Goal: Task Accomplishment & Management: Complete application form

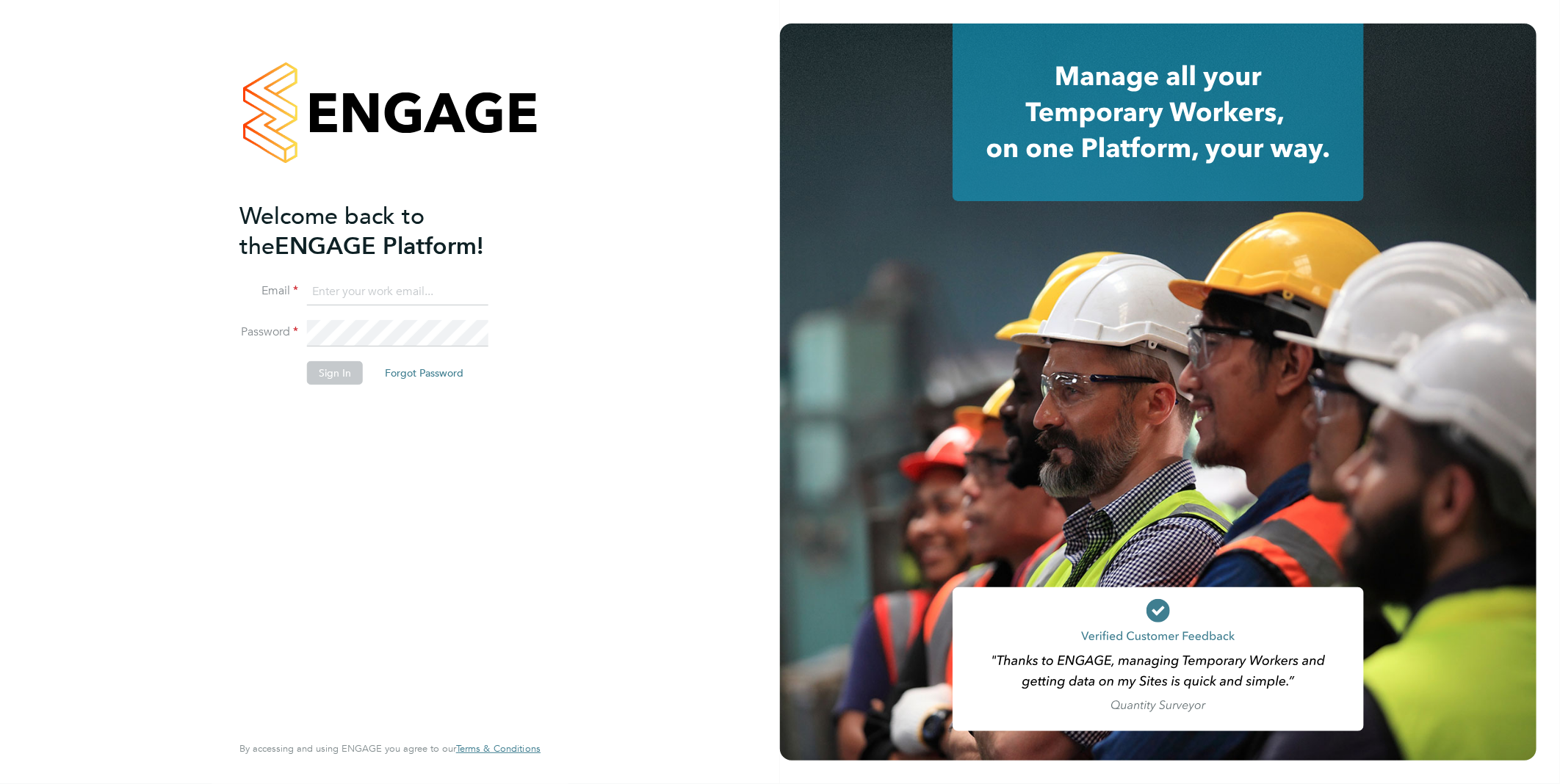
type input "[EMAIL_ADDRESS][DOMAIN_NAME]"
click at [339, 373] on button "Sign In" at bounding box center [335, 373] width 56 height 24
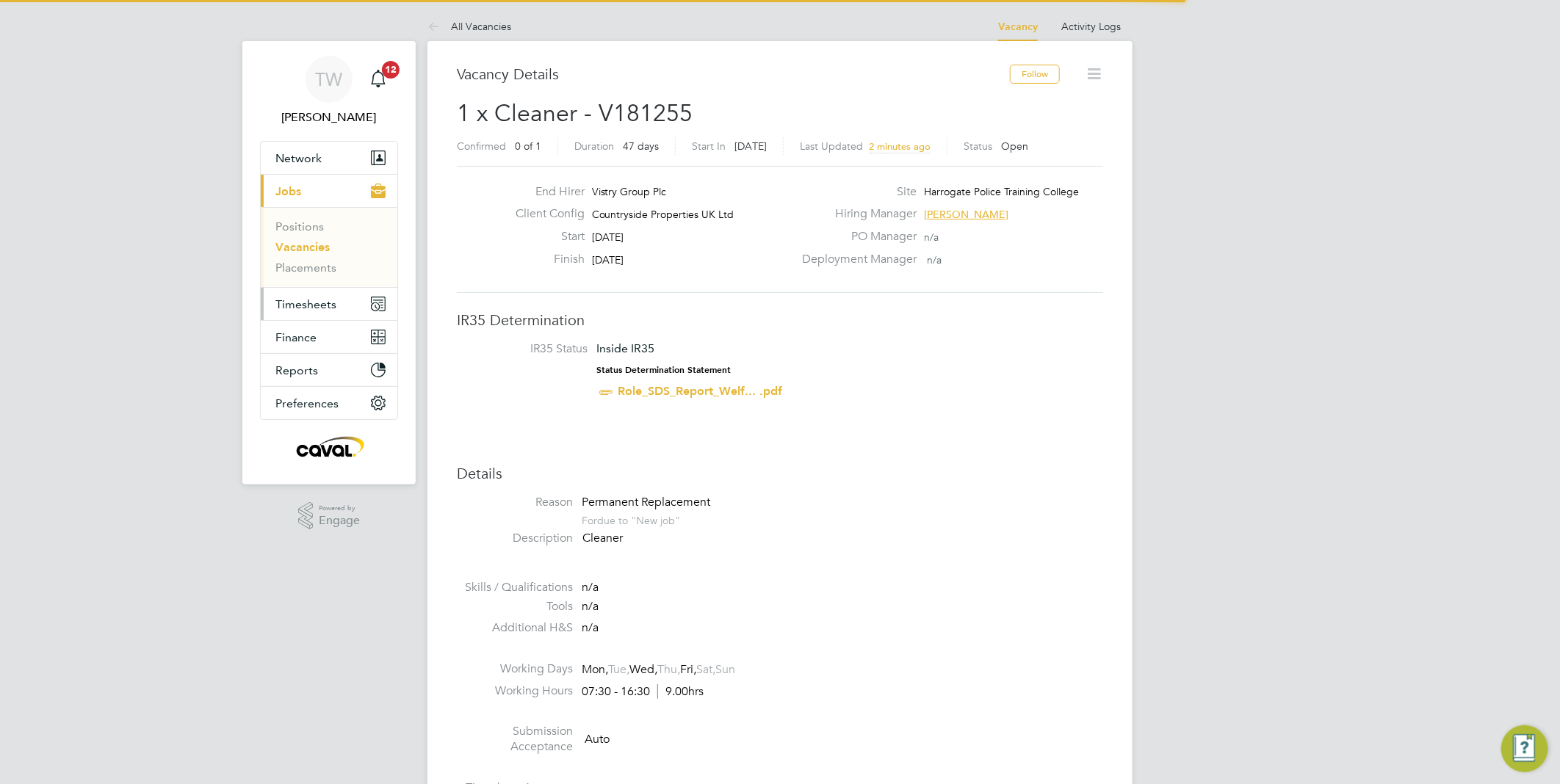
scroll to position [43, 103]
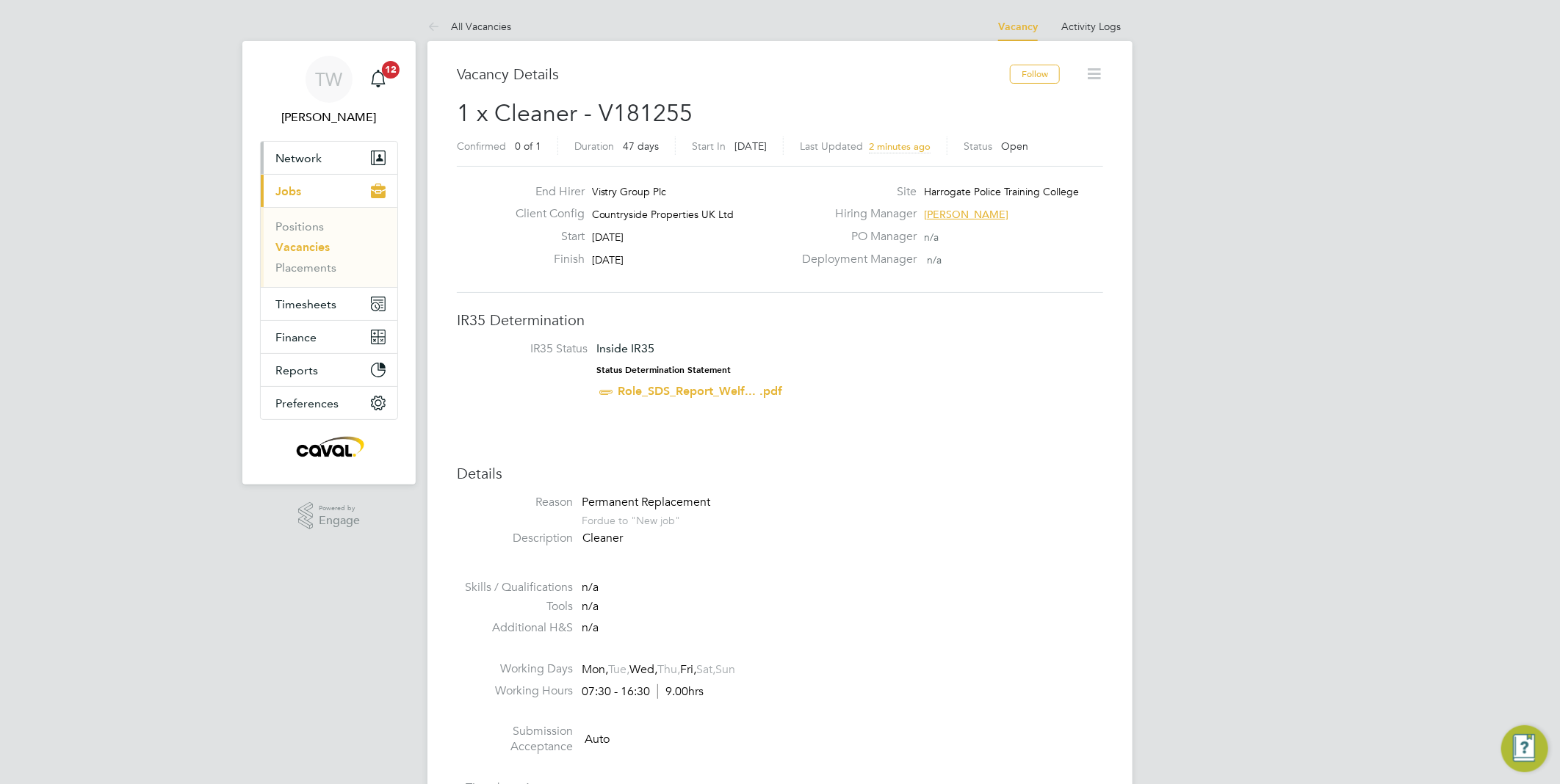
click at [301, 172] on button "Network" at bounding box center [328, 157] width 137 height 32
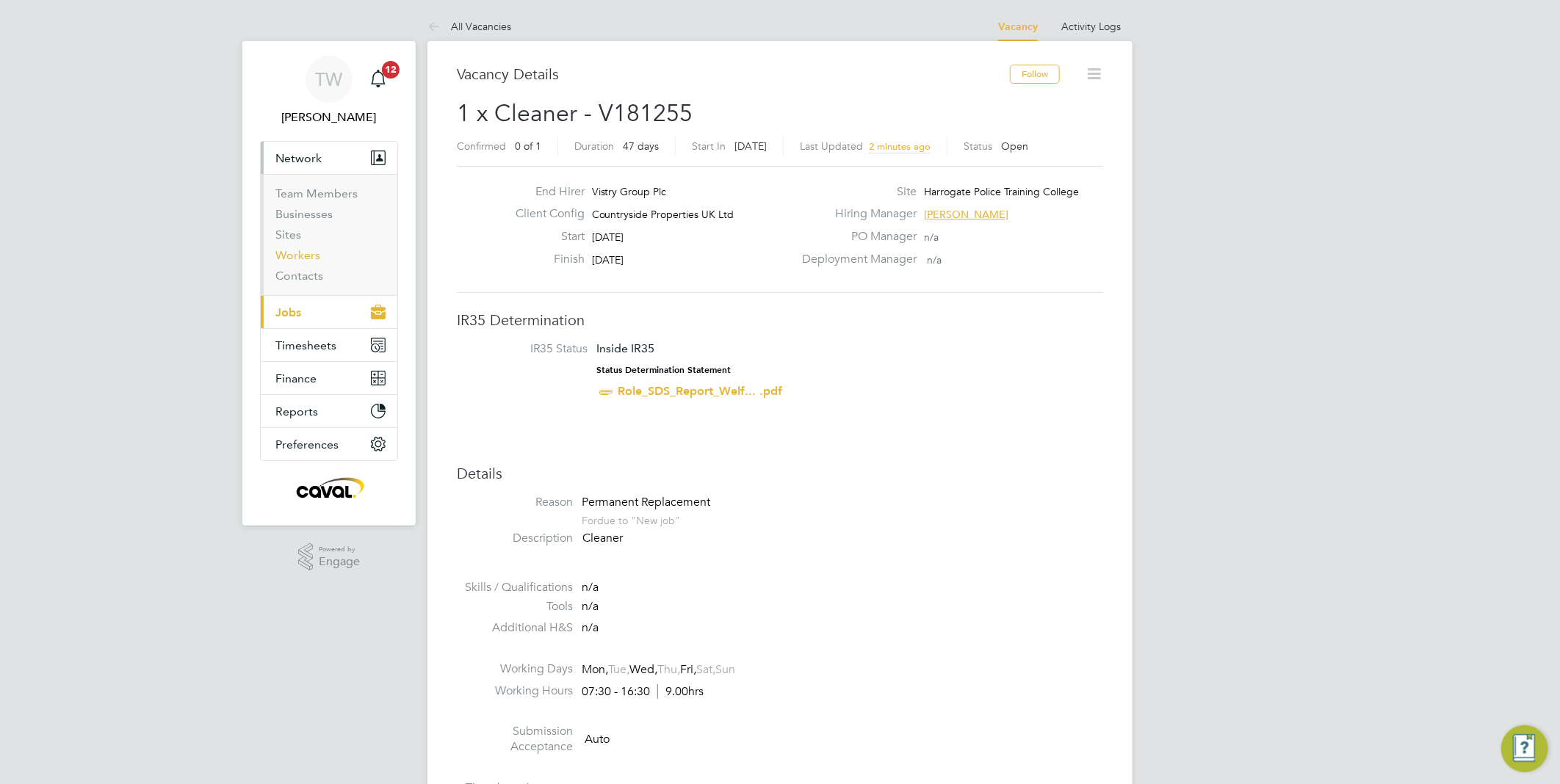
click at [310, 256] on link "Workers" at bounding box center [298, 256] width 45 height 14
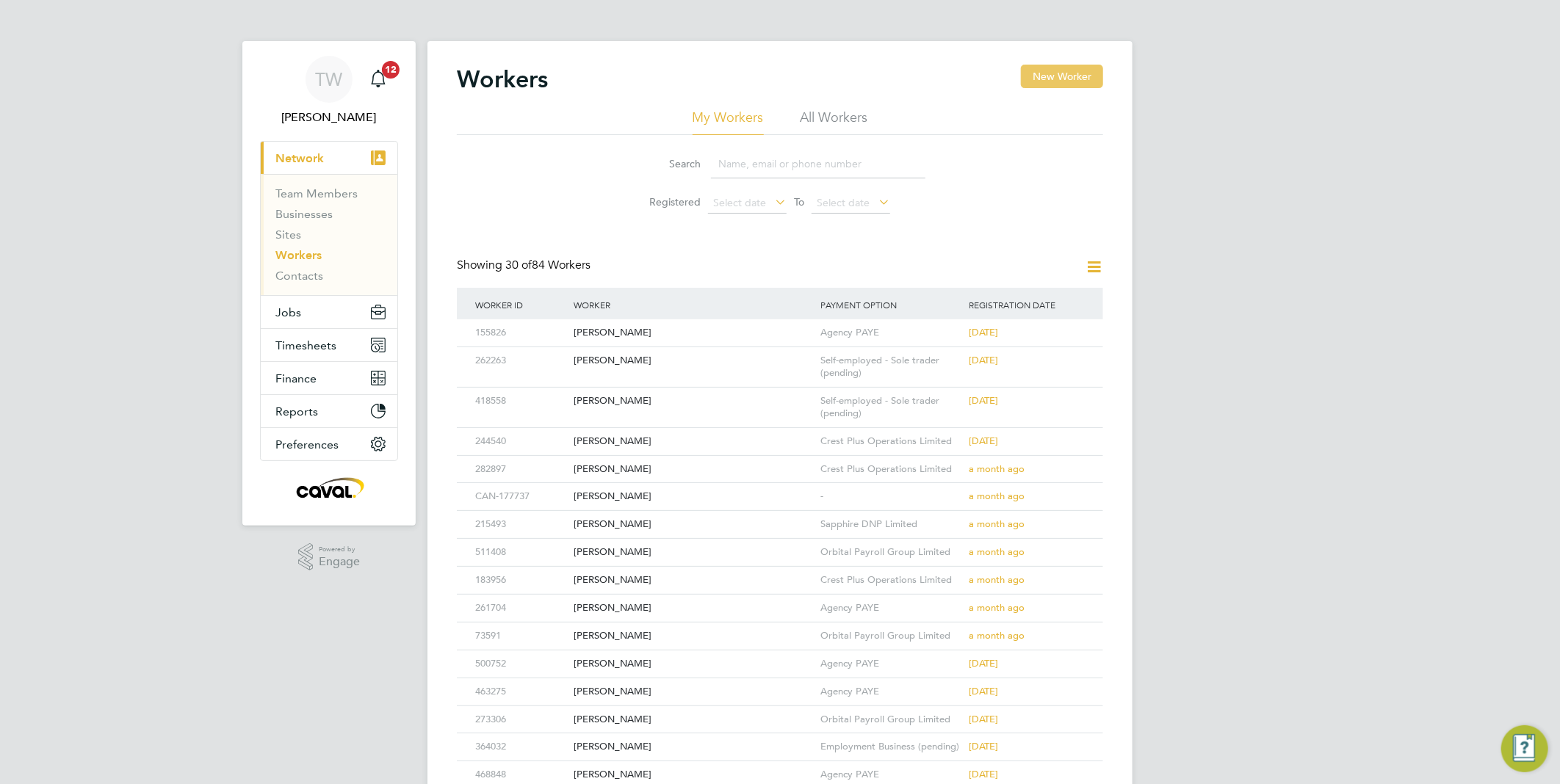
click at [1055, 85] on button "New Worker" at bounding box center [1062, 77] width 82 height 24
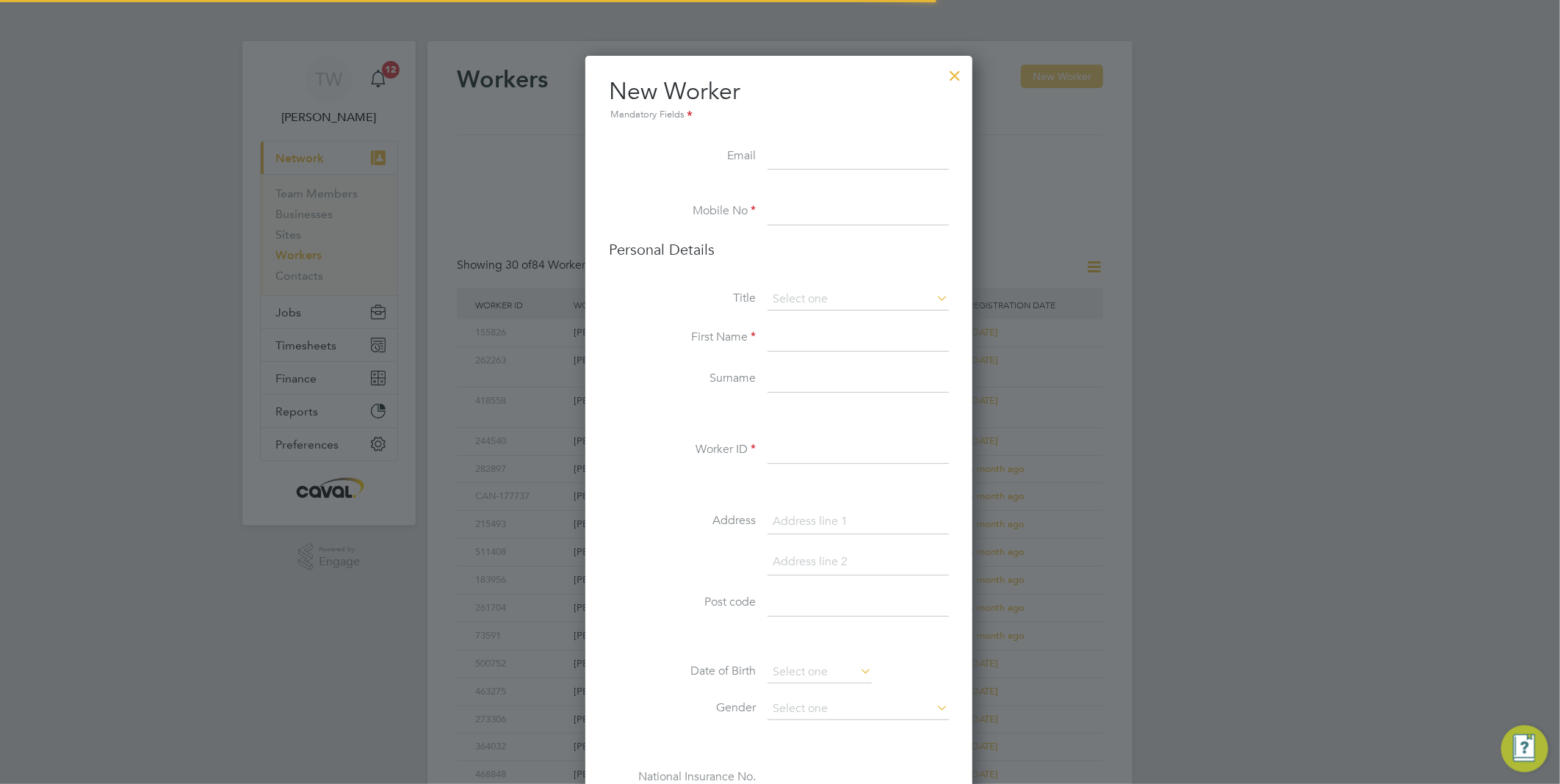
scroll to position [1240, 390]
click at [958, 66] on div at bounding box center [955, 71] width 26 height 26
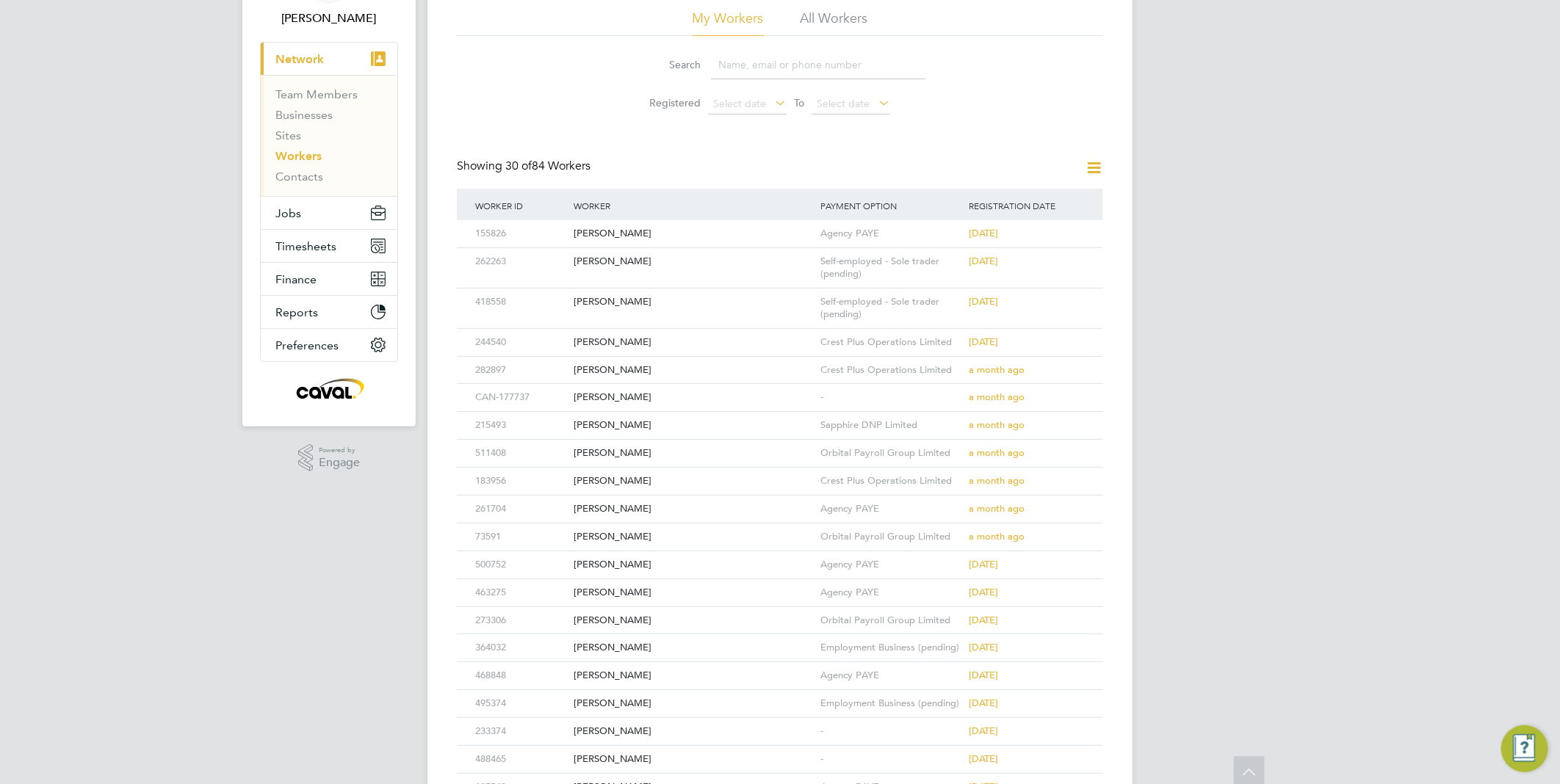
scroll to position [0, 0]
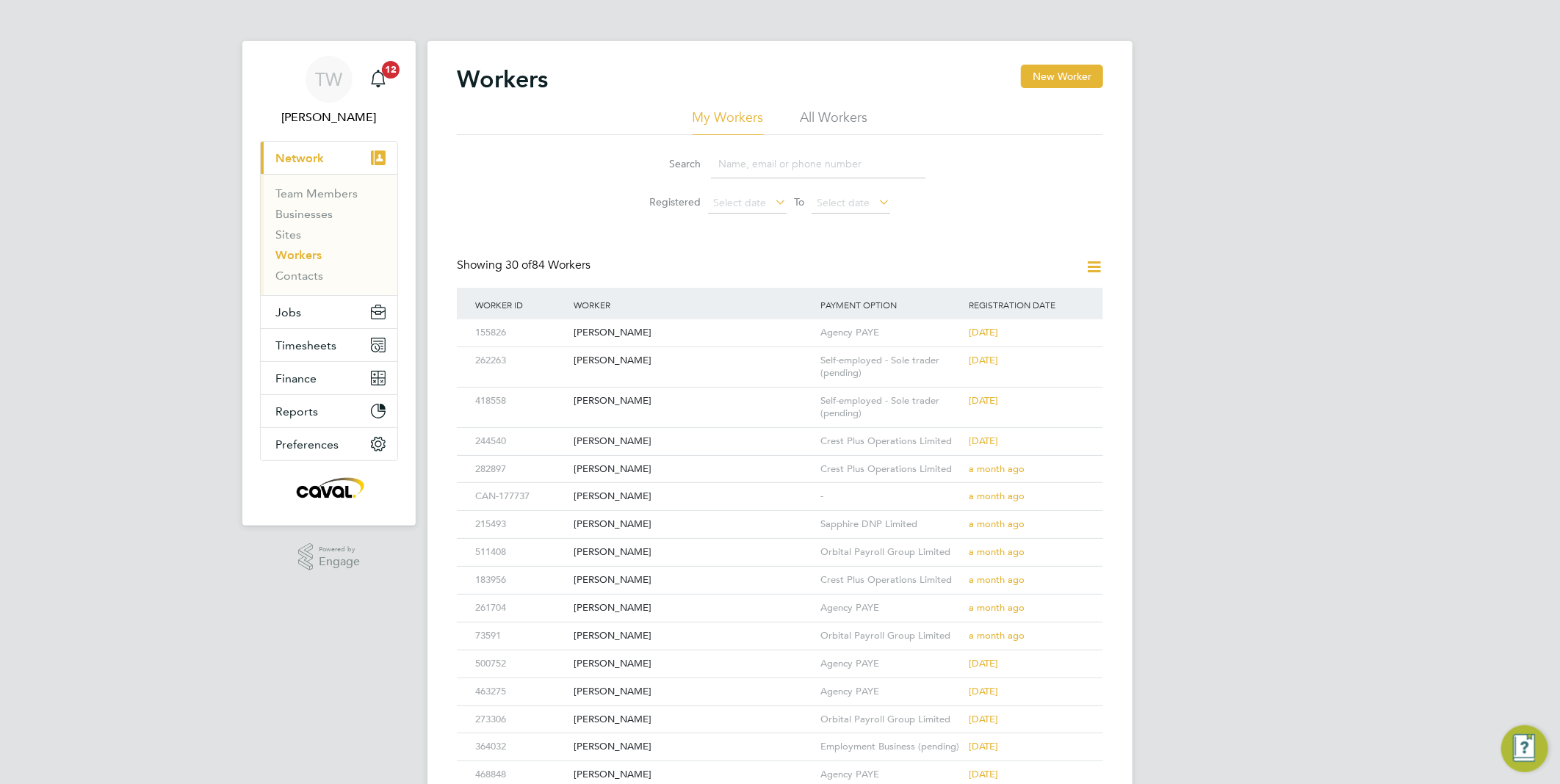
drag, startPoint x: 299, startPoint y: 258, endPoint x: 448, endPoint y: 233, distance: 151.1
click at [299, 258] on link "Workers" at bounding box center [298, 256] width 46 height 14
click at [1046, 81] on button "New Worker" at bounding box center [1062, 77] width 82 height 24
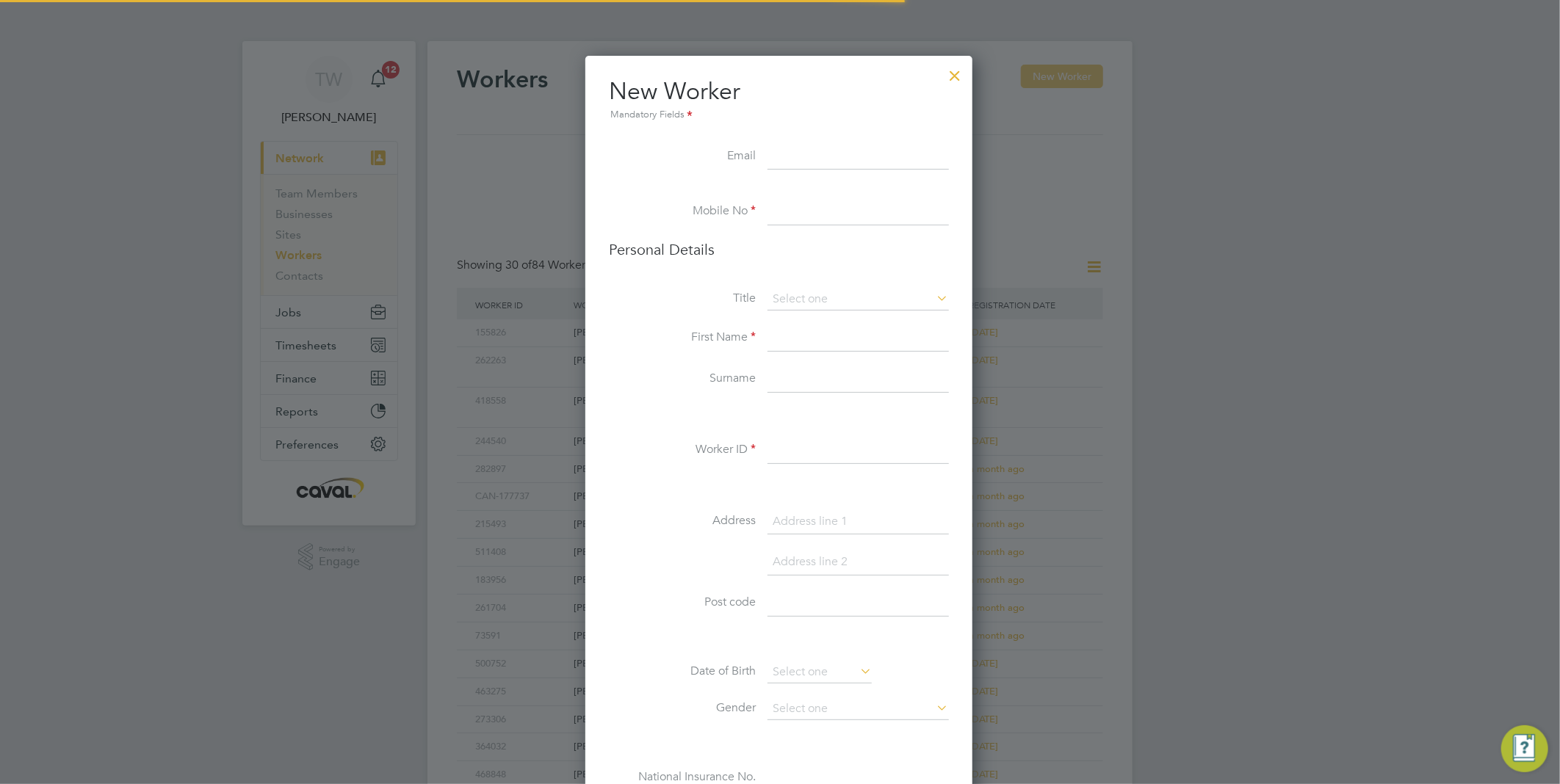
scroll to position [1240, 390]
click at [951, 75] on div at bounding box center [955, 71] width 26 height 26
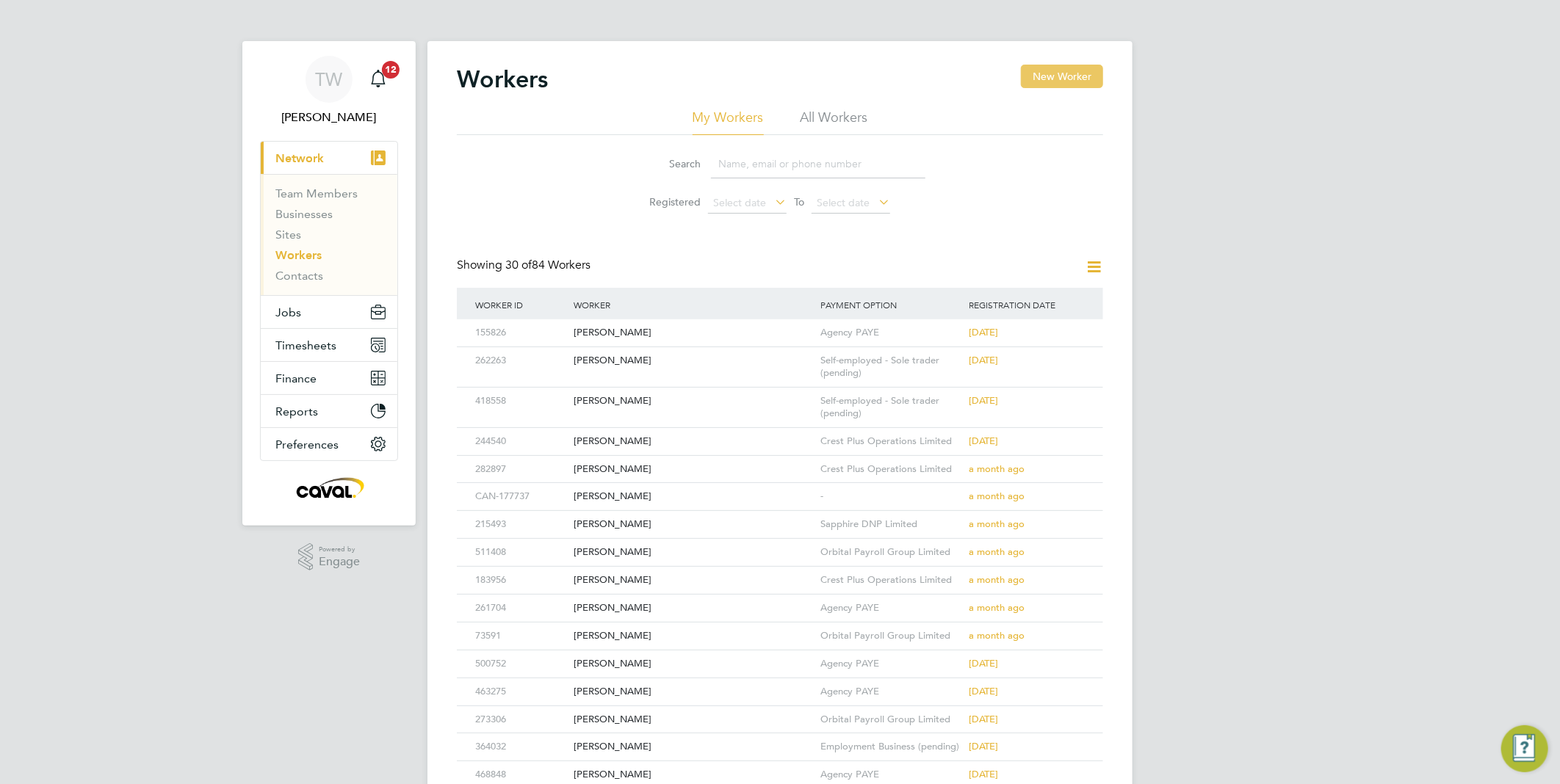
click at [1055, 85] on button "New Worker" at bounding box center [1062, 77] width 82 height 24
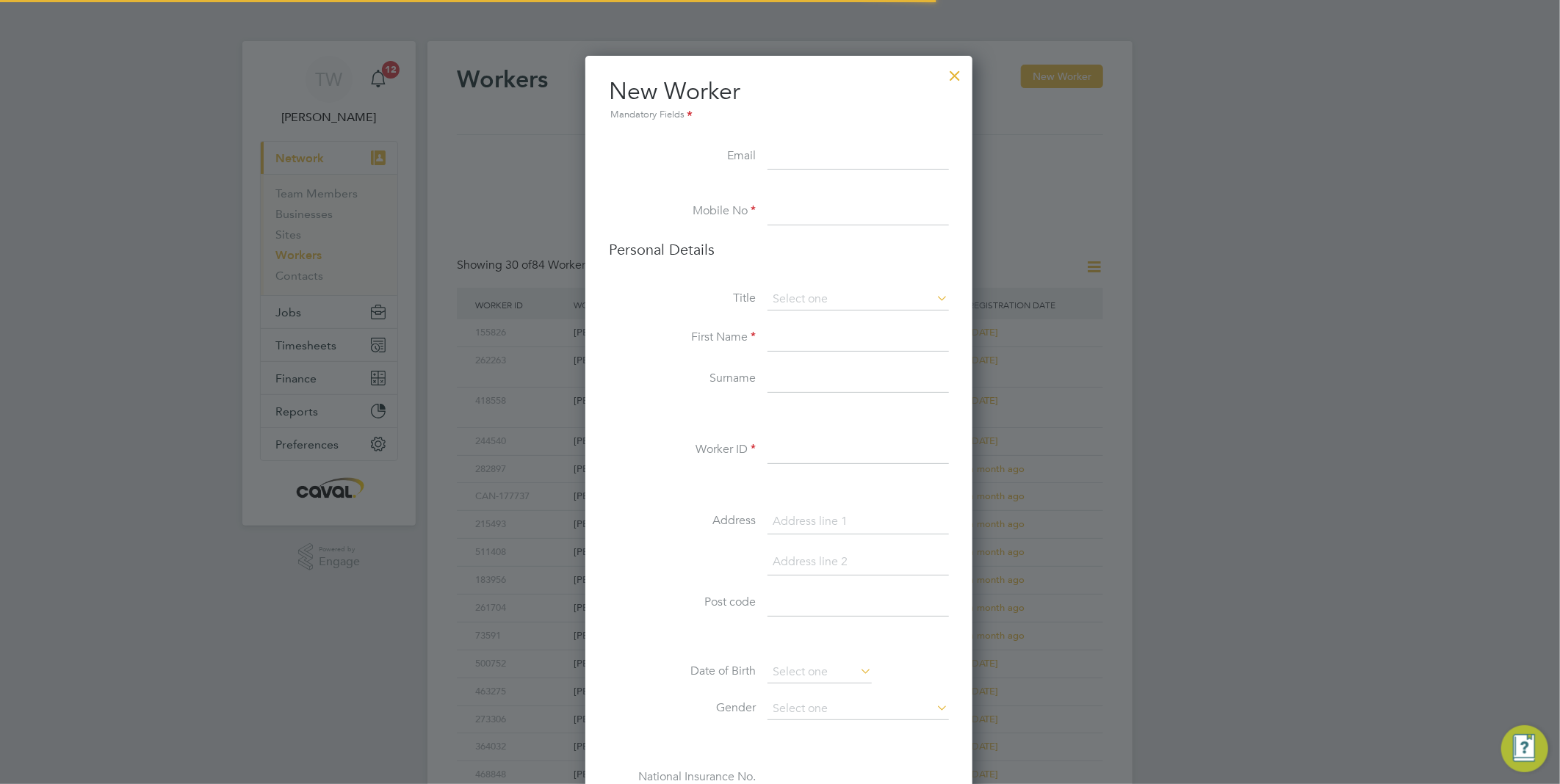
click at [803, 162] on input at bounding box center [858, 157] width 181 height 26
click at [774, 163] on input at bounding box center [858, 157] width 181 height 26
click at [786, 204] on input at bounding box center [858, 211] width 181 height 26
click at [794, 210] on input at bounding box center [858, 211] width 181 height 26
click at [803, 142] on li "New Worker Mandatory Fields" at bounding box center [779, 109] width 340 height 67
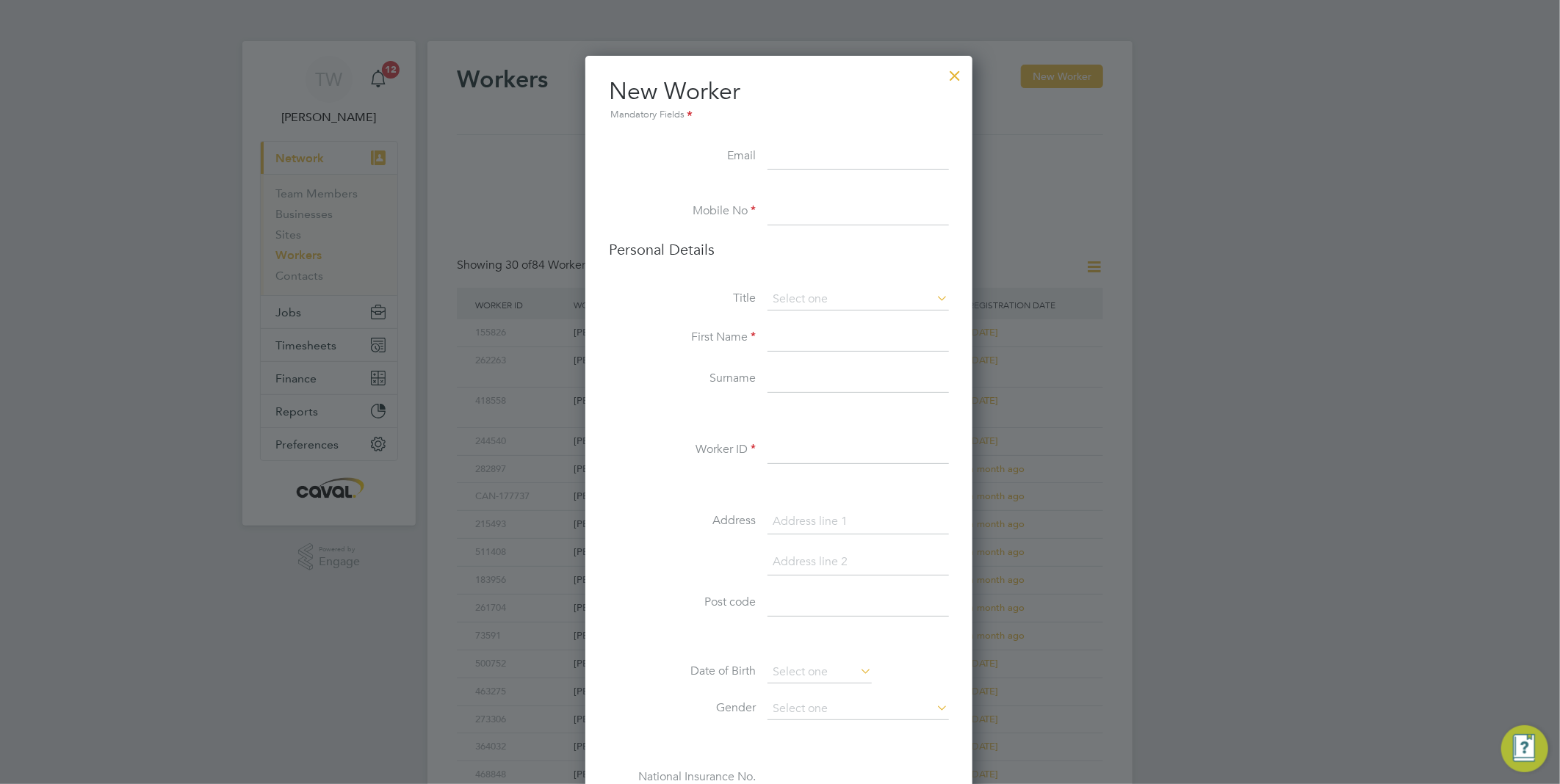
click at [778, 157] on input at bounding box center [858, 157] width 181 height 26
click at [835, 157] on input at bounding box center [858, 157] width 181 height 26
paste input "[EMAIL_ADDRESS][DOMAIN_NAME]"
type input "[EMAIL_ADDRESS][DOMAIN_NAME]"
click at [818, 200] on input at bounding box center [858, 211] width 181 height 26
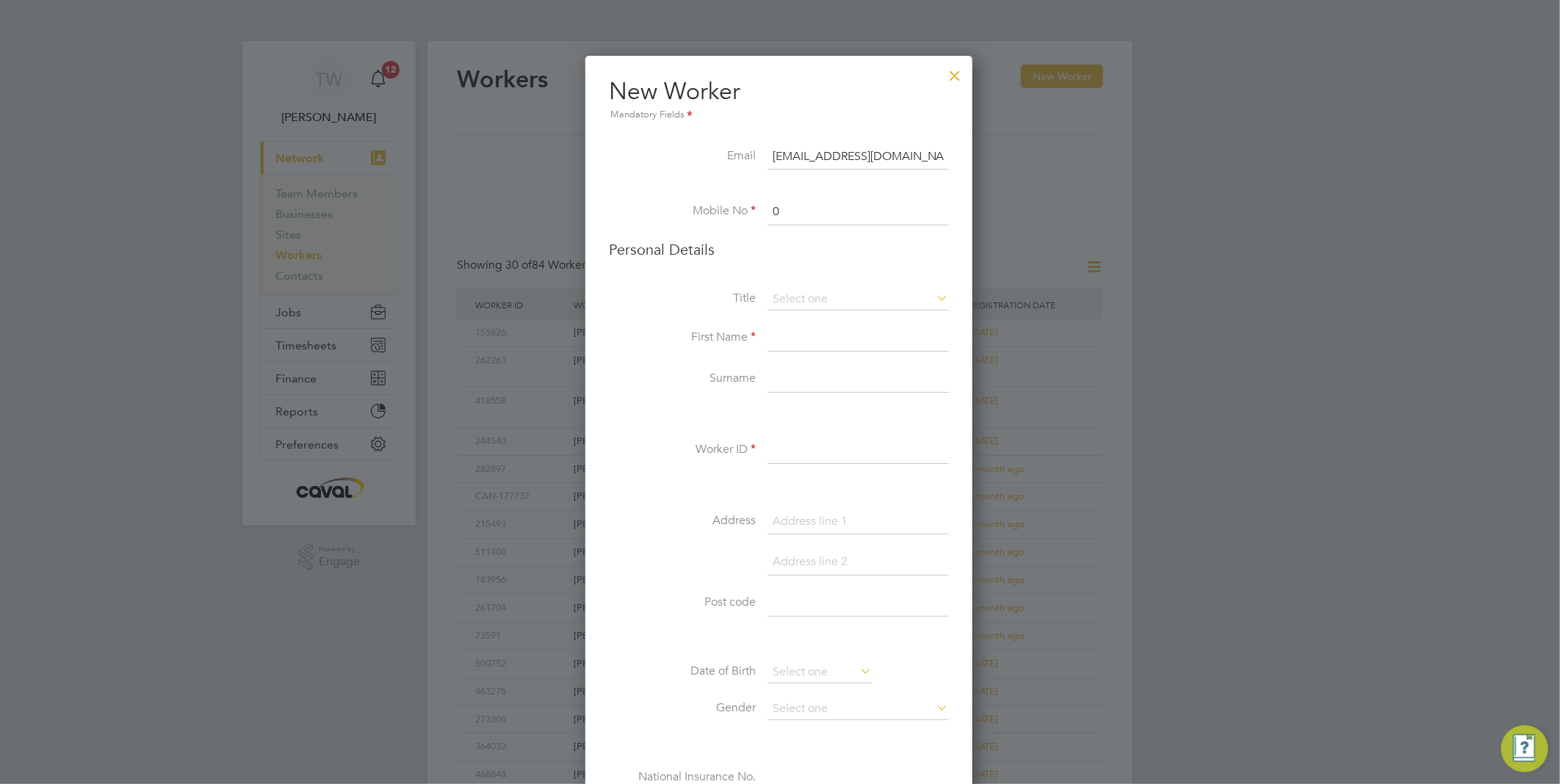
paste input "7547 203355"
type input "07547 203355"
click at [795, 299] on input at bounding box center [858, 300] width 181 height 22
click at [805, 372] on li "Ms" at bounding box center [858, 377] width 183 height 19
type input "Ms"
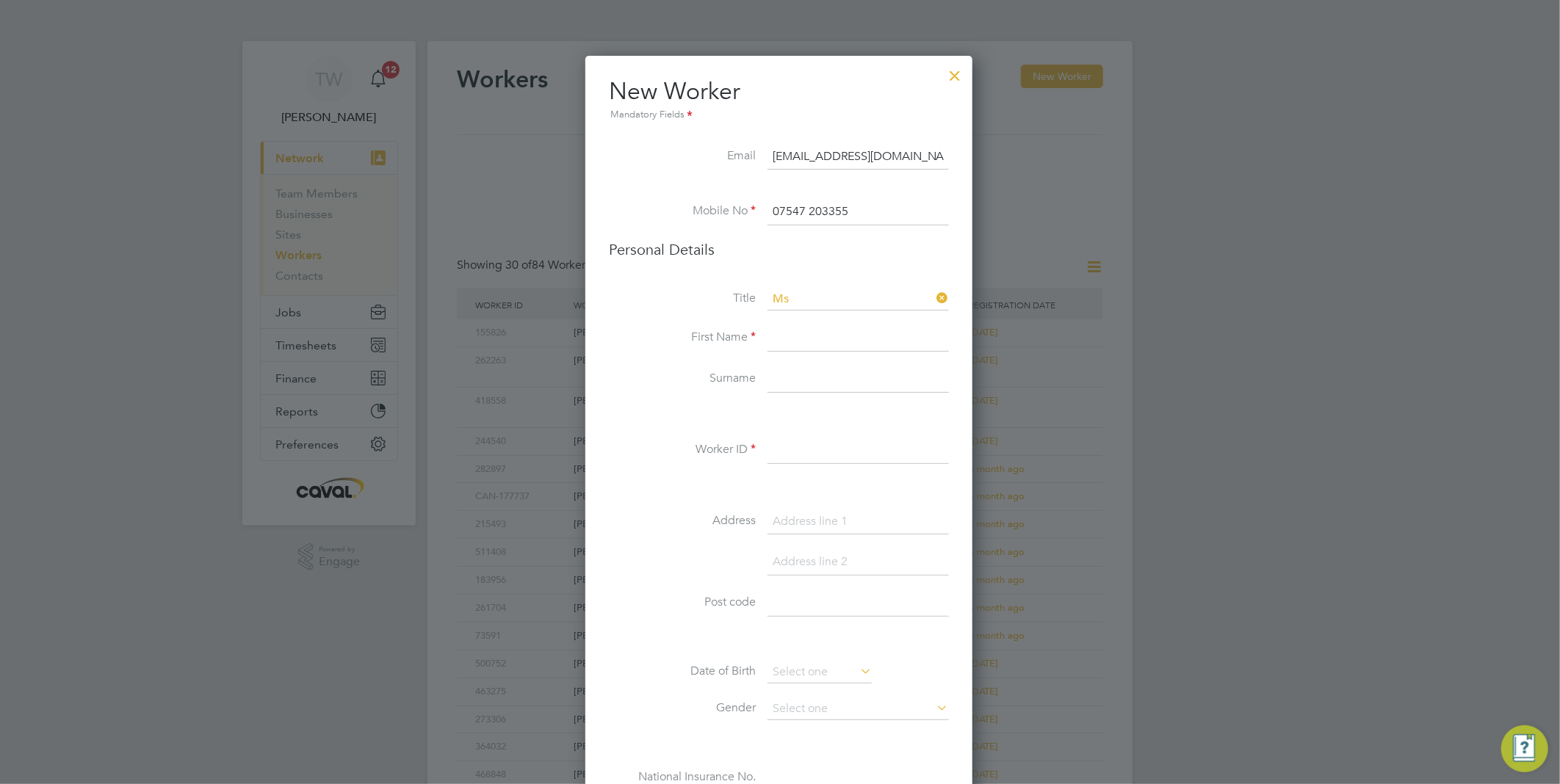
click at [803, 340] on input at bounding box center [858, 338] width 181 height 26
type input "Mary"
click at [784, 376] on input "Isadore" at bounding box center [858, 379] width 181 height 26
type input "Isidore"
drag, startPoint x: 803, startPoint y: 452, endPoint x: 790, endPoint y: 522, distance: 71.2
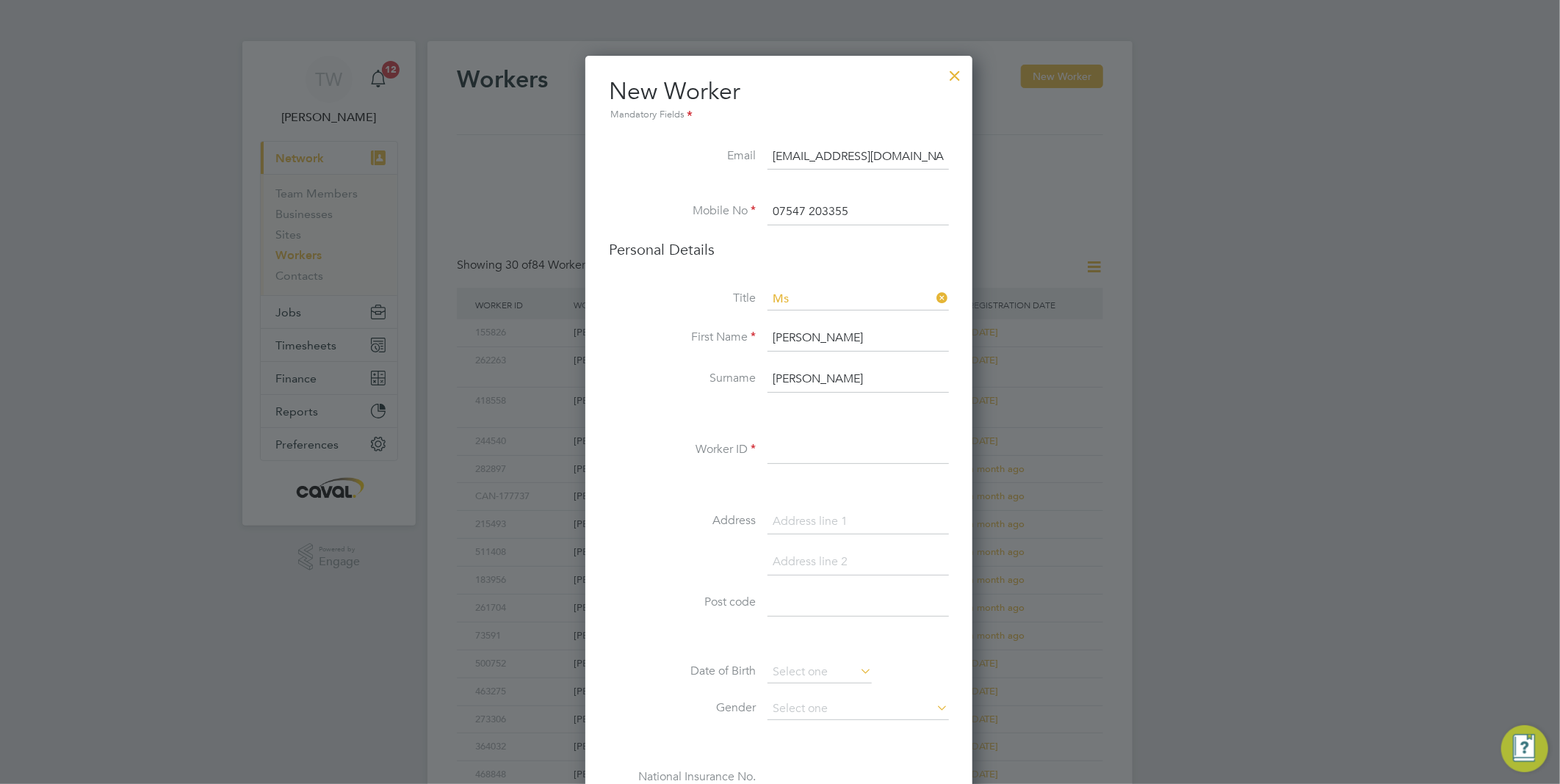
click at [803, 452] on input at bounding box center [858, 450] width 181 height 26
paste input "192902"
type input "192902"
click at [819, 517] on input at bounding box center [858, 521] width 181 height 26
paste input "[STREET_ADDRESS]"
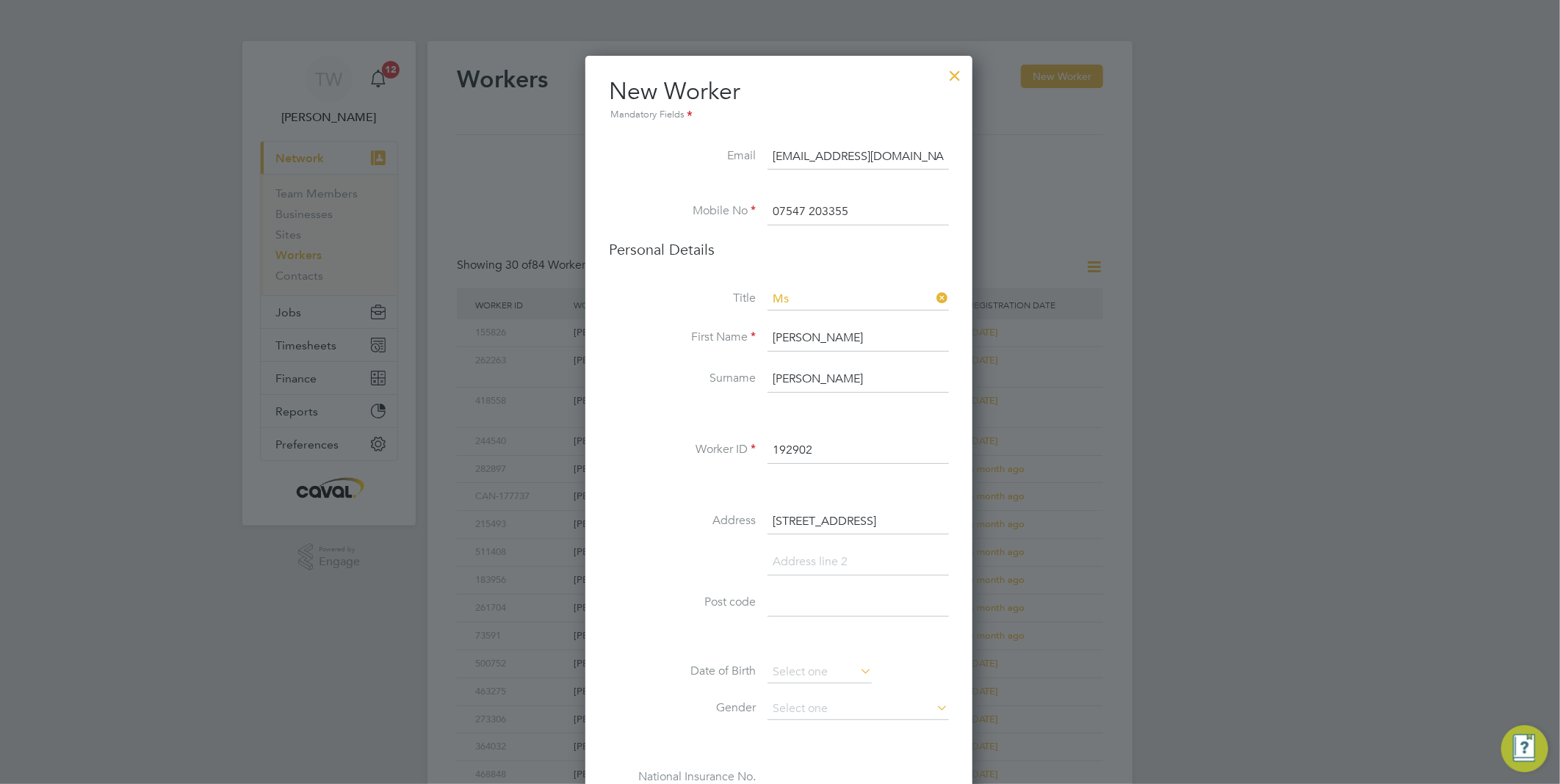
type input "[STREET_ADDRESS]"
click at [825, 554] on input at bounding box center [858, 562] width 181 height 26
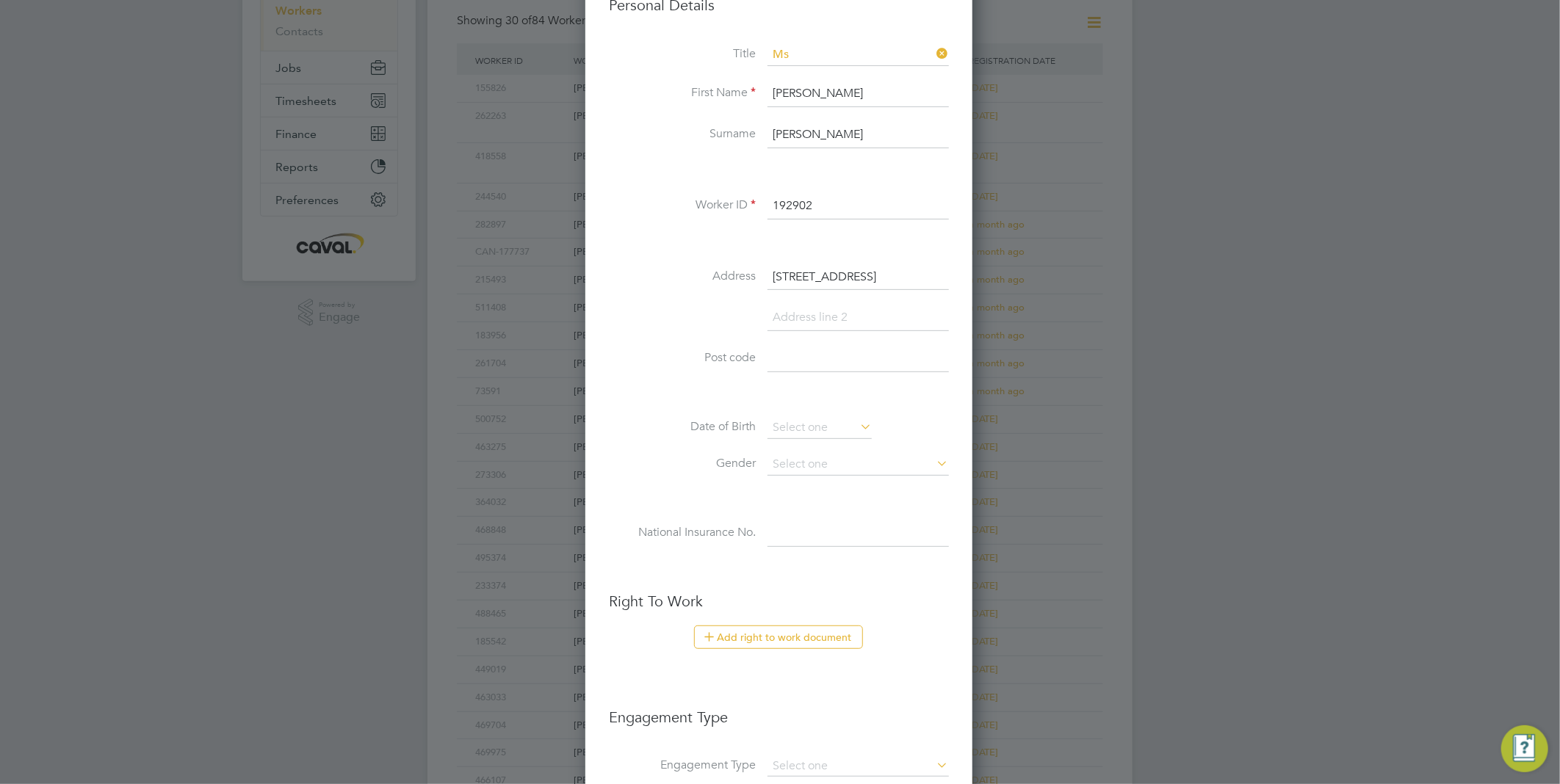
click at [798, 354] on input at bounding box center [858, 358] width 181 height 26
paste input "HG1 4AA"
type input "HG1 4AA"
click at [816, 311] on input at bounding box center [858, 317] width 181 height 26
paste input "Harrogate"
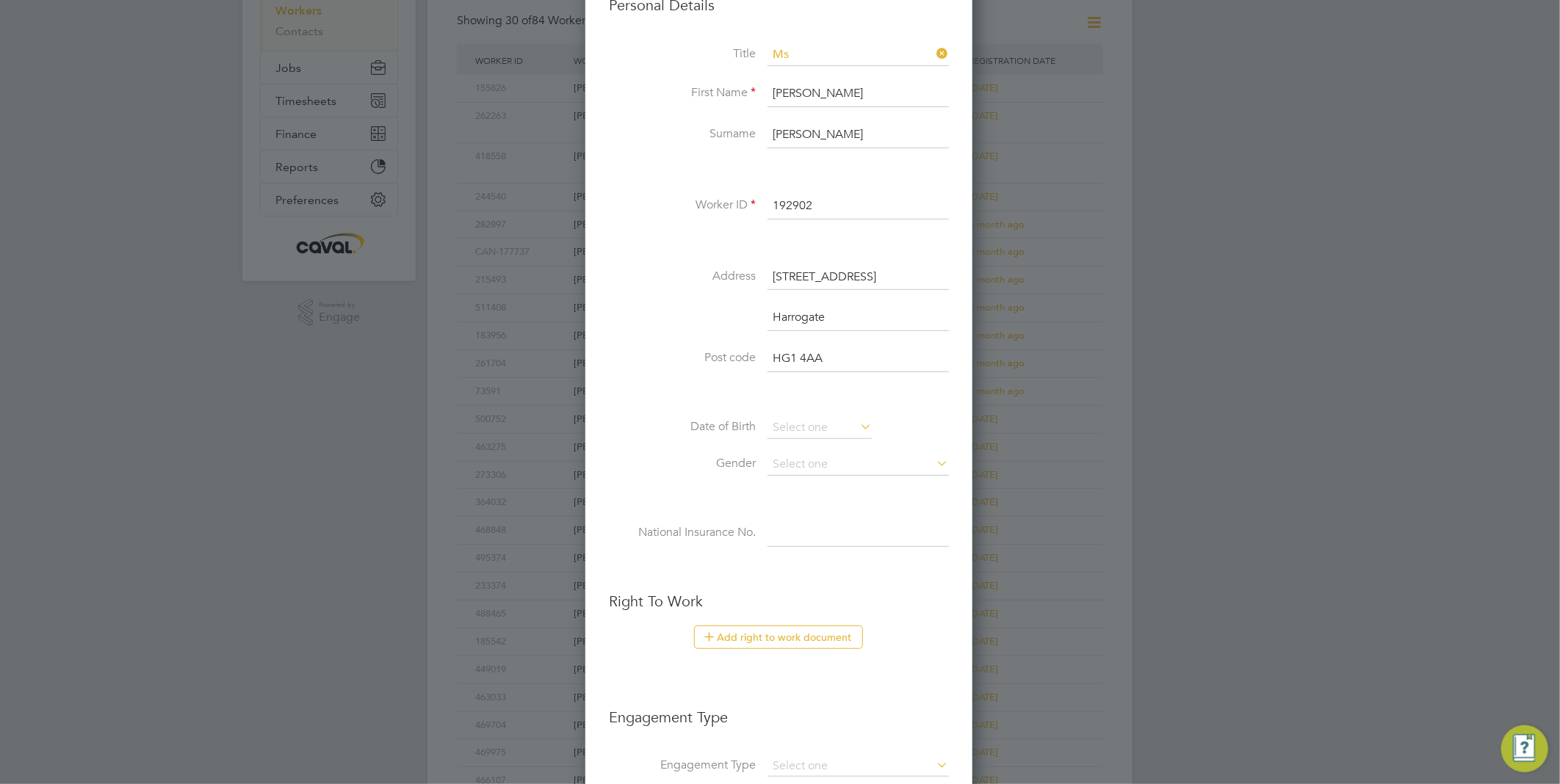
scroll to position [1281, 390]
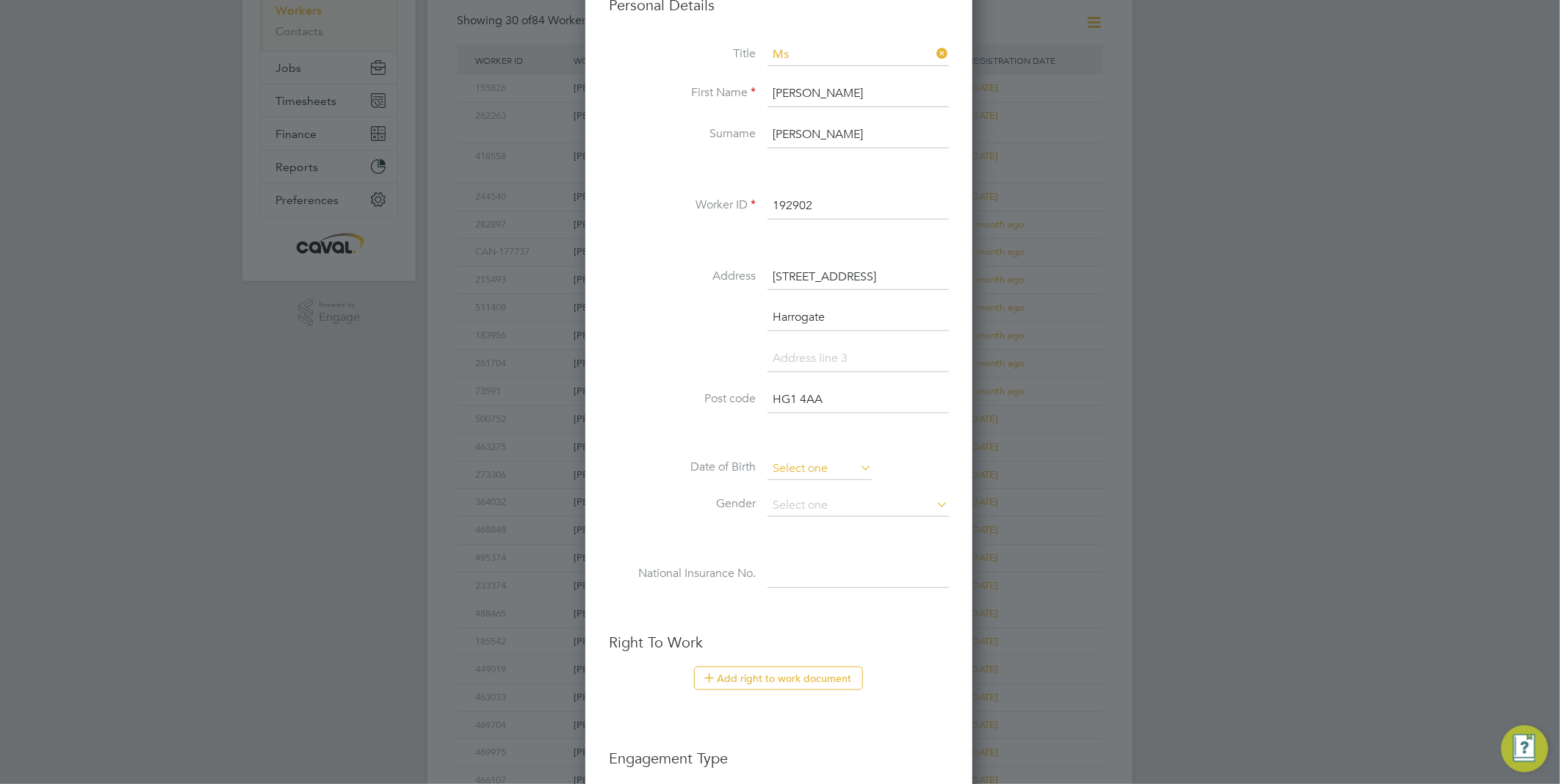
type input "Harrogate"
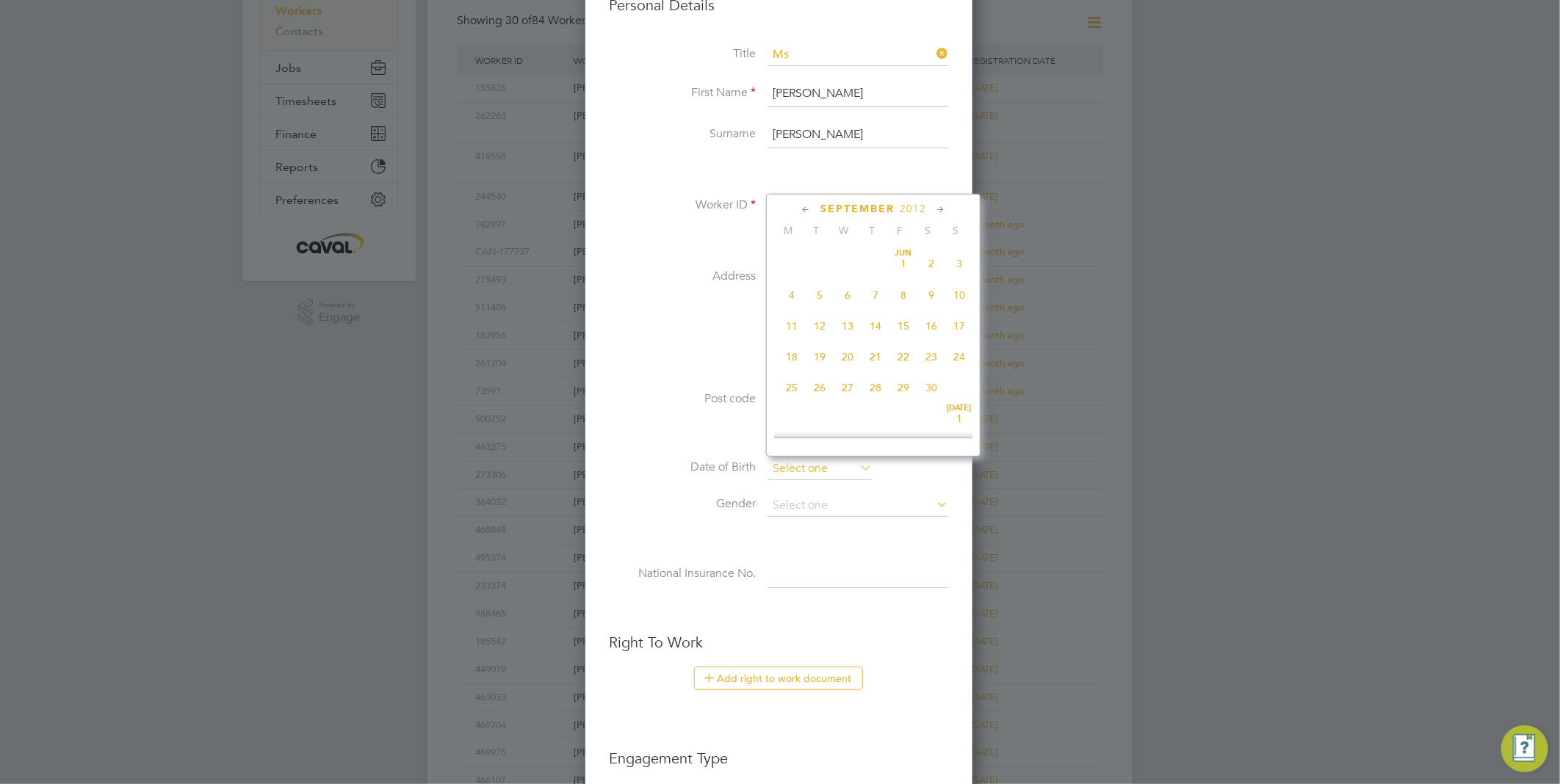
click at [810, 465] on input at bounding box center [820, 469] width 104 height 22
click at [911, 204] on span "2012" at bounding box center [912, 209] width 26 height 13
click at [875, 361] on span "1980" at bounding box center [875, 355] width 28 height 28
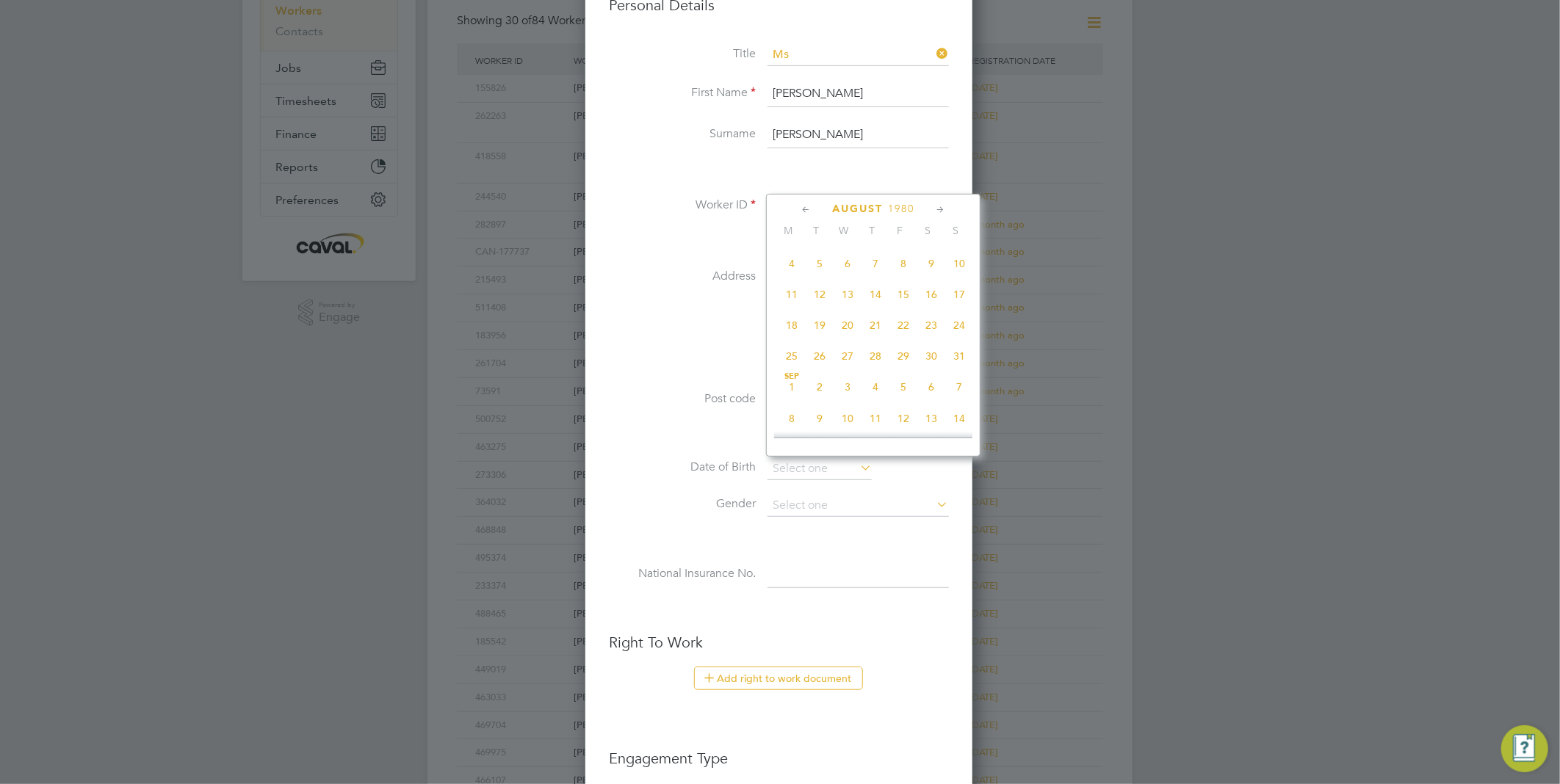
click at [801, 208] on icon at bounding box center [806, 210] width 14 height 16
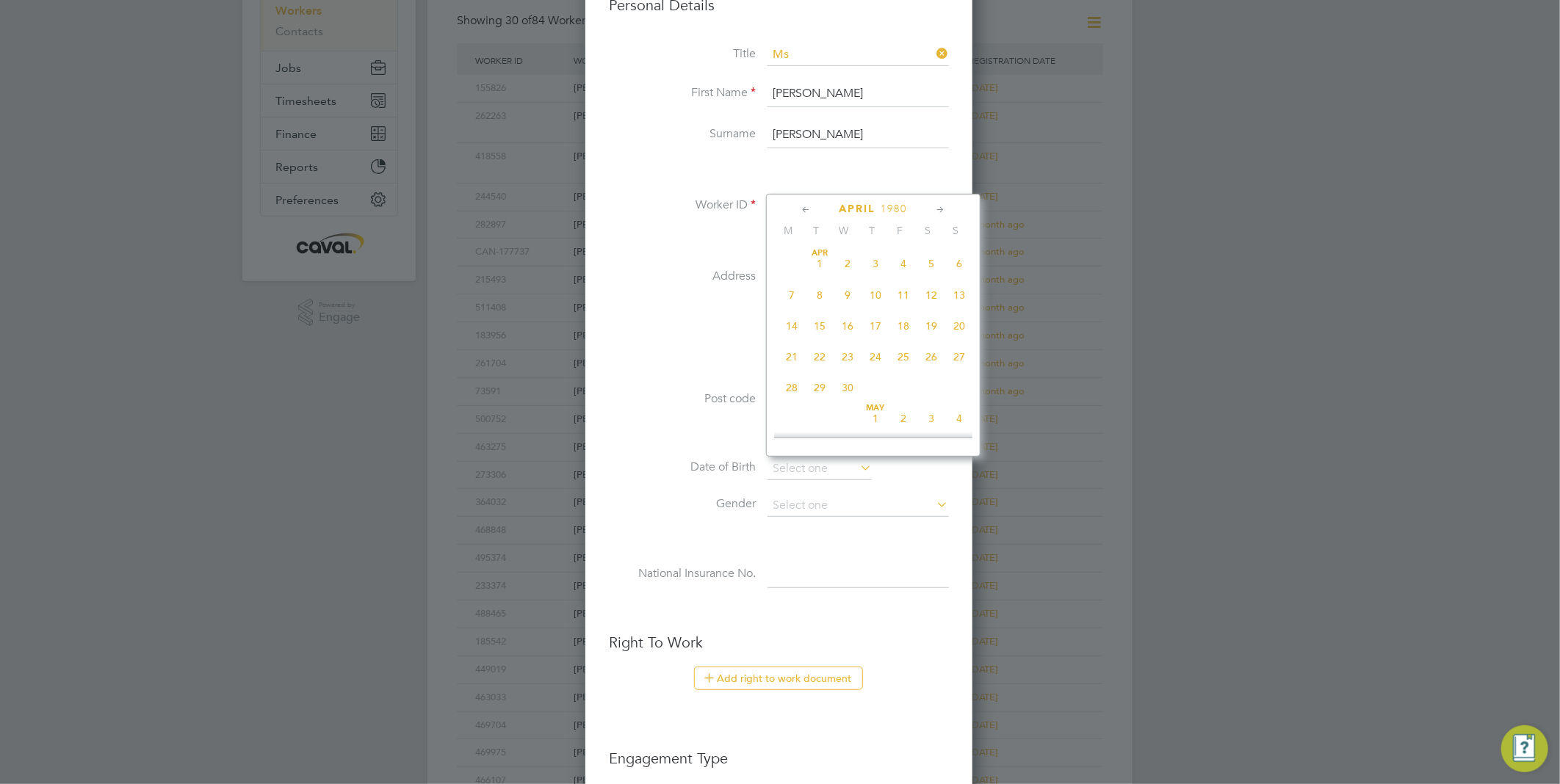
click at [801, 208] on icon at bounding box center [806, 210] width 14 height 16
click at [939, 208] on icon at bounding box center [940, 210] width 14 height 16
click at [794, 294] on span "7" at bounding box center [791, 293] width 28 height 28
type input "[DATE]"
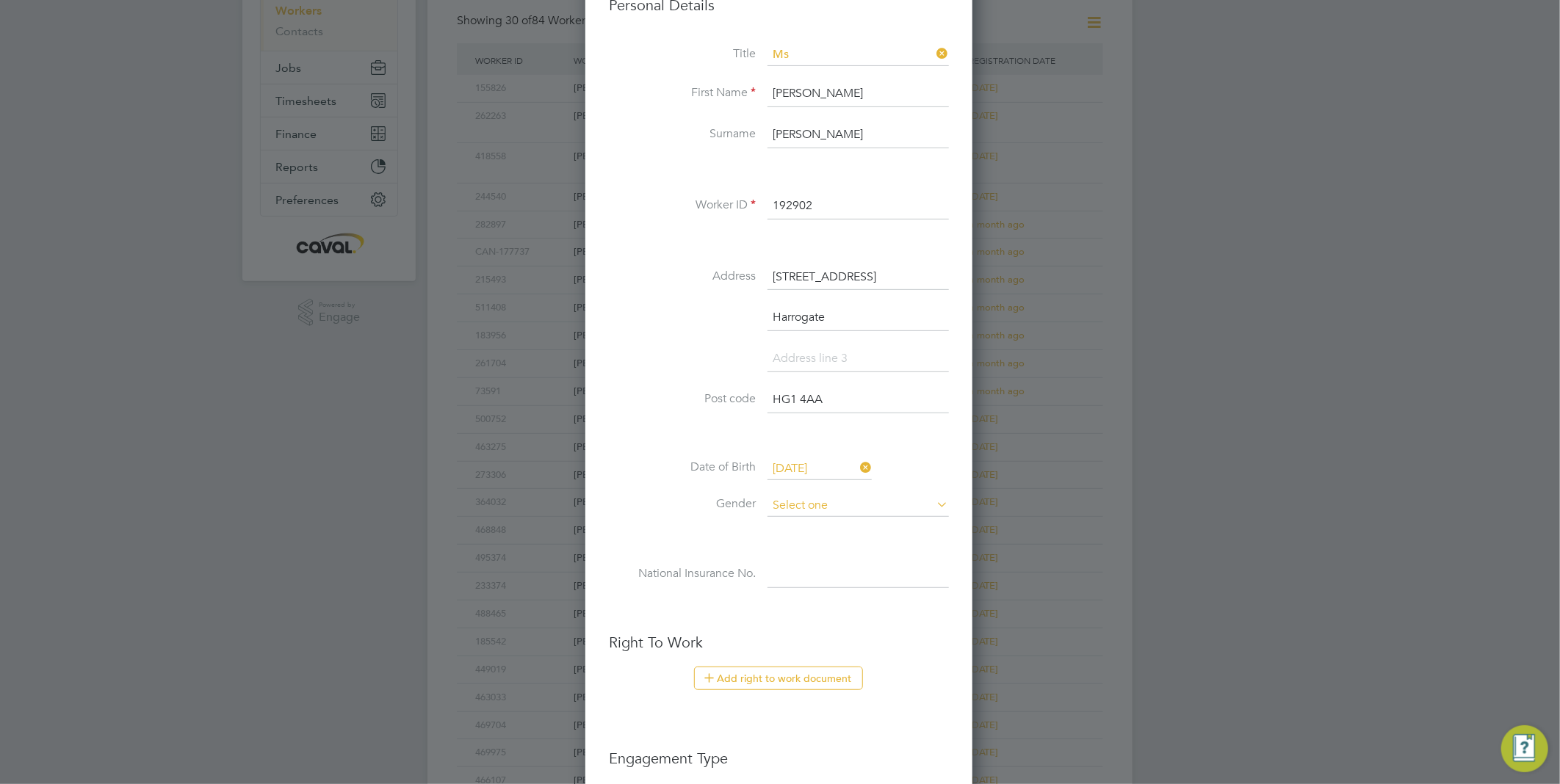
click at [840, 511] on input at bounding box center [858, 506] width 181 height 22
click at [834, 524] on li "Male" at bounding box center [858, 525] width 183 height 19
type input "Male"
click at [820, 568] on input at bounding box center [858, 574] width 181 height 26
paste input "JR445593B"
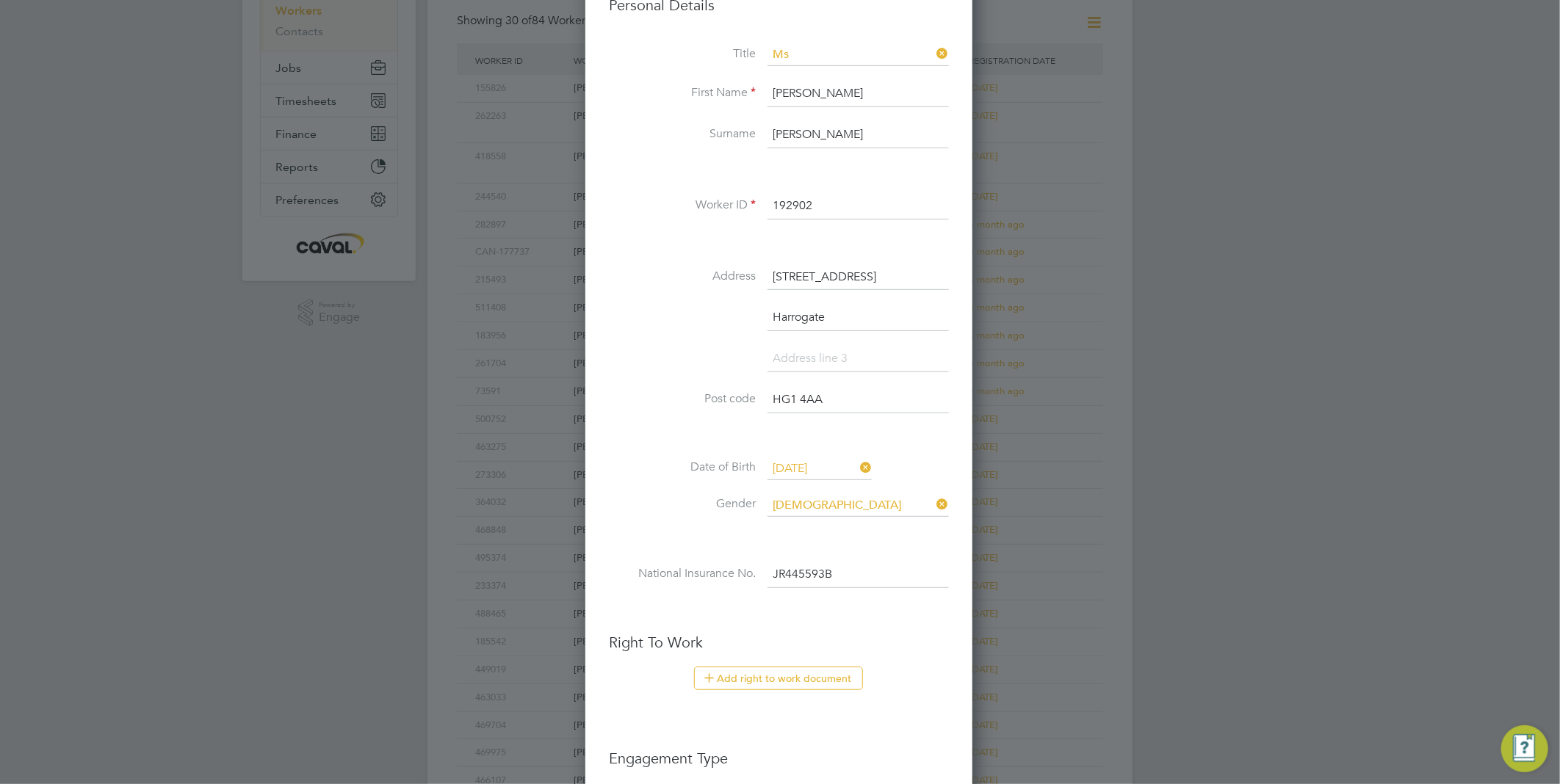
type input "JR 44 55 93 B"
click at [907, 627] on ul "New Worker Mandatory Fields Email eileentaylor1913@yahoo.com Mobile No 07547 20…" at bounding box center [779, 448] width 340 height 1232
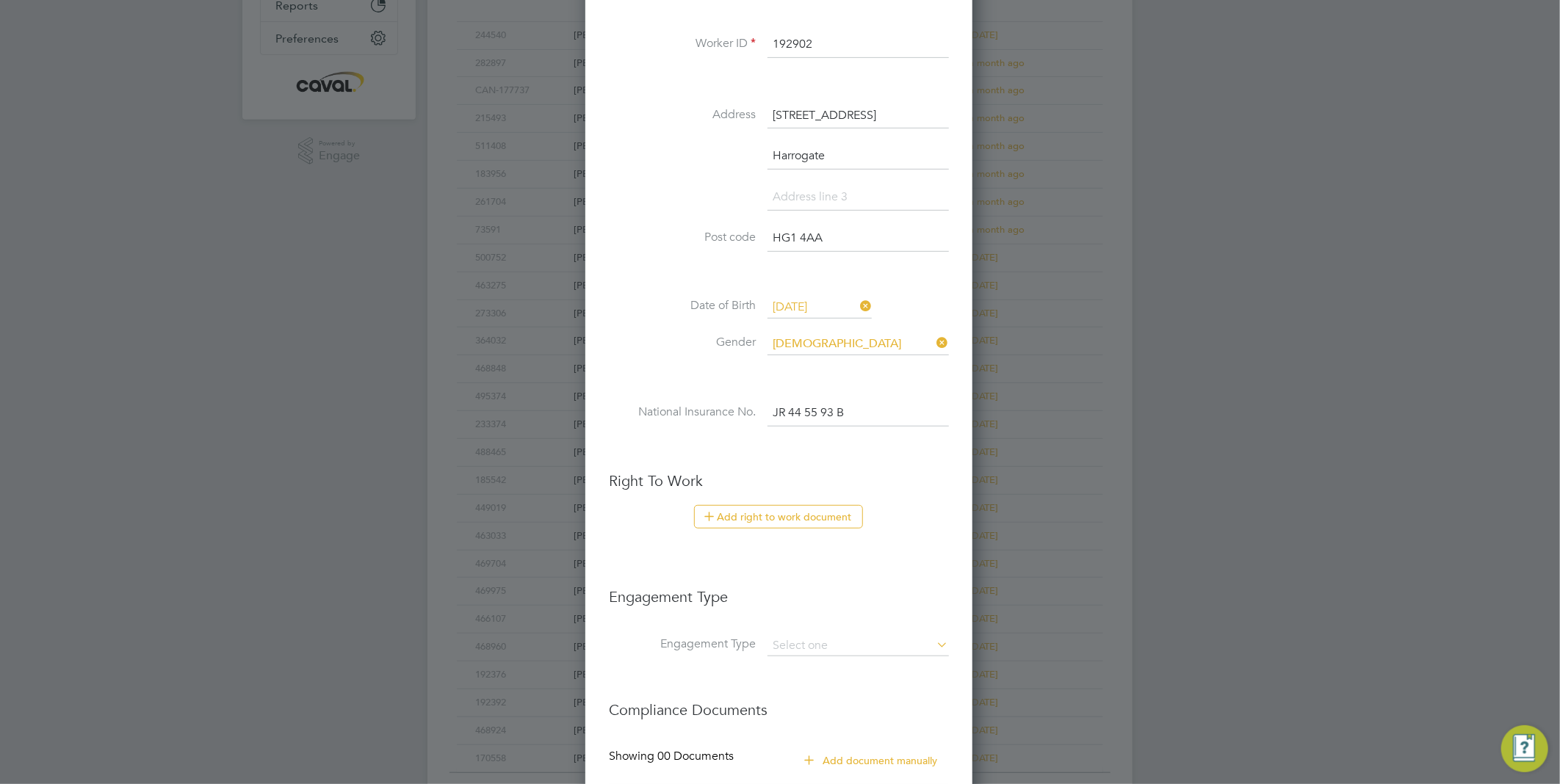
scroll to position [407, 0]
click at [804, 513] on button "Add right to work document" at bounding box center [778, 515] width 169 height 24
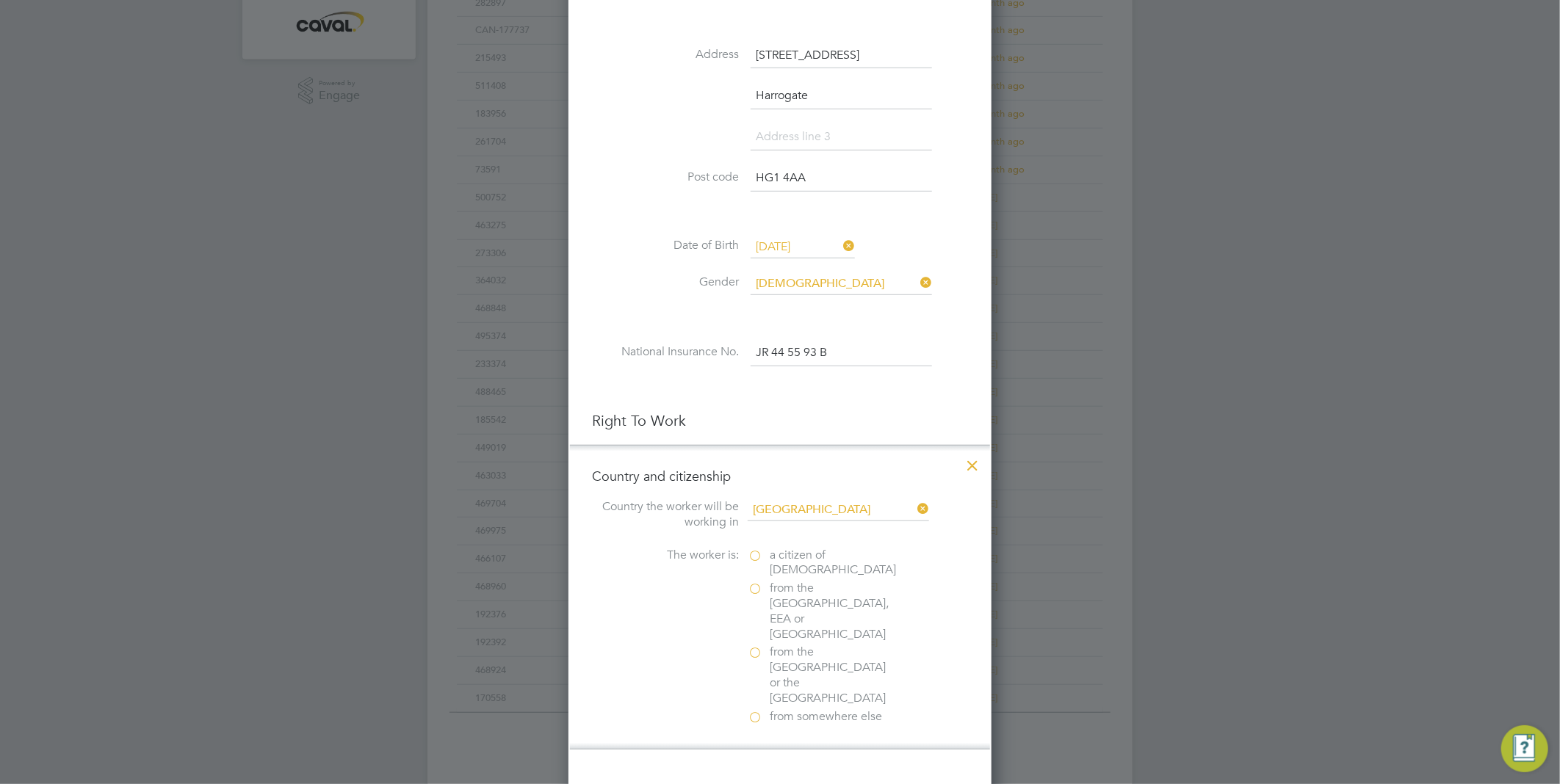
scroll to position [570, 0]
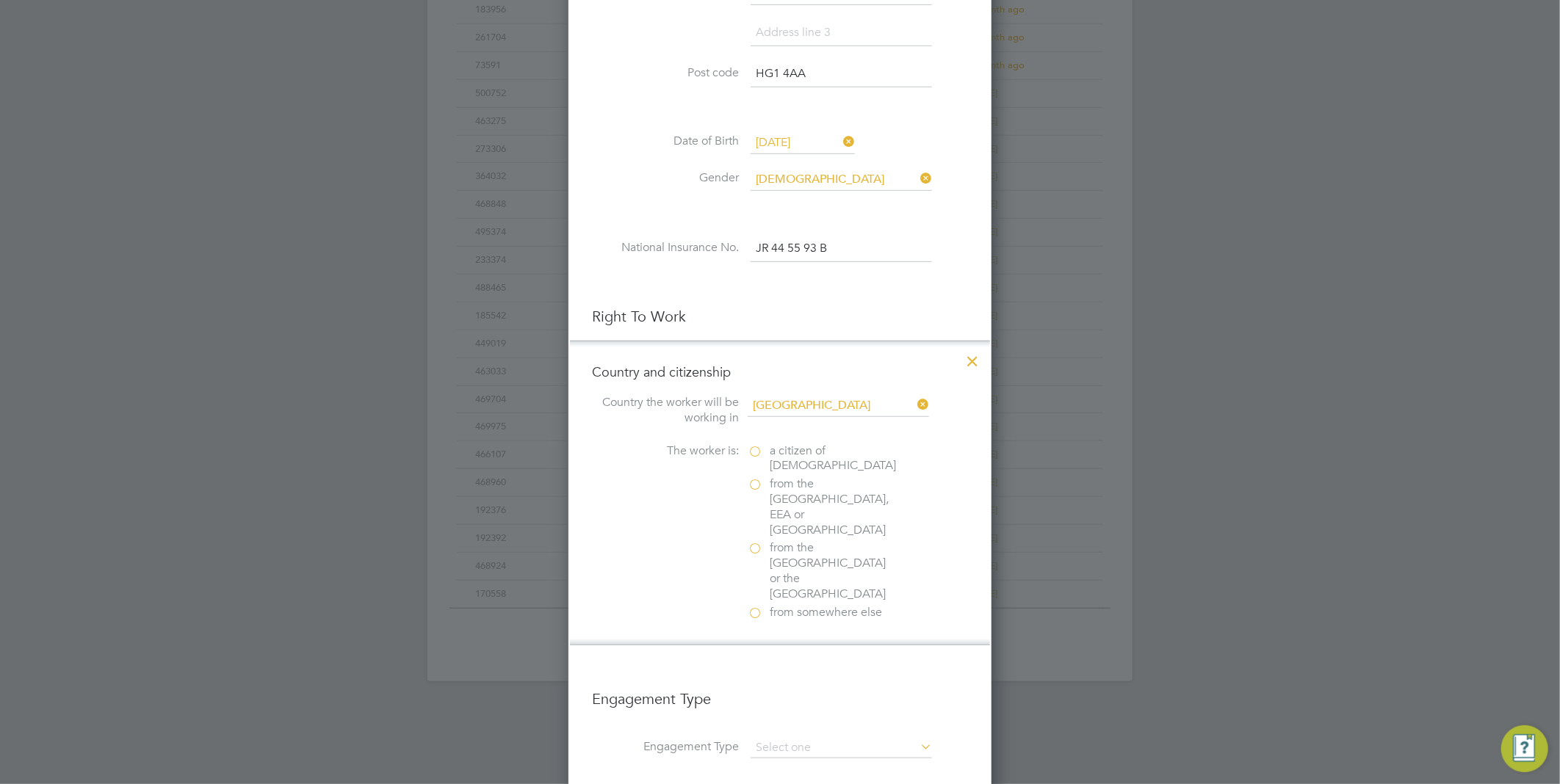
click at [754, 449] on label "a citizen of United Kingdom" at bounding box center [821, 458] width 147 height 31
click at [0, 0] on input "a citizen of United Kingdom" at bounding box center [0, 0] width 0 height 0
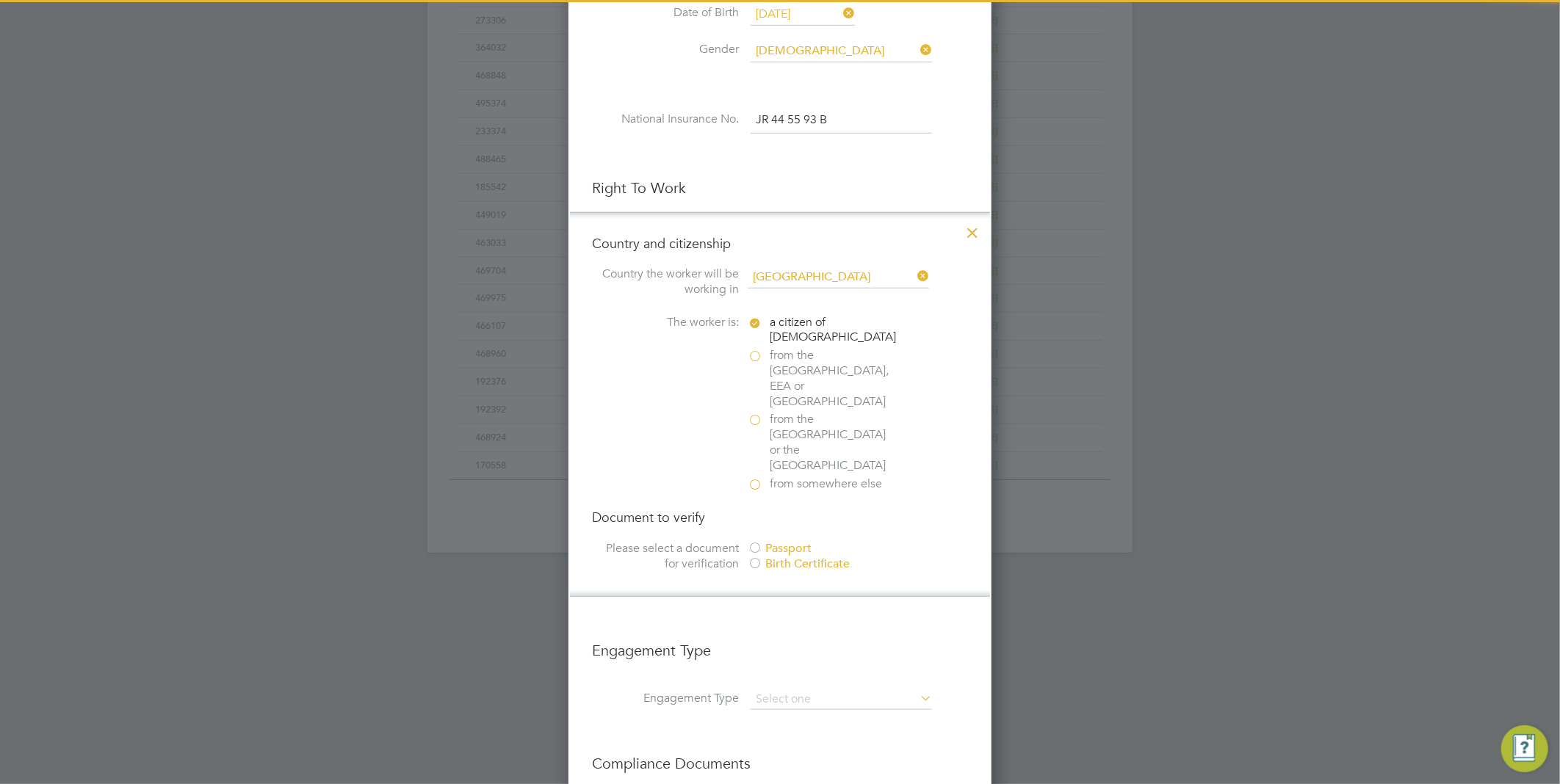
scroll to position [734, 0]
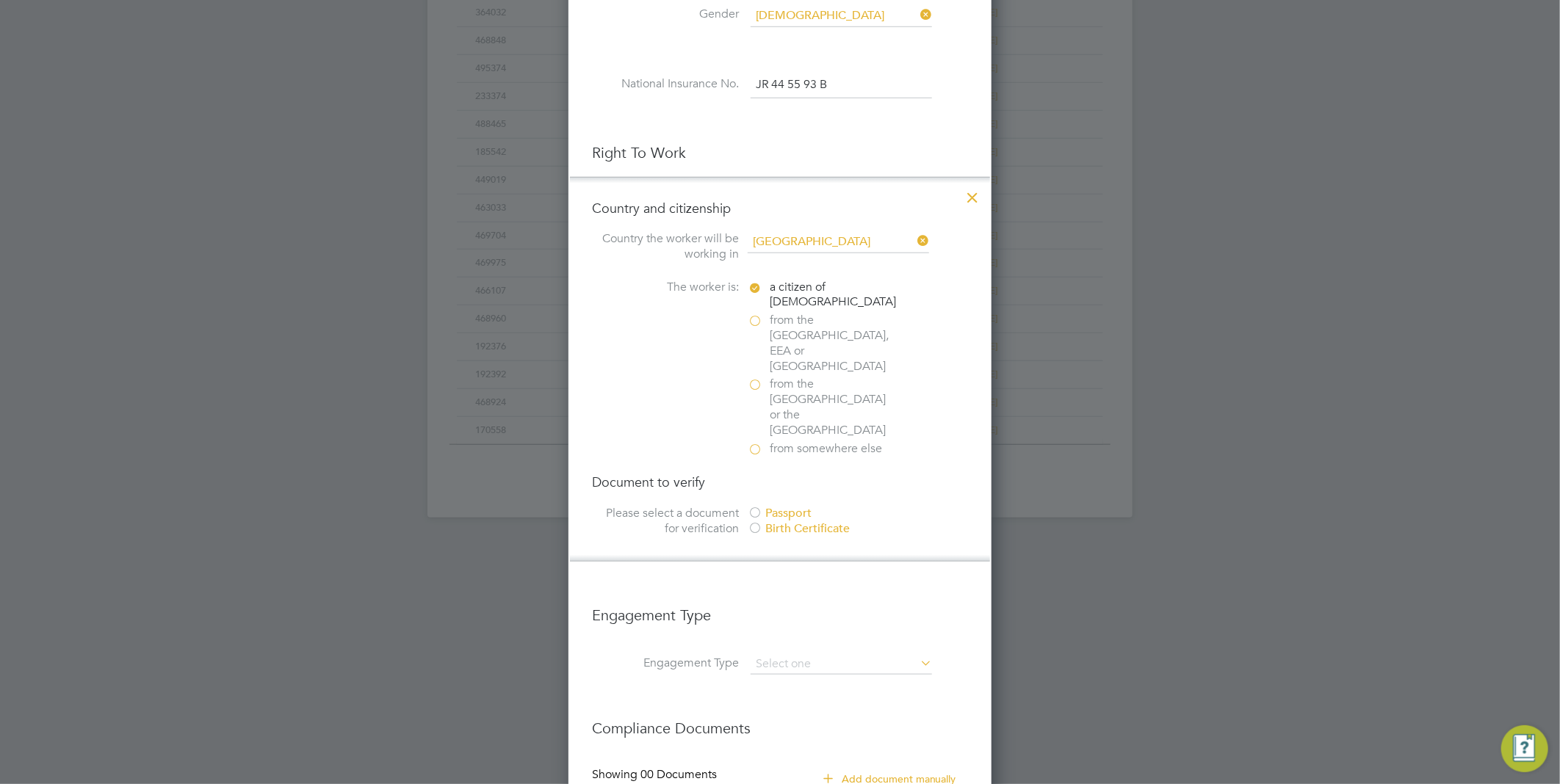
click at [789, 506] on div "Passport" at bounding box center [857, 513] width 220 height 15
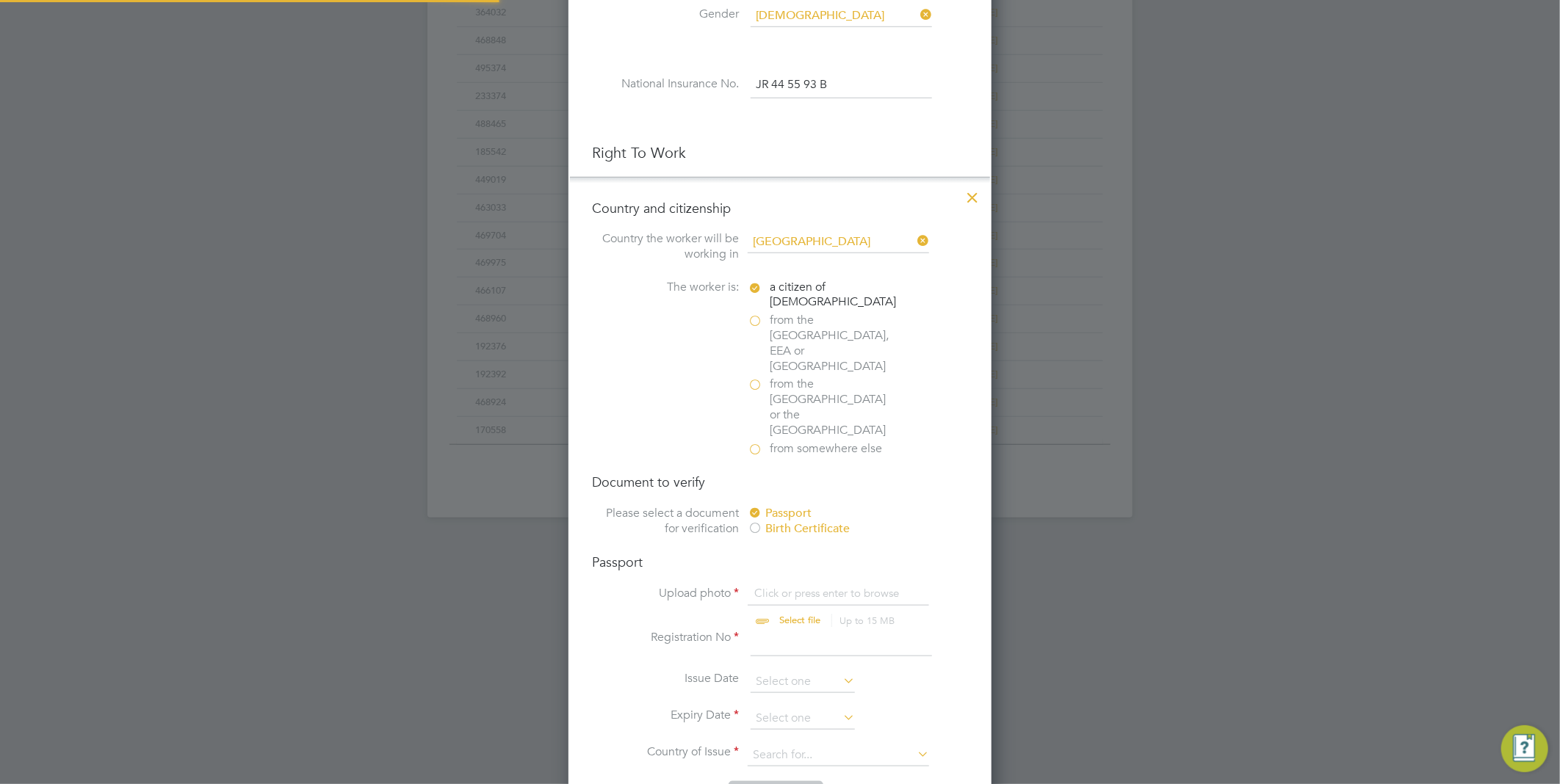
scroll to position [19, 181]
click at [835, 585] on input "file" at bounding box center [813, 608] width 230 height 44
type input "C:\fakepath\Mary Isidore PP.JPG"
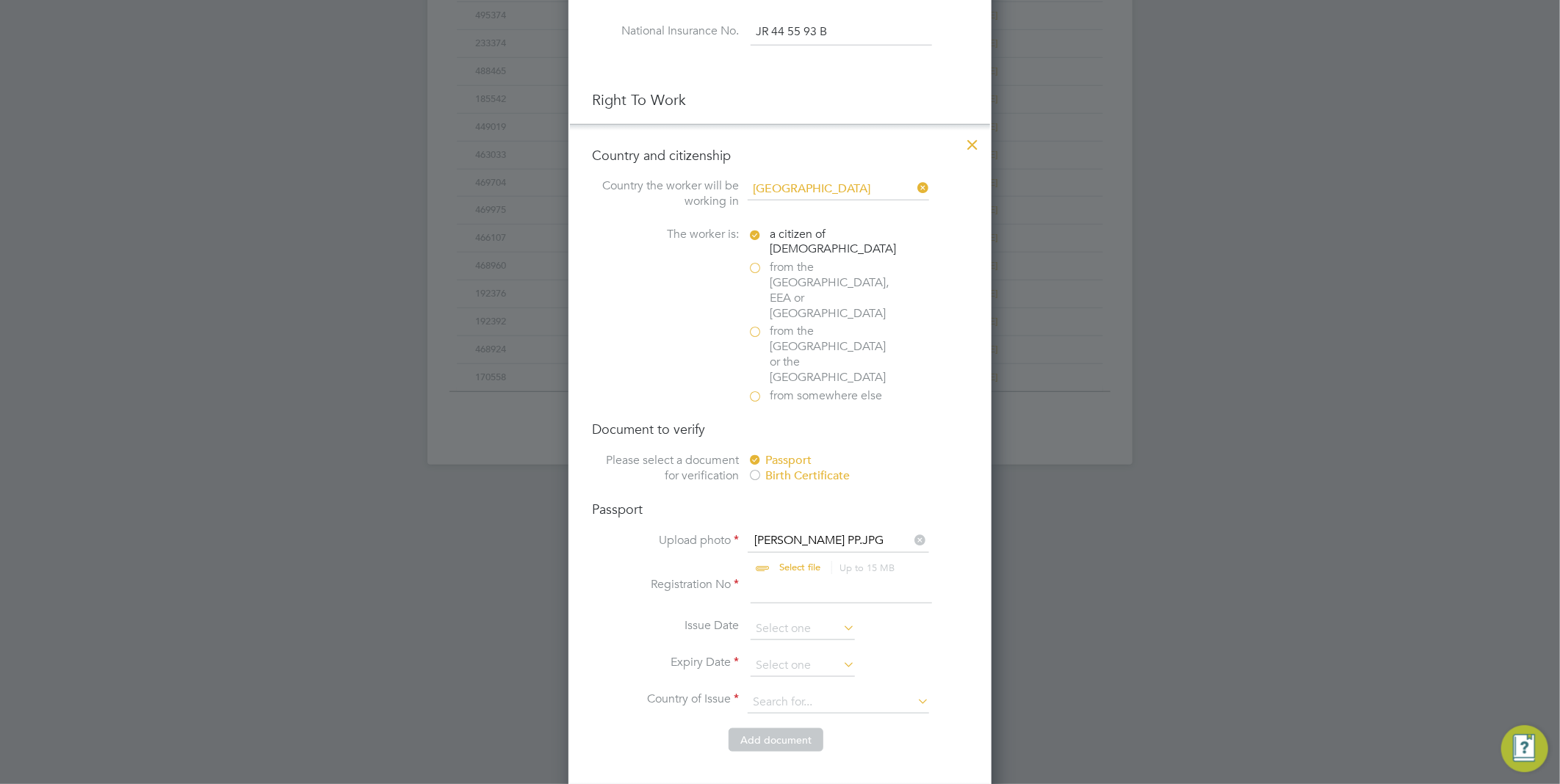
scroll to position [816, 0]
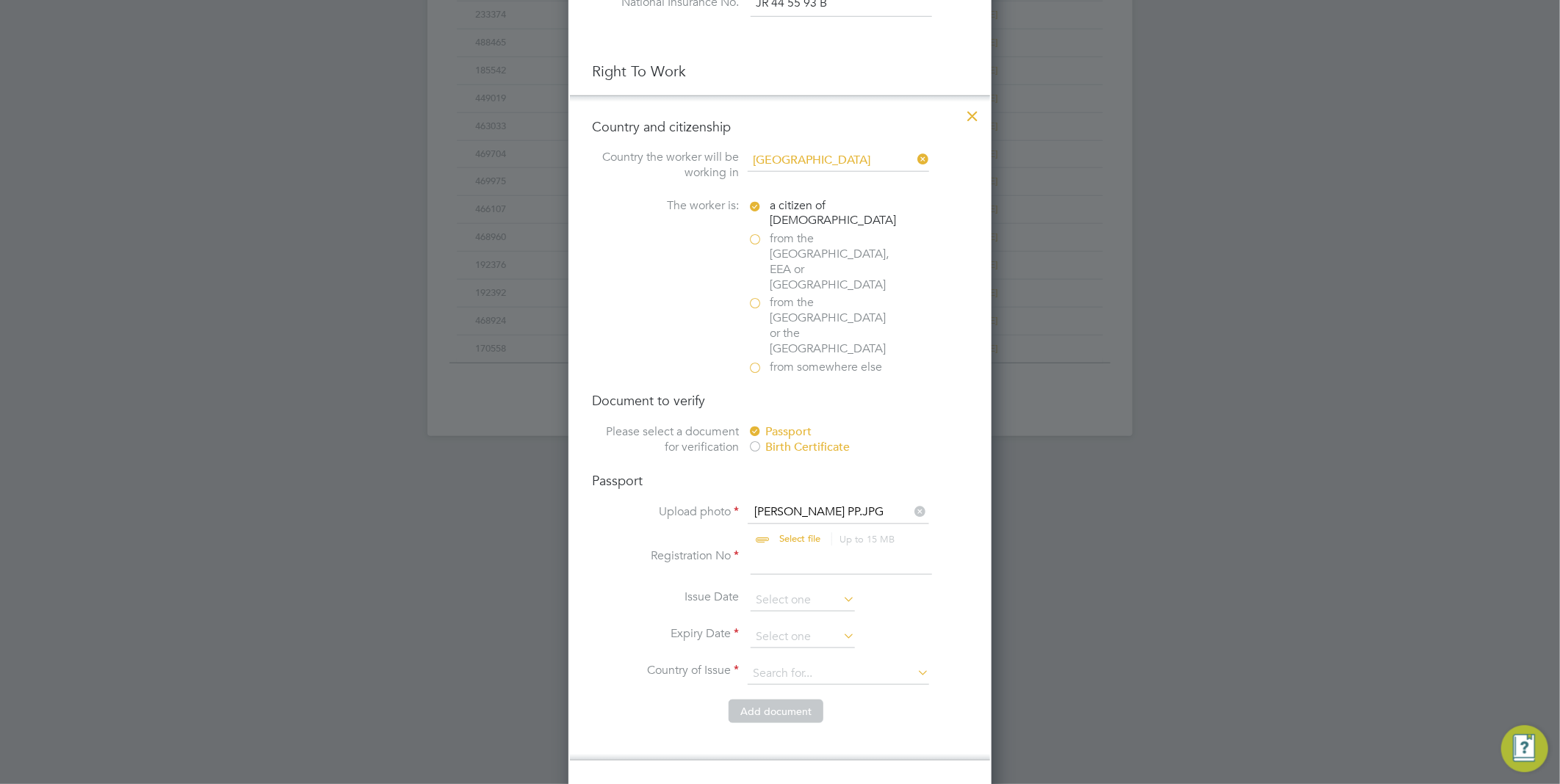
click at [812, 548] on input at bounding box center [841, 561] width 181 height 26
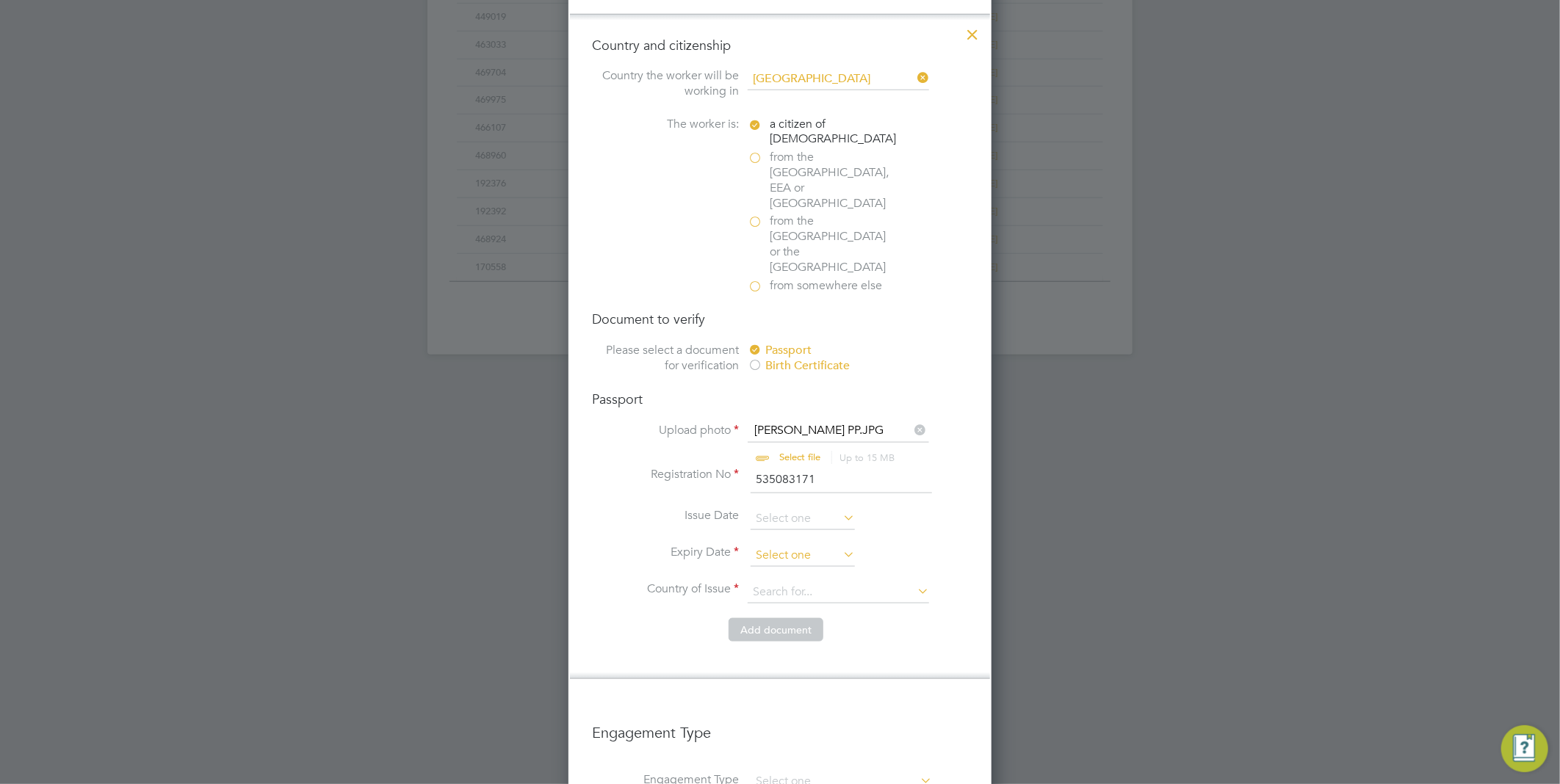
type input "535083171"
click at [786, 544] on input at bounding box center [803, 555] width 104 height 22
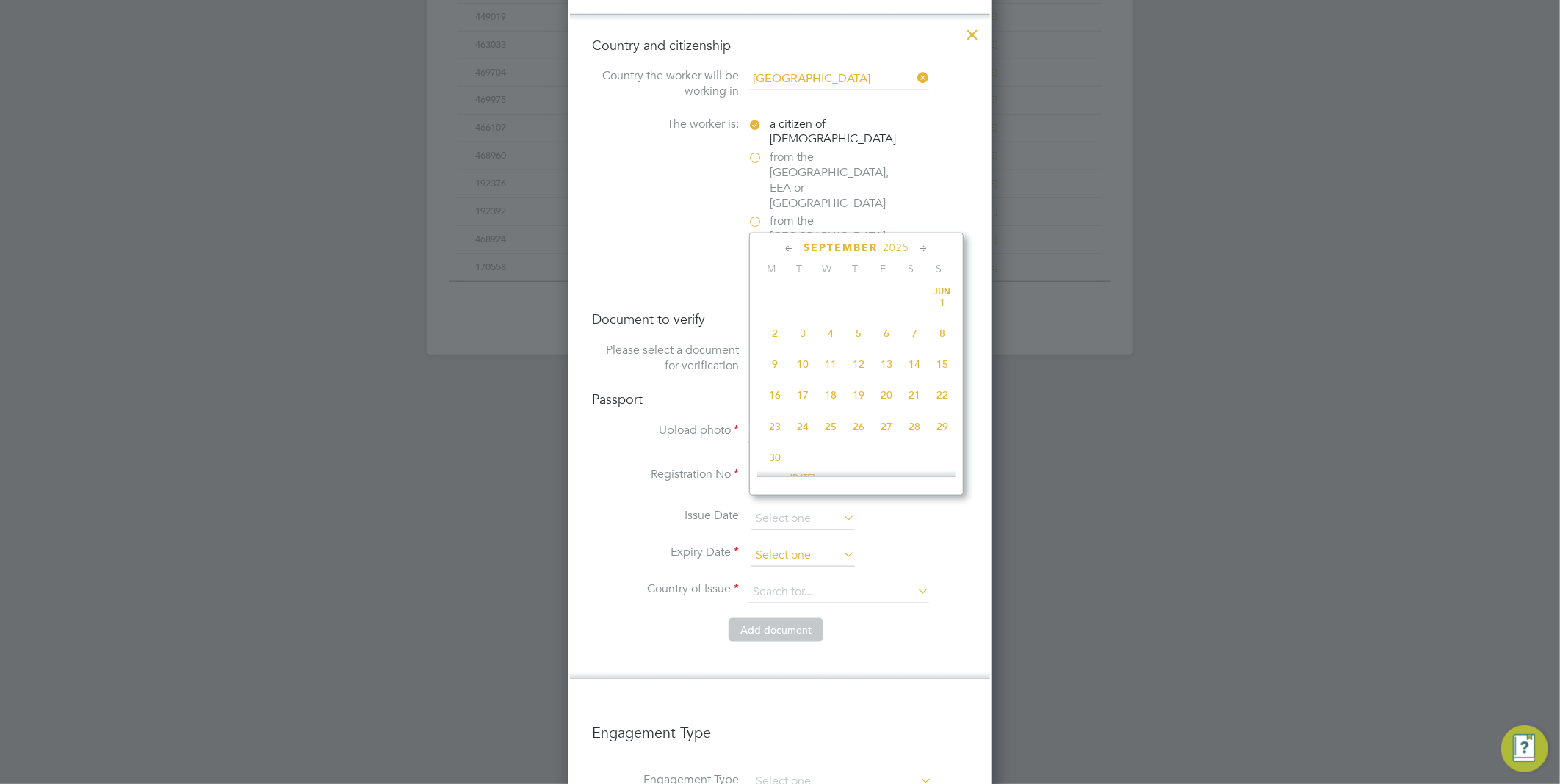
scroll to position [534, 0]
click at [906, 246] on span "2025" at bounding box center [895, 248] width 26 height 13
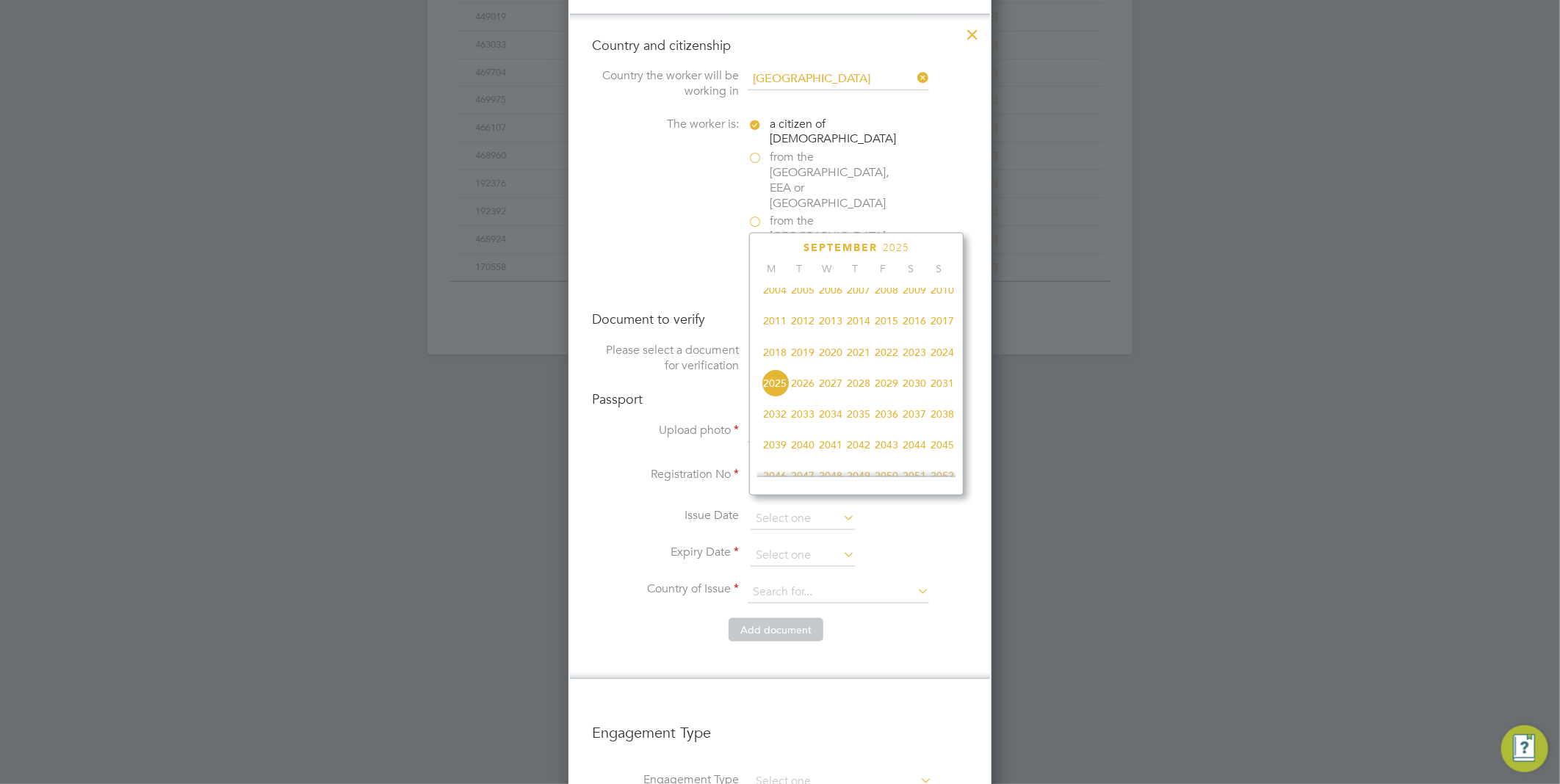
click at [806, 392] on span "2026" at bounding box center [802, 383] width 28 height 28
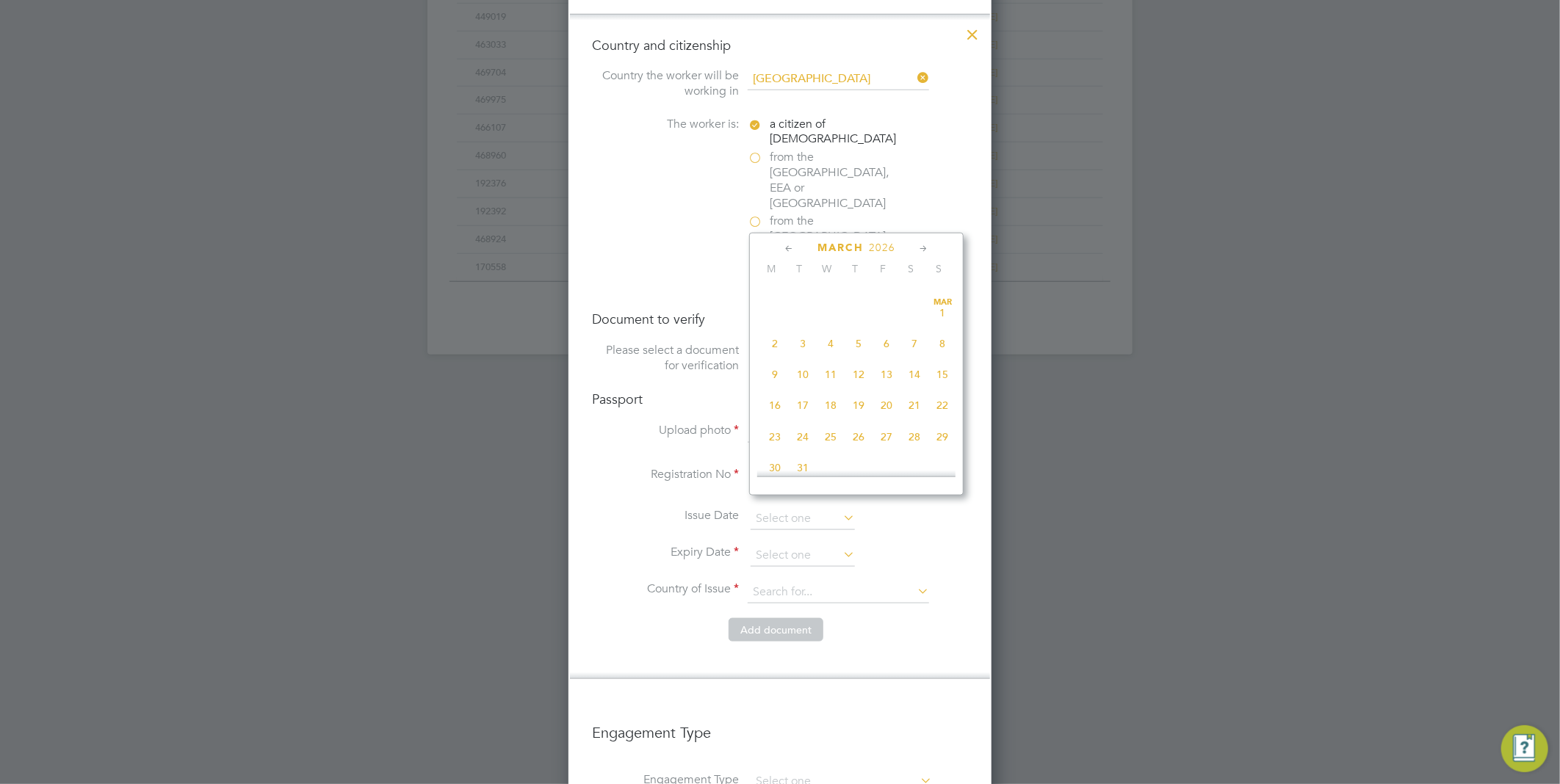
scroll to position [223, 0]
click at [916, 424] on span "7" at bounding box center [913, 419] width 28 height 28
type input "[DATE]"
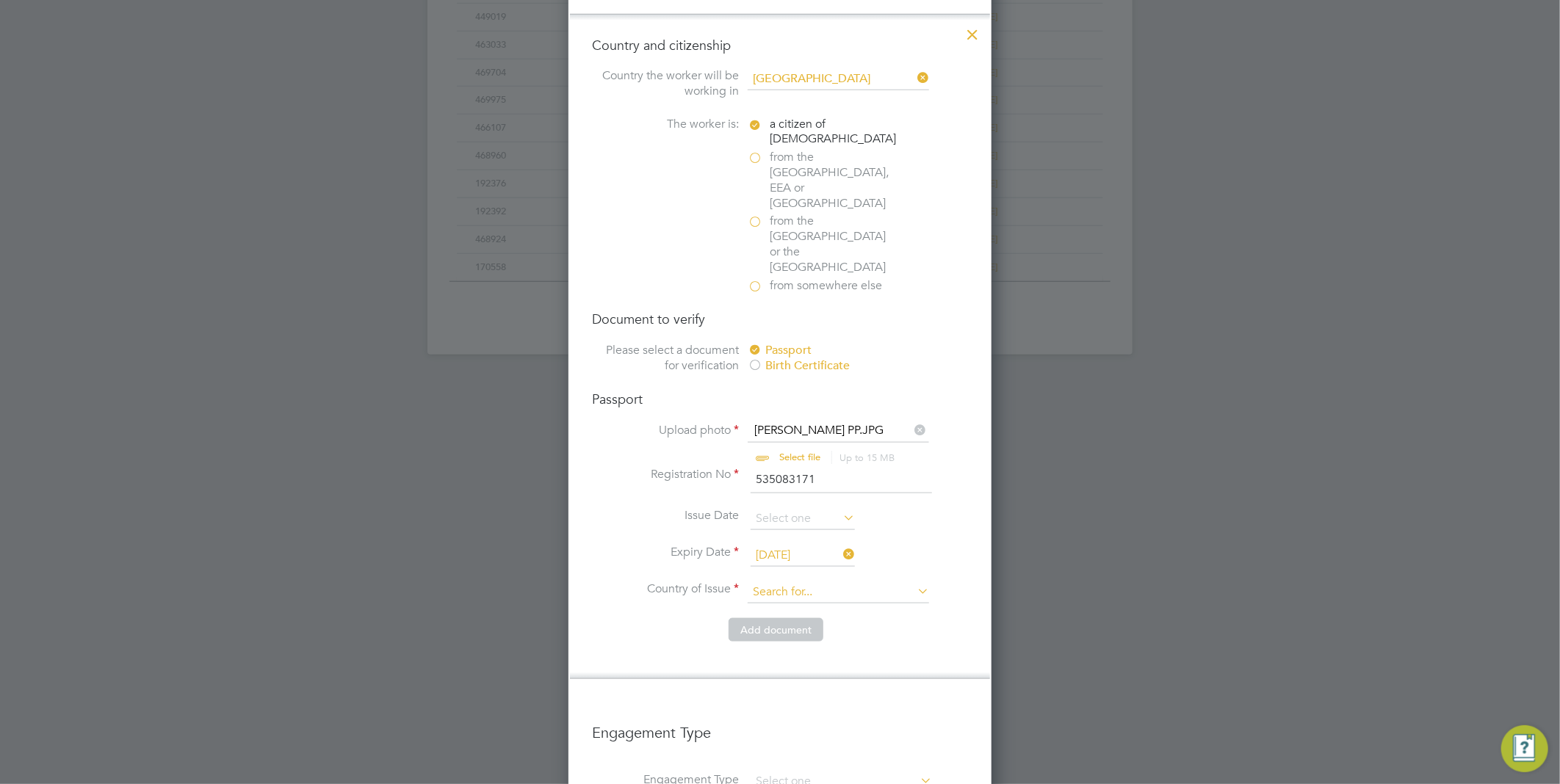
click at [794, 581] on input at bounding box center [837, 593] width 181 height 22
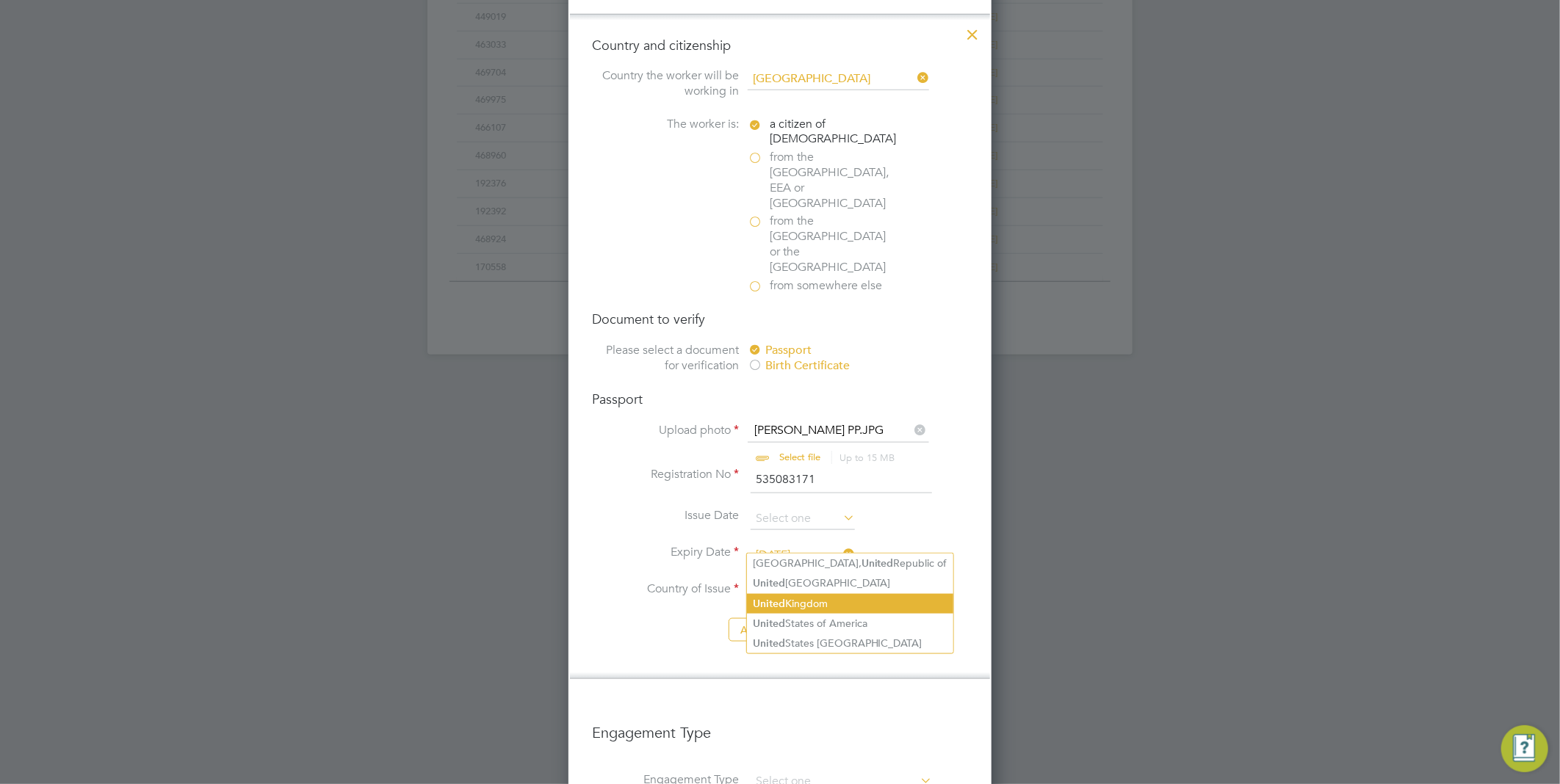
click at [818, 597] on li "United Kingdom" at bounding box center [850, 604] width 207 height 20
type input "[GEOGRAPHIC_DATA]"
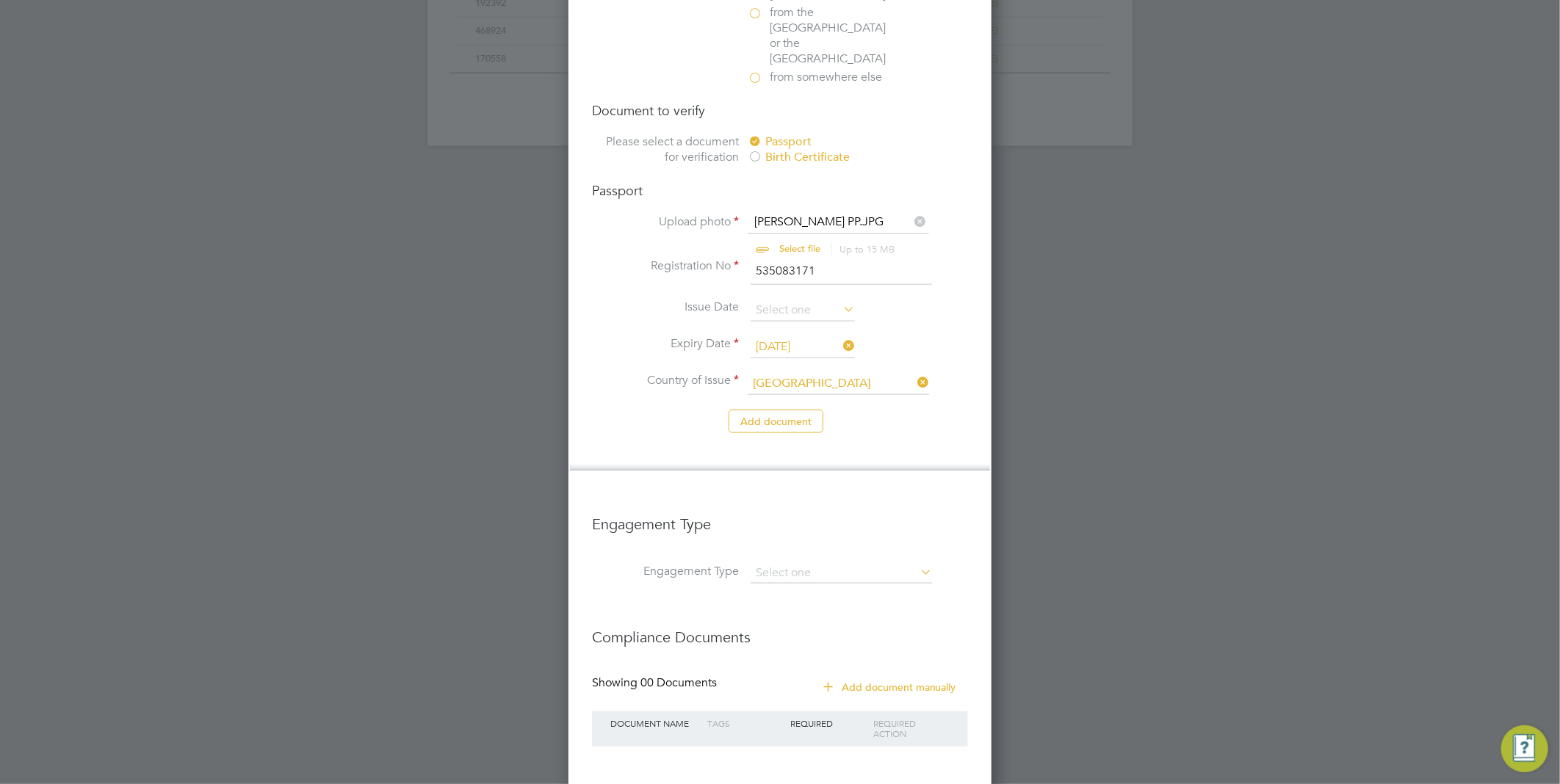
scroll to position [1131, 0]
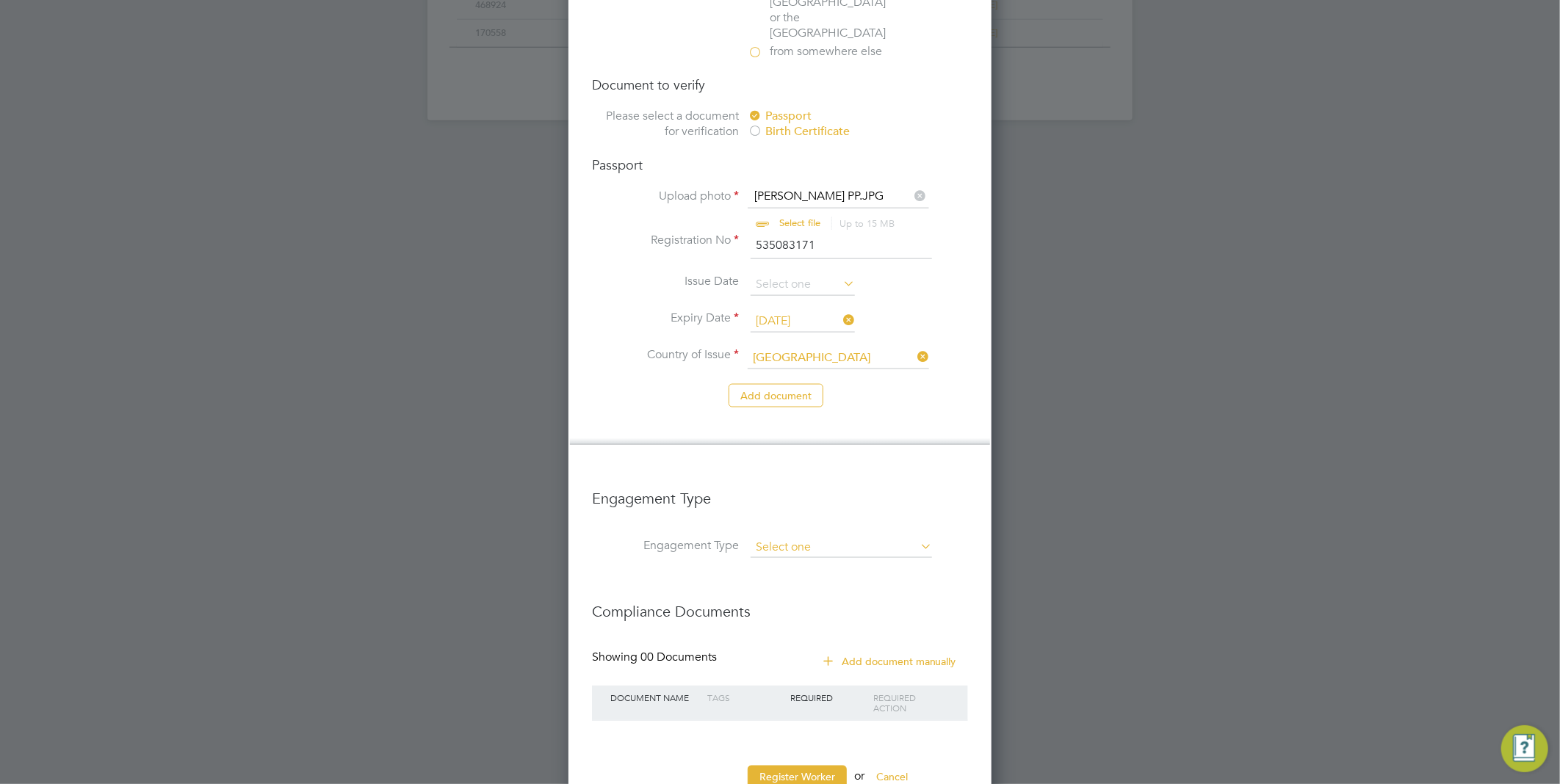
click at [818, 537] on input at bounding box center [841, 547] width 181 height 21
click at [784, 537] on input at bounding box center [841, 547] width 181 height 21
click at [788, 537] on input at bounding box center [841, 547] width 181 height 21
click at [917, 536] on icon at bounding box center [917, 546] width 0 height 21
click at [817, 537] on input at bounding box center [841, 547] width 181 height 21
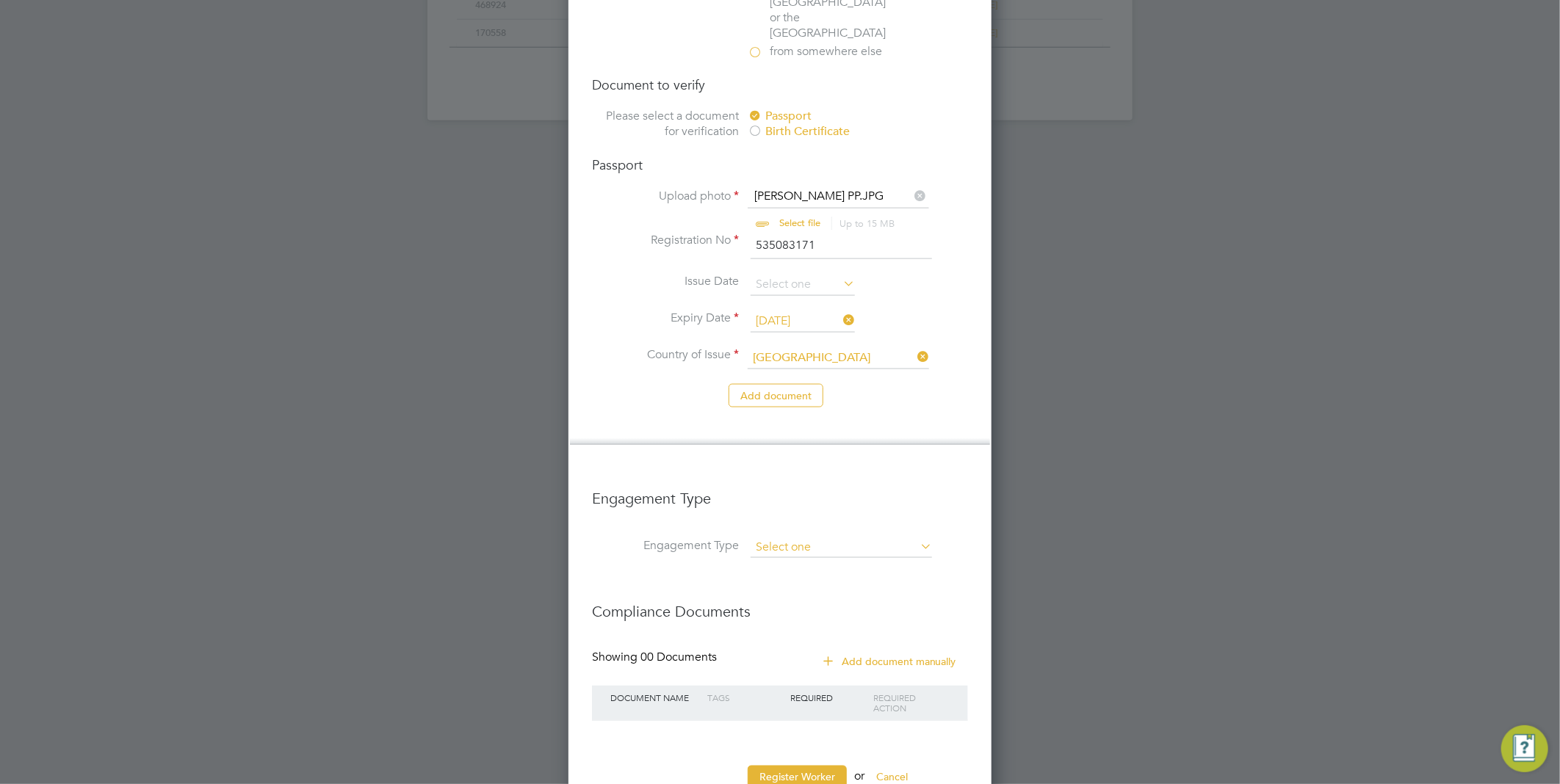
click at [817, 537] on input at bounding box center [841, 547] width 181 height 21
click at [803, 766] on button "Register Worker" at bounding box center [796, 778] width 99 height 24
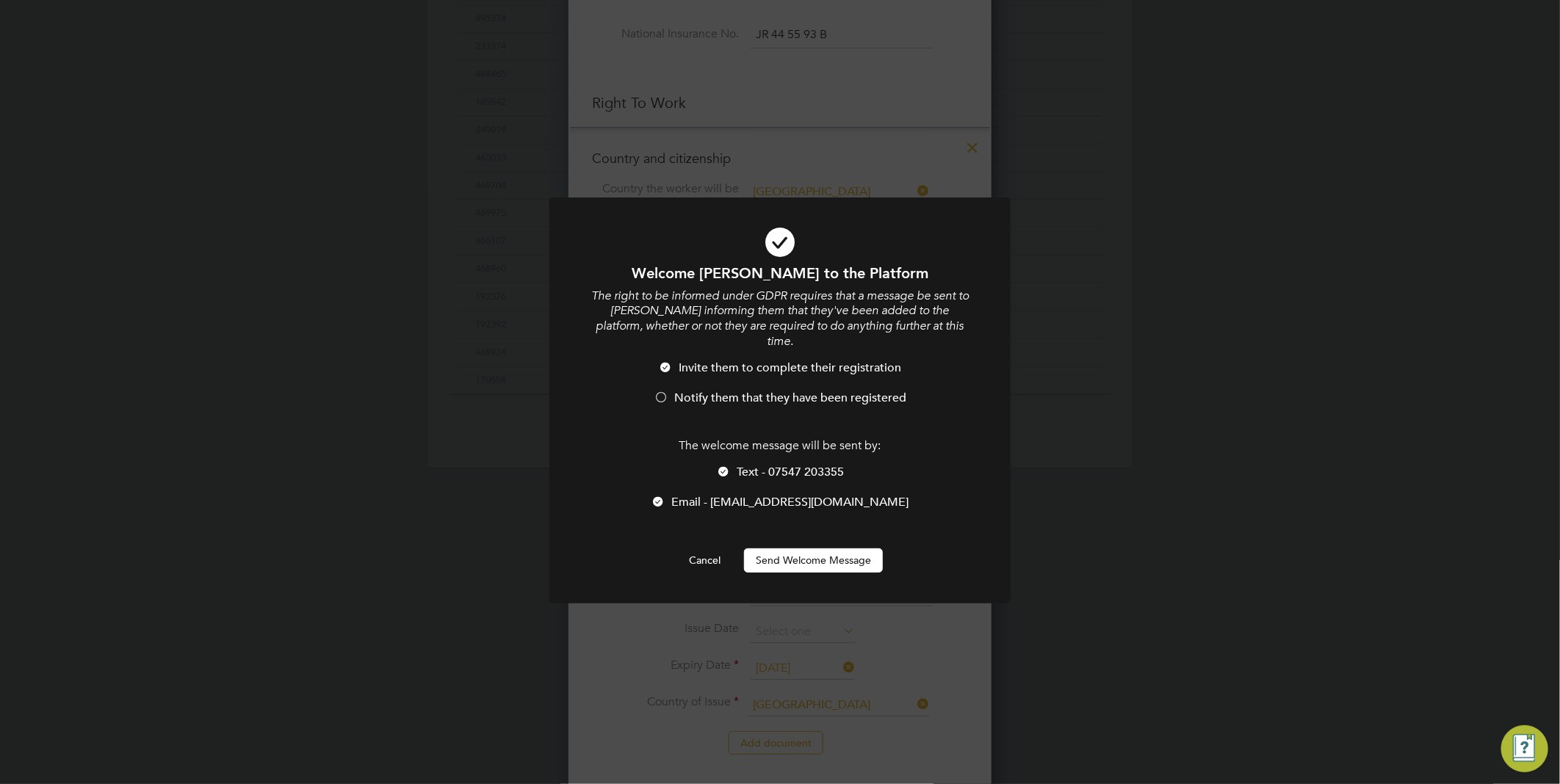
click at [662, 391] on div at bounding box center [661, 398] width 15 height 15
click at [727, 465] on div at bounding box center [723, 472] width 15 height 15
click at [798, 548] on button "Send Welcome Message" at bounding box center [813, 560] width 139 height 24
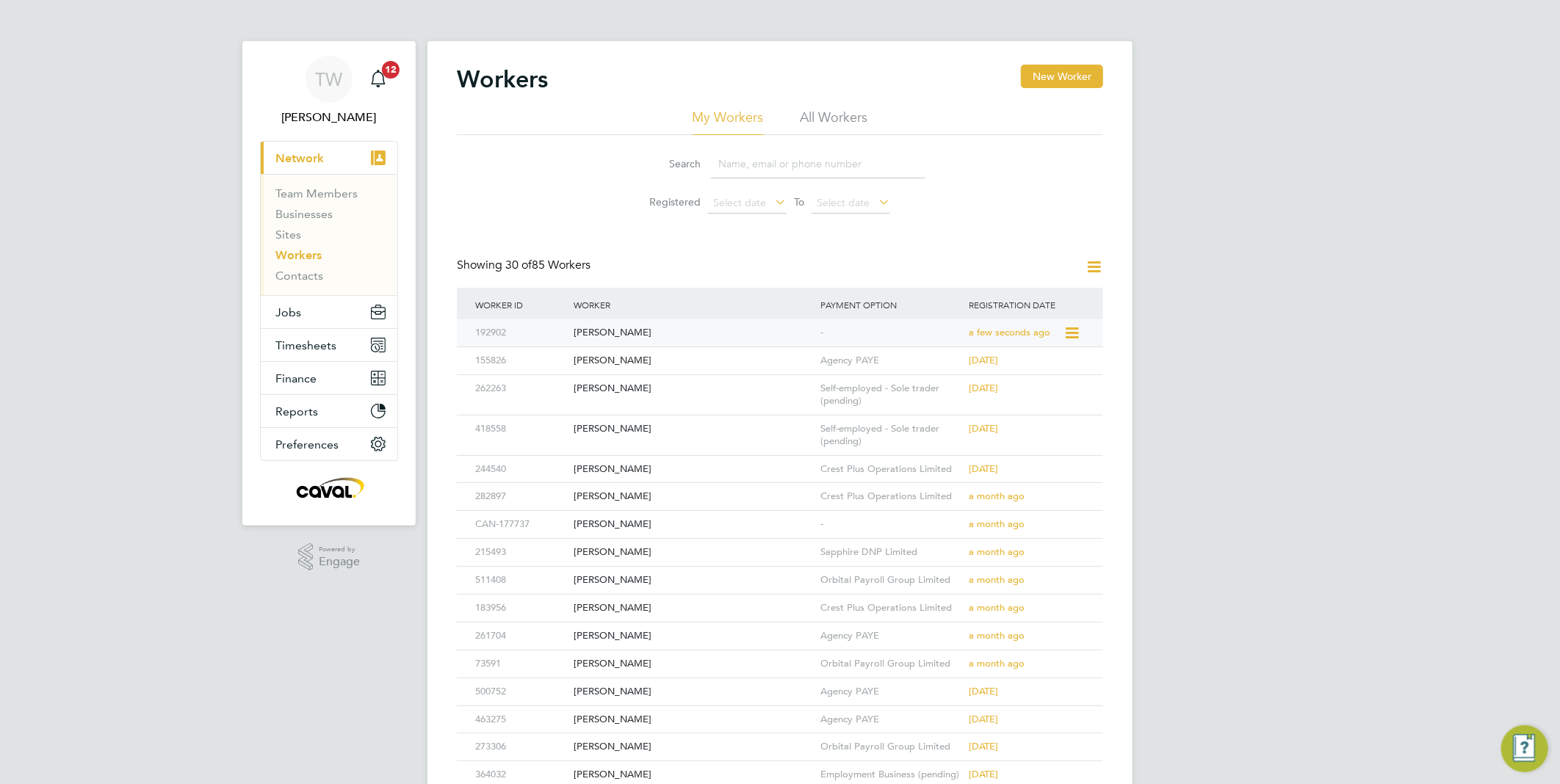
click at [666, 330] on div "[PERSON_NAME]" at bounding box center [693, 333] width 247 height 27
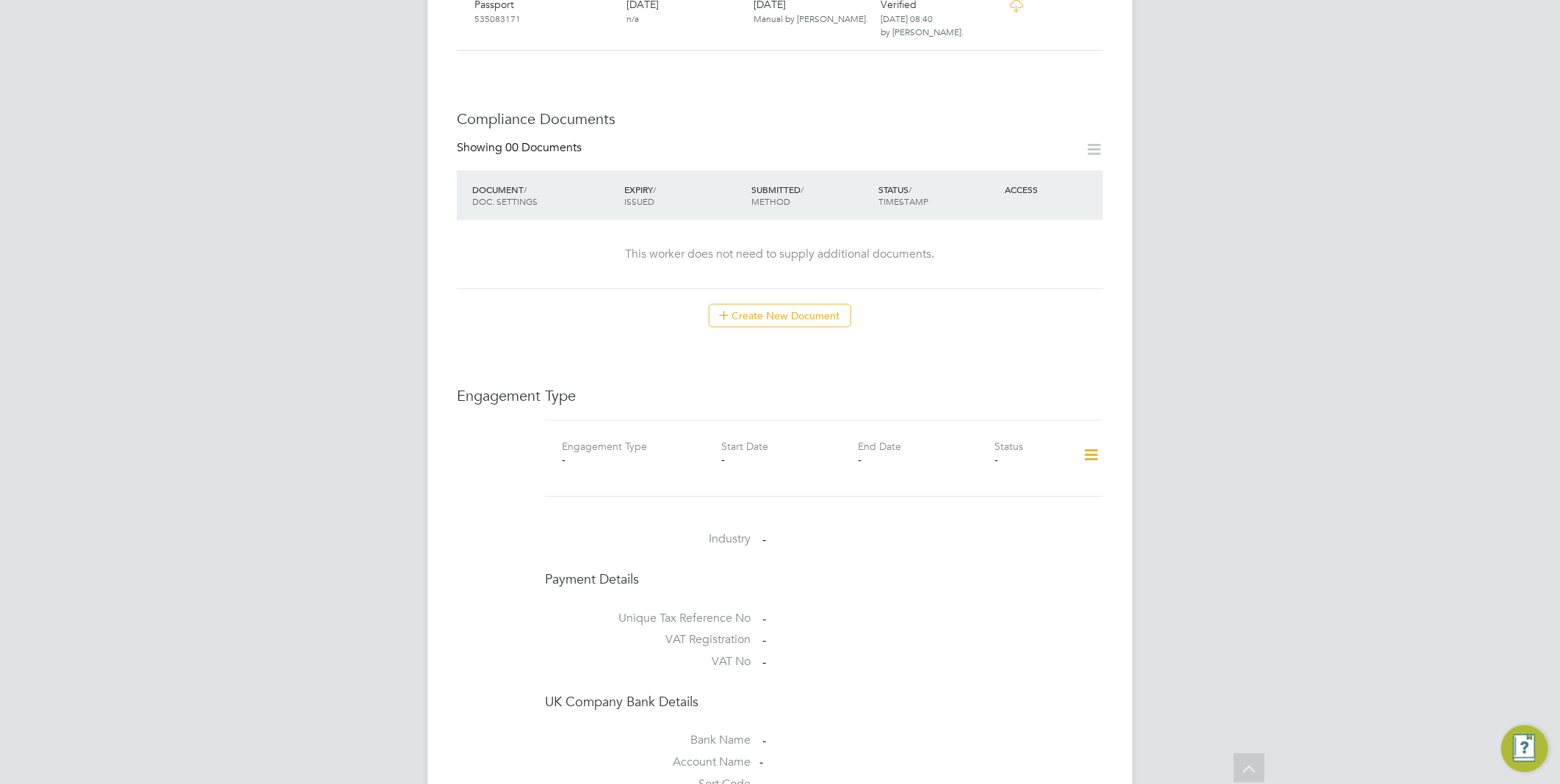
scroll to position [734, 0]
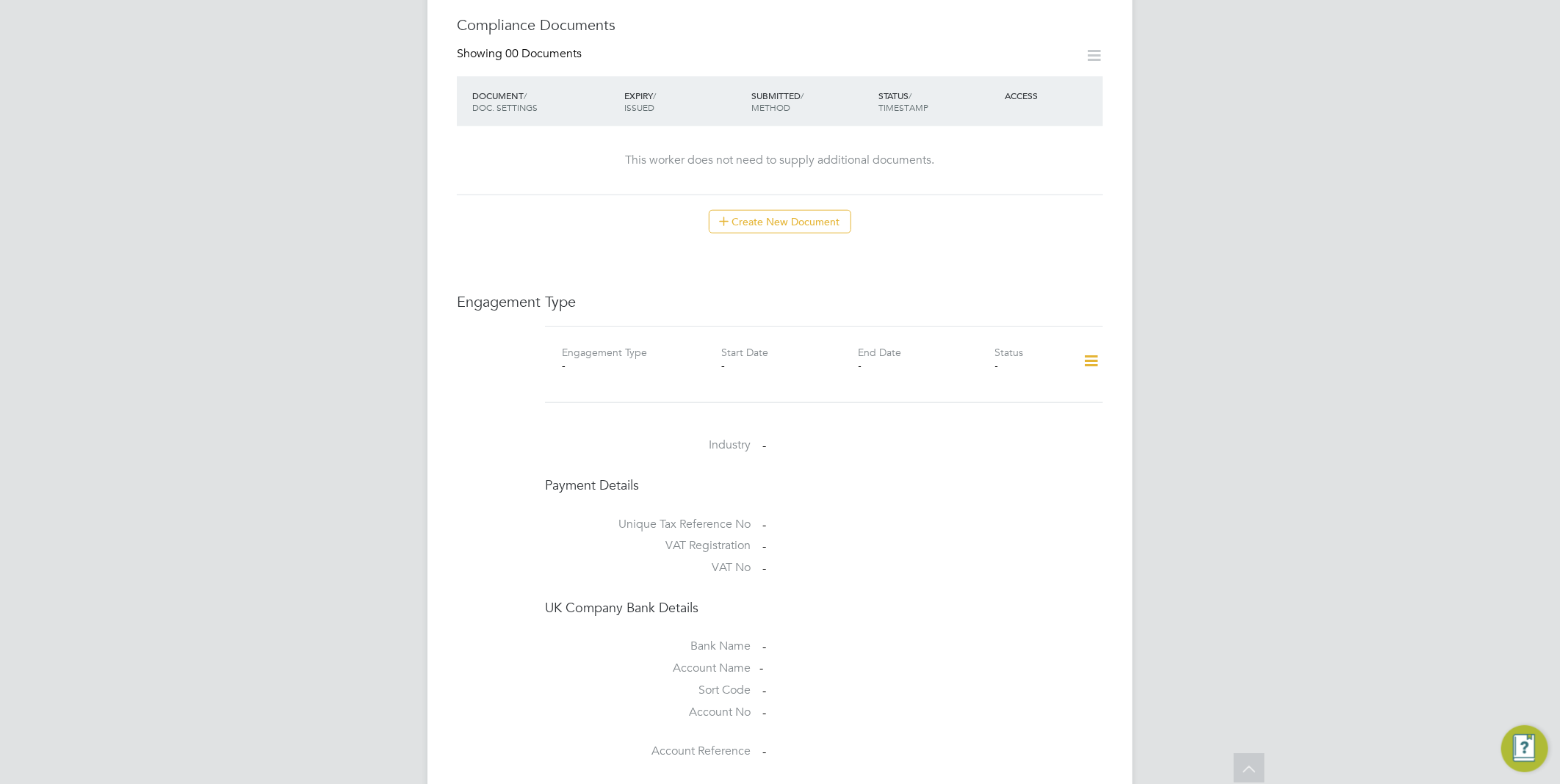
click at [1085, 349] on icon at bounding box center [1091, 361] width 25 height 34
click at [1026, 402] on li "Add Engagement Type" at bounding box center [1015, 410] width 167 height 21
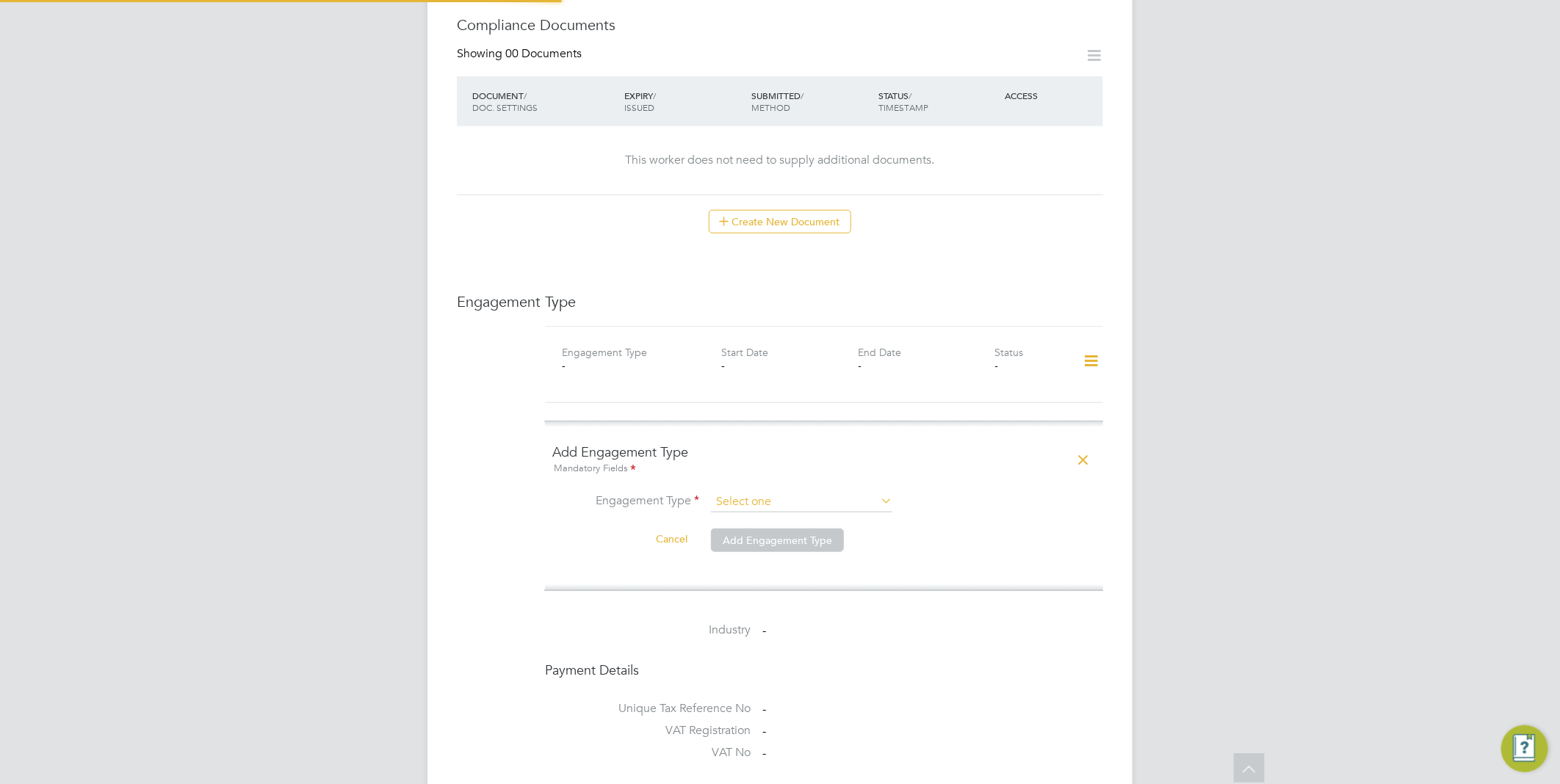
click at [777, 492] on input at bounding box center [801, 502] width 181 height 21
click at [762, 527] on li "PAYE Direct" at bounding box center [801, 530] width 183 height 21
type input "PAYE Direct"
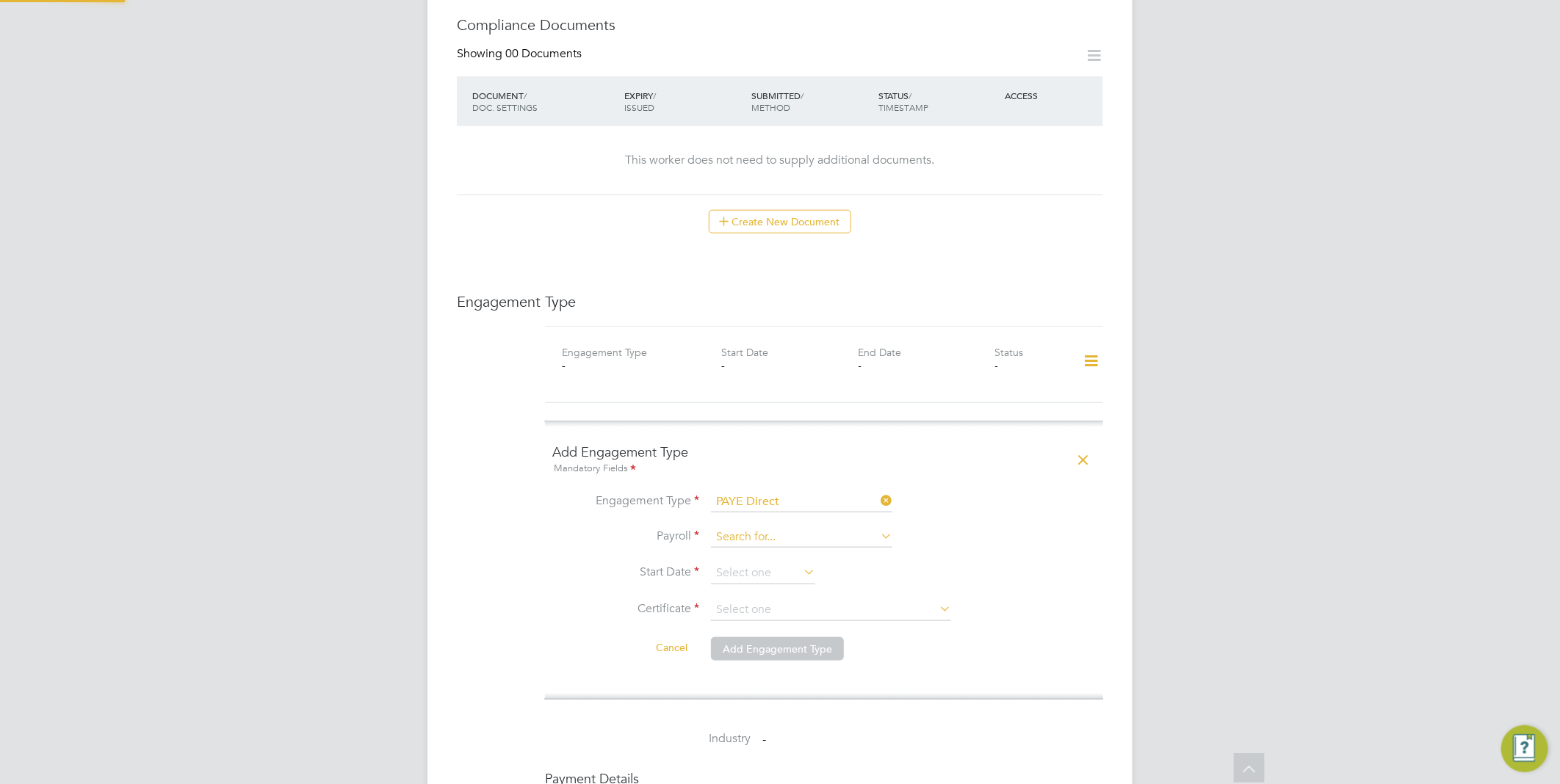
click at [762, 529] on input at bounding box center [801, 537] width 181 height 21
click at [773, 549] on li "Agency PAYE" at bounding box center [801, 543] width 183 height 21
type input "Agency PAYE"
click at [772, 562] on input at bounding box center [763, 574] width 104 height 22
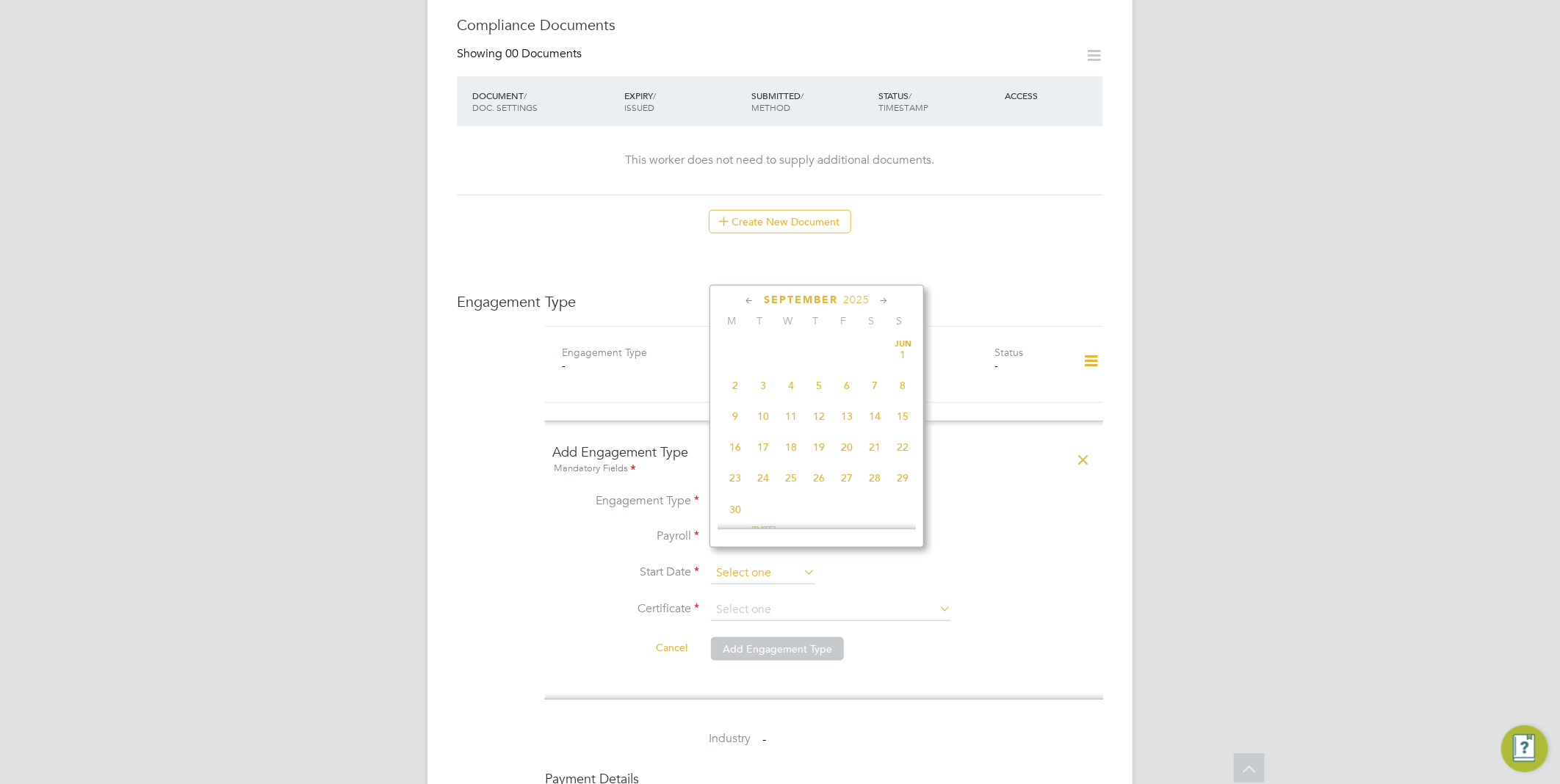
scroll to position [534, 0]
click at [731, 384] on span "15" at bounding box center [734, 377] width 28 height 28
type input "[DATE]"
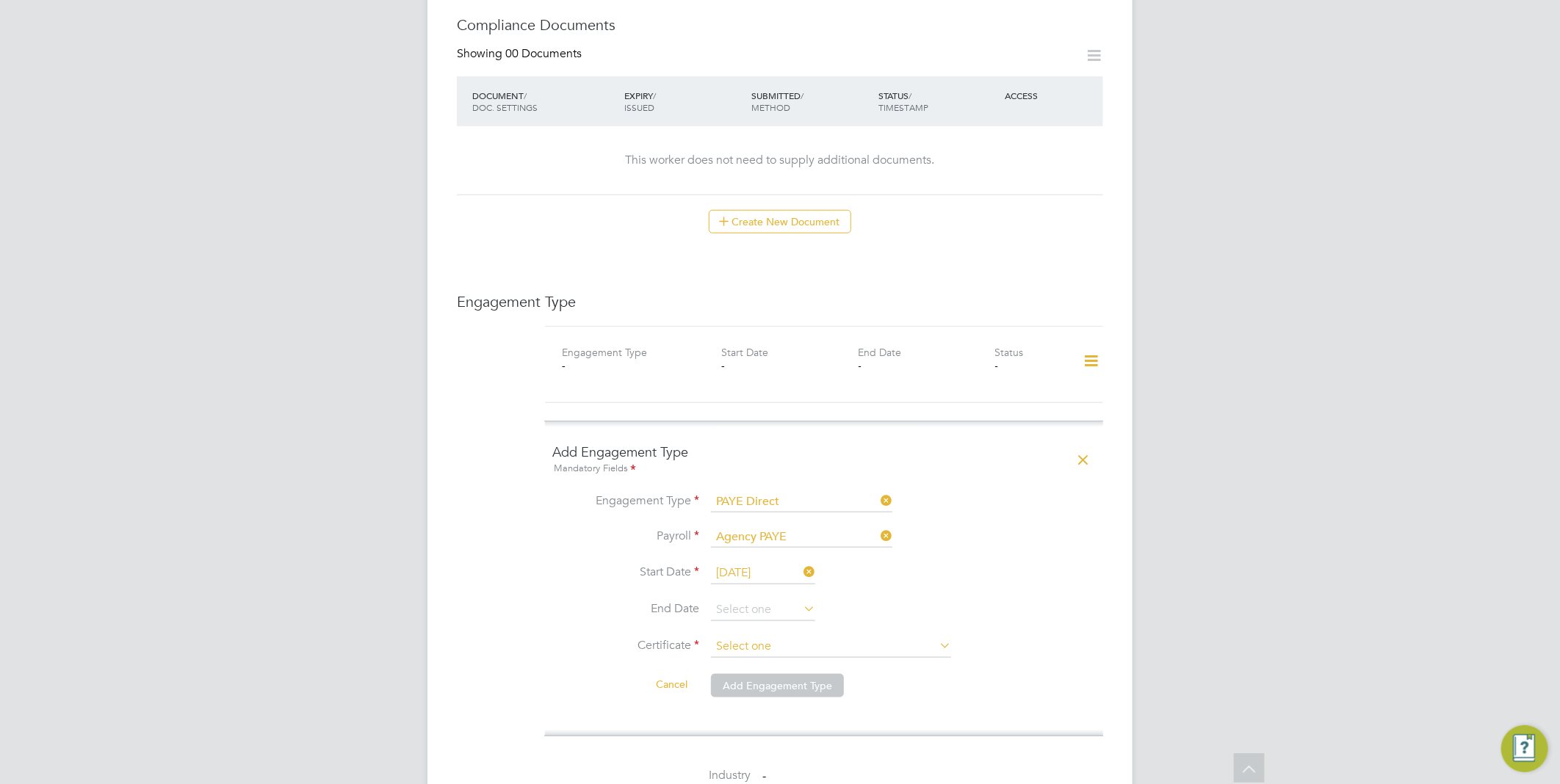
click at [762, 635] on input at bounding box center [830, 646] width 240 height 22
click at [789, 684] on li "Don't know" at bounding box center [830, 689] width 241 height 19
type input "Don't know"
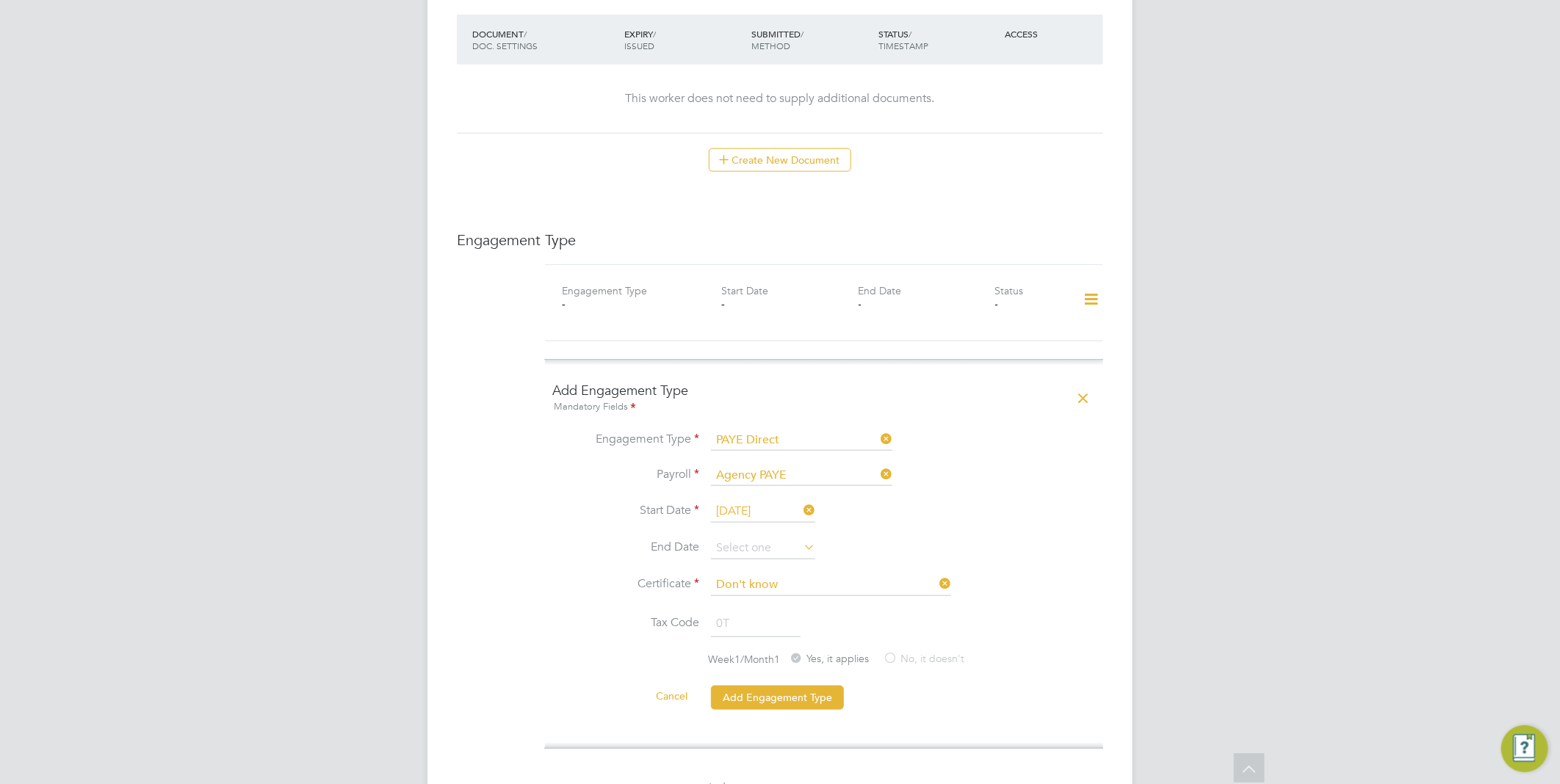
scroll to position [979, 0]
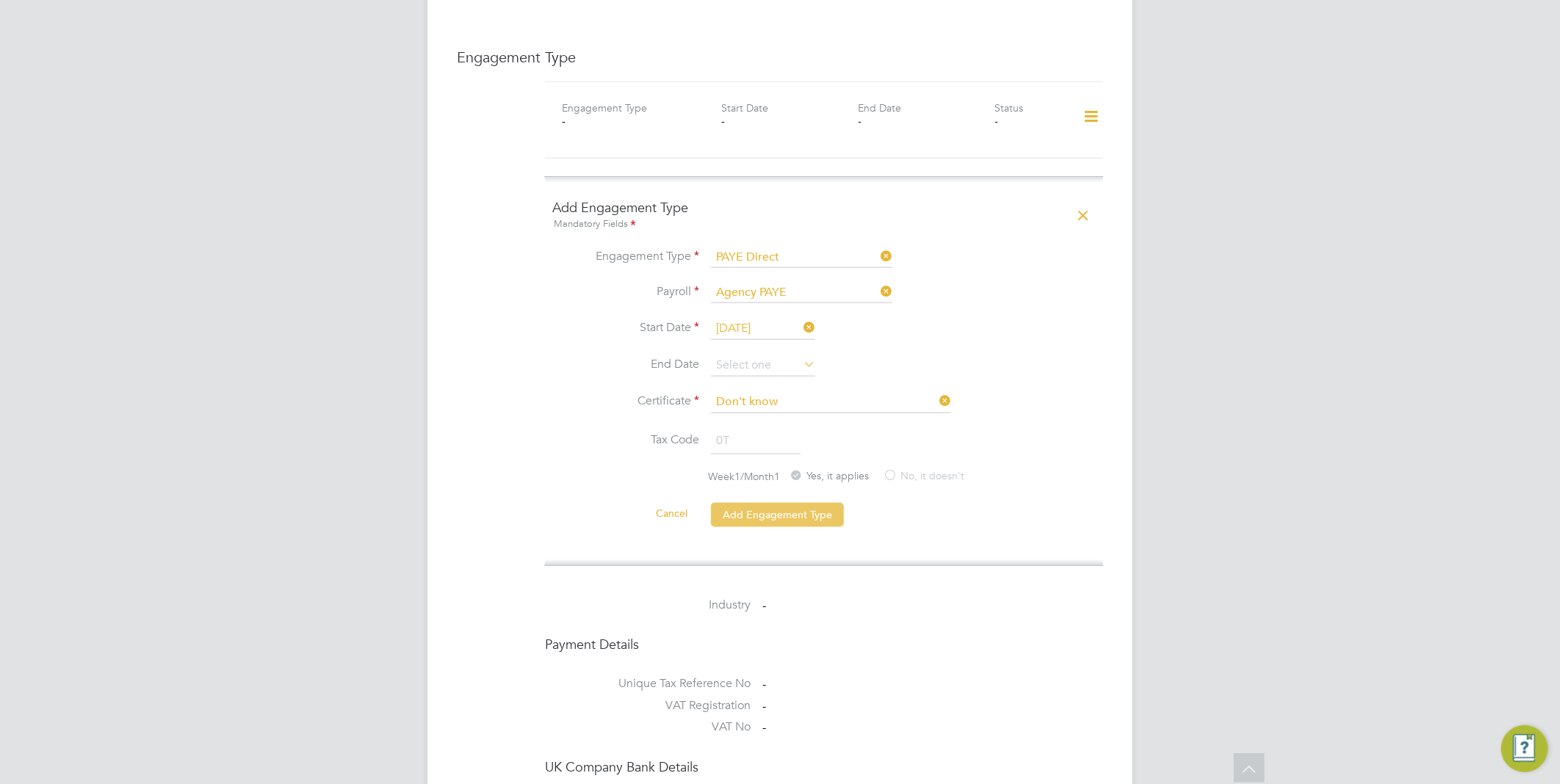
click at [754, 503] on button "Add Engagement Type" at bounding box center [777, 515] width 133 height 24
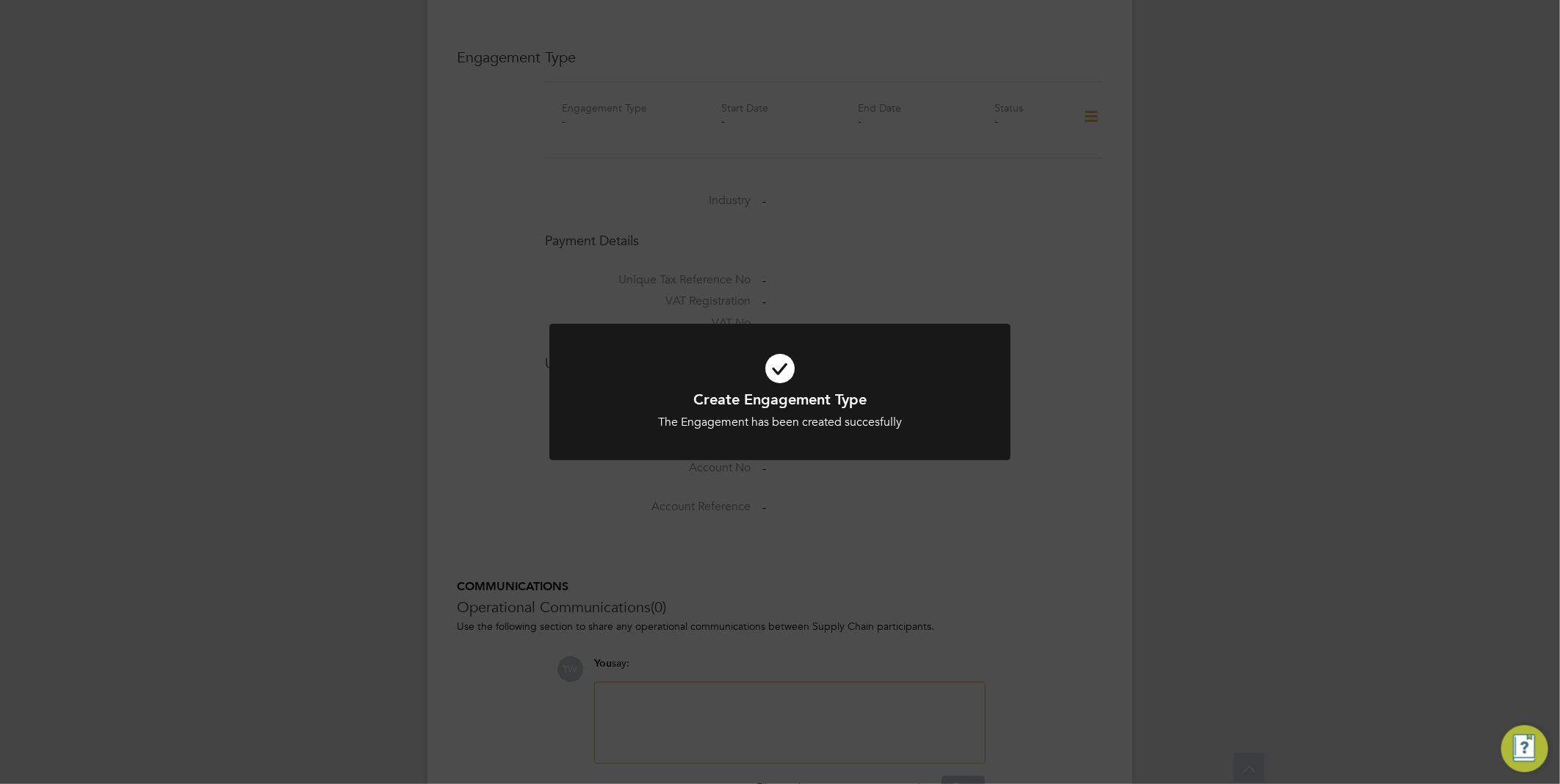
click at [1297, 443] on div "Create Engagement Type The Engagement has been created succesfully Cancel Okay" at bounding box center [780, 392] width 1560 height 784
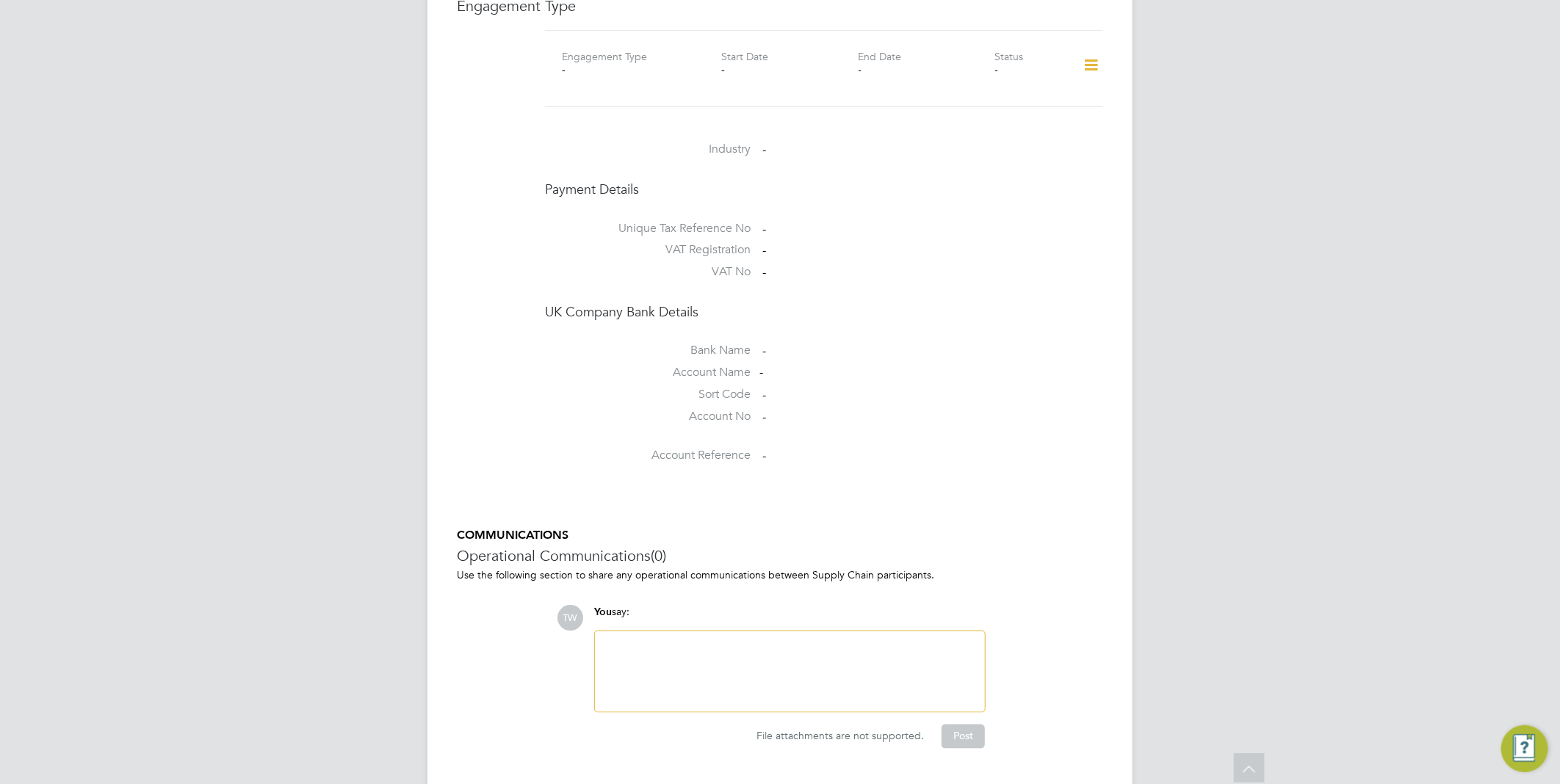
scroll to position [1054, 0]
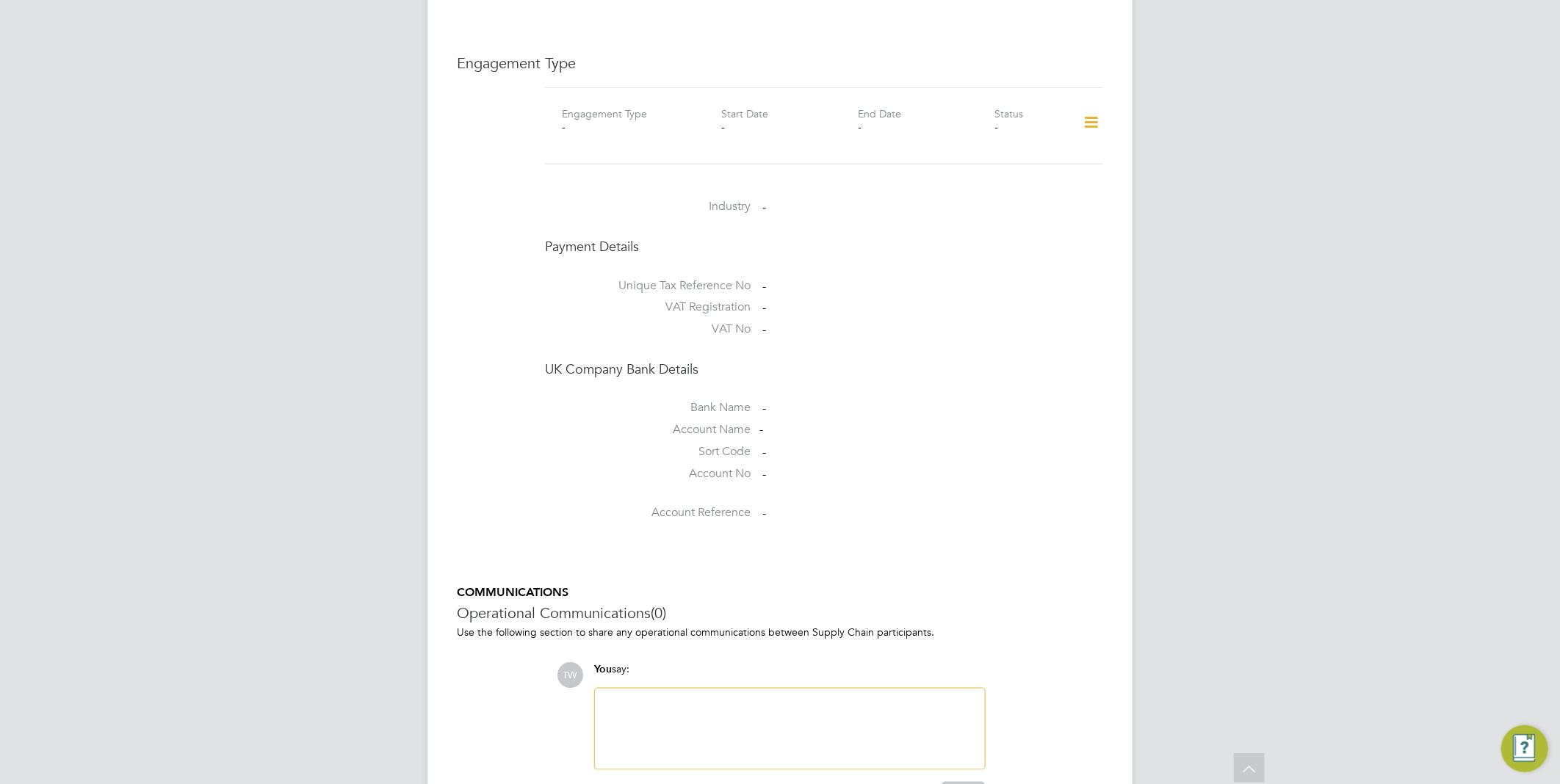
click at [836, 699] on div at bounding box center [790, 729] width 372 height 63
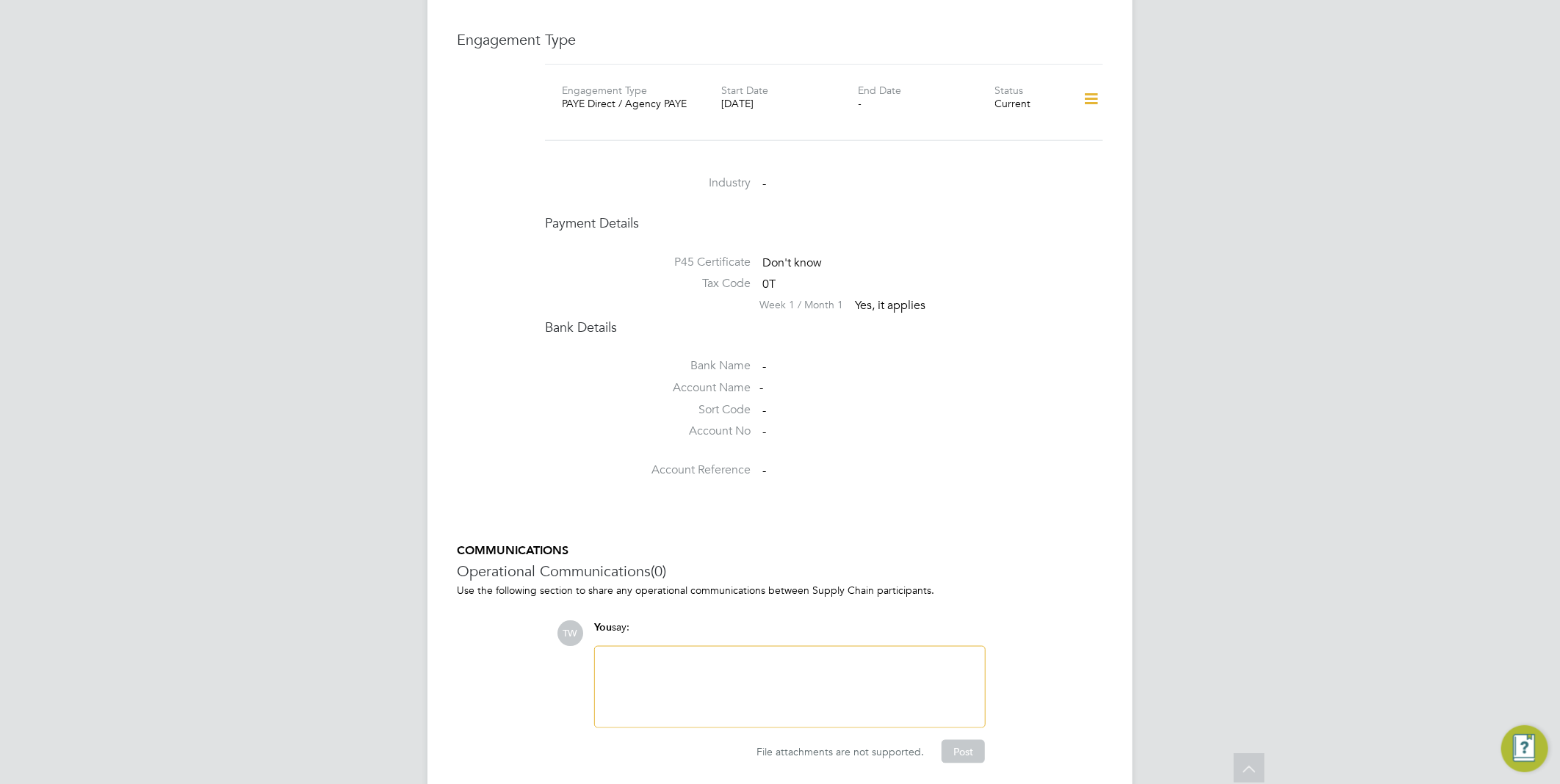
scroll to position [1036, 0]
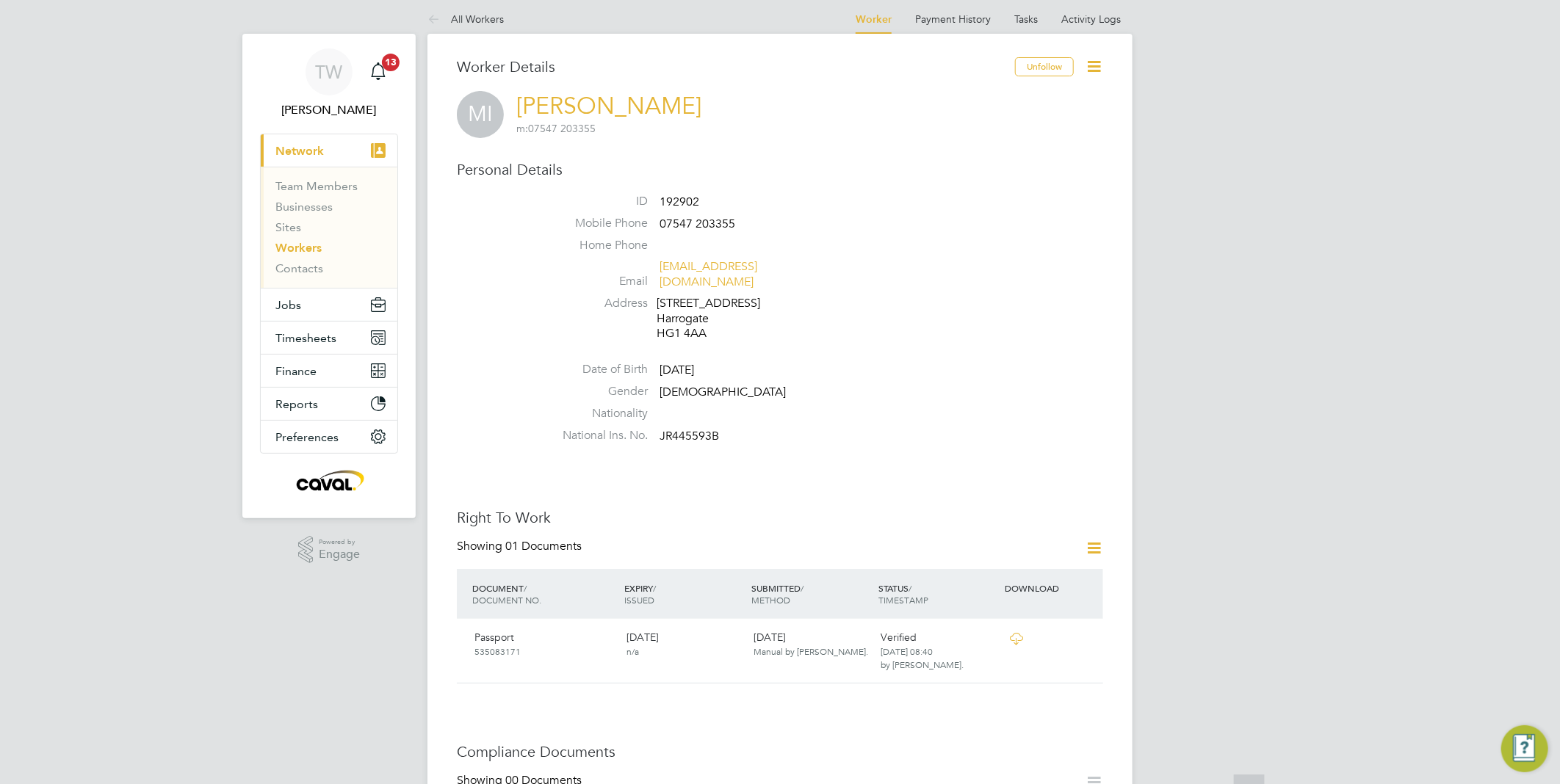
scroll to position [0, 0]
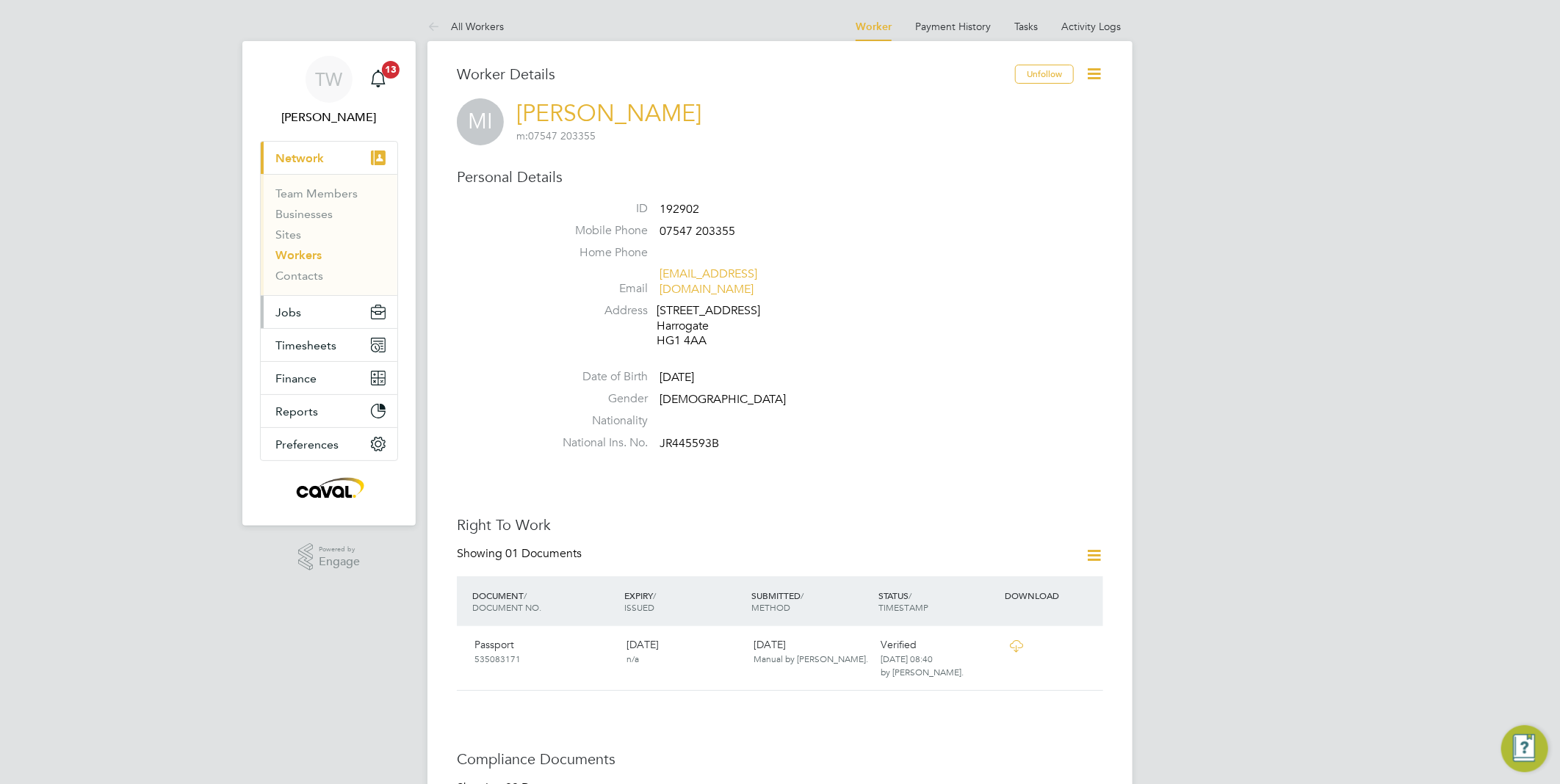
click at [295, 312] on span "Jobs" at bounding box center [288, 312] width 25 height 14
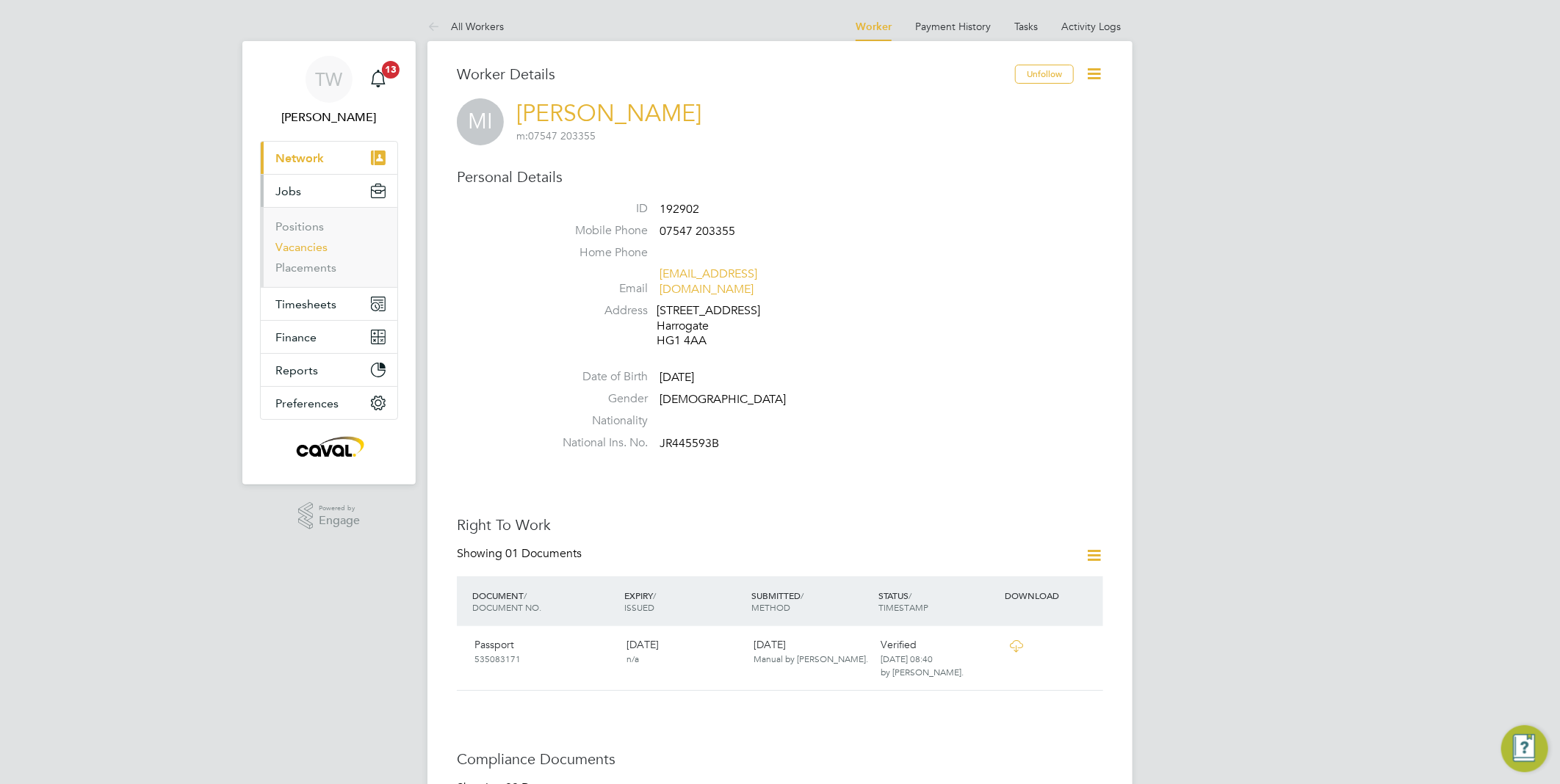
click at [304, 249] on link "Vacancies" at bounding box center [302, 247] width 52 height 14
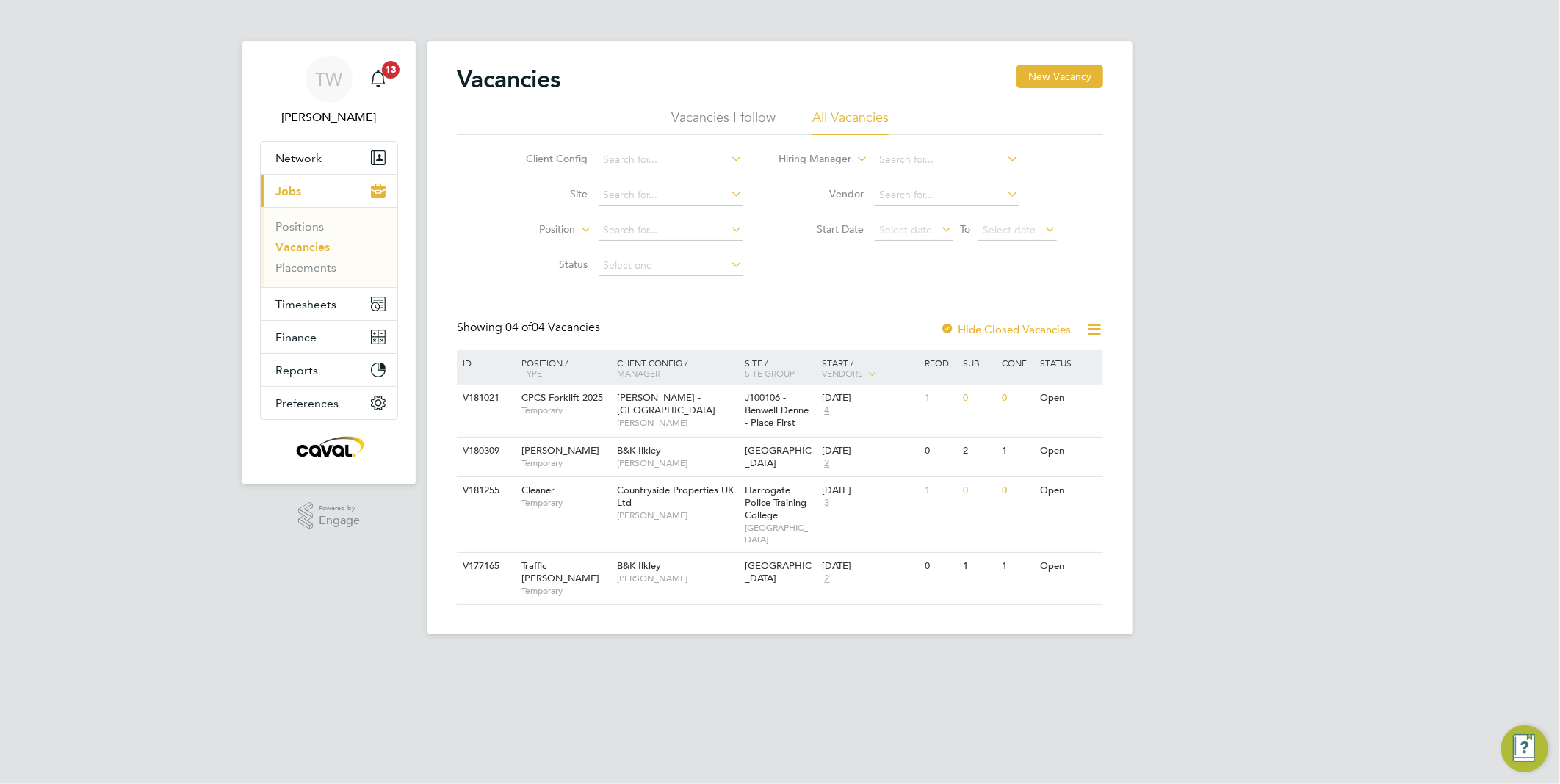
click at [948, 327] on div at bounding box center [947, 330] width 15 height 15
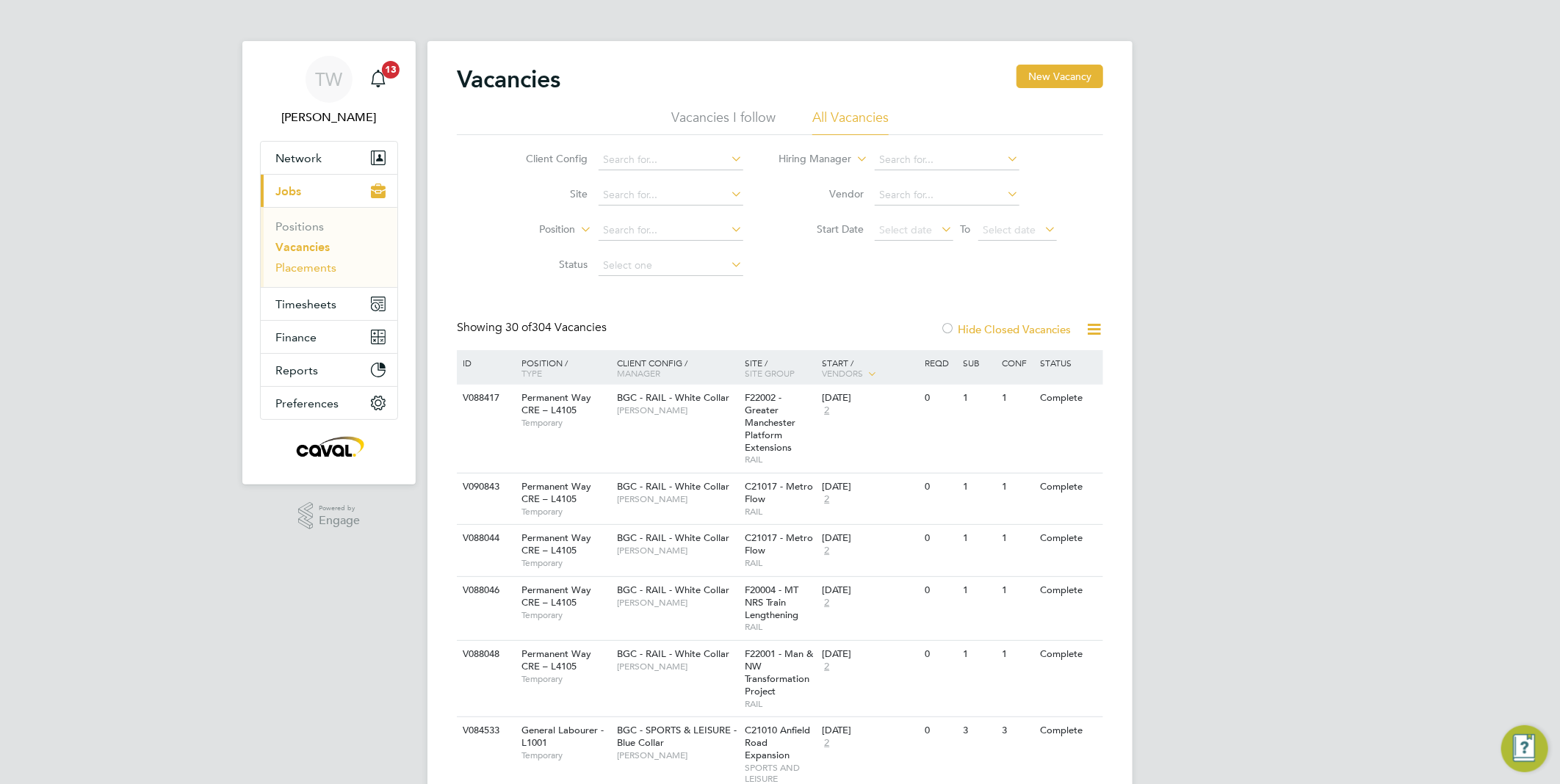
click at [311, 265] on link "Placements" at bounding box center [306, 267] width 61 height 14
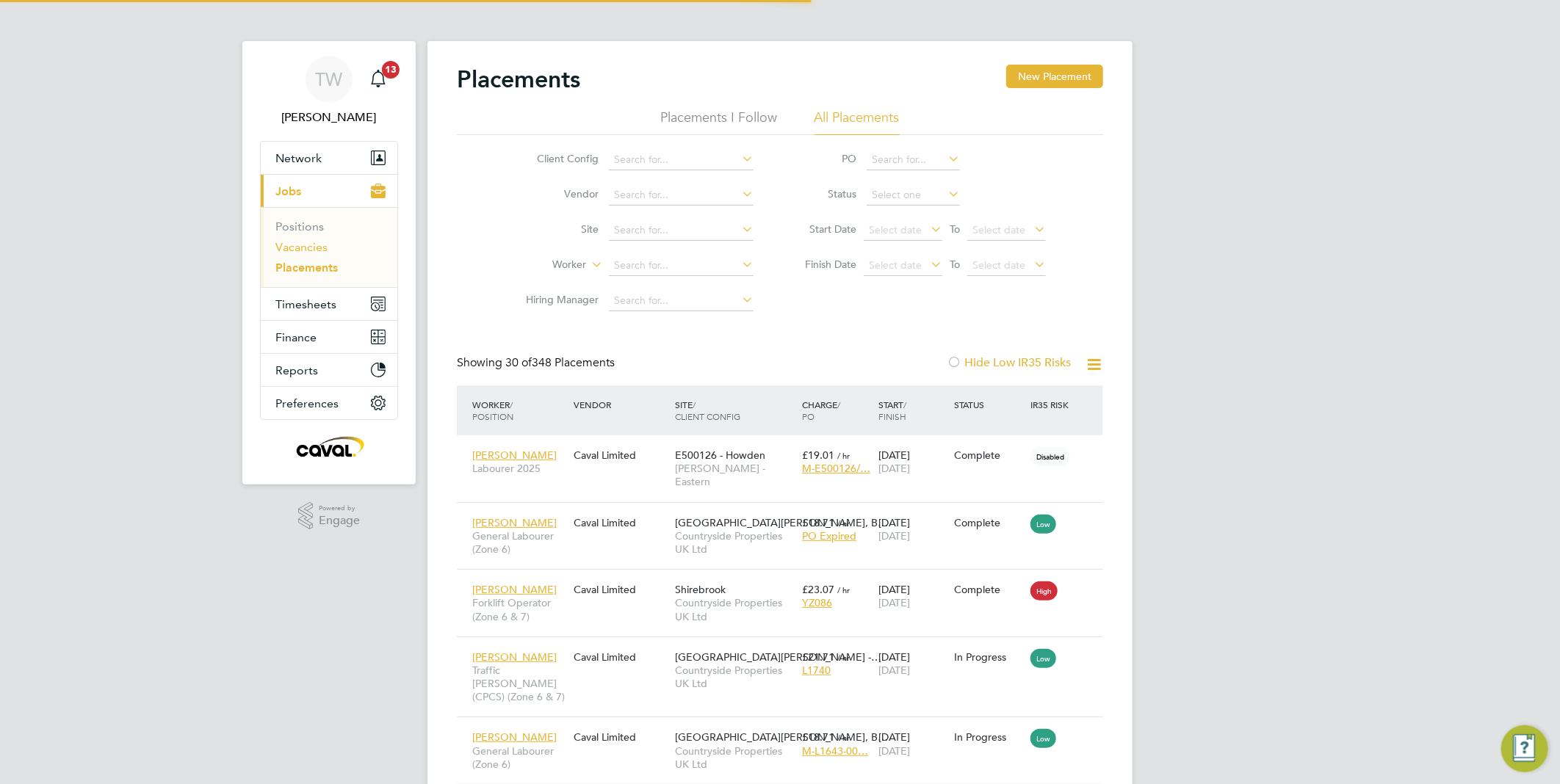
click at [317, 252] on link "Vacancies" at bounding box center [302, 247] width 52 height 14
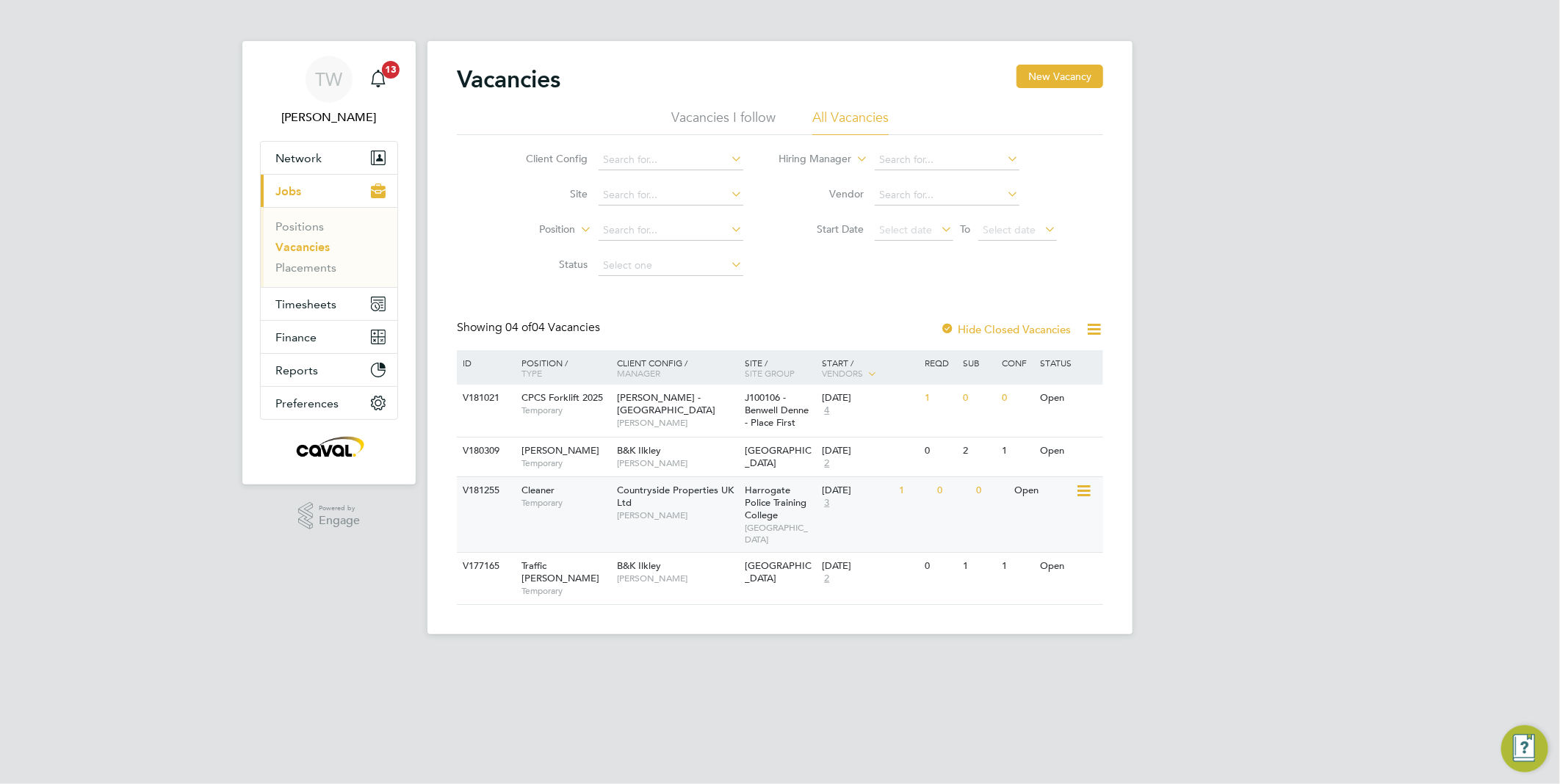
click at [703, 513] on span "[PERSON_NAME]" at bounding box center [677, 515] width 121 height 12
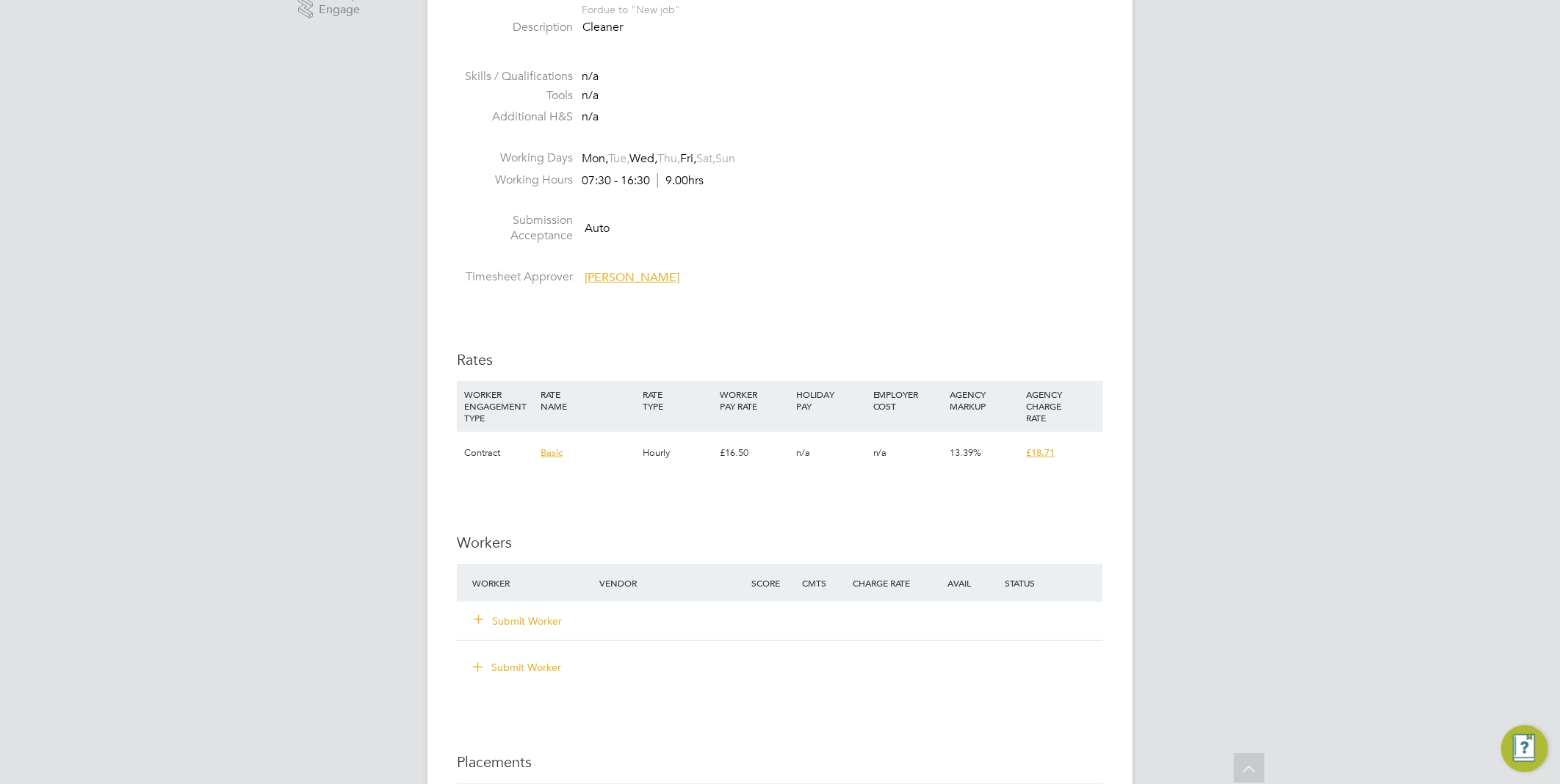
scroll to position [652, 0]
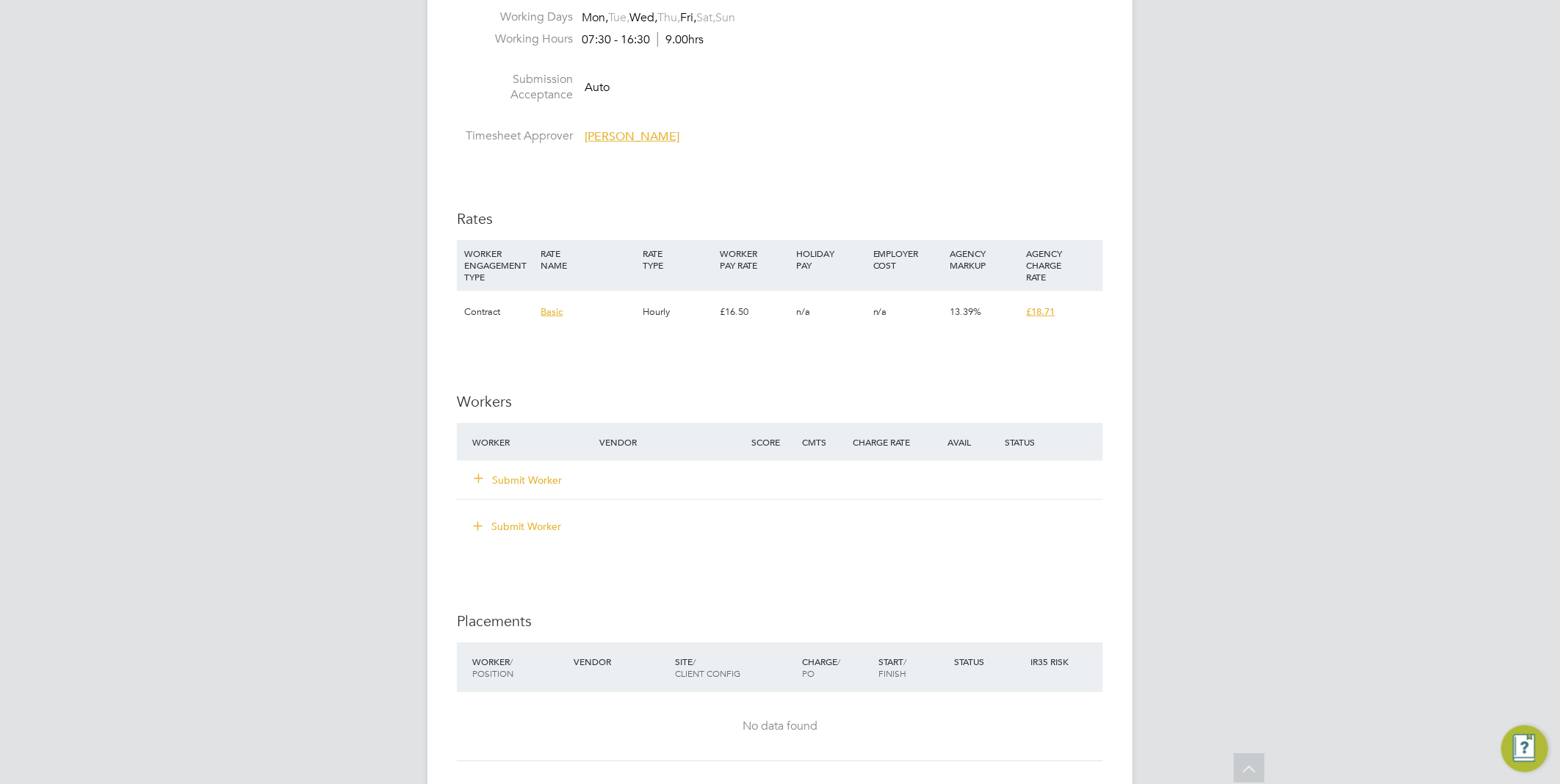
click at [513, 484] on button "Submit Worker" at bounding box center [518, 479] width 88 height 15
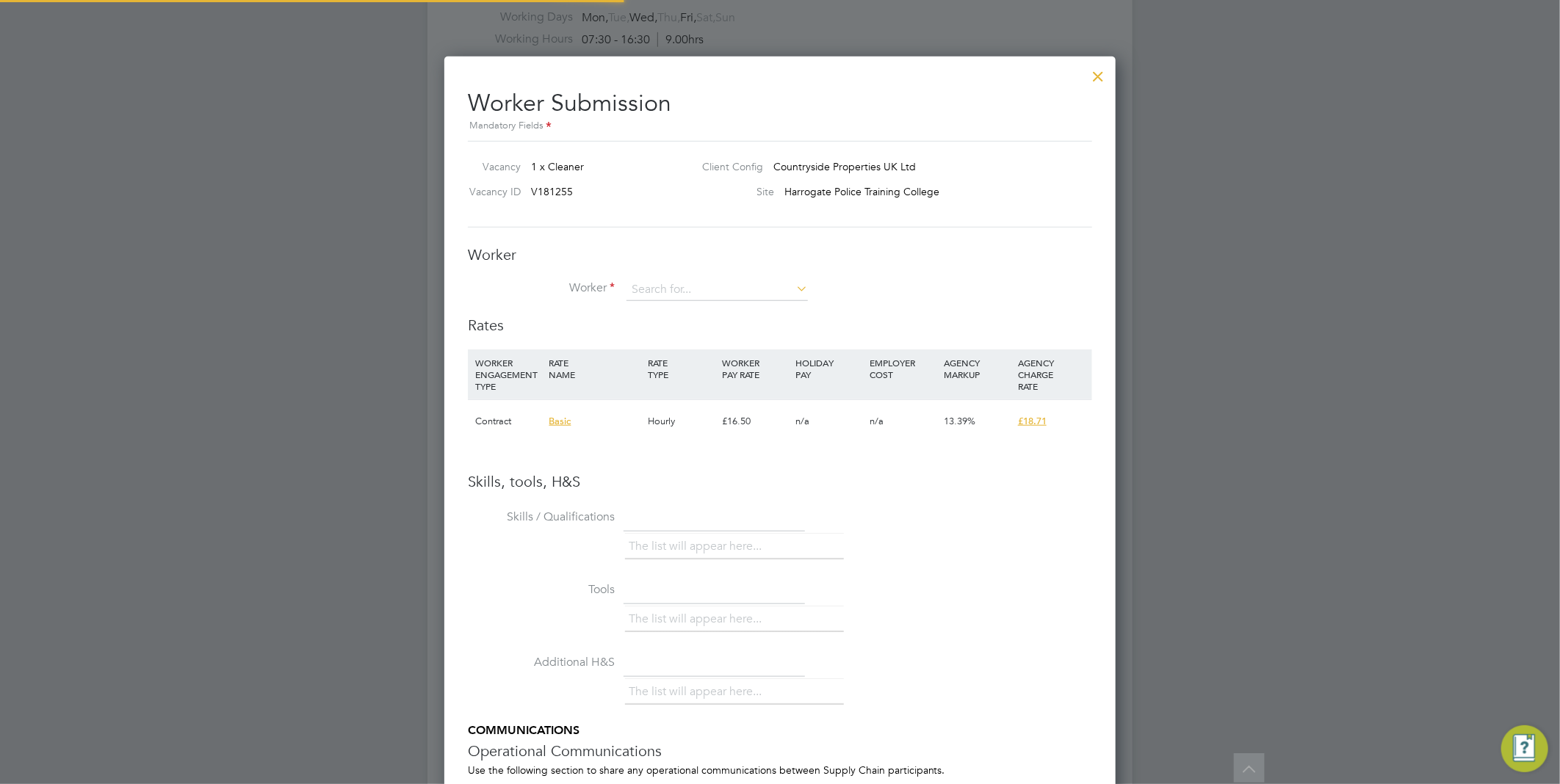
scroll to position [0, 0]
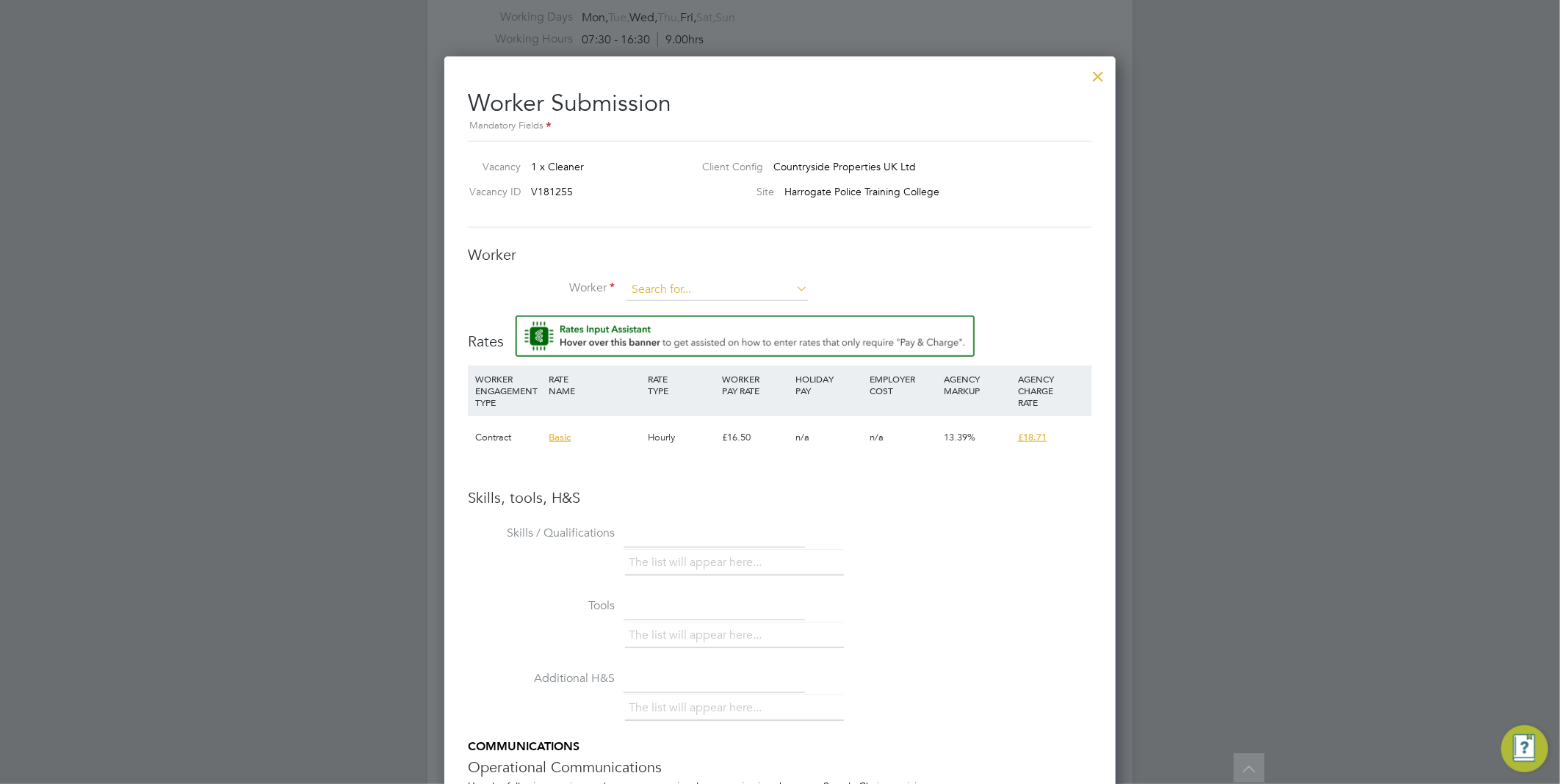
click at [662, 292] on input at bounding box center [716, 290] width 181 height 22
click at [679, 310] on li "Mary Isidore (192902)" at bounding box center [738, 309] width 226 height 20
type input "Mary Isidore (192902)"
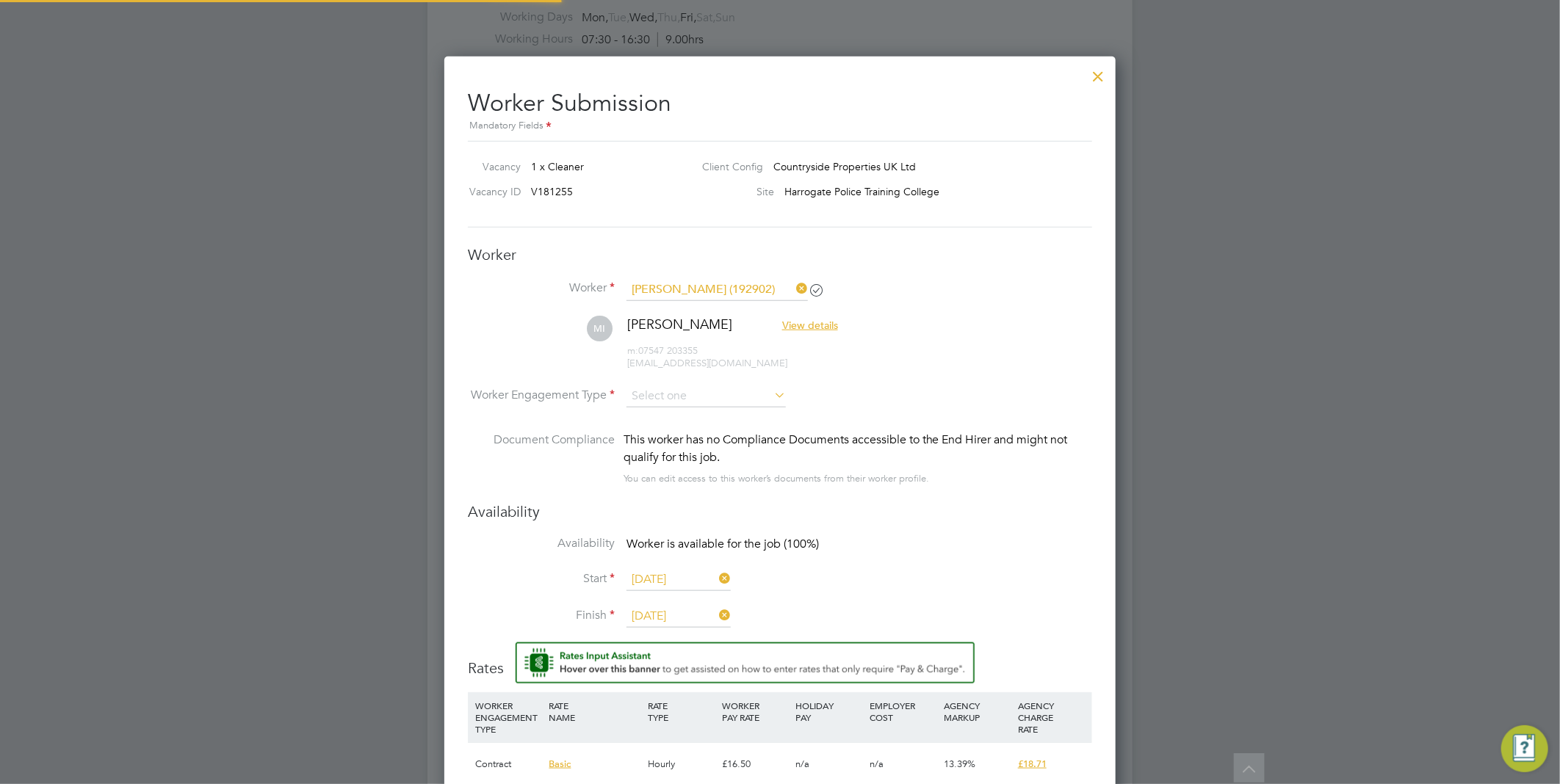
scroll to position [1270, 672]
click at [729, 394] on input at bounding box center [705, 396] width 159 height 22
click at [744, 430] on li "PAYE" at bounding box center [705, 435] width 161 height 19
type input "PAYE"
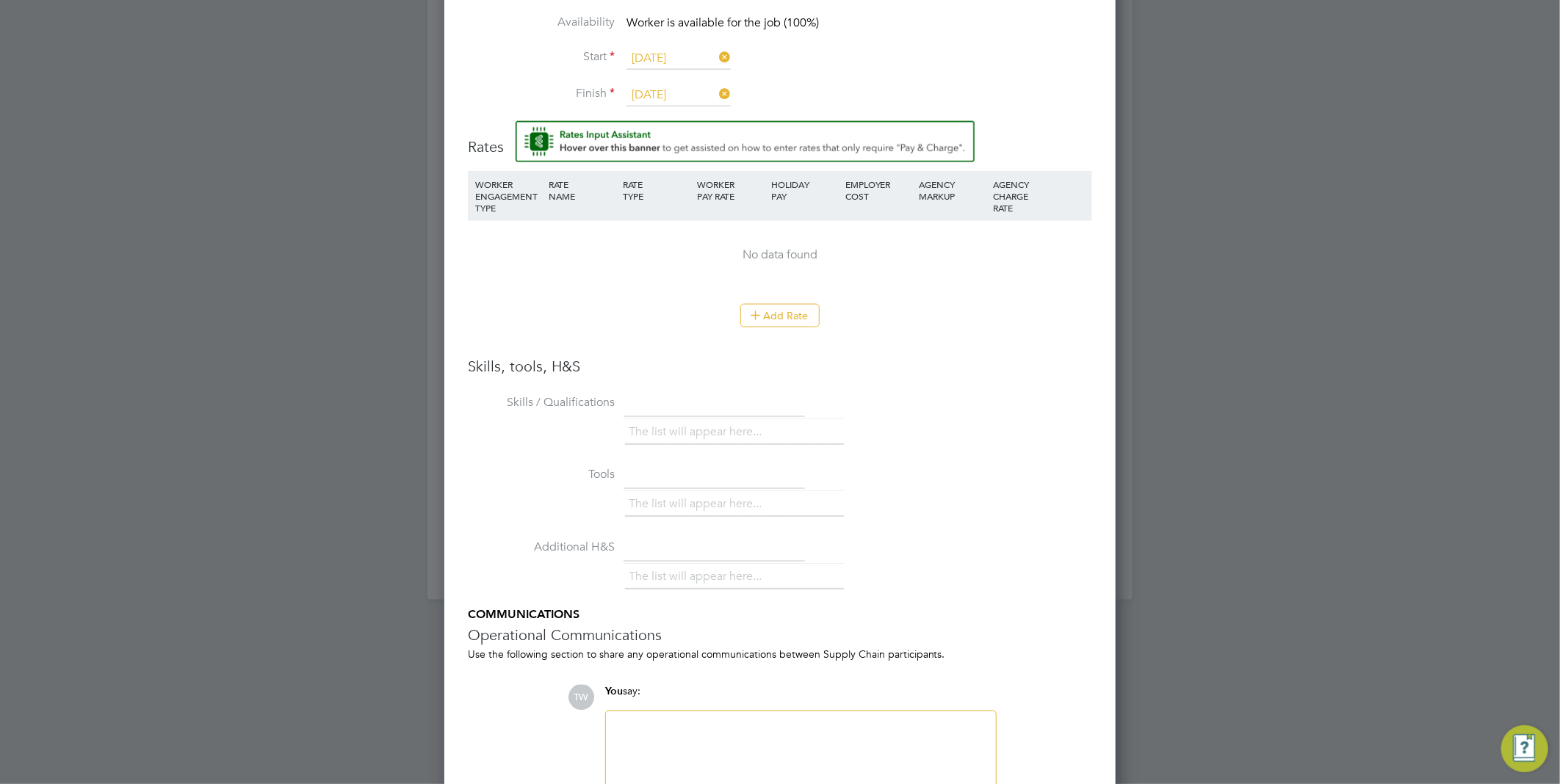
click at [681, 85] on input "31 Oct 2025" at bounding box center [678, 96] width 104 height 22
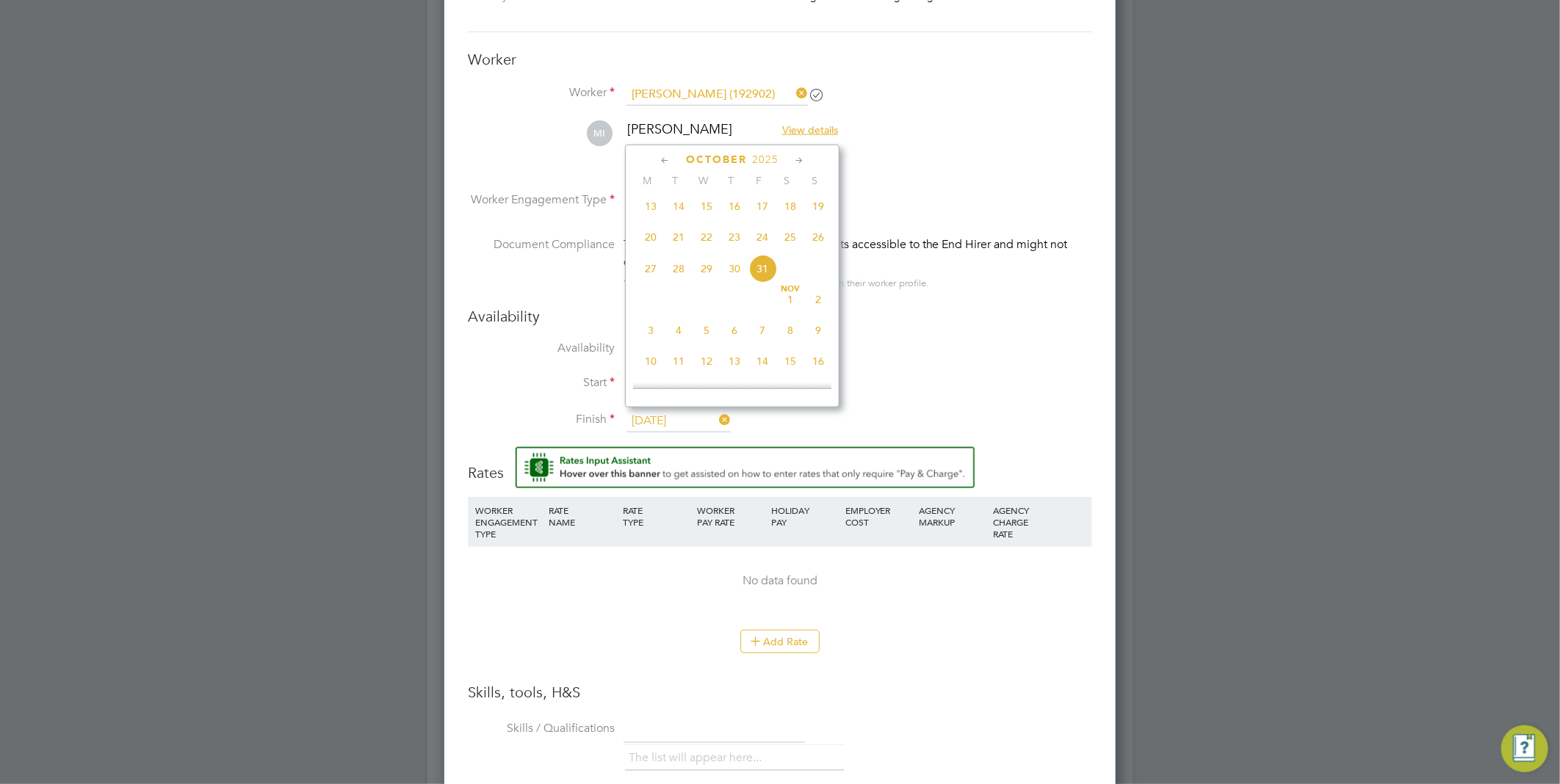
click at [798, 163] on icon at bounding box center [799, 161] width 14 height 16
click at [703, 335] on span "31" at bounding box center [706, 325] width 28 height 28
type input "31 Dec 2025"
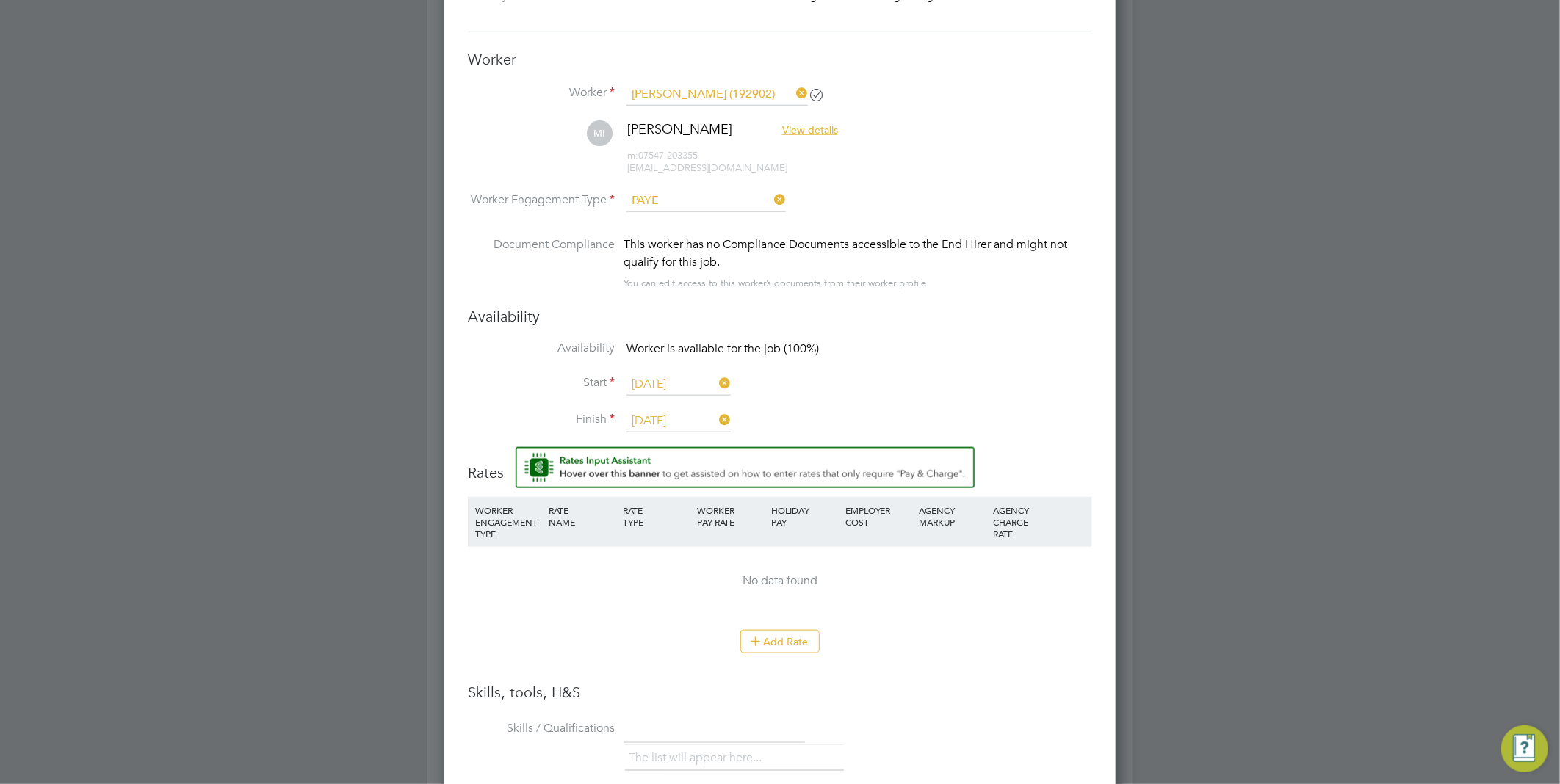
click at [951, 398] on li "Start 15 Sep 2025" at bounding box center [780, 392] width 624 height 36
click at [985, 373] on li "Start 15 Sep 2025" at bounding box center [780, 392] width 624 height 36
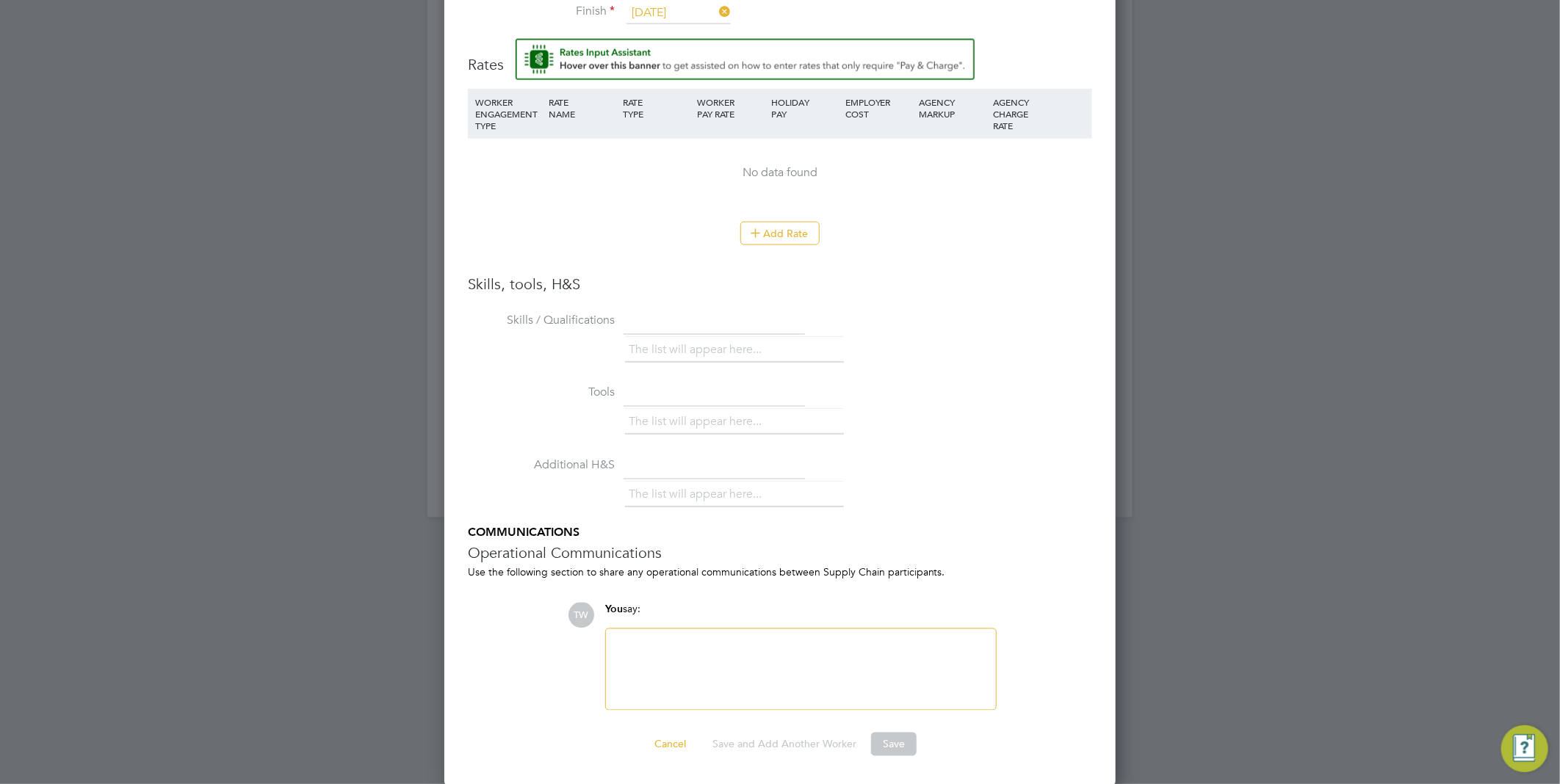
click at [886, 758] on div "Worker Submission Mandatory Fields Vacancy 1 x Cleaner Client Config Countrysid…" at bounding box center [780, 119] width 671 height 1332
click at [890, 750] on button "Save" at bounding box center [894, 744] width 46 height 24
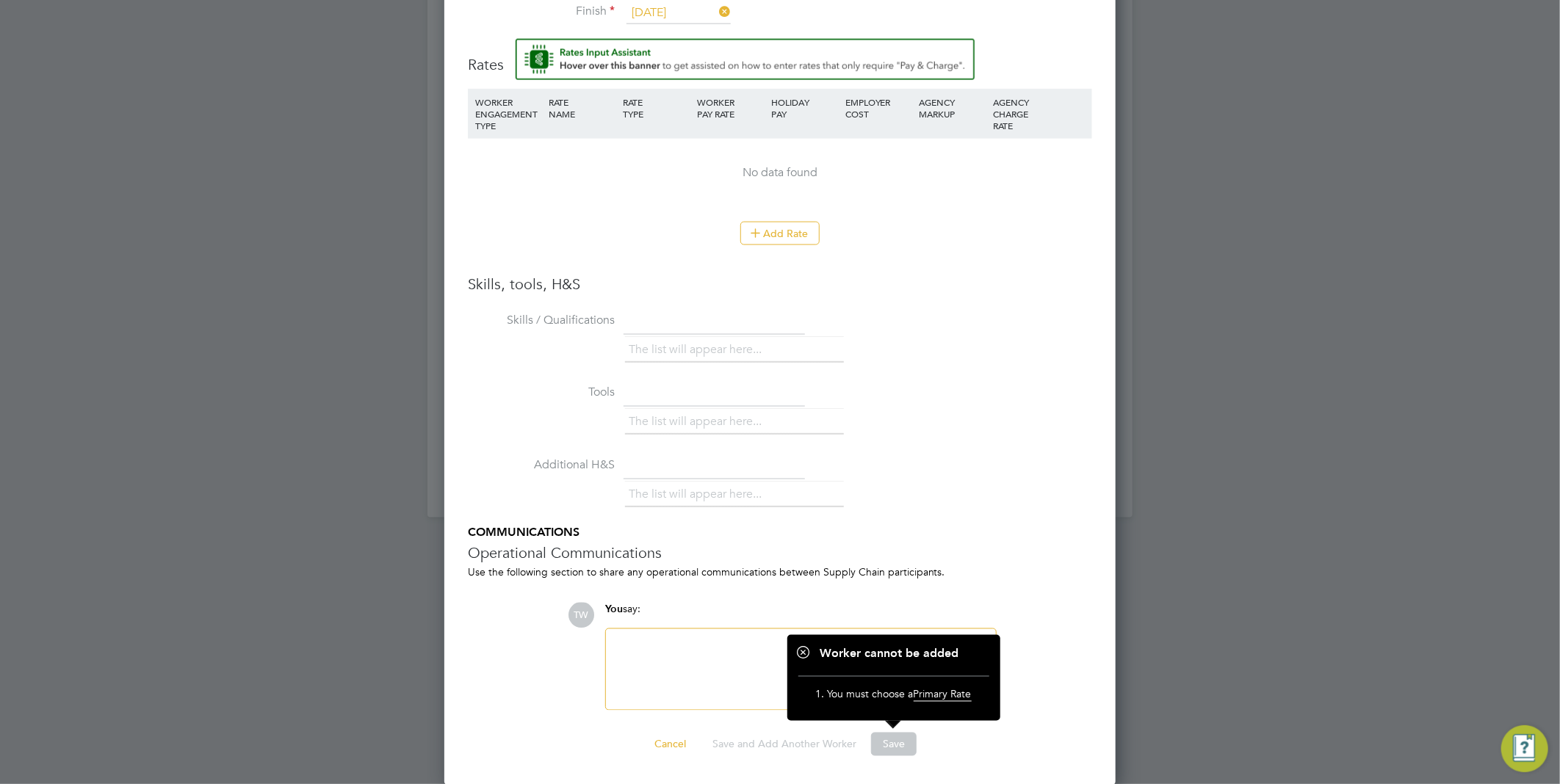
click at [1012, 444] on li "Tools The list will appear here..." at bounding box center [780, 418] width 624 height 73
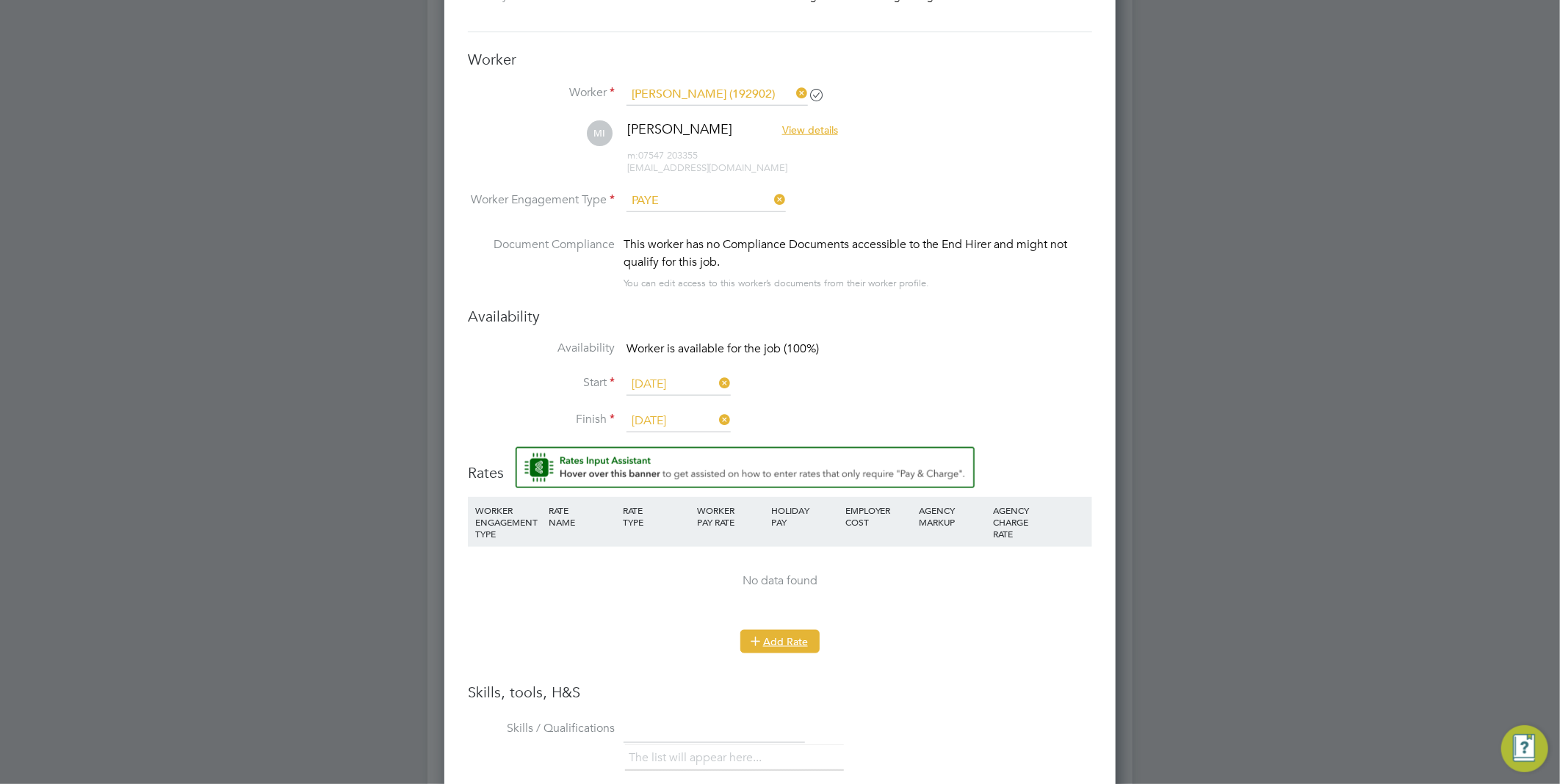
click at [769, 639] on button "Add Rate" at bounding box center [780, 642] width 79 height 24
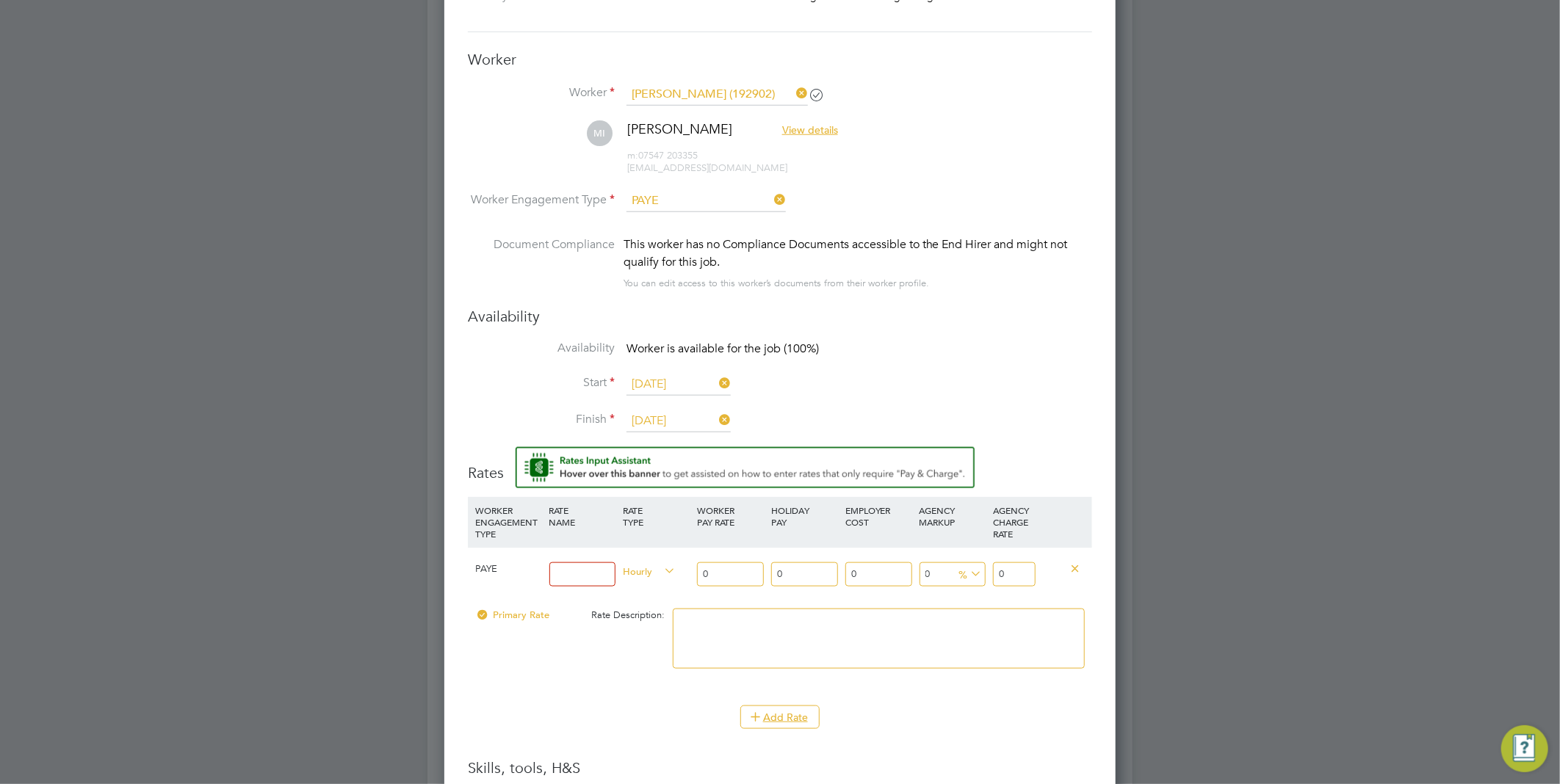
click at [562, 574] on input at bounding box center [583, 574] width 66 height 25
type input "1"
type input "V"
type input "c"
type input "Cleaner"
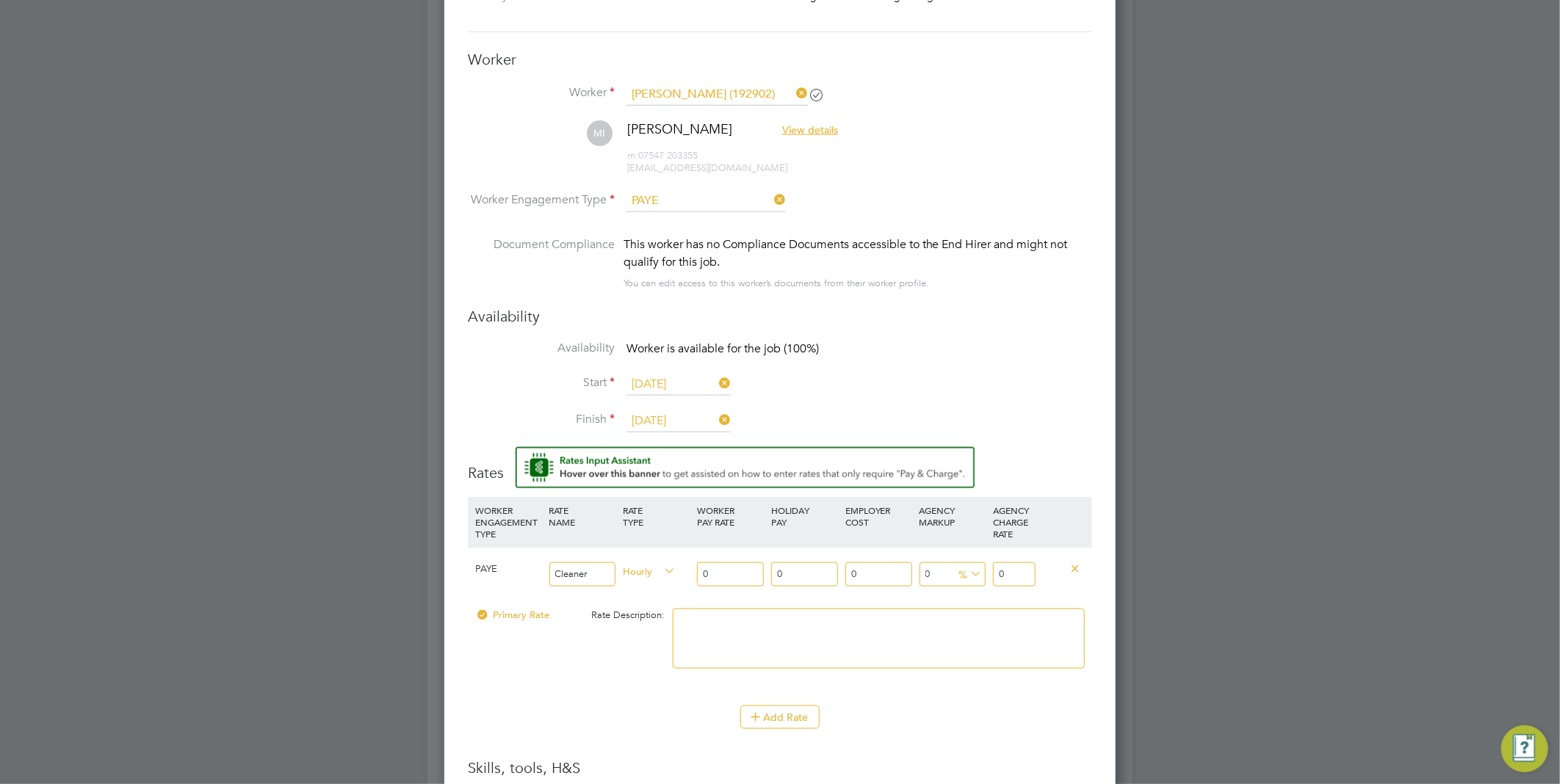
click at [1025, 729] on li "Add Rate" at bounding box center [780, 725] width 624 height 38
click at [716, 565] on input "0" at bounding box center [730, 574] width 66 height 25
drag, startPoint x: 723, startPoint y: 573, endPoint x: 685, endPoint y: 570, distance: 38.1
click at [685, 570] on div "PAYE Cleaner Hourly 0 0 n/a 0 n/a 0 0 % 0" at bounding box center [780, 574] width 624 height 55
type input "1"
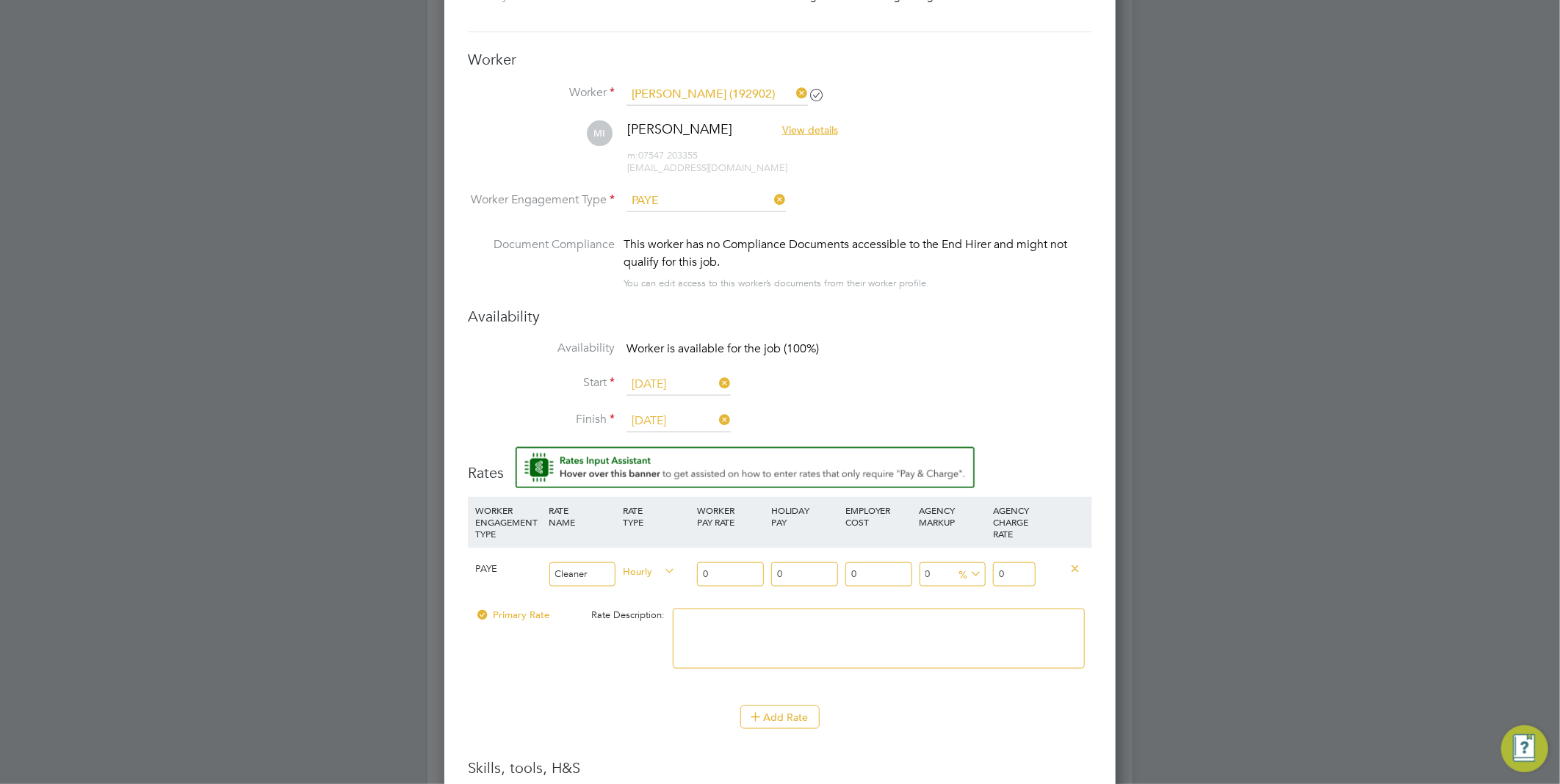
type input "1"
type input "13"
type input "13.6"
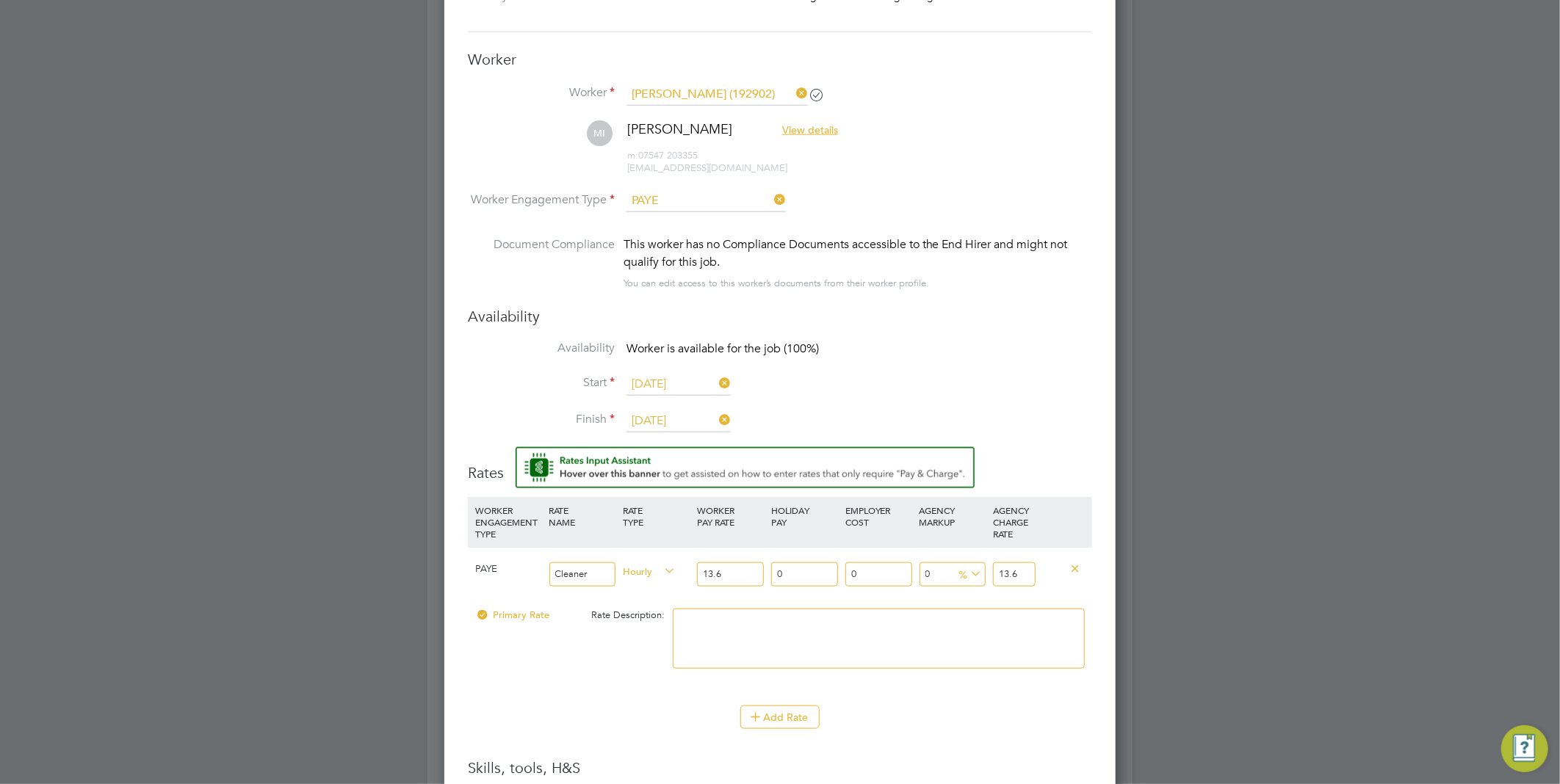
type input "13.68"
click at [933, 714] on div "Add Rate" at bounding box center [780, 718] width 624 height 24
drag, startPoint x: 734, startPoint y: 574, endPoint x: 659, endPoint y: 575, distance: 75.0
click at [659, 575] on div "PAYE Cleaner Hourly 13.68 0 n/a 0 n/a 0 0 % 13.68" at bounding box center [780, 574] width 624 height 55
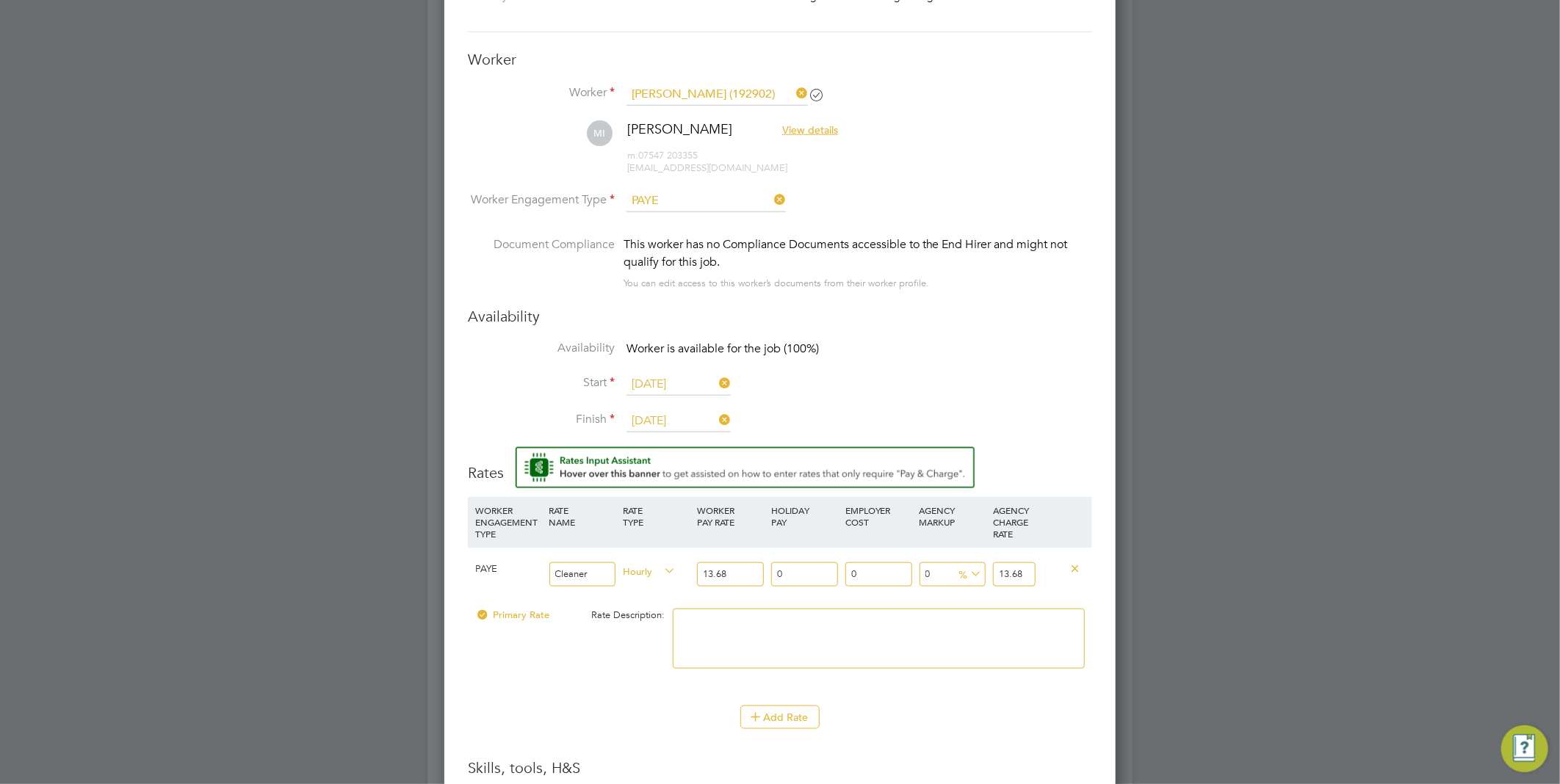
type input "2"
type input "21"
type input "2"
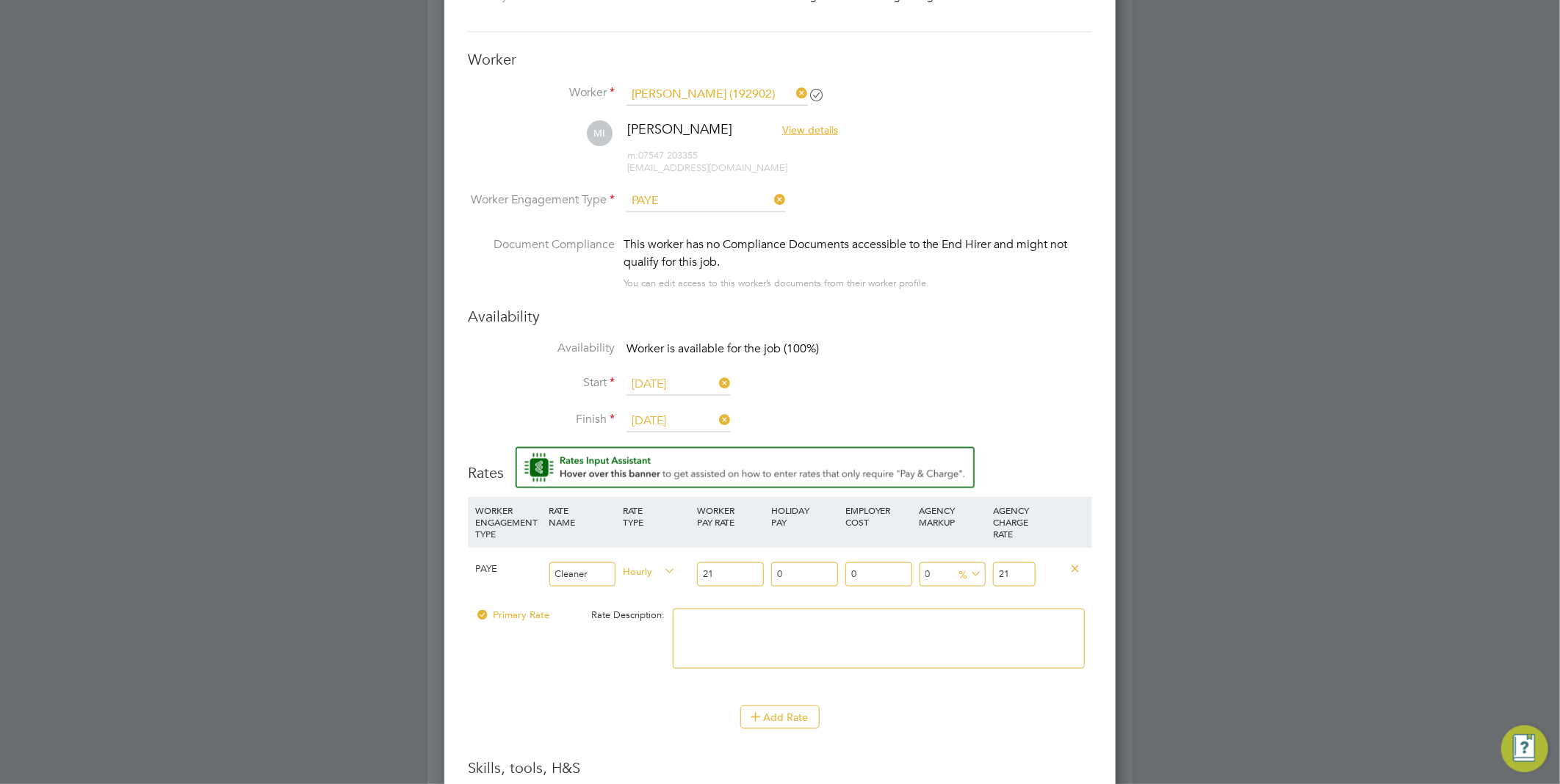
type input "2"
type input "1"
type input "12"
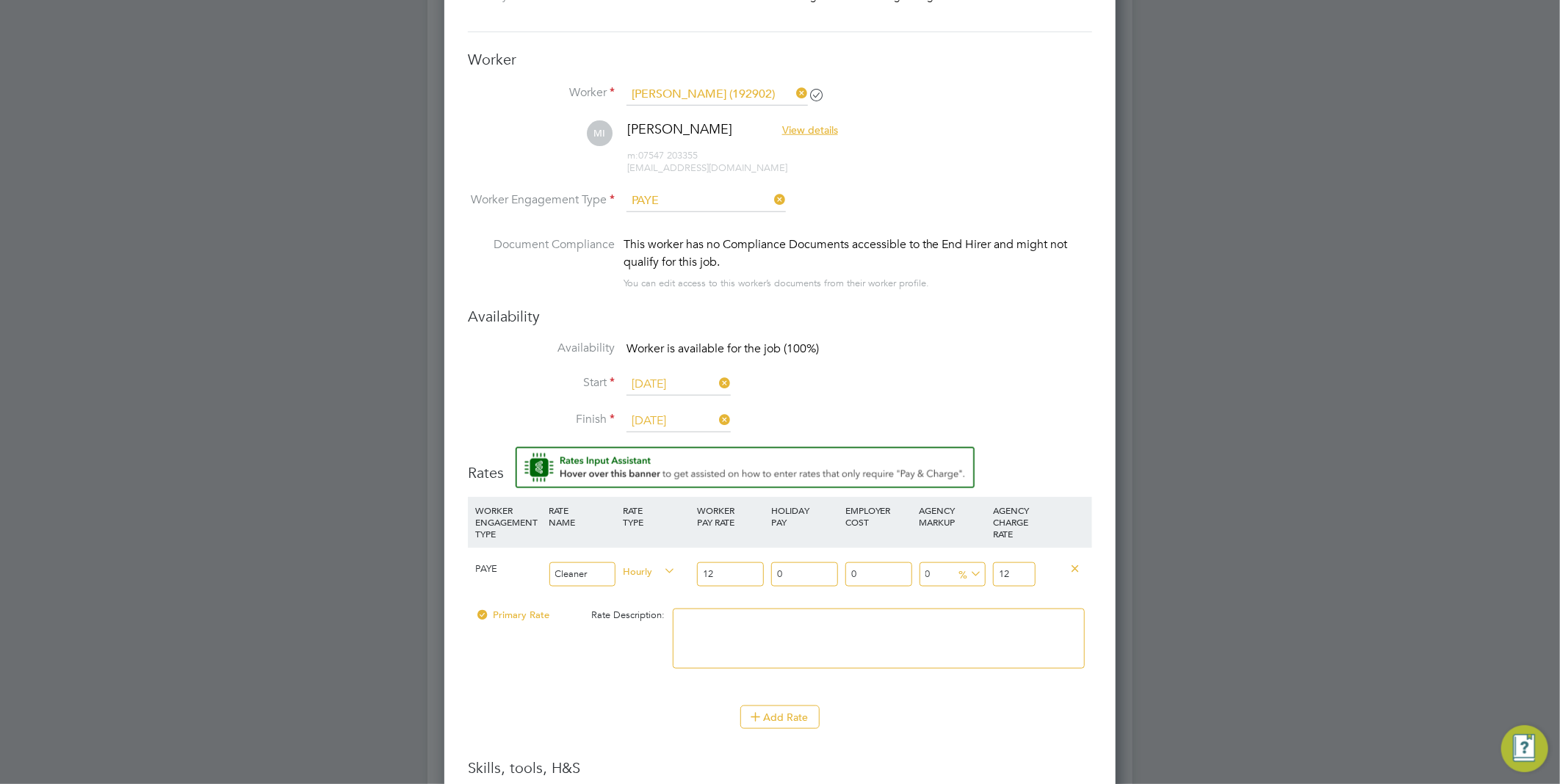
type input "12.2"
type input "12.21"
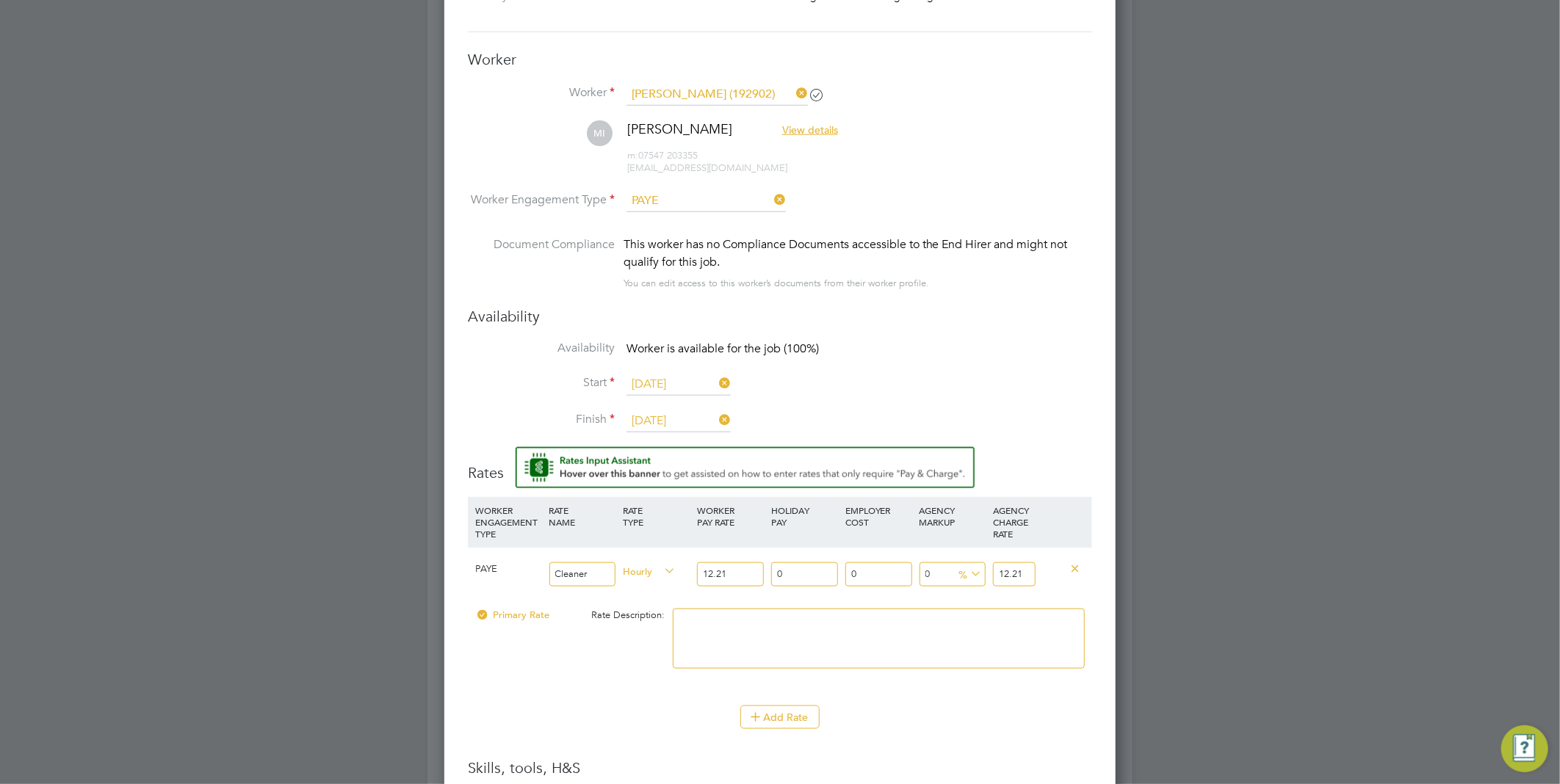
click at [818, 574] on input "0" at bounding box center [804, 574] width 66 height 25
type input "01"
type input "12.3321"
type input "0"
type input "1.4"
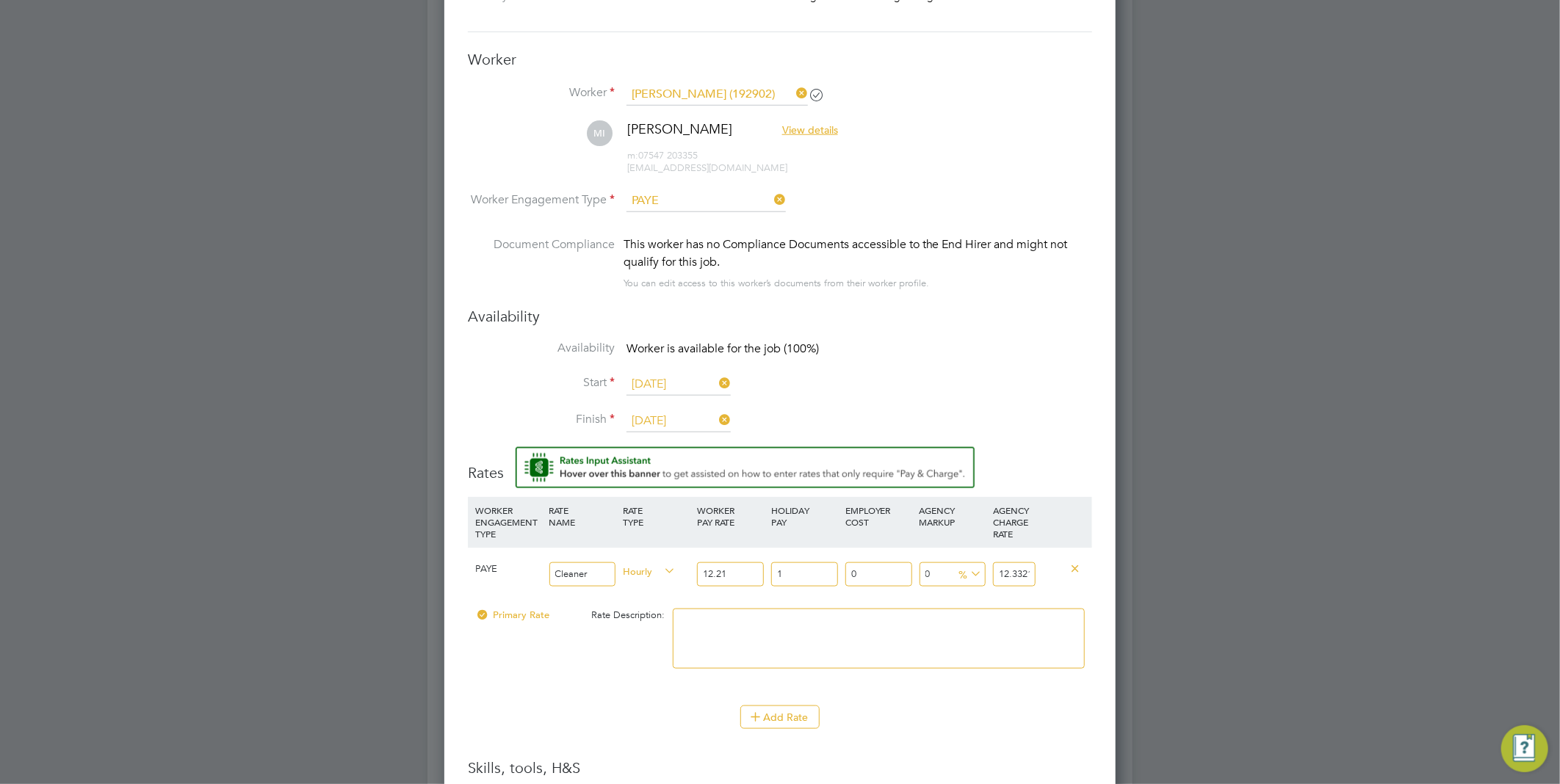
type input "12.38094"
type input "1.47"
type input "12.389487"
type input "1.47"
click at [981, 731] on li "Add Rate" at bounding box center [780, 725] width 624 height 38
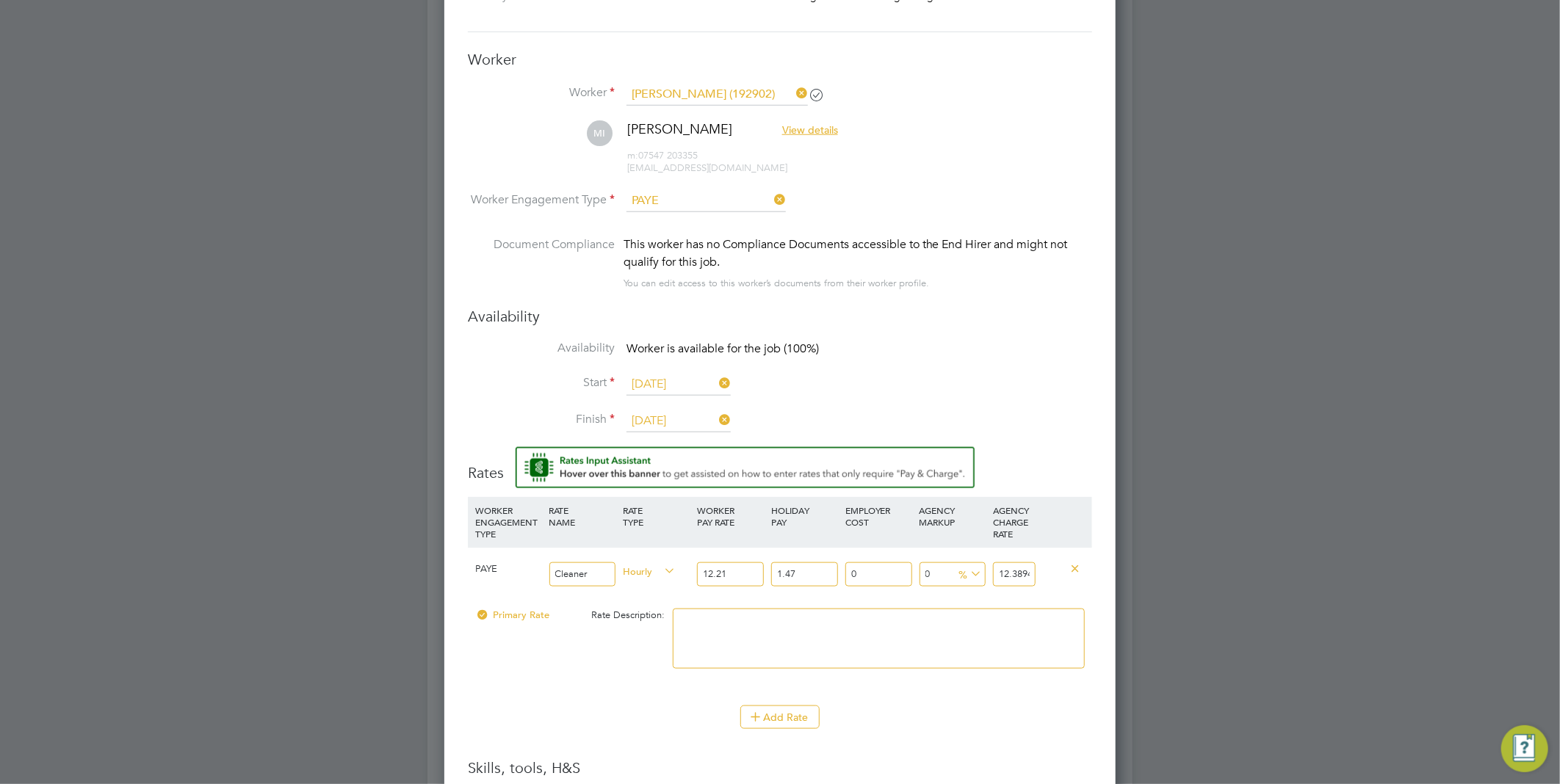
click at [898, 573] on input "0" at bounding box center [879, 574] width 66 height 25
click at [940, 574] on input "0" at bounding box center [953, 574] width 66 height 25
click at [993, 575] on input "12.389487" at bounding box center [1013, 574] width 42 height 25
drag, startPoint x: 993, startPoint y: 573, endPoint x: 1037, endPoint y: 571, distance: 44.0
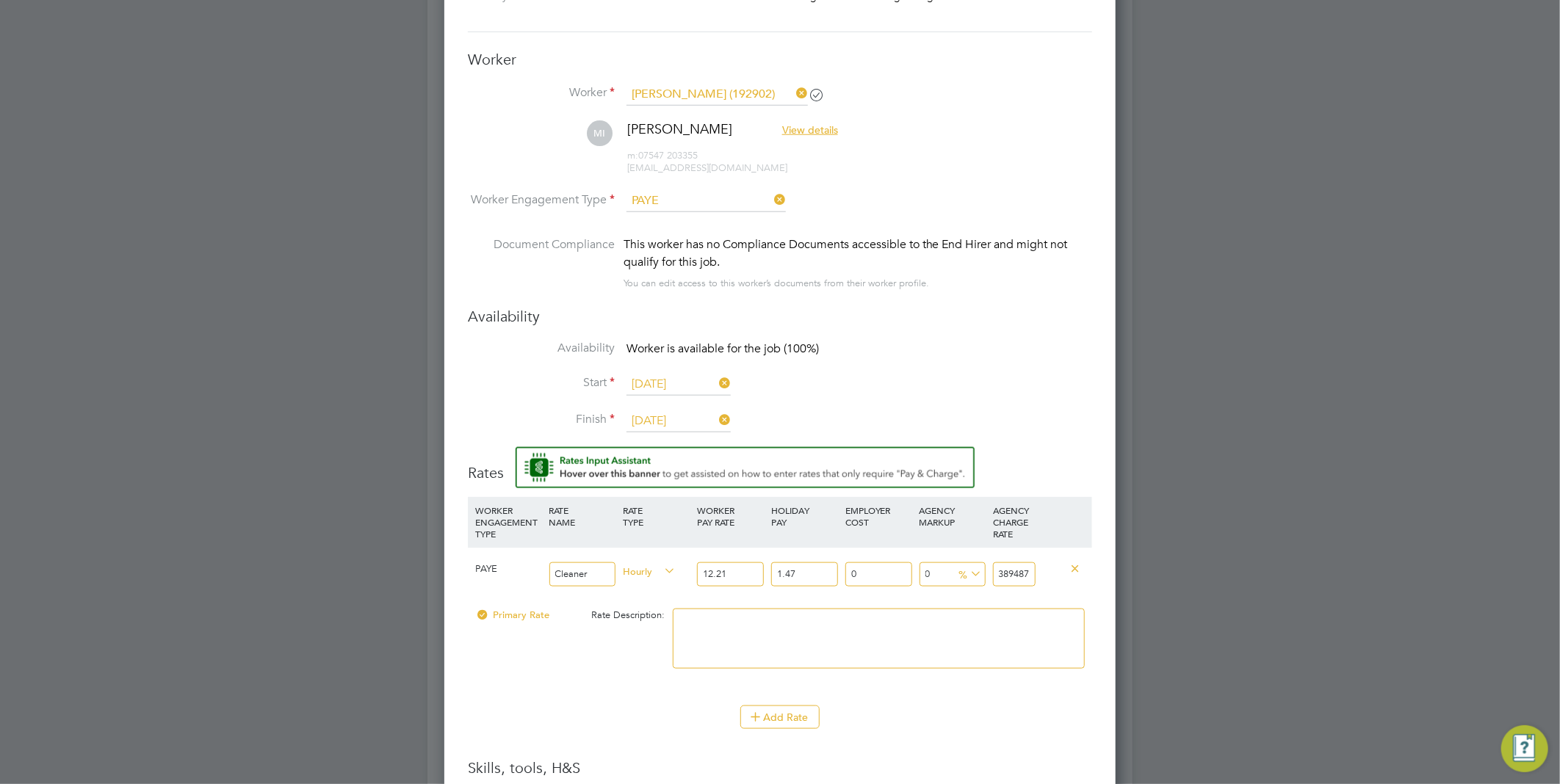
click at [1037, 571] on div "12.389487" at bounding box center [1014, 574] width 49 height 54
type input "12.389487"
click at [1009, 574] on input "12.389487" at bounding box center [1013, 574] width 42 height 25
drag, startPoint x: 1027, startPoint y: 571, endPoint x: 982, endPoint y: 570, distance: 45.0
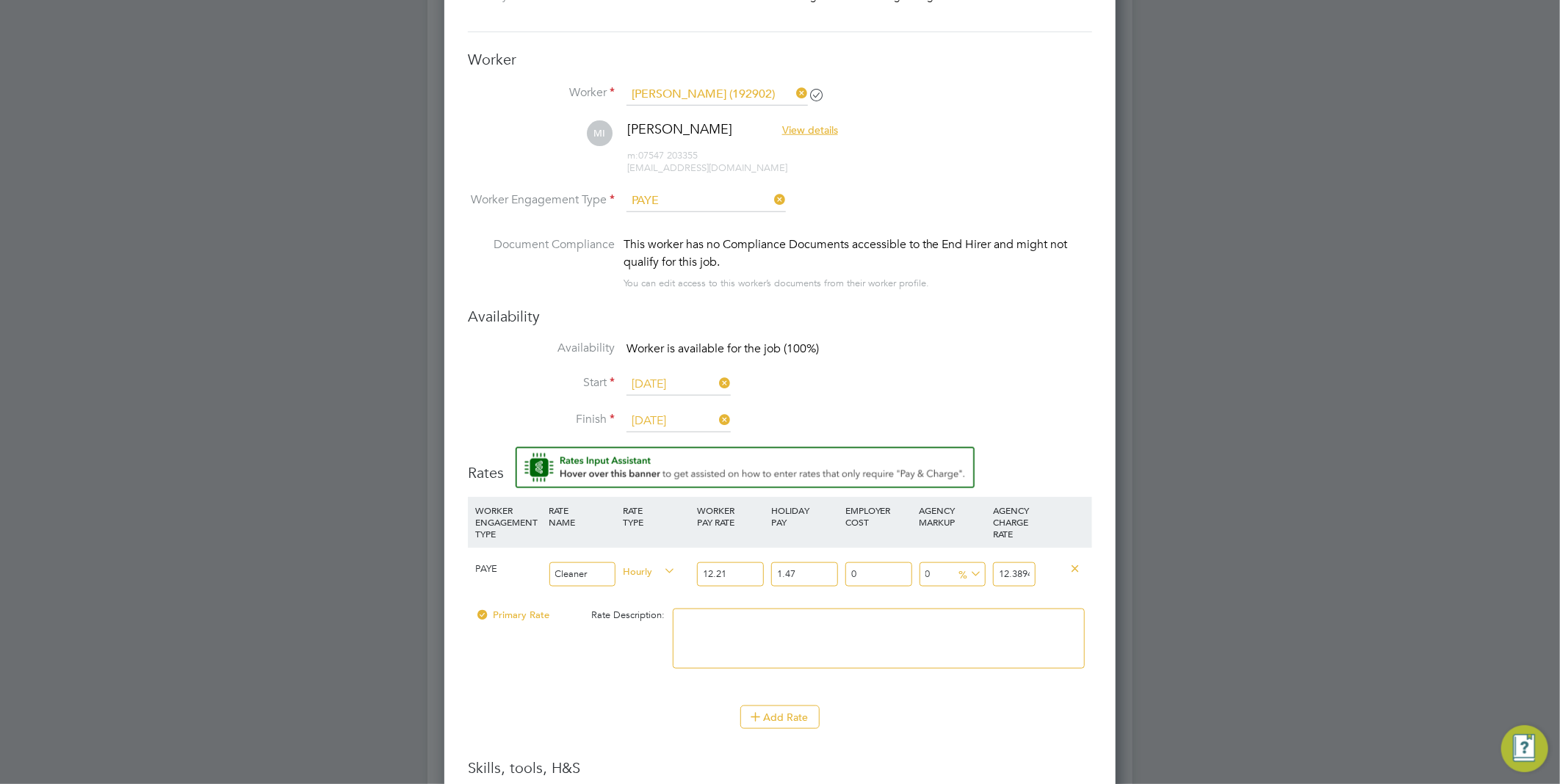
click at [984, 570] on div "PAYE Cleaner Hourly 12.21 1.47 n/a 0 n/a 0 0 % 12.389487" at bounding box center [780, 574] width 624 height 55
type input "11902.11114471487"
type input "1487"
click at [1078, 566] on icon at bounding box center [1076, 568] width 11 height 11
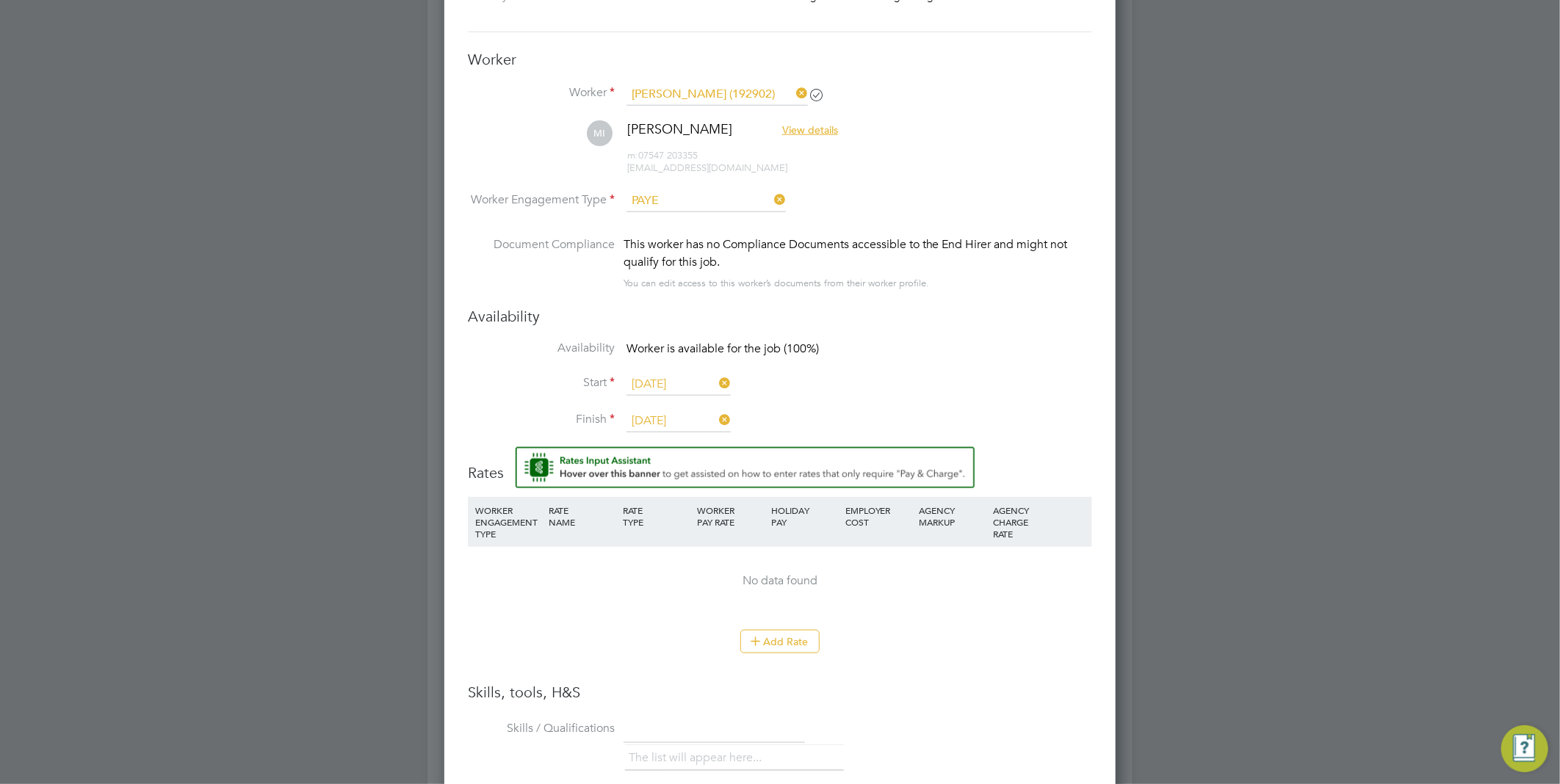
scroll to position [1331, 672]
click at [775, 638] on button "Add Rate" at bounding box center [780, 642] width 79 height 24
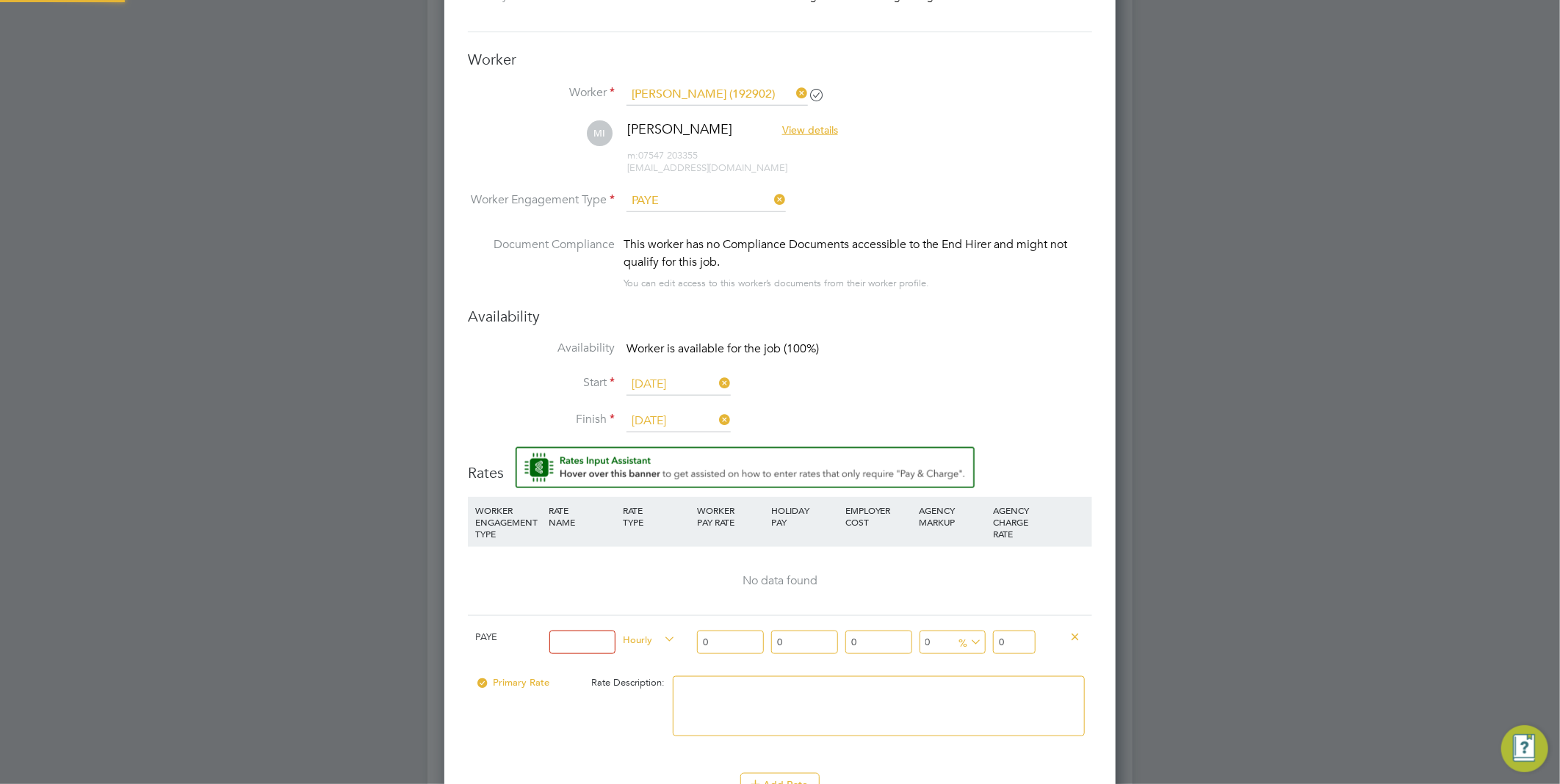
scroll to position [1407, 672]
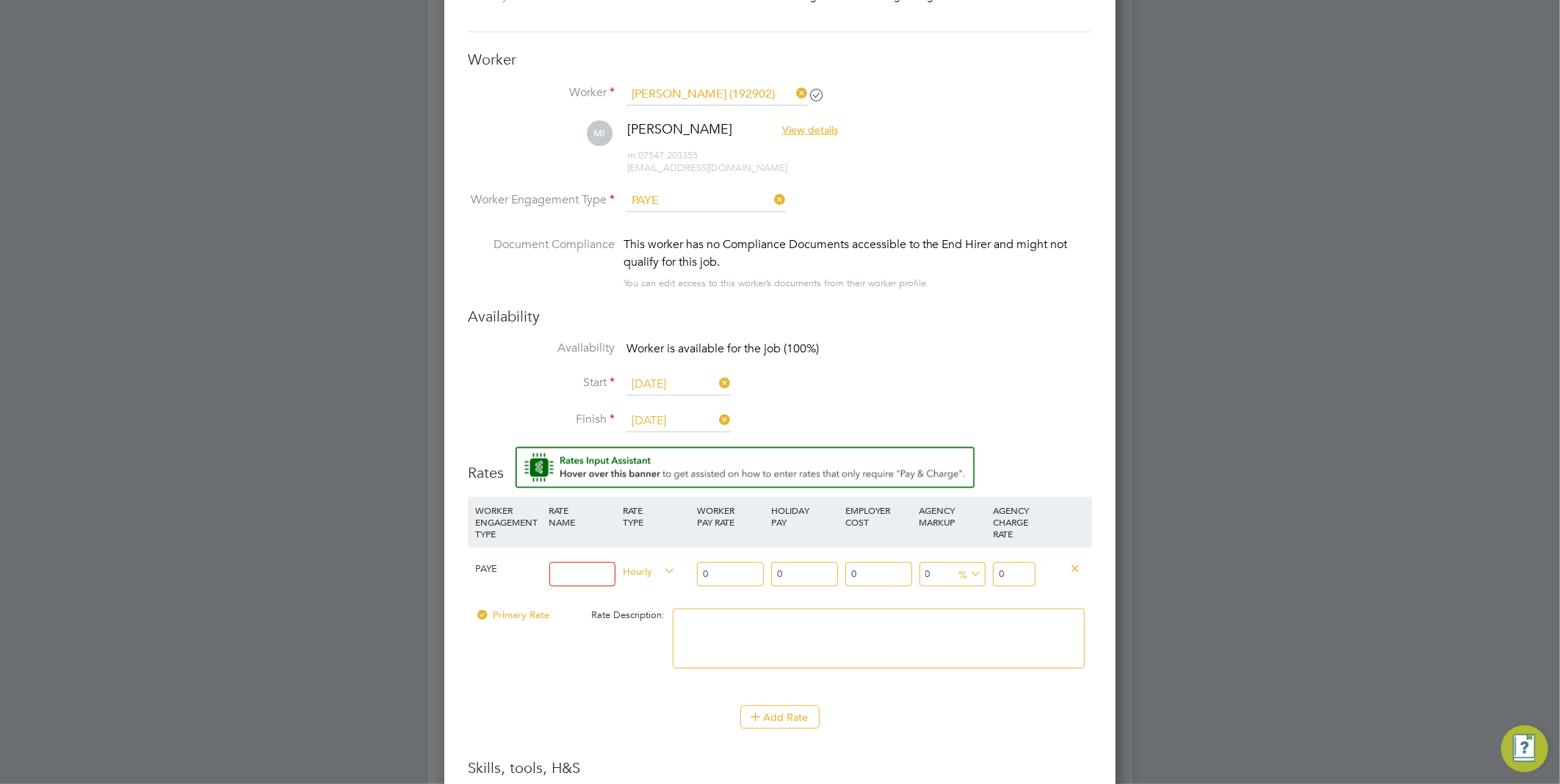
click at [584, 576] on input at bounding box center [583, 574] width 66 height 25
type input "Cleaner"
click at [733, 574] on input "0" at bounding box center [730, 574] width 66 height 25
drag, startPoint x: 721, startPoint y: 570, endPoint x: 676, endPoint y: 575, distance: 45.3
click at [678, 575] on div "PAYE Cleaner Hourly 0 0 n/a 0 n/a 0 0 % 0" at bounding box center [780, 574] width 624 height 55
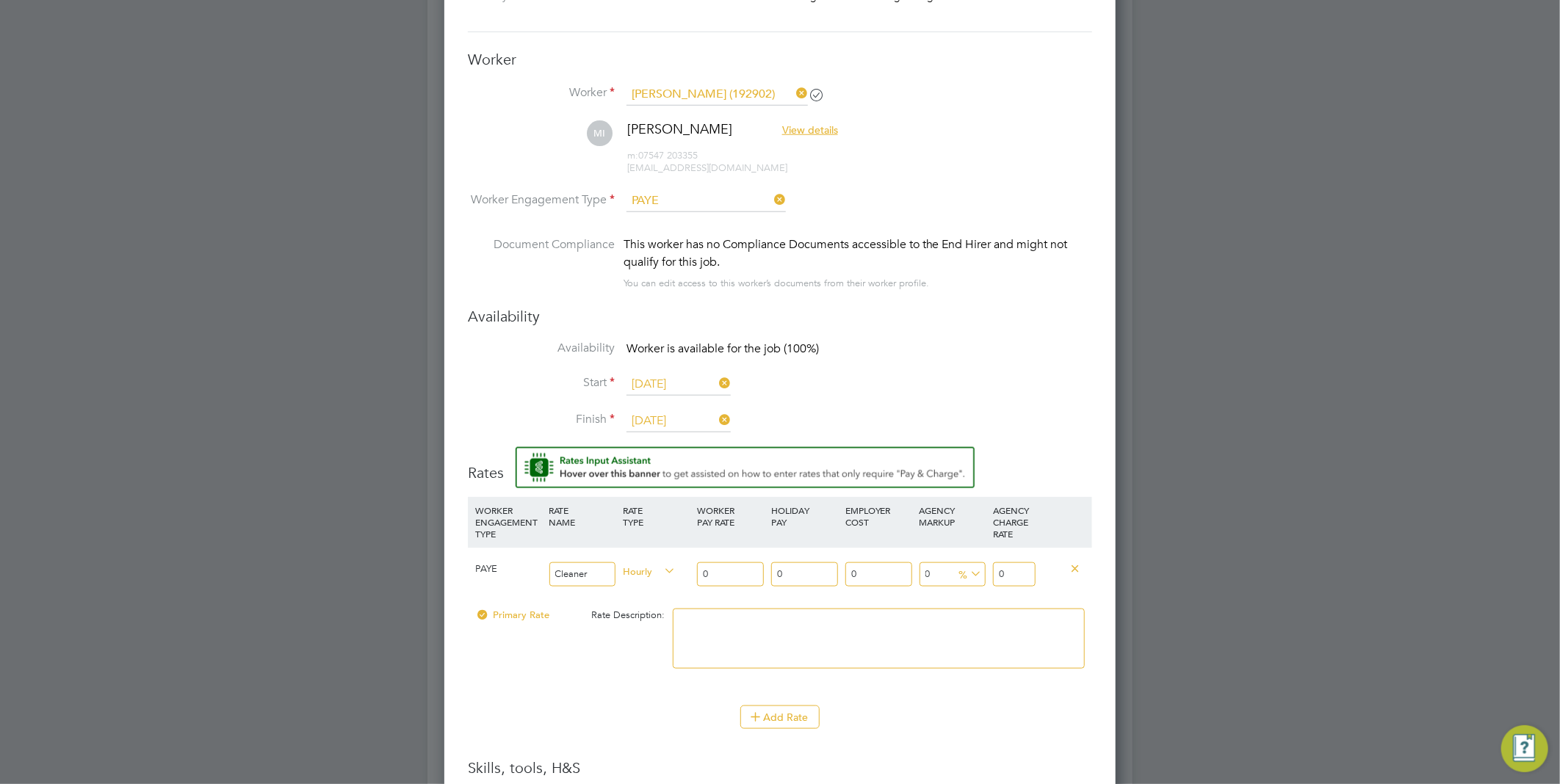
type input "1"
type input "12"
type input "12.2"
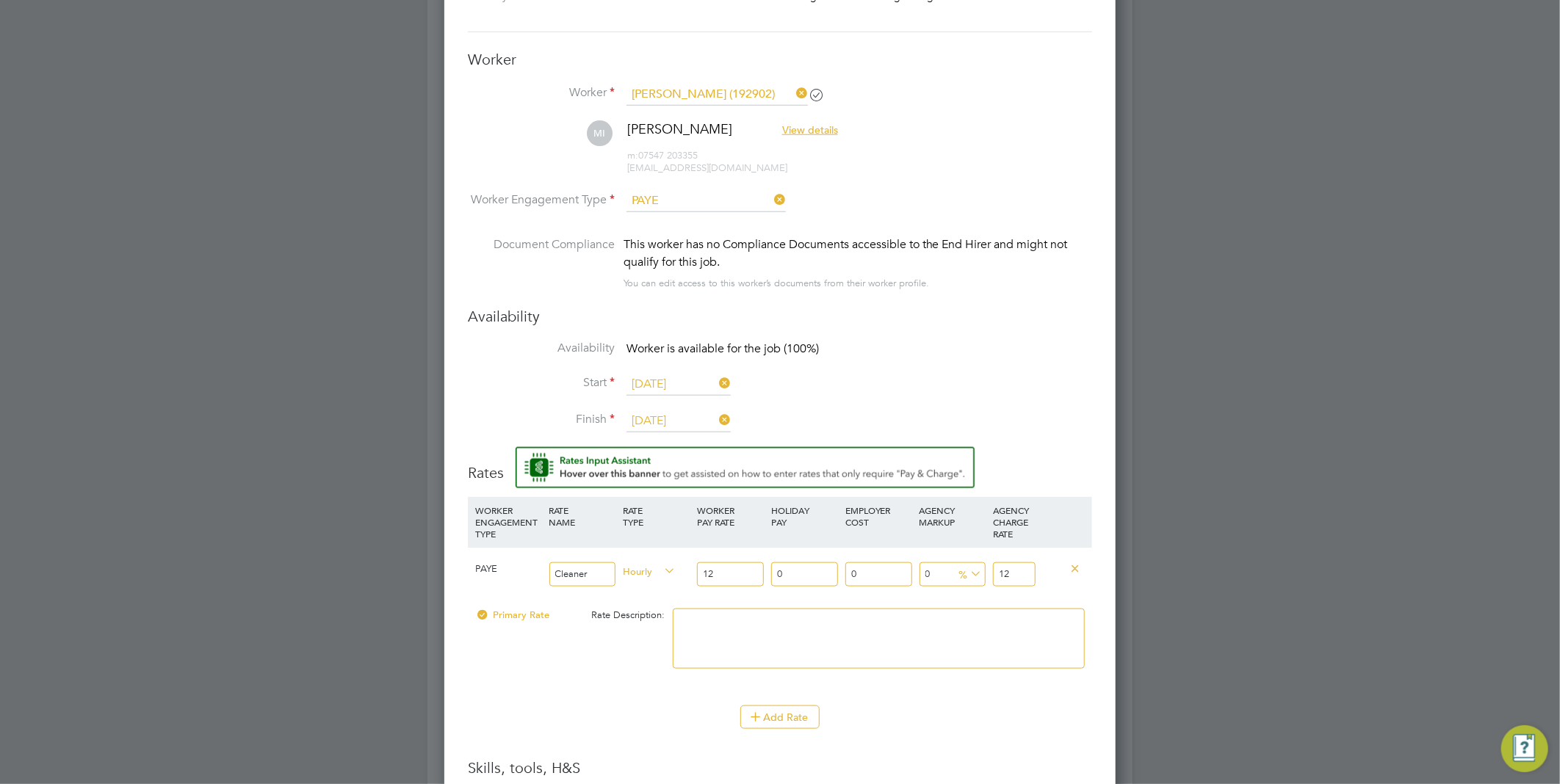
type input "12.2"
type input "12.21"
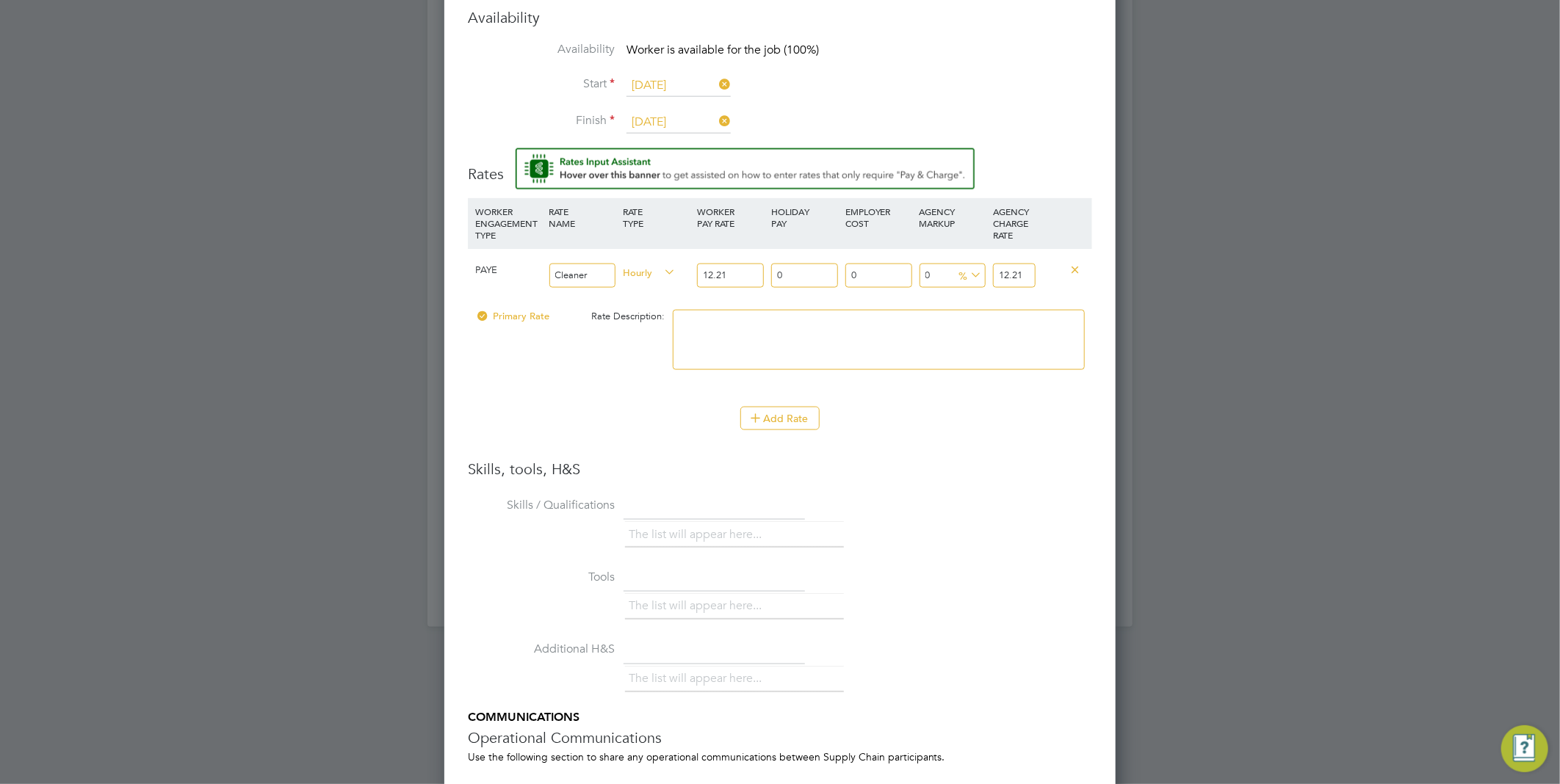
scroll to position [1146, 0]
type input "1"
type input "12.3321"
type input "1.4"
type input "12.38094"
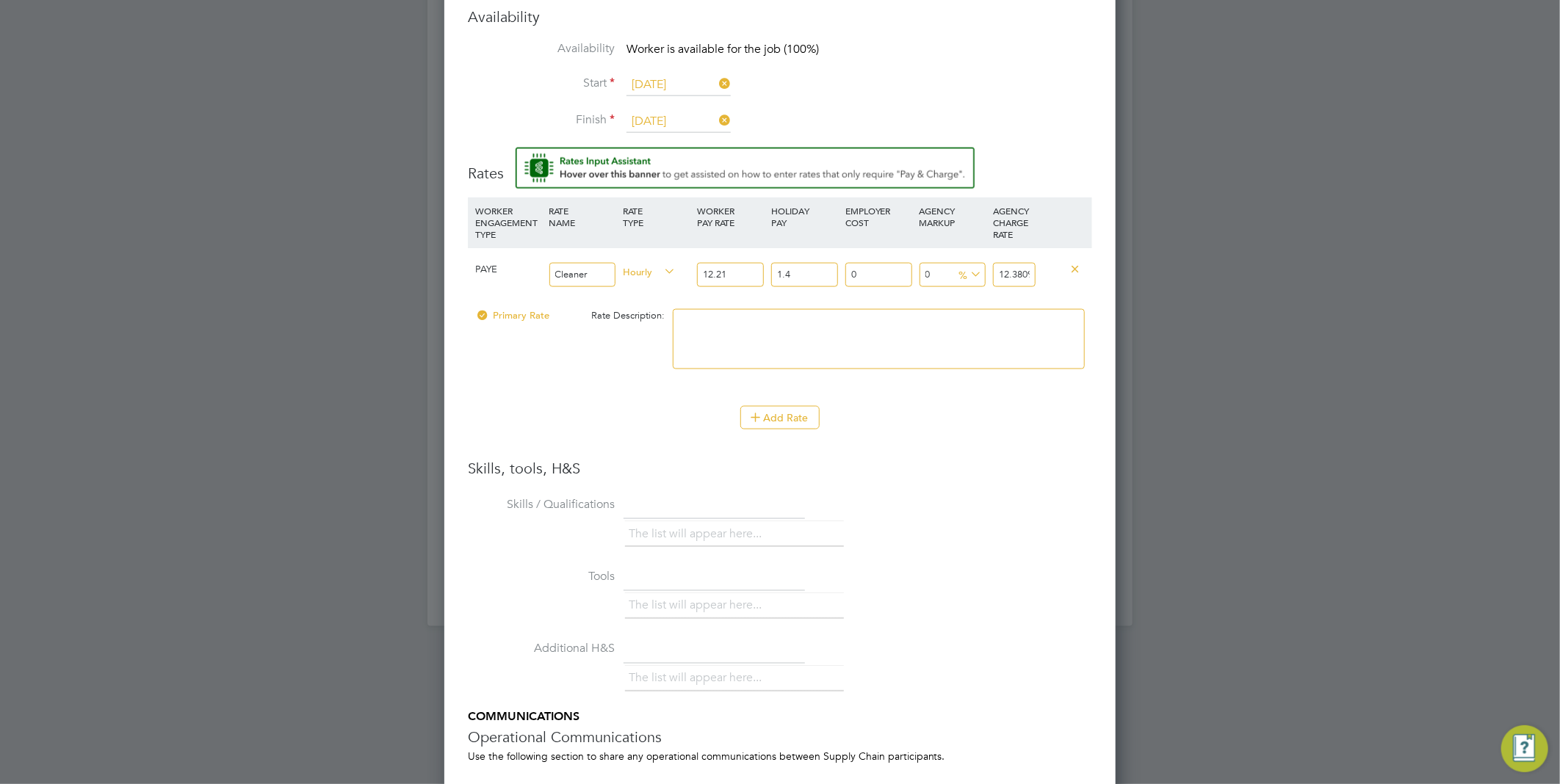
type input "1.47"
type input "12.389487"
type input "1.47"
click at [1027, 270] on input "12.389487" at bounding box center [1013, 275] width 42 height 25
type input "-0.03726546547084637"
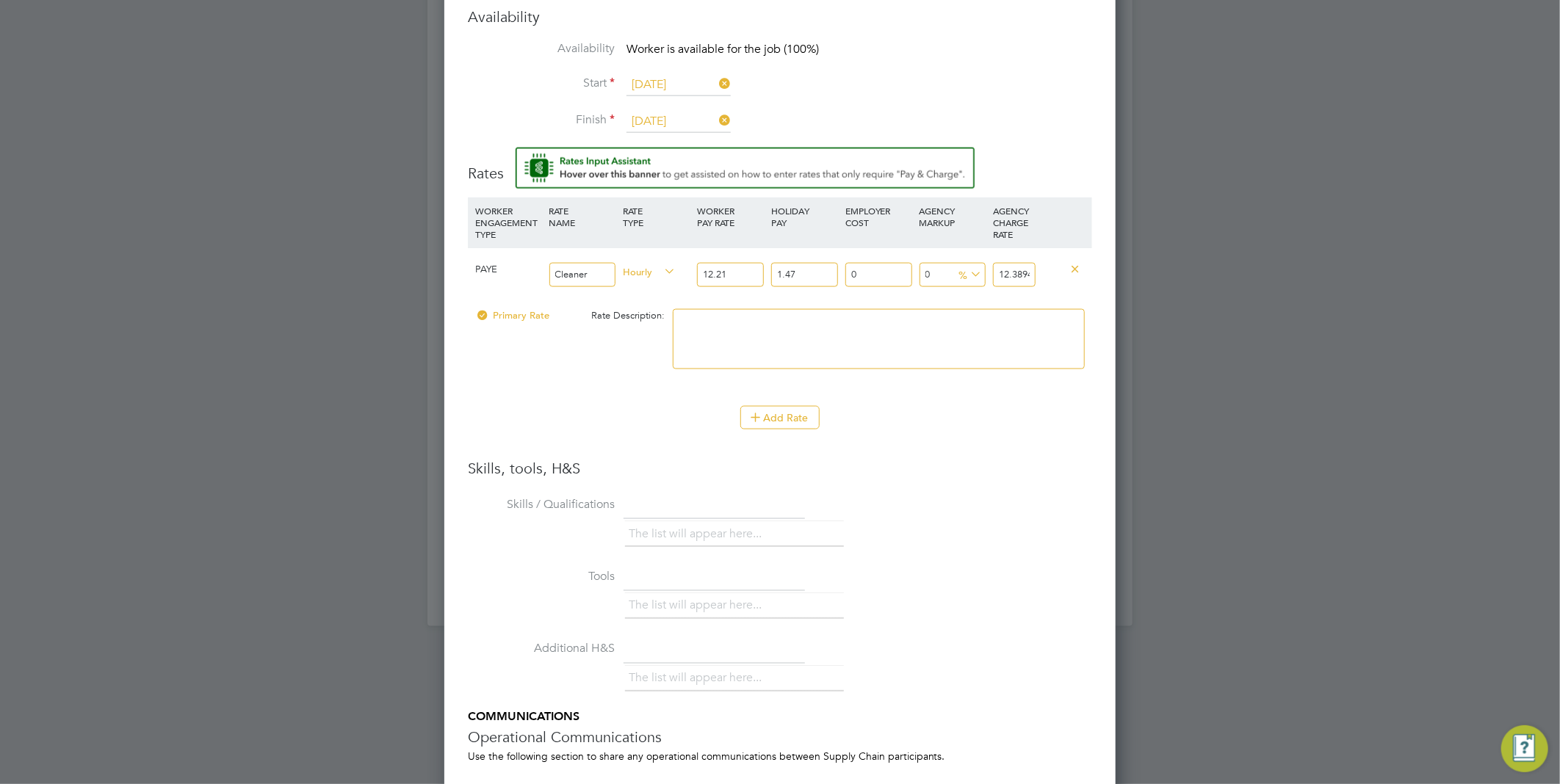
type input "12.38487"
type input "-0.3292065280830433"
type input "12.3487"
type input "0.7870624506083262"
type input "12.487"
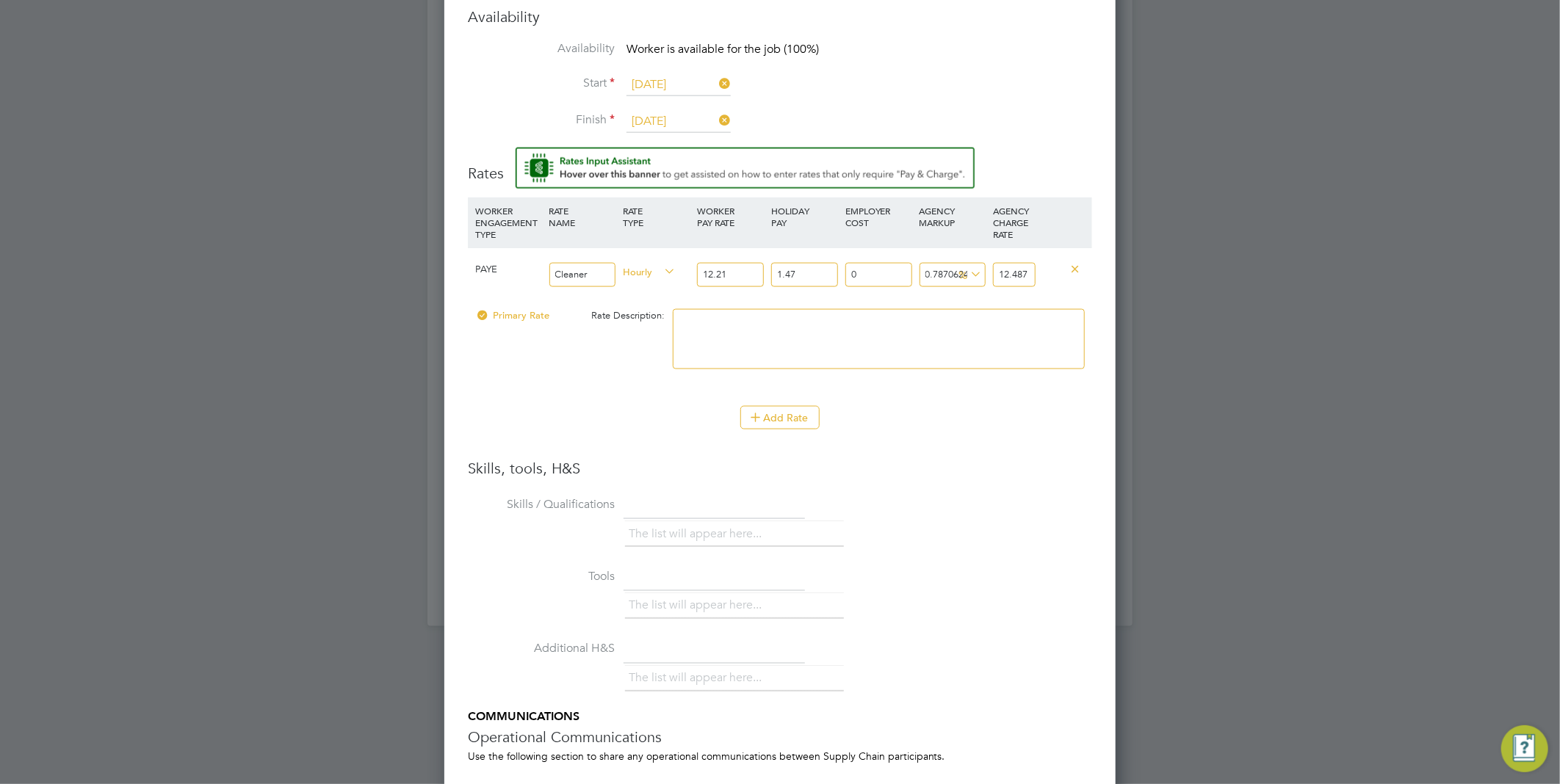
type input "100687.06245060833"
type input "12487"
type input "11902.11114471487"
type input "1487"
type input "3830.751935088192"
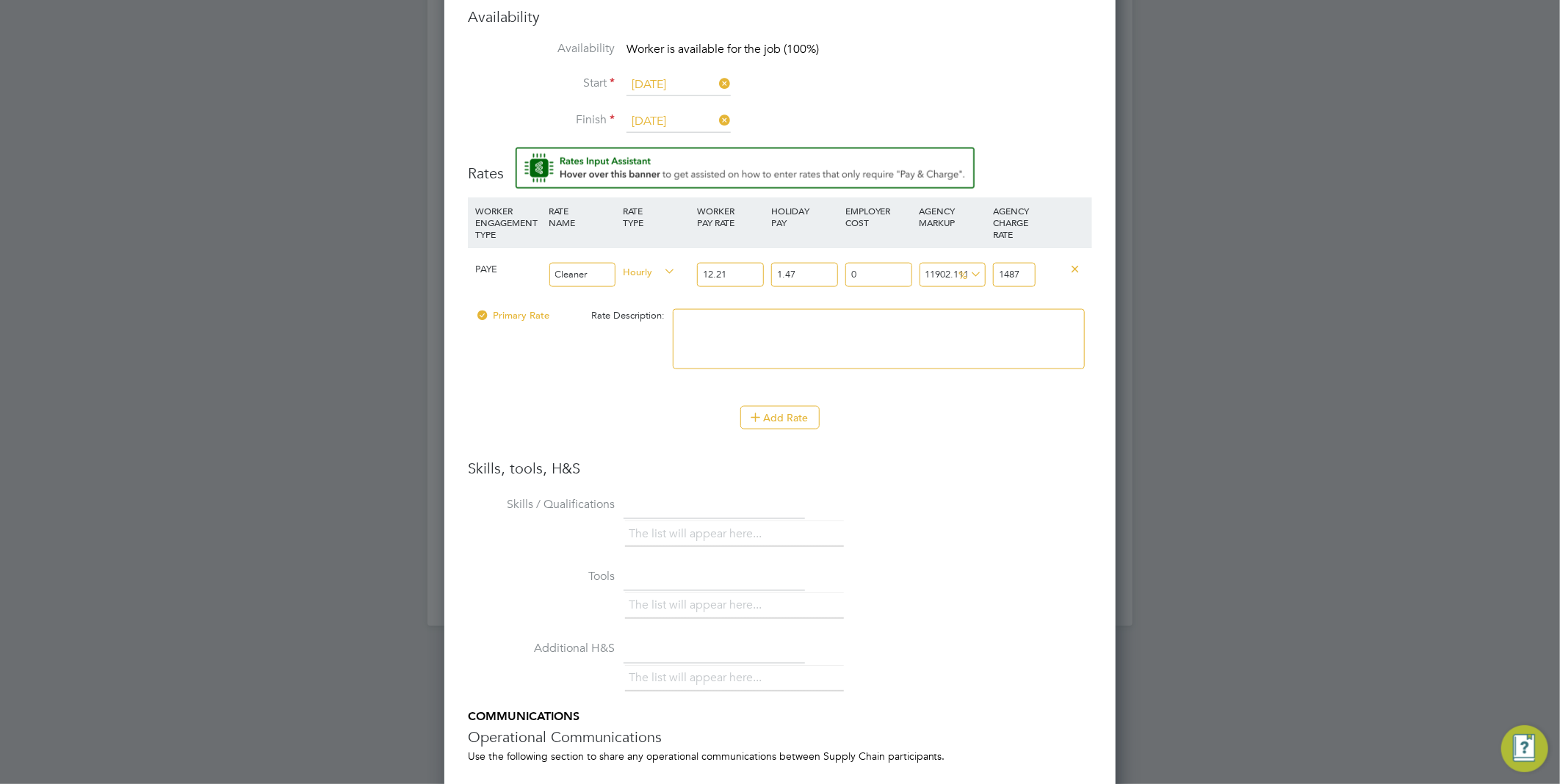
type input "487"
click at [1027, 270] on input "487" at bounding box center [1013, 275] width 42 height 25
type input "287.42524206208054"
type input "48"
type input "-67.71456316149329"
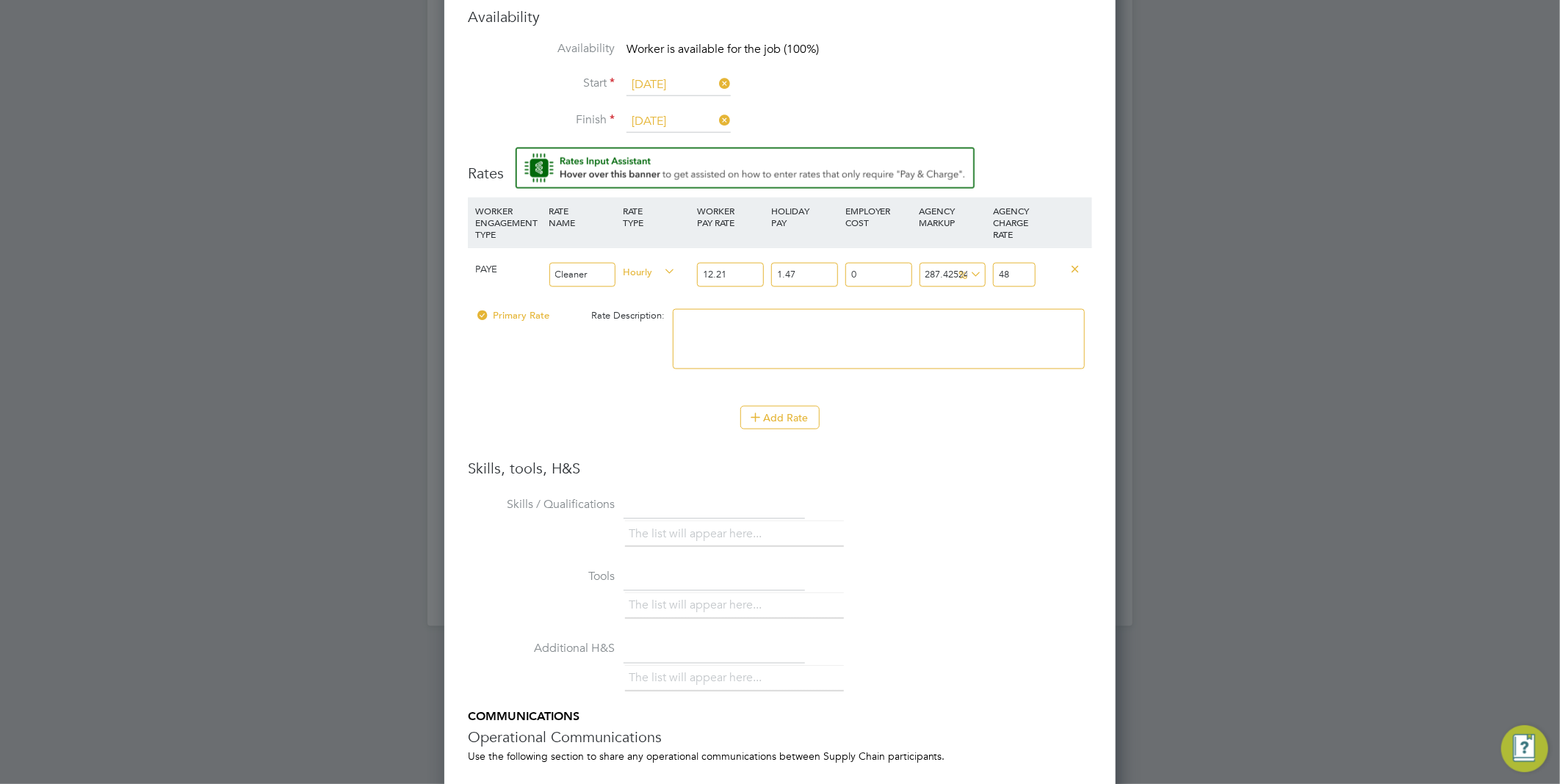
type input "4"
type input "-91.92864079037332"
type input "1"
type input "45.2844657732802"
type input "18"
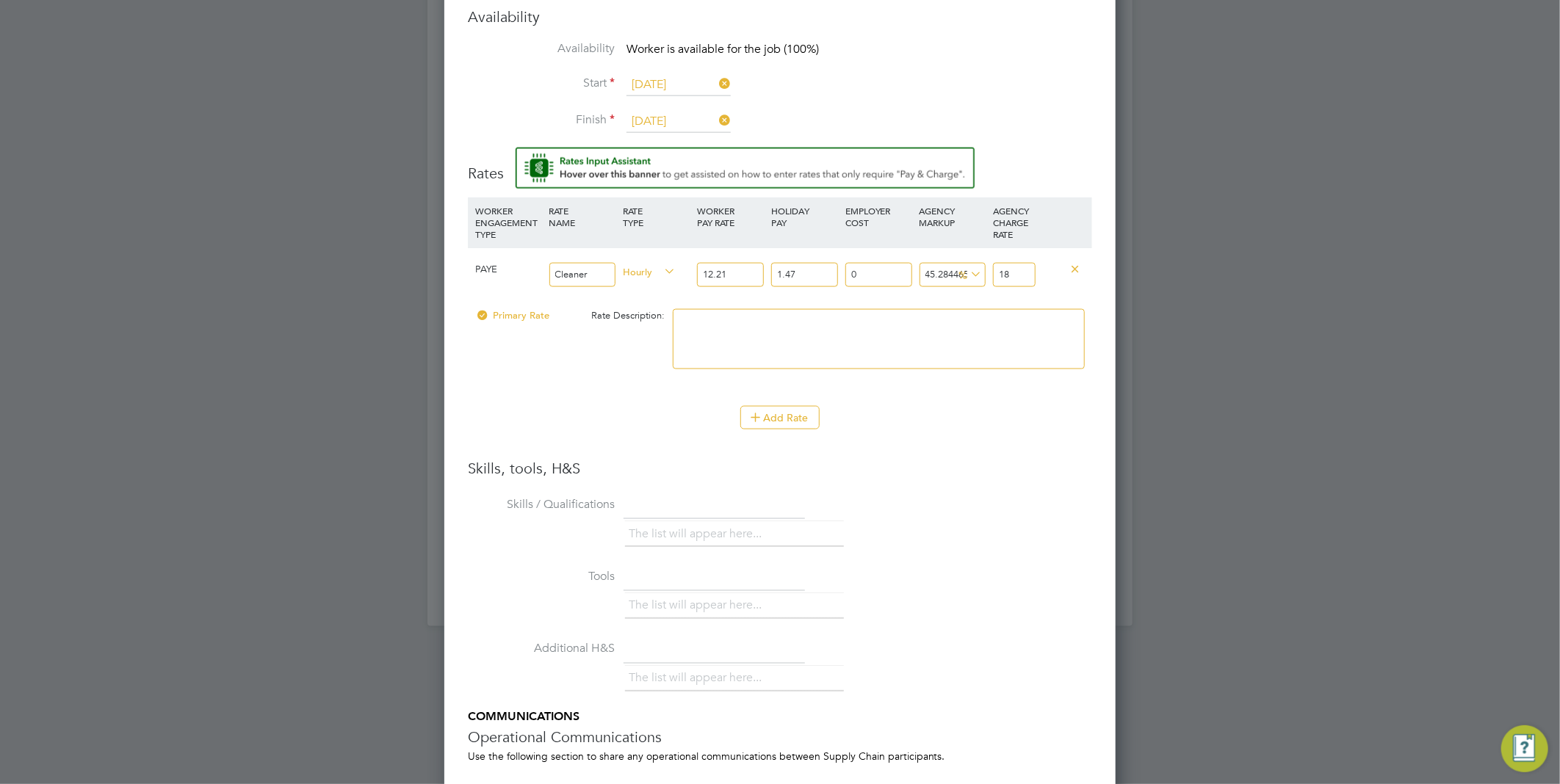
type input "50.93441722001887"
type input "18.7"
type input "51.015130812115146"
type input "18.71"
click at [1008, 423] on div "Add Rate" at bounding box center [780, 418] width 624 height 24
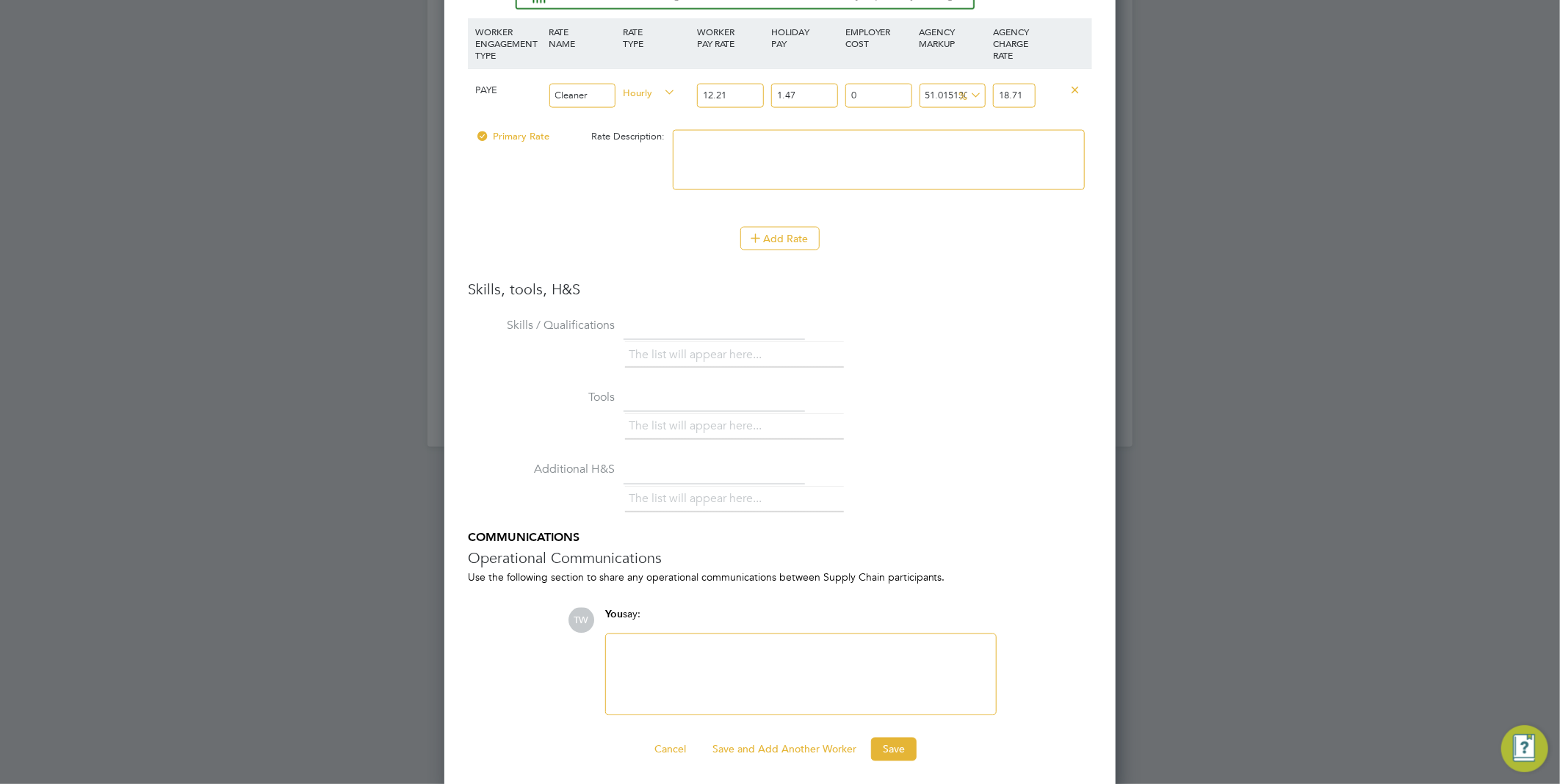
scroll to position [1331, 0]
click at [890, 741] on button "Save" at bounding box center [894, 744] width 46 height 24
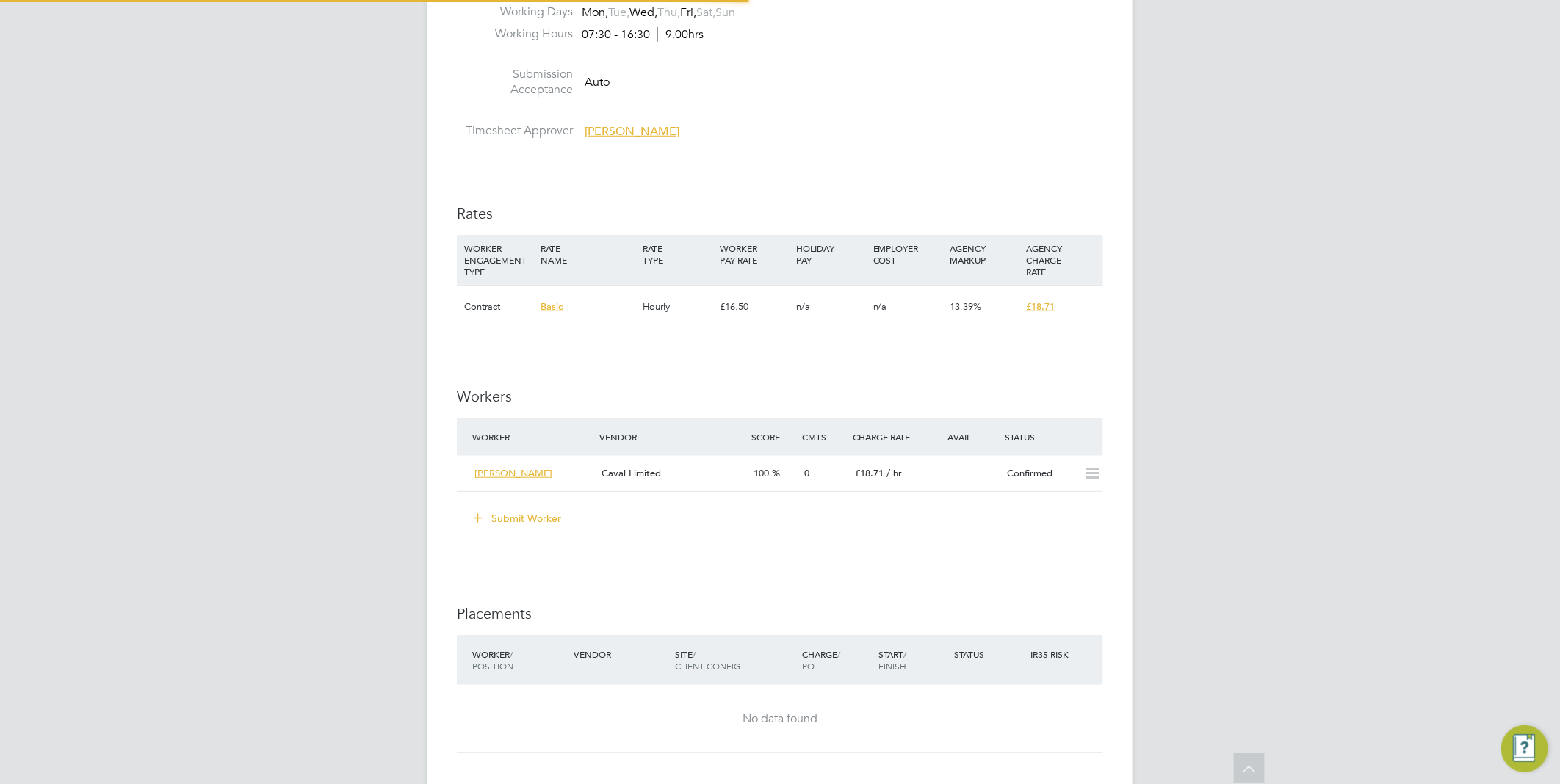
scroll to position [652, 0]
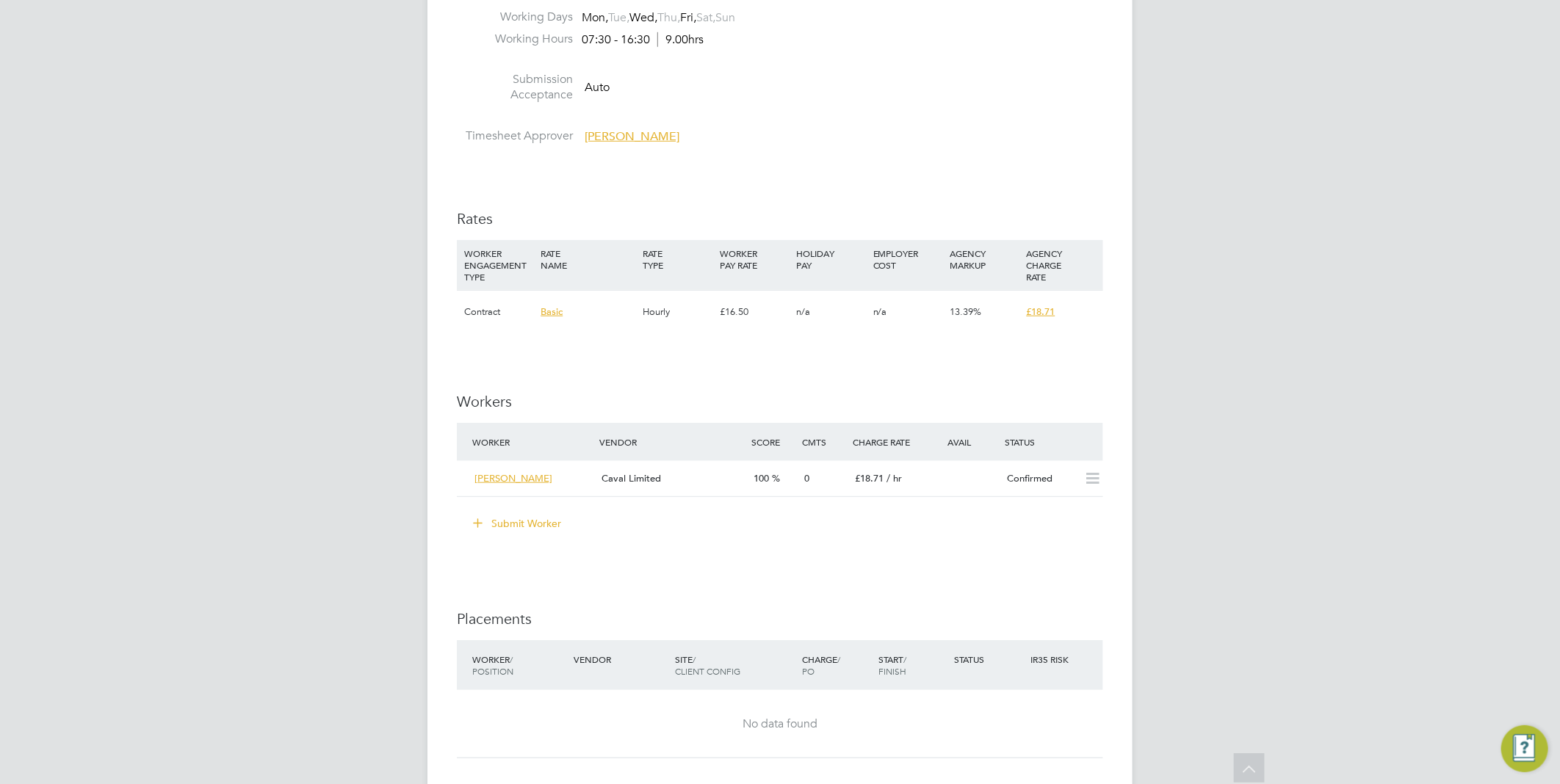
click at [1231, 433] on div "TW Tim Wells Notifications 13 Applications: Network Team Members Businesses Sit…" at bounding box center [780, 244] width 1560 height 1793
click at [473, 309] on div "Contract" at bounding box center [499, 312] width 76 height 43
drag, startPoint x: 473, startPoint y: 309, endPoint x: 503, endPoint y: 310, distance: 30.0
click at [503, 310] on div "Contract" at bounding box center [499, 312] width 76 height 43
click at [952, 362] on div "IR35 Determination IR35 Status Inside IR35 Status Determination Statement Role_…" at bounding box center [780, 374] width 646 height 1430
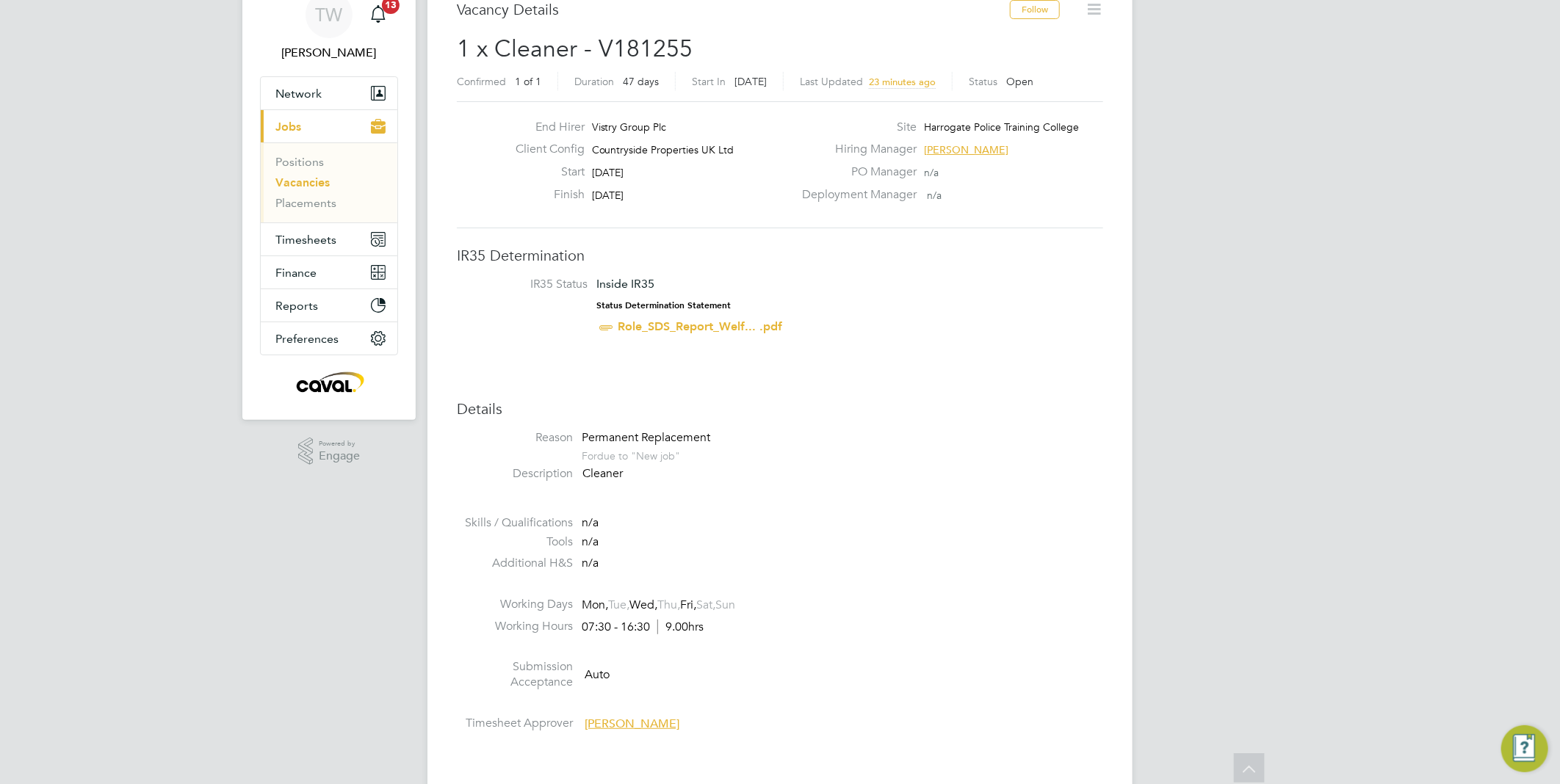
scroll to position [0, 0]
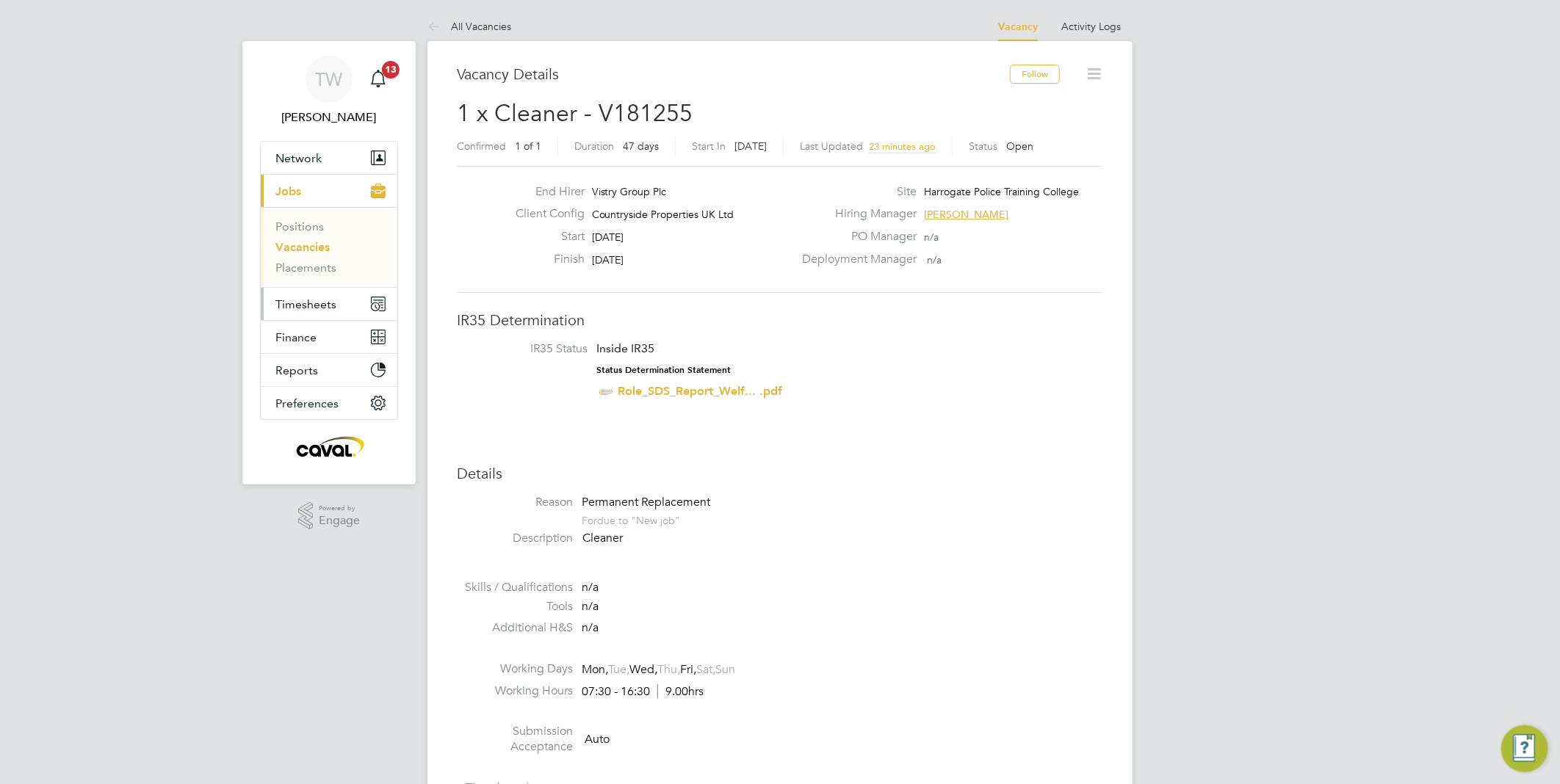
click at [313, 297] on span "Timesheets" at bounding box center [306, 305] width 61 height 14
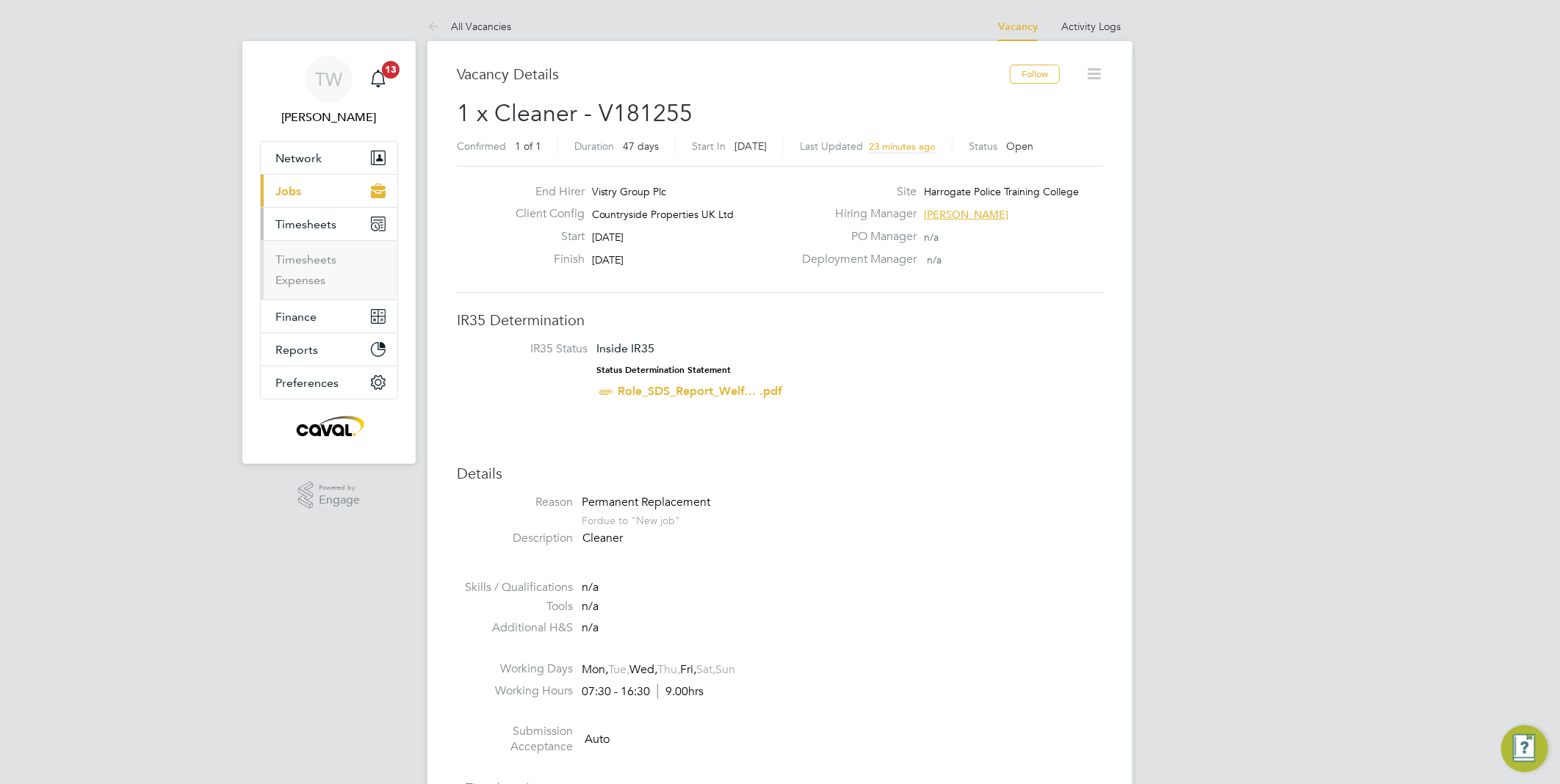
click at [311, 192] on button "Current page: Jobs" at bounding box center [328, 191] width 137 height 32
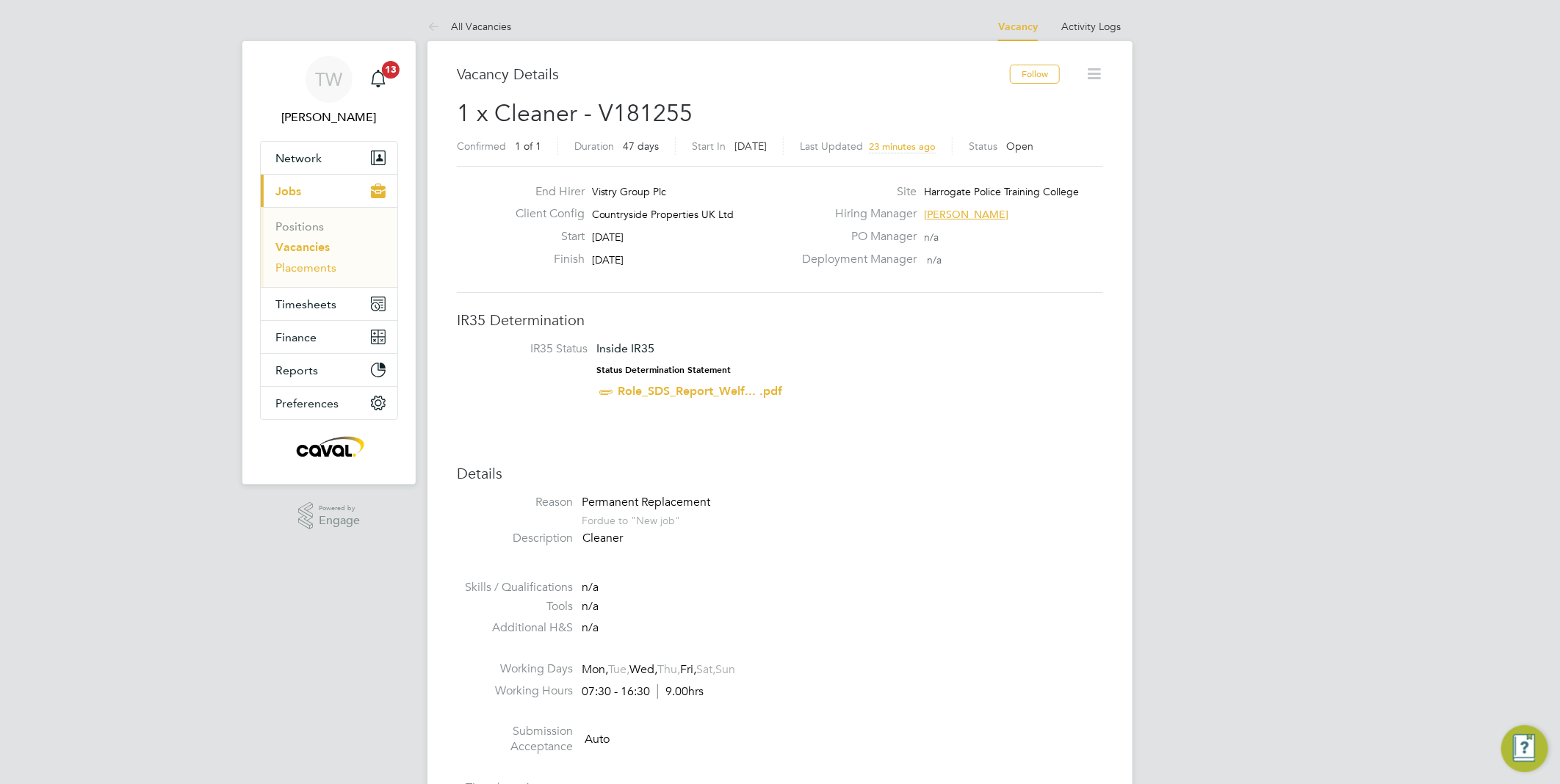
click at [316, 267] on link "Placements" at bounding box center [306, 267] width 61 height 14
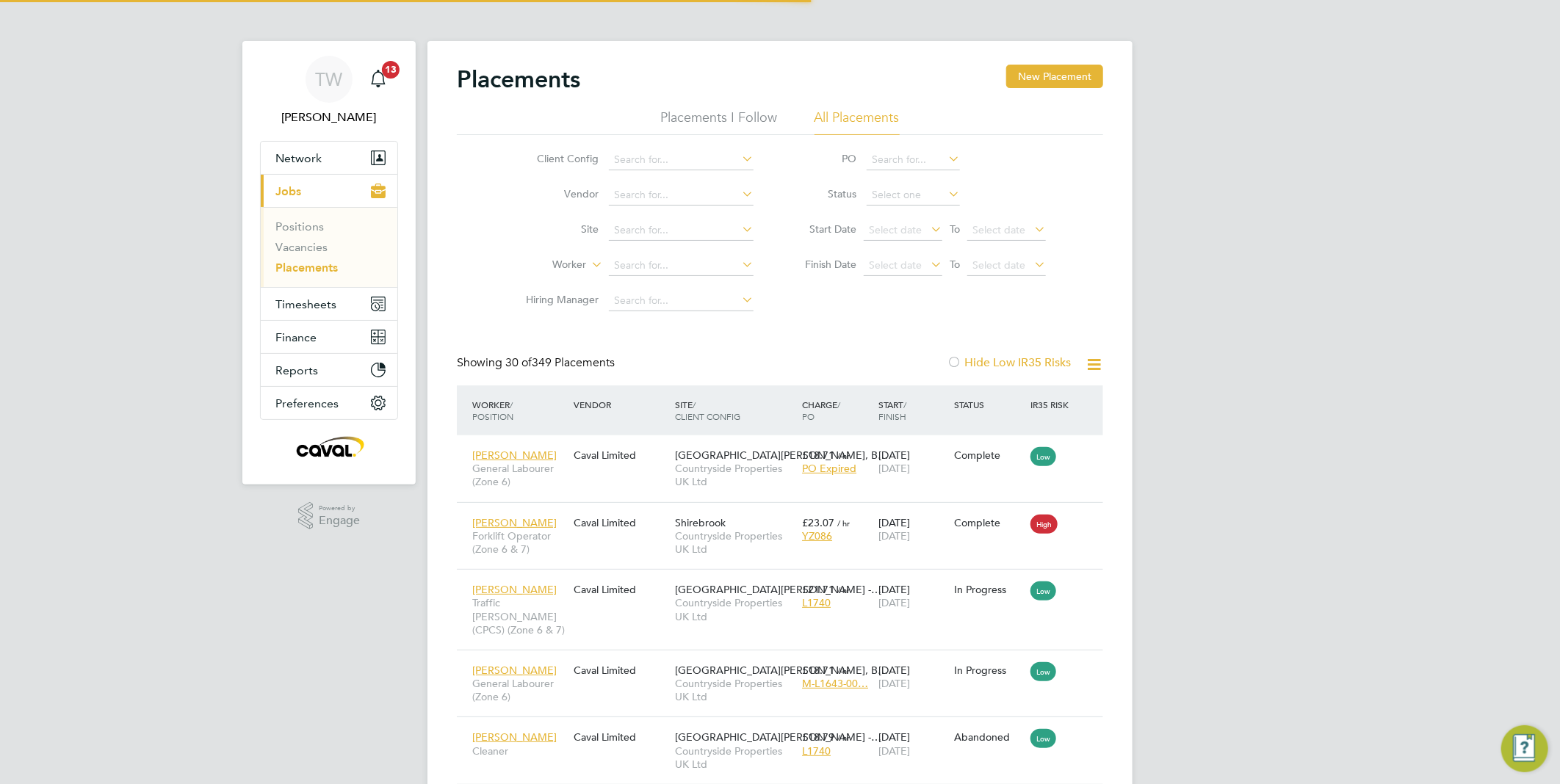
scroll to position [7, 8]
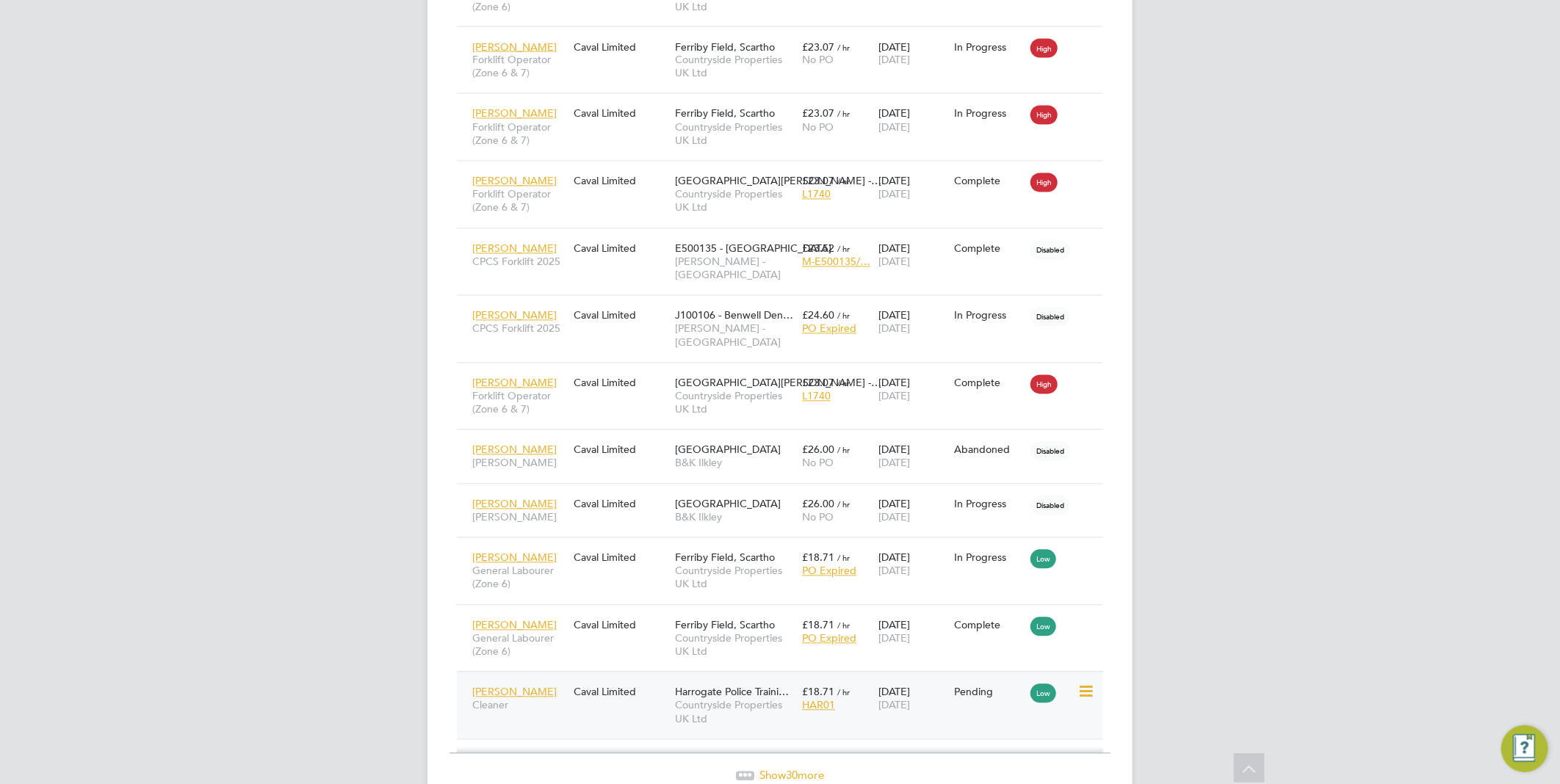
click at [1081, 684] on icon at bounding box center [1084, 692] width 15 height 17
click at [1025, 716] on li "Start" at bounding box center [1041, 718] width 104 height 21
type input "Nathan Lunn"
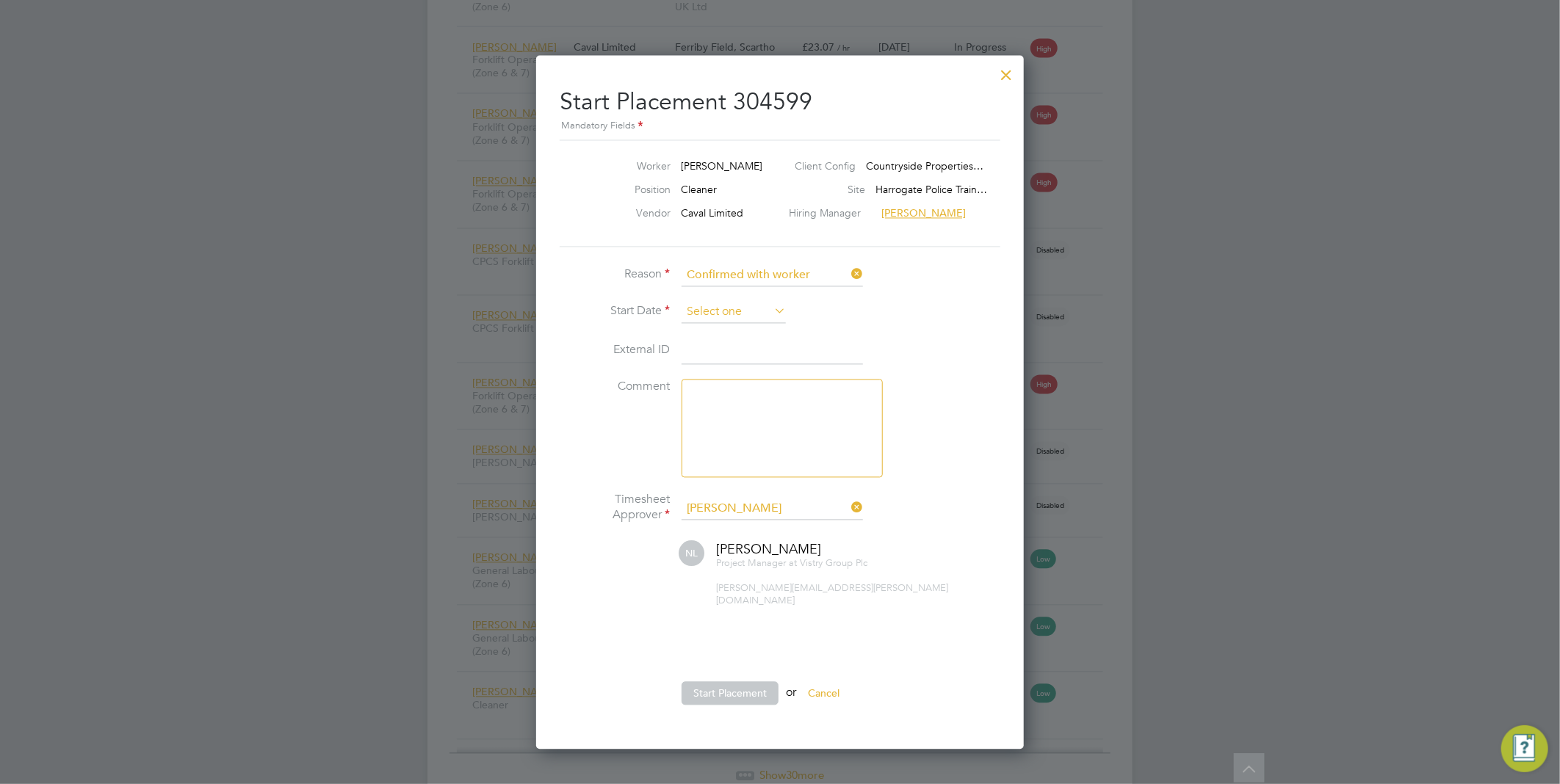
click at [723, 306] on input at bounding box center [734, 312] width 104 height 22
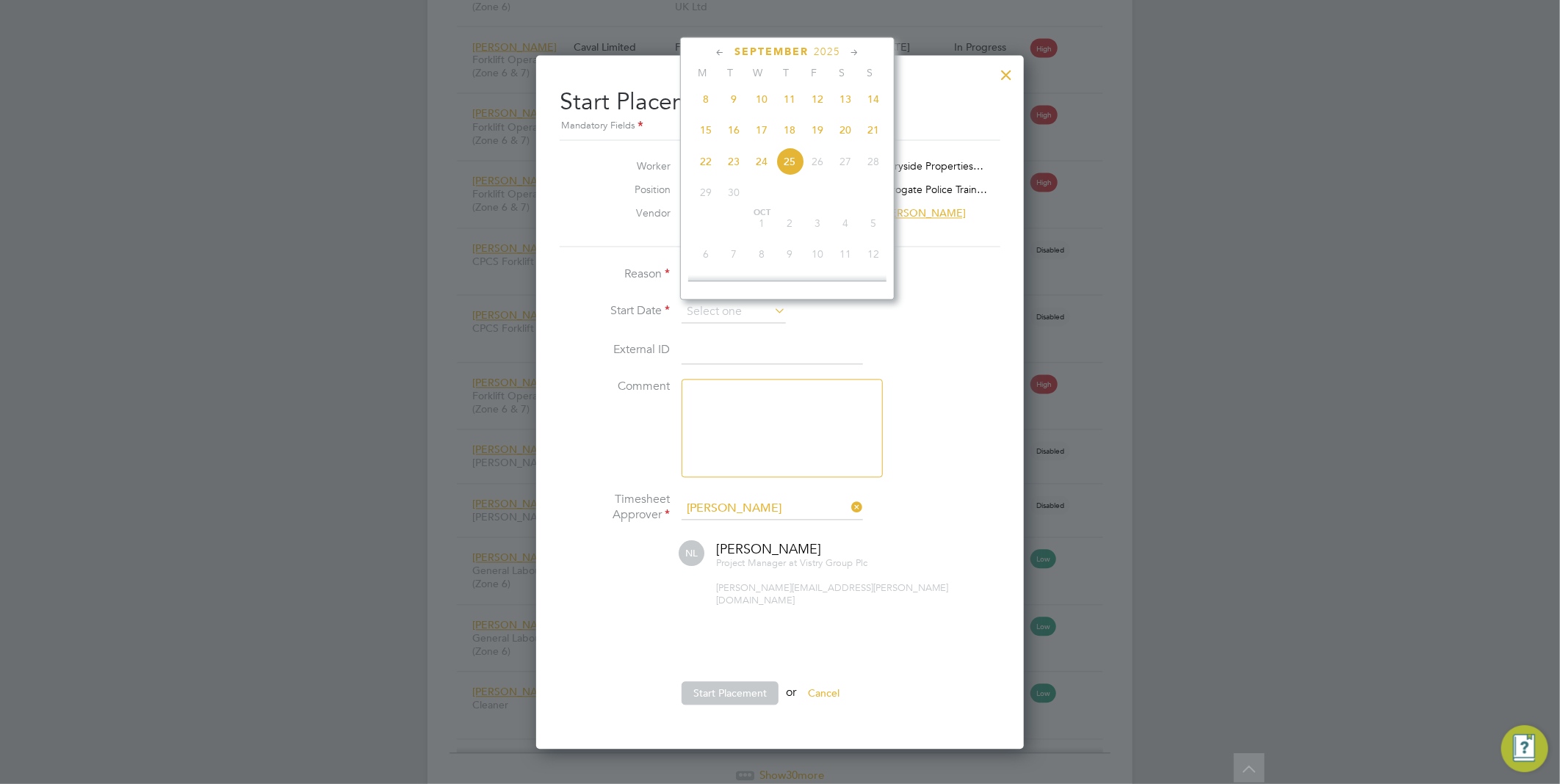
click at [706, 139] on span "15" at bounding box center [705, 130] width 28 height 28
type input "[DATE]"
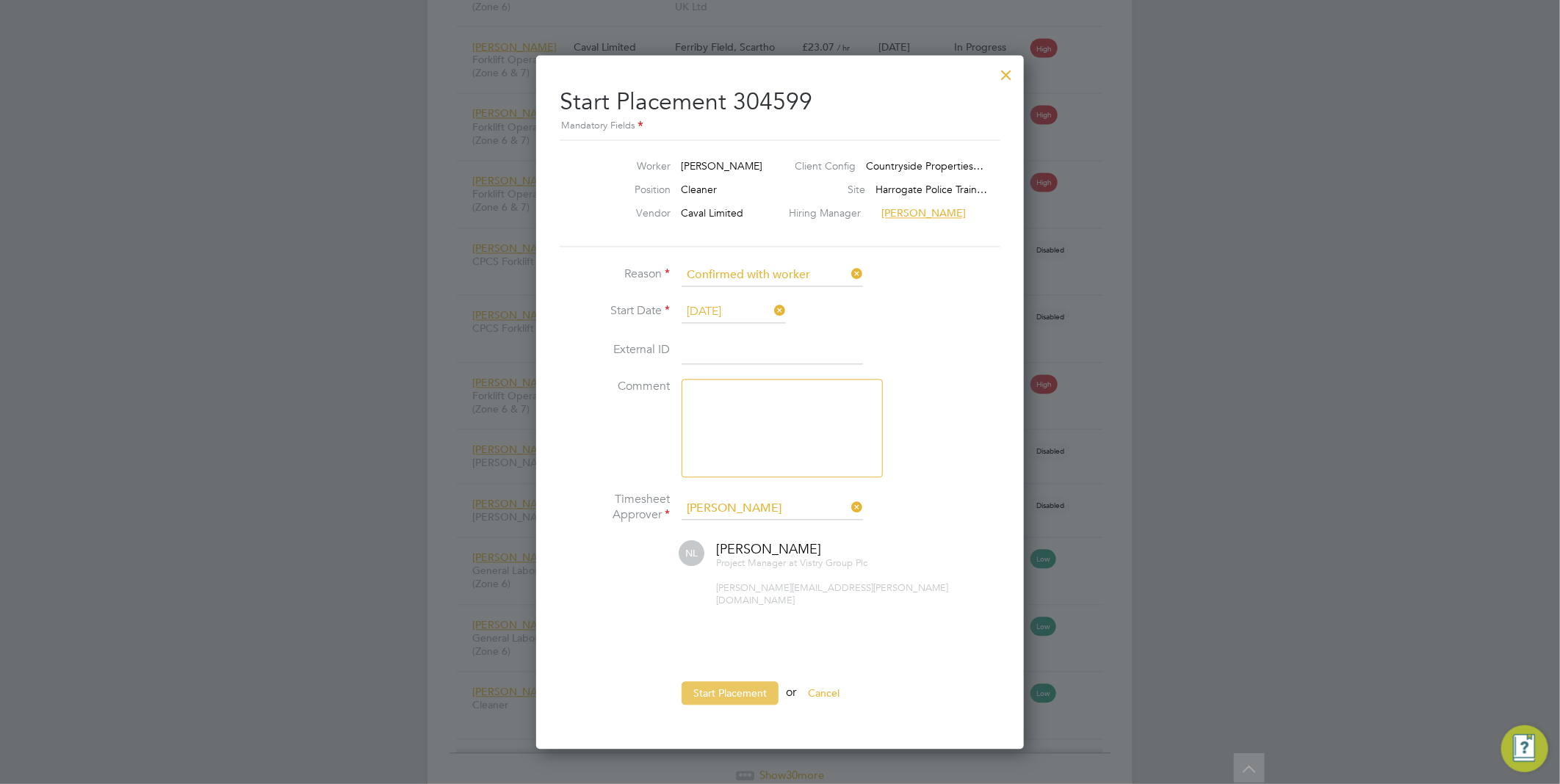
click at [757, 682] on button "Start Placement" at bounding box center [730, 694] width 97 height 24
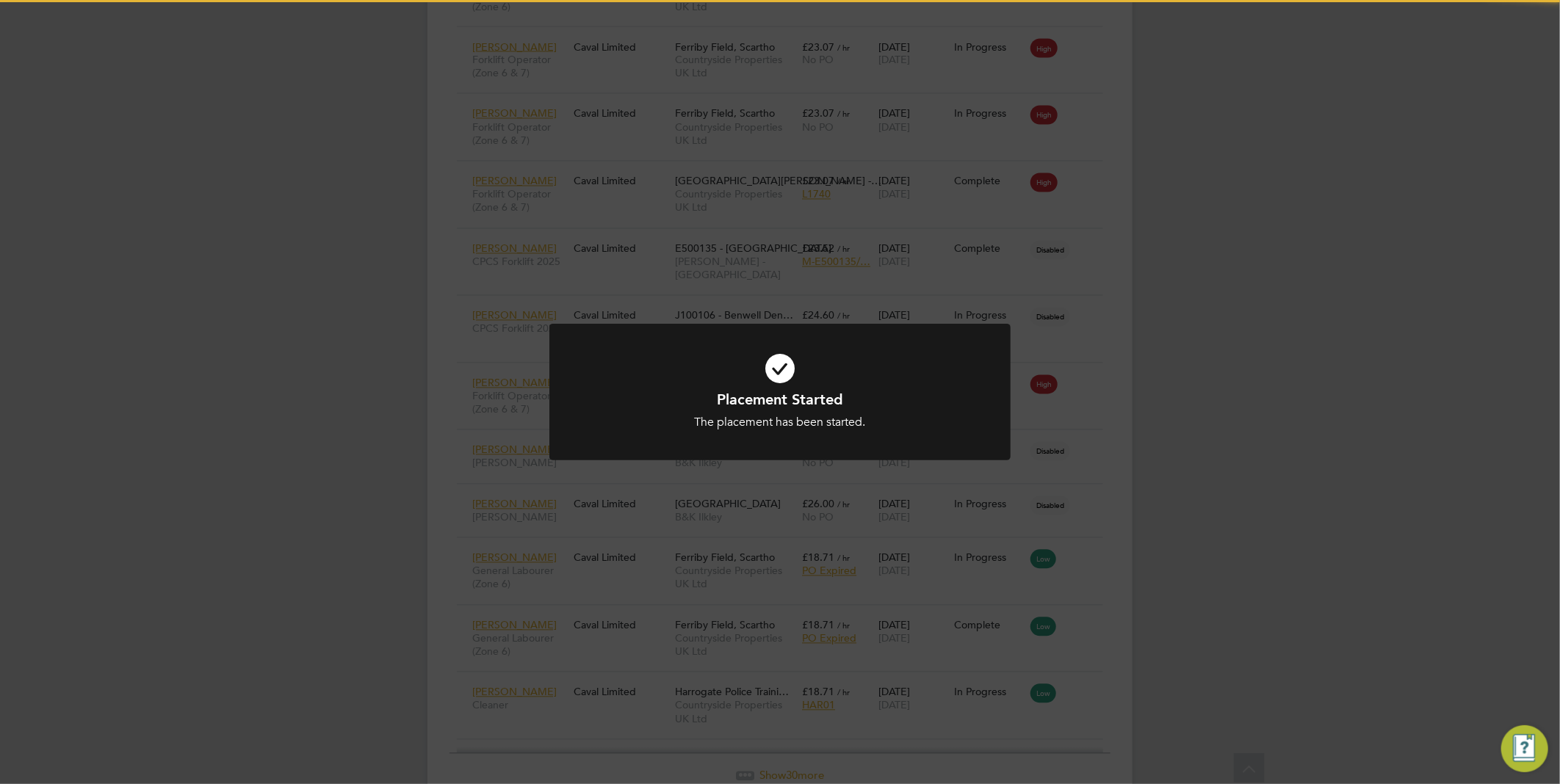
click at [1266, 446] on div "Placement Started The placement has been started. Cancel Okay" at bounding box center [780, 392] width 1560 height 784
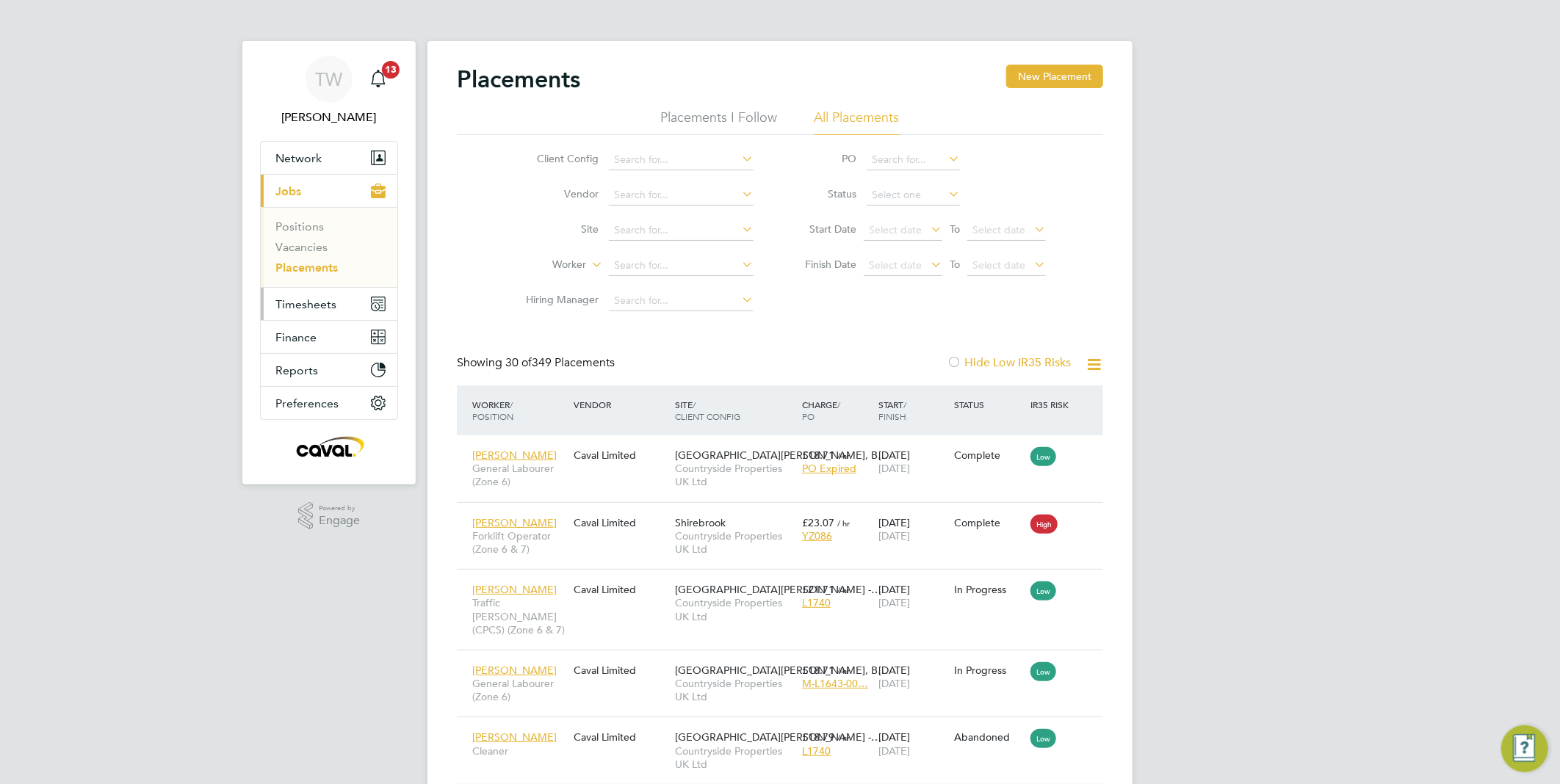
click at [300, 290] on button "Timesheets" at bounding box center [328, 304] width 137 height 32
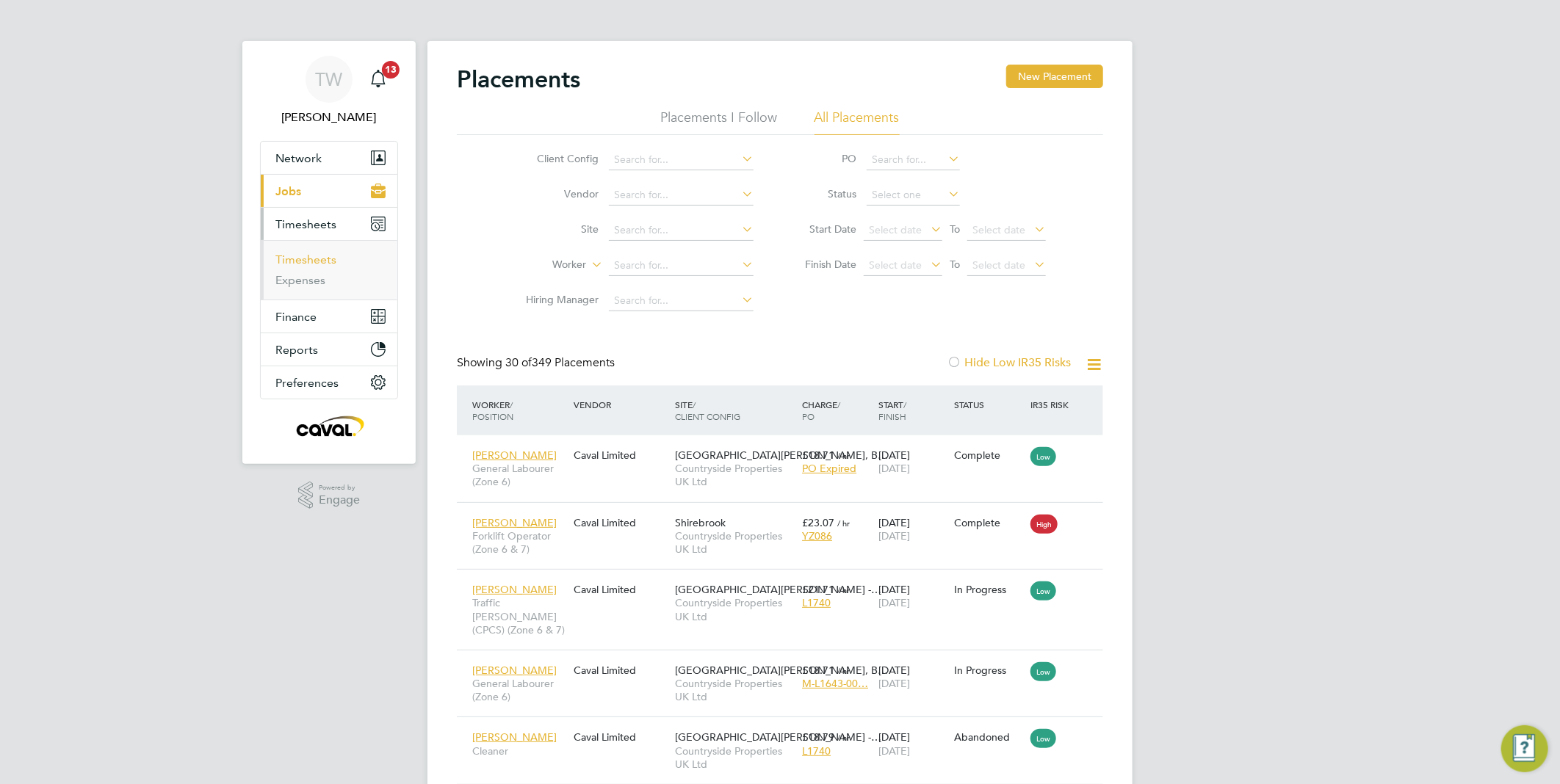
click at [312, 263] on link "Timesheets" at bounding box center [306, 259] width 61 height 14
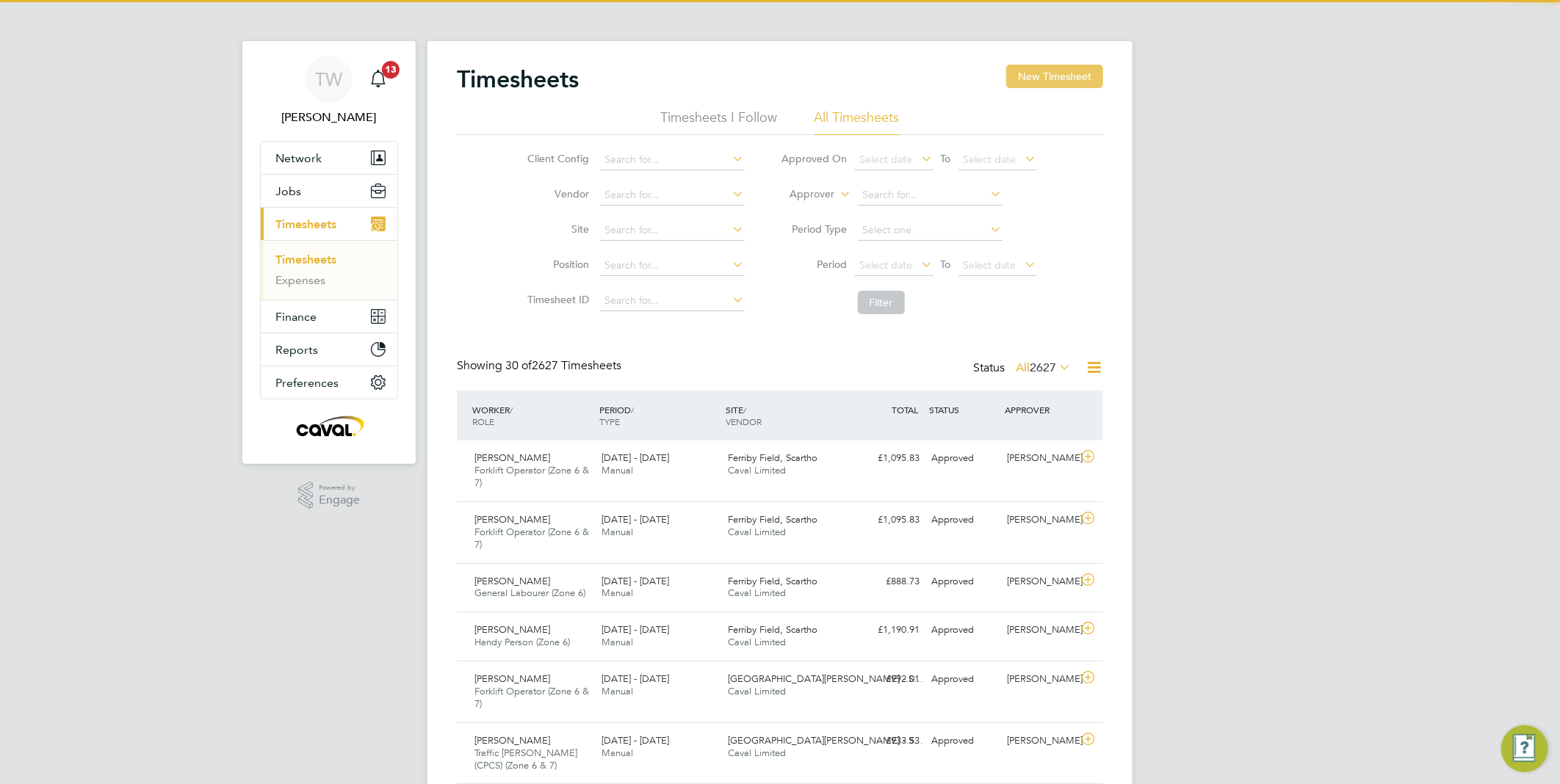
click at [1091, 76] on button "New Timesheet" at bounding box center [1054, 77] width 97 height 24
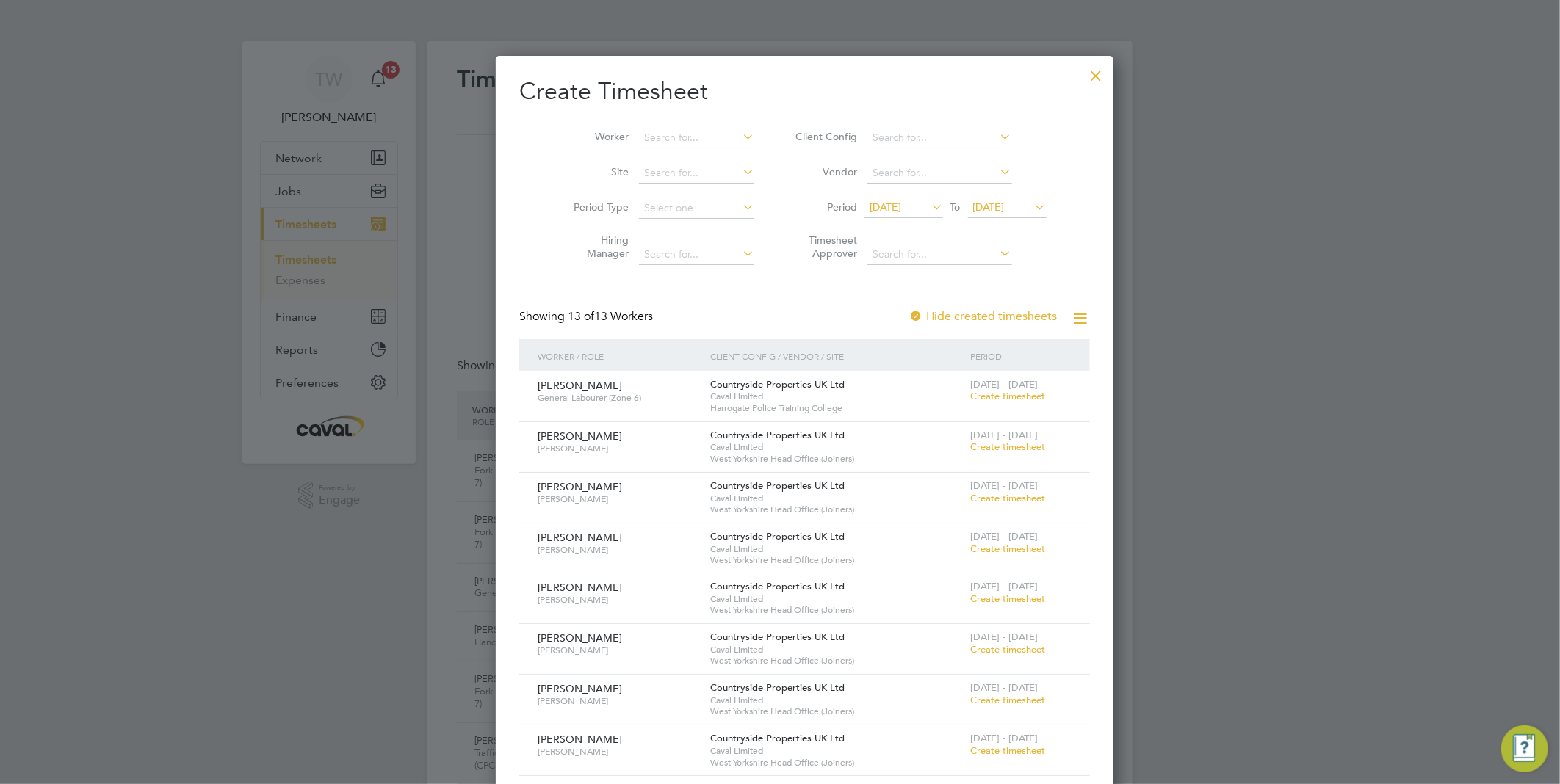
click at [991, 198] on span "18 Sep 2025" at bounding box center [1007, 207] width 78 height 20
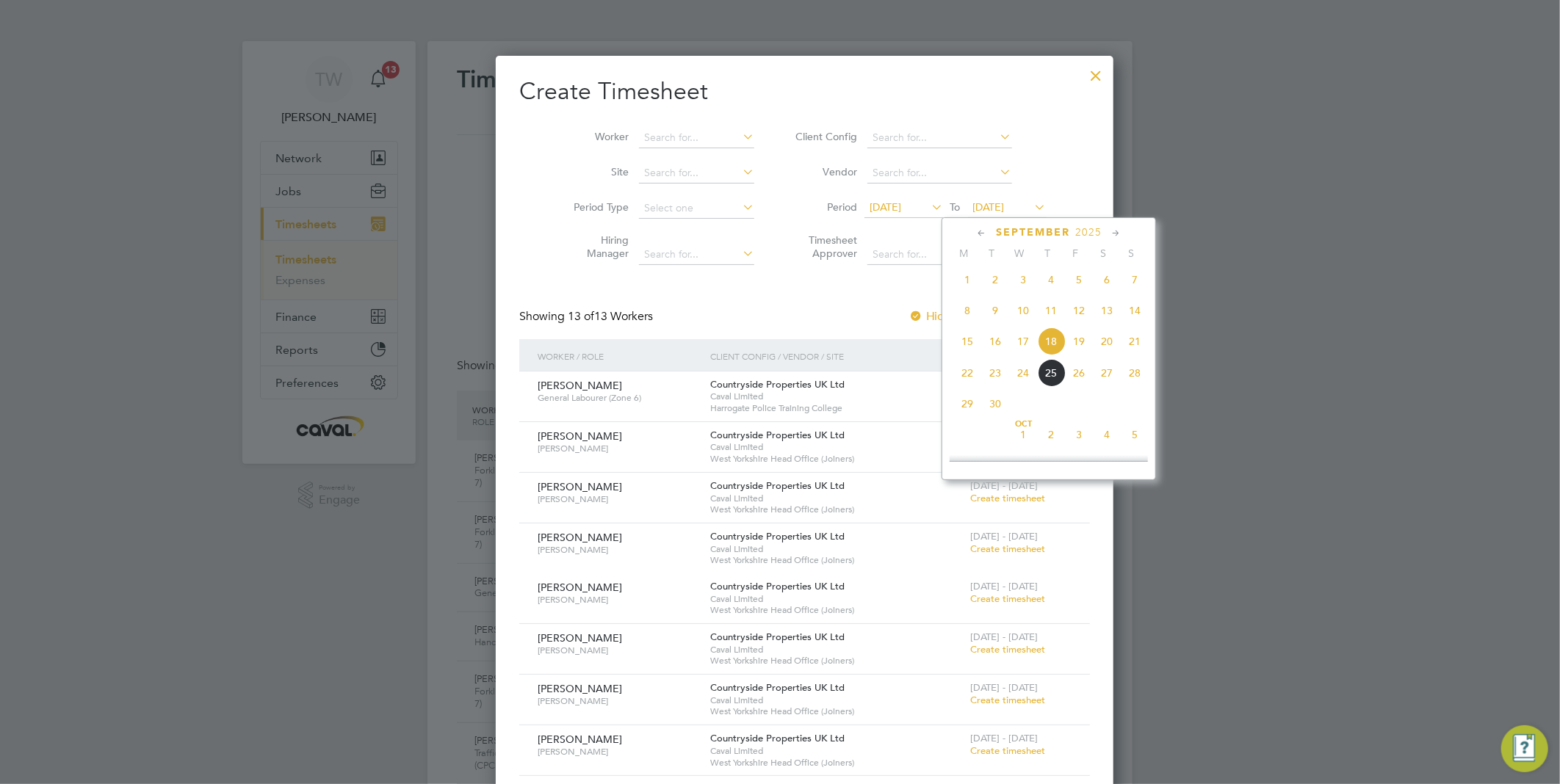
click at [1135, 353] on span "21" at bounding box center [1134, 341] width 28 height 28
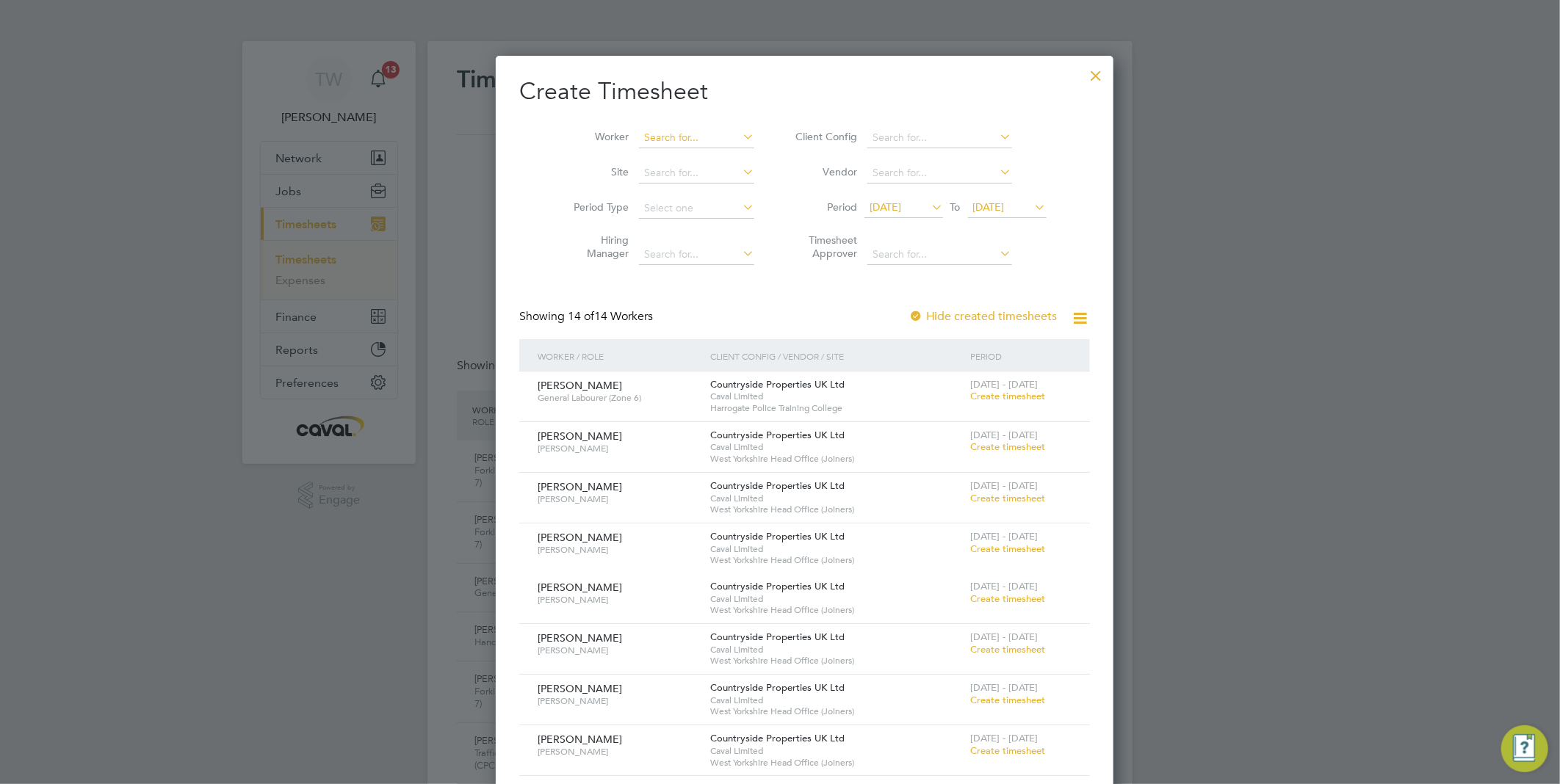
click at [648, 134] on input at bounding box center [696, 138] width 116 height 21
type input "mary"
click at [693, 147] on ul "Mary Isidore" at bounding box center [704, 157] width 183 height 21
click at [674, 134] on input at bounding box center [696, 138] width 116 height 21
click at [703, 155] on li "Mary Isidore" at bounding box center [704, 157] width 181 height 20
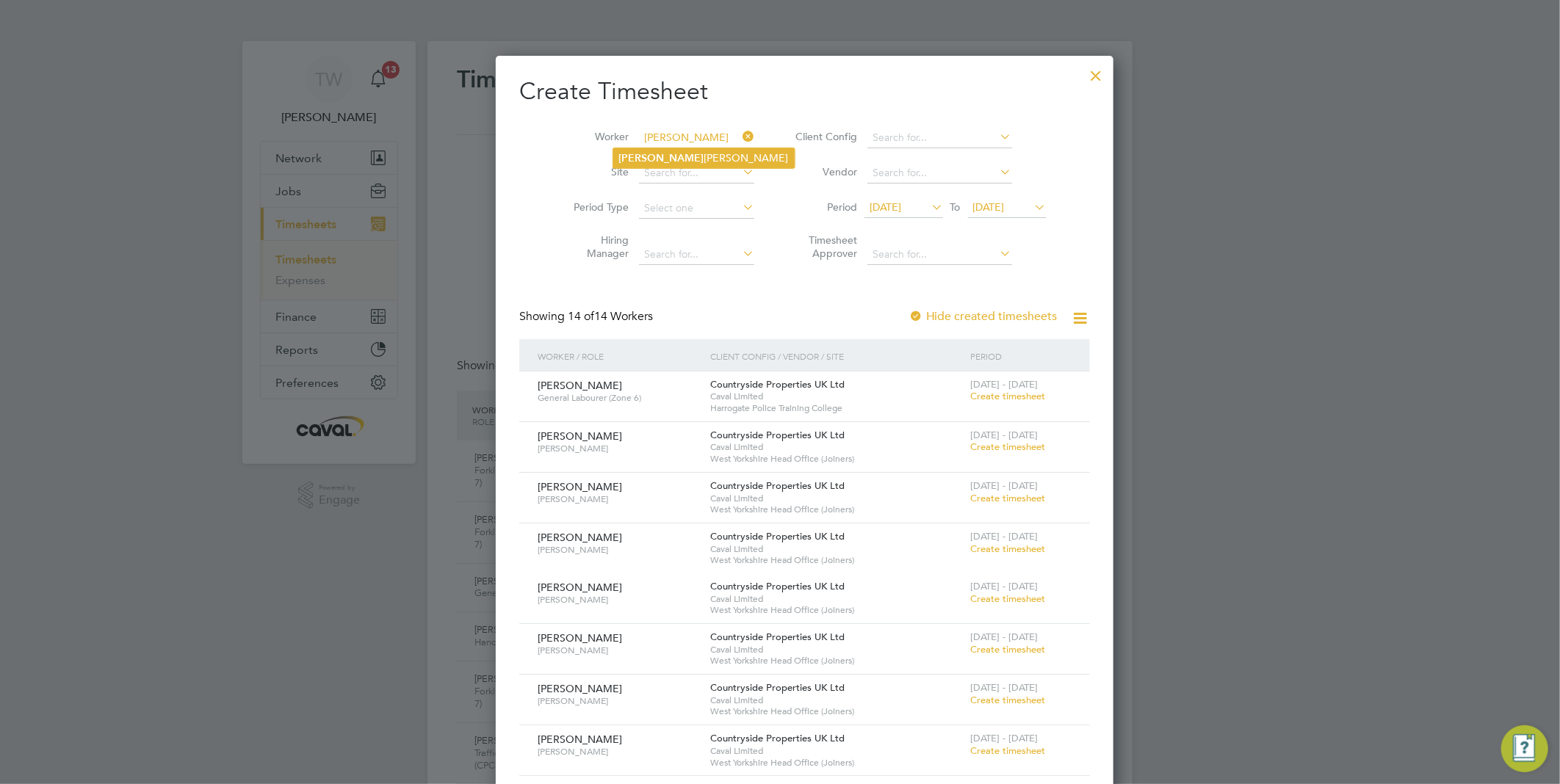
type input "[PERSON_NAME]"
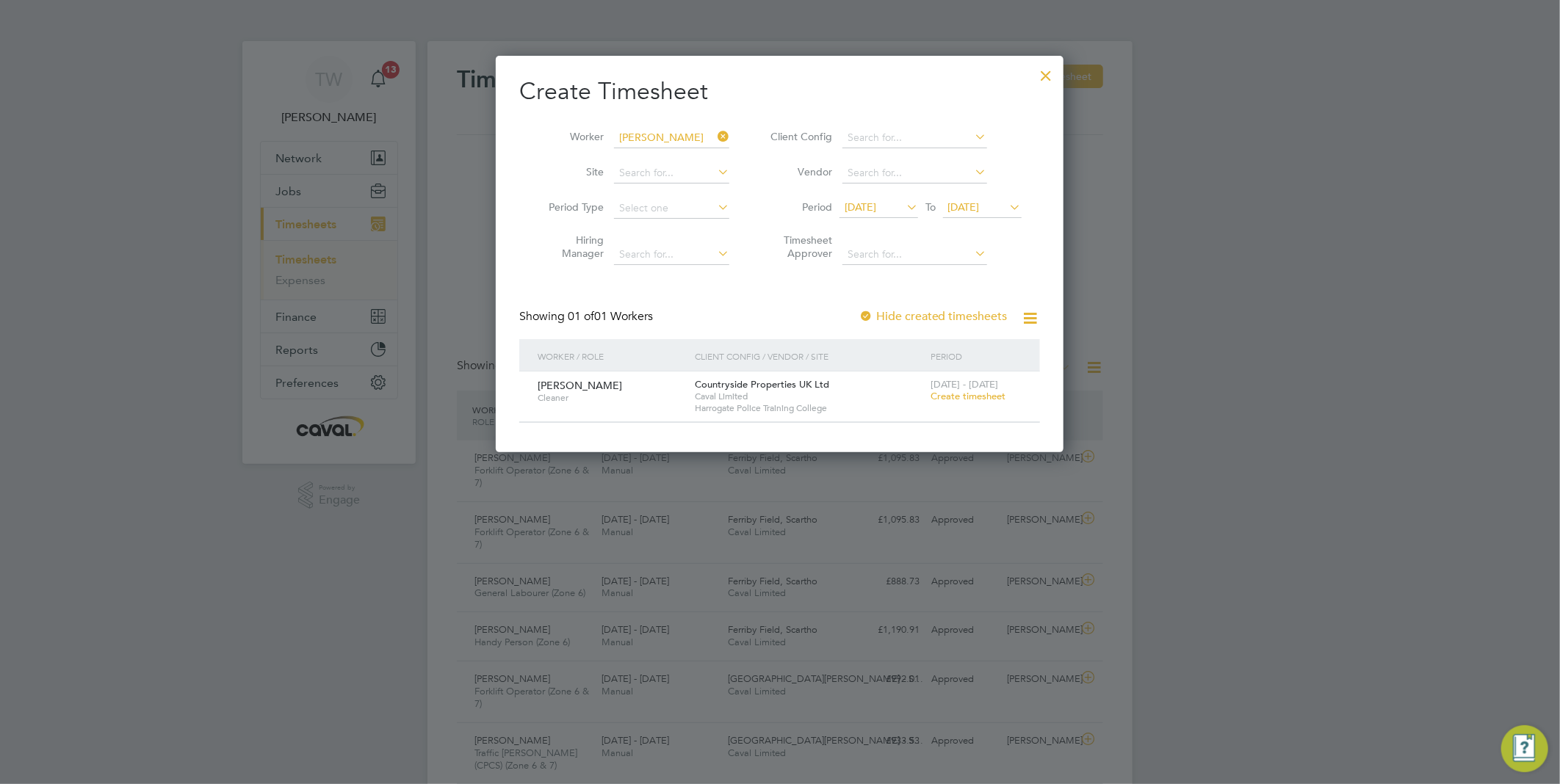
click at [980, 392] on span "Create timesheet" at bounding box center [967, 396] width 75 height 13
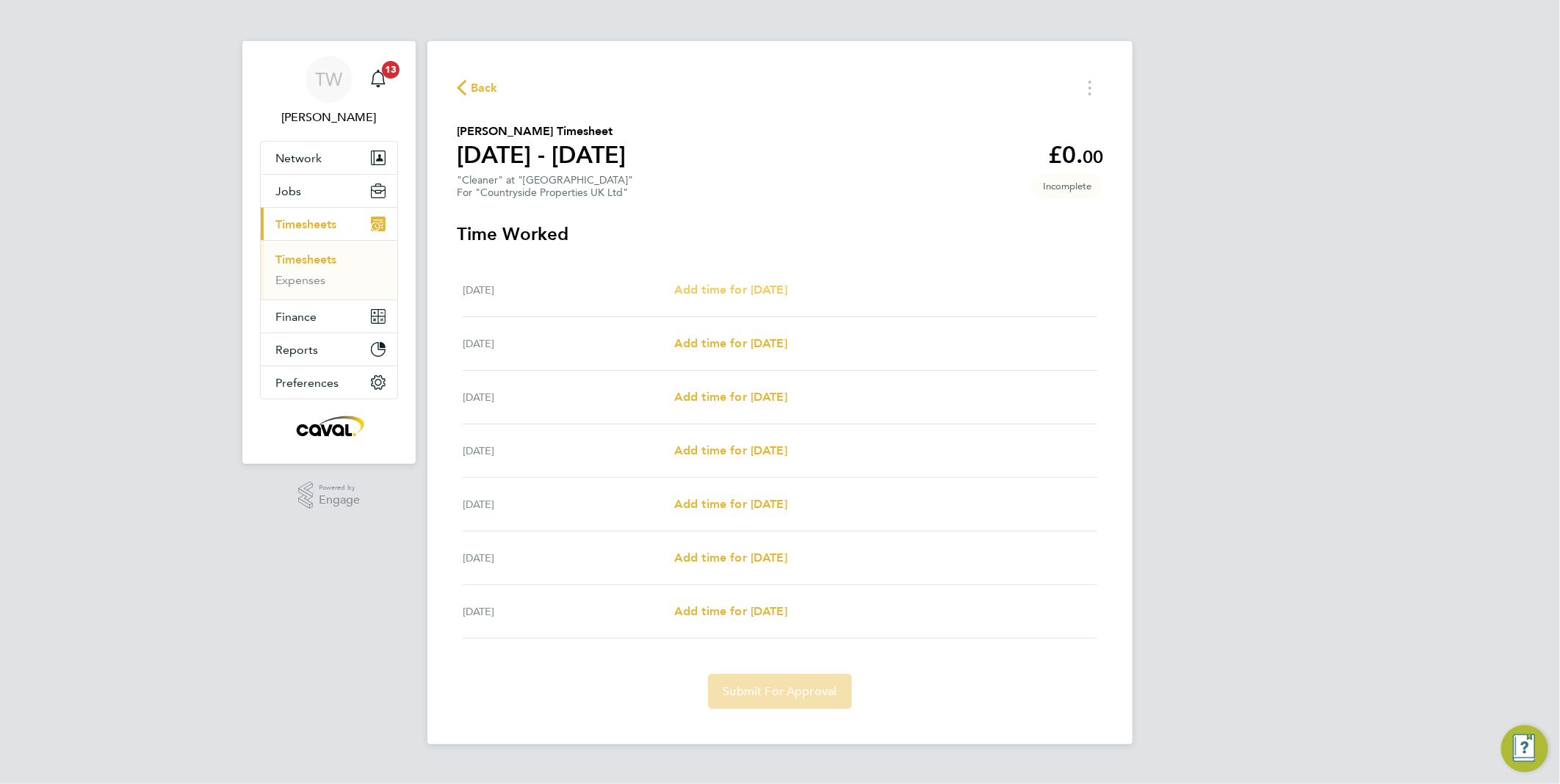
click at [733, 282] on span "Add time for Mon 15 Sep" at bounding box center [731, 290] width 113 height 14
select select "30"
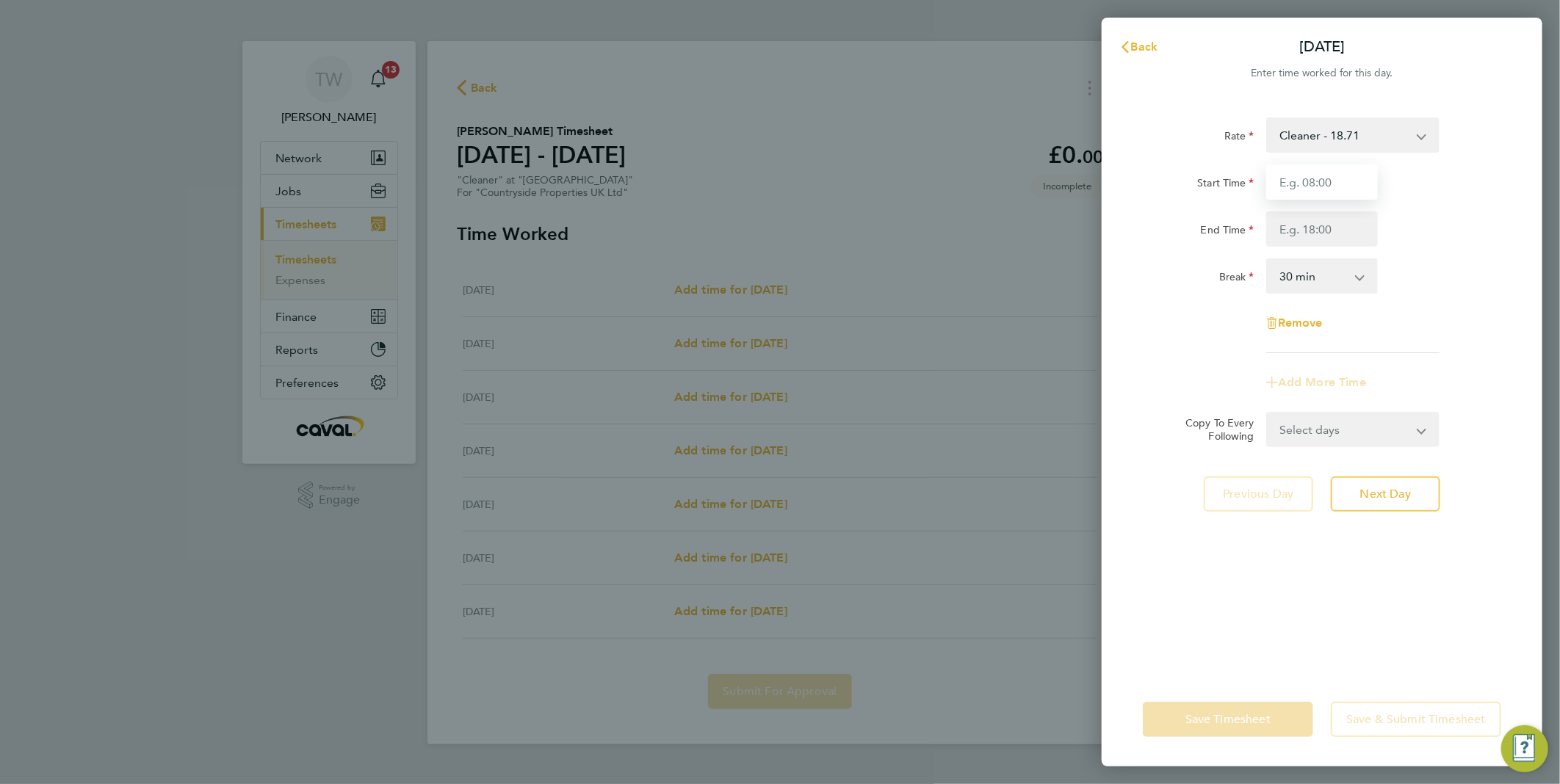
click at [1306, 184] on input "Start Time" at bounding box center [1321, 182] width 112 height 36
type input "07:30"
type input "10:00"
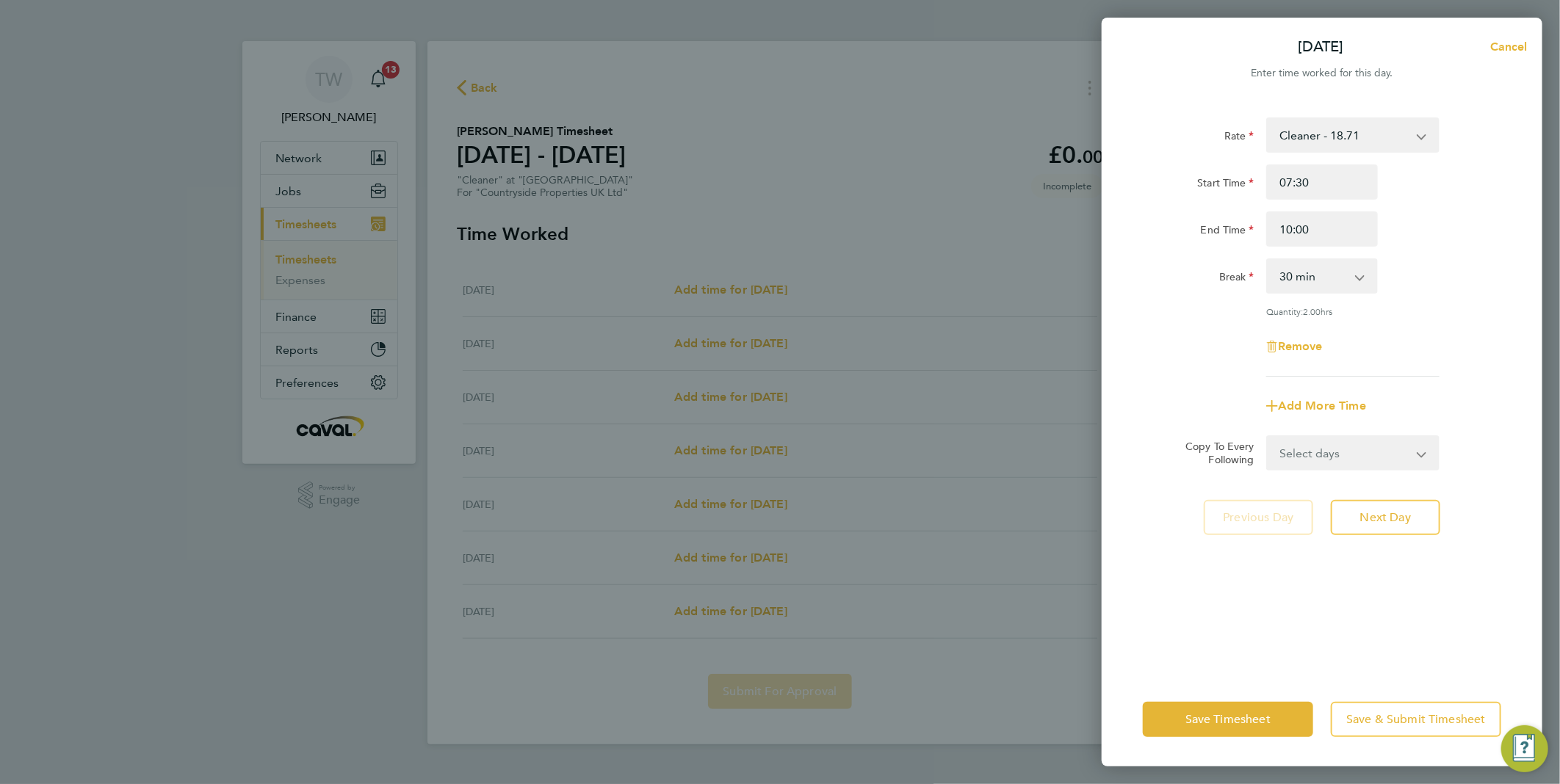
click at [1412, 265] on div "Break 0 min 15 min 30 min 45 min 60 min 75 min 90 min" at bounding box center [1322, 276] width 370 height 36
click at [1288, 232] on input "10:00" at bounding box center [1321, 229] width 112 height 36
click at [1309, 276] on select "0 min 15 min 30 min 45 min 60 min 75 min 90 min" at bounding box center [1312, 275] width 91 height 32
select select "0"
click at [1267, 259] on select "0 min 15 min 30 min 45 min 60 min 75 min 90 min" at bounding box center [1312, 275] width 91 height 32
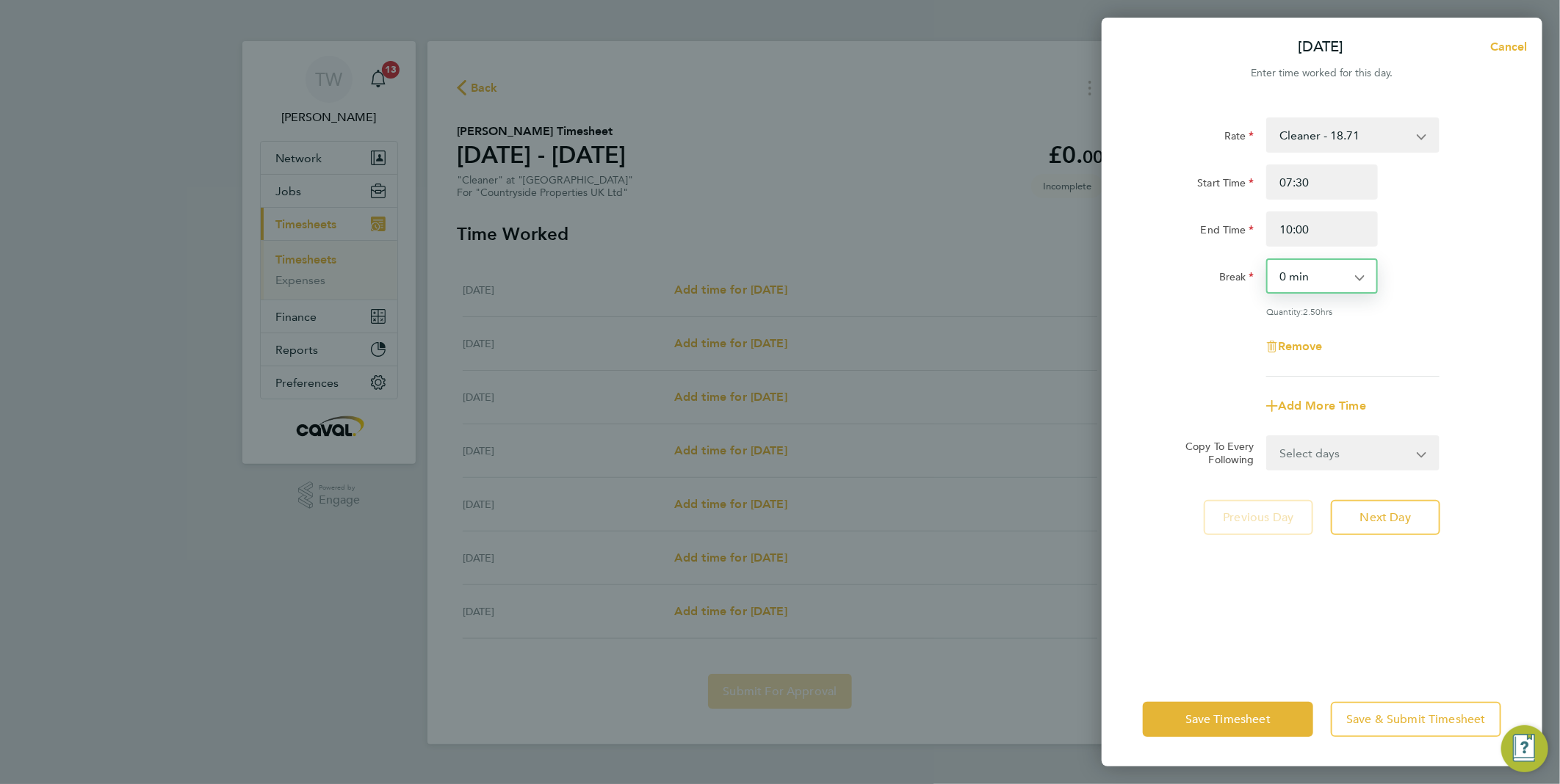
click at [1451, 236] on div "End Time 10:00" at bounding box center [1322, 229] width 370 height 36
click at [1296, 229] on input "10:00" at bounding box center [1321, 229] width 112 height 36
type input "10:30"
click at [1445, 245] on div "End Time 10:30" at bounding box center [1322, 229] width 370 height 36
click at [1379, 513] on span "Next Day" at bounding box center [1385, 517] width 51 height 15
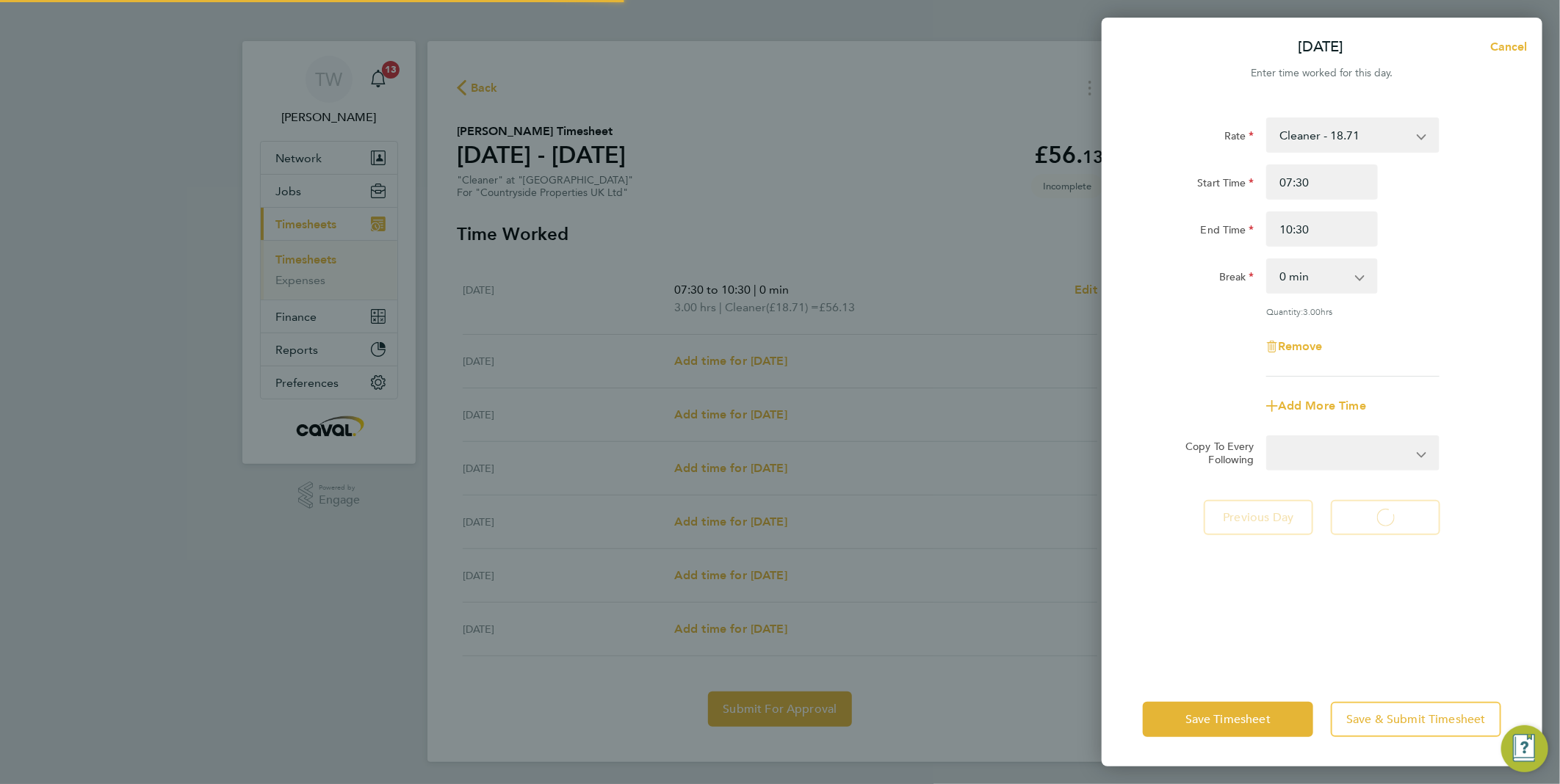
select select "30"
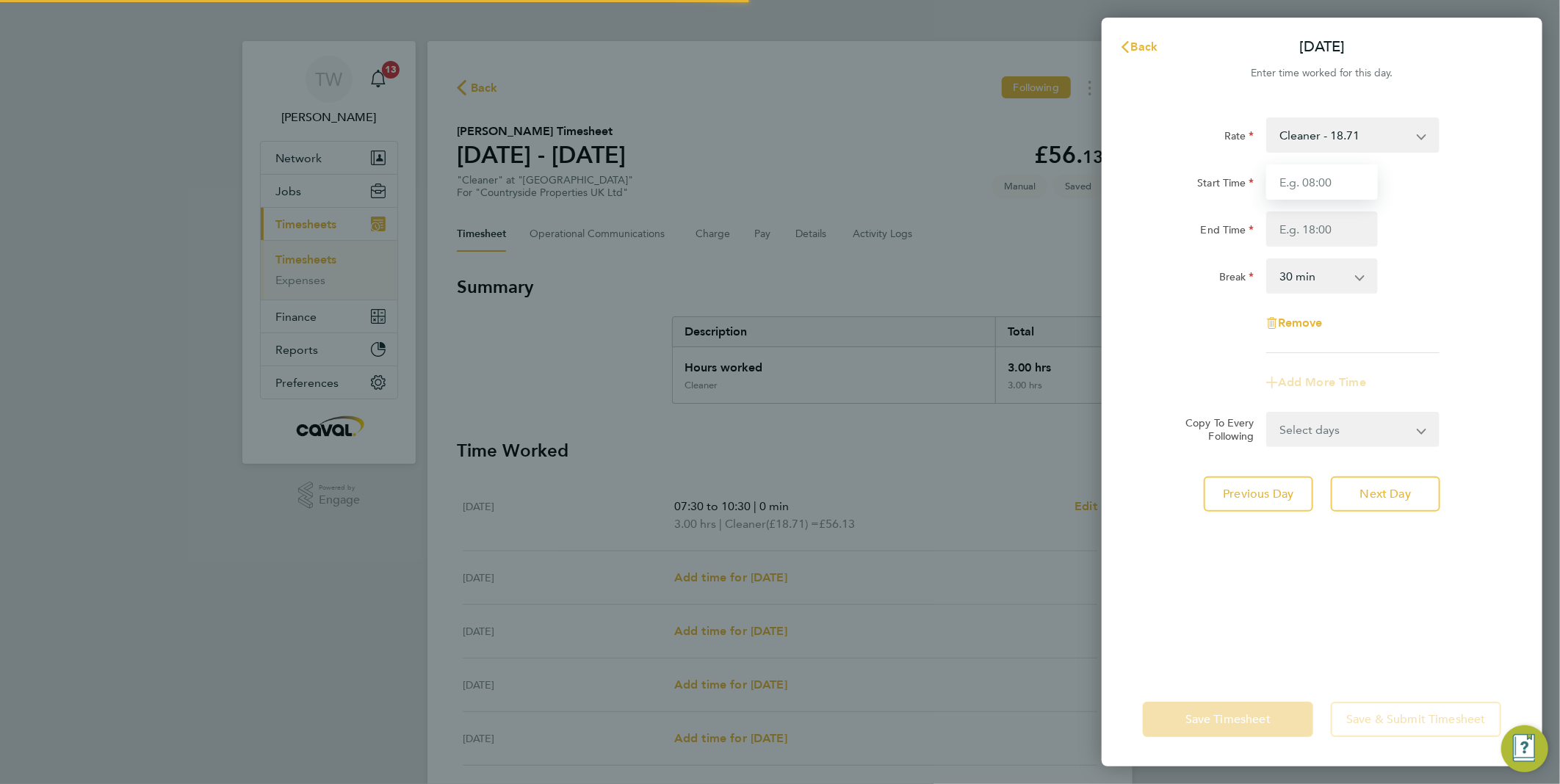
click at [1323, 187] on input "Start Time" at bounding box center [1321, 182] width 112 height 36
type input "07:30"
type input "10:30"
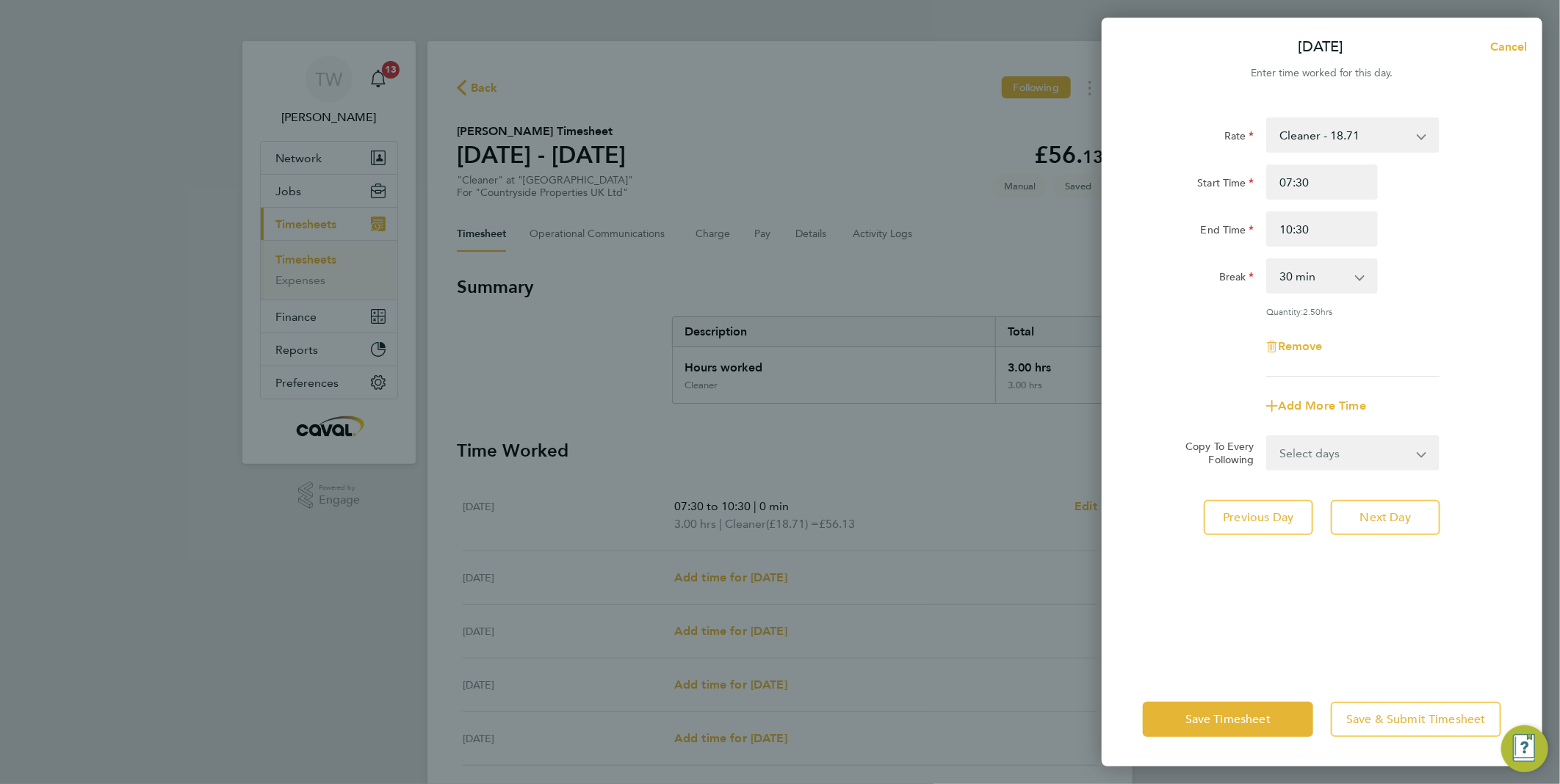
click at [1441, 267] on div "Break 0 min 15 min 30 min 45 min 60 min 75 min 90 min" at bounding box center [1322, 276] width 370 height 36
click at [1322, 285] on select "0 min 15 min 30 min 45 min 60 min 75 min 90 min" at bounding box center [1312, 275] width 91 height 32
select select "0"
click at [1267, 259] on select "0 min 15 min 30 min 45 min 60 min 75 min 90 min" at bounding box center [1312, 275] width 91 height 32
click at [1372, 520] on span "Next Day" at bounding box center [1385, 517] width 51 height 15
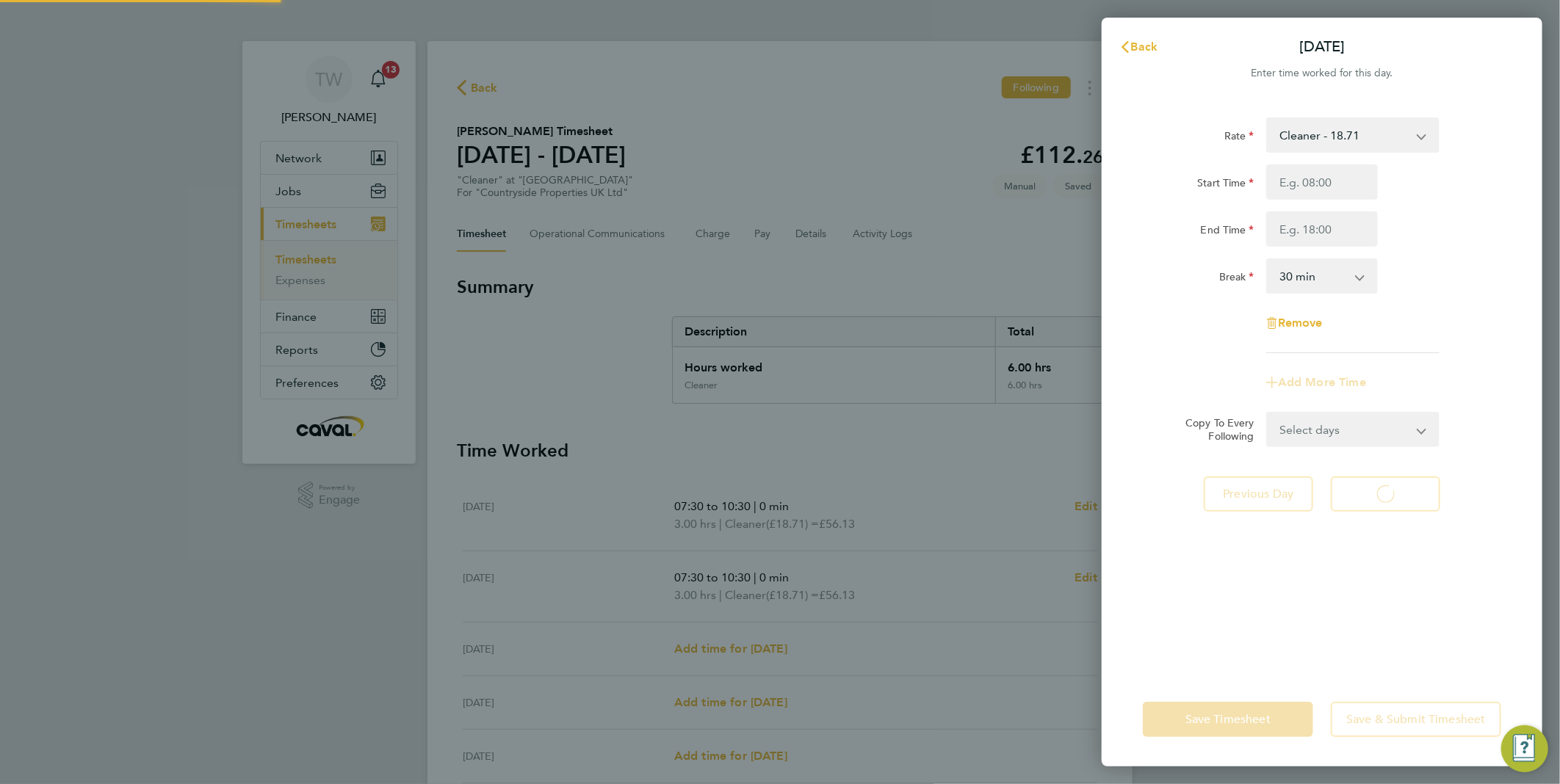
select select "30"
click at [1325, 184] on input "Start Time" at bounding box center [1321, 182] width 112 height 36
type input "07:30"
type input "10:30"
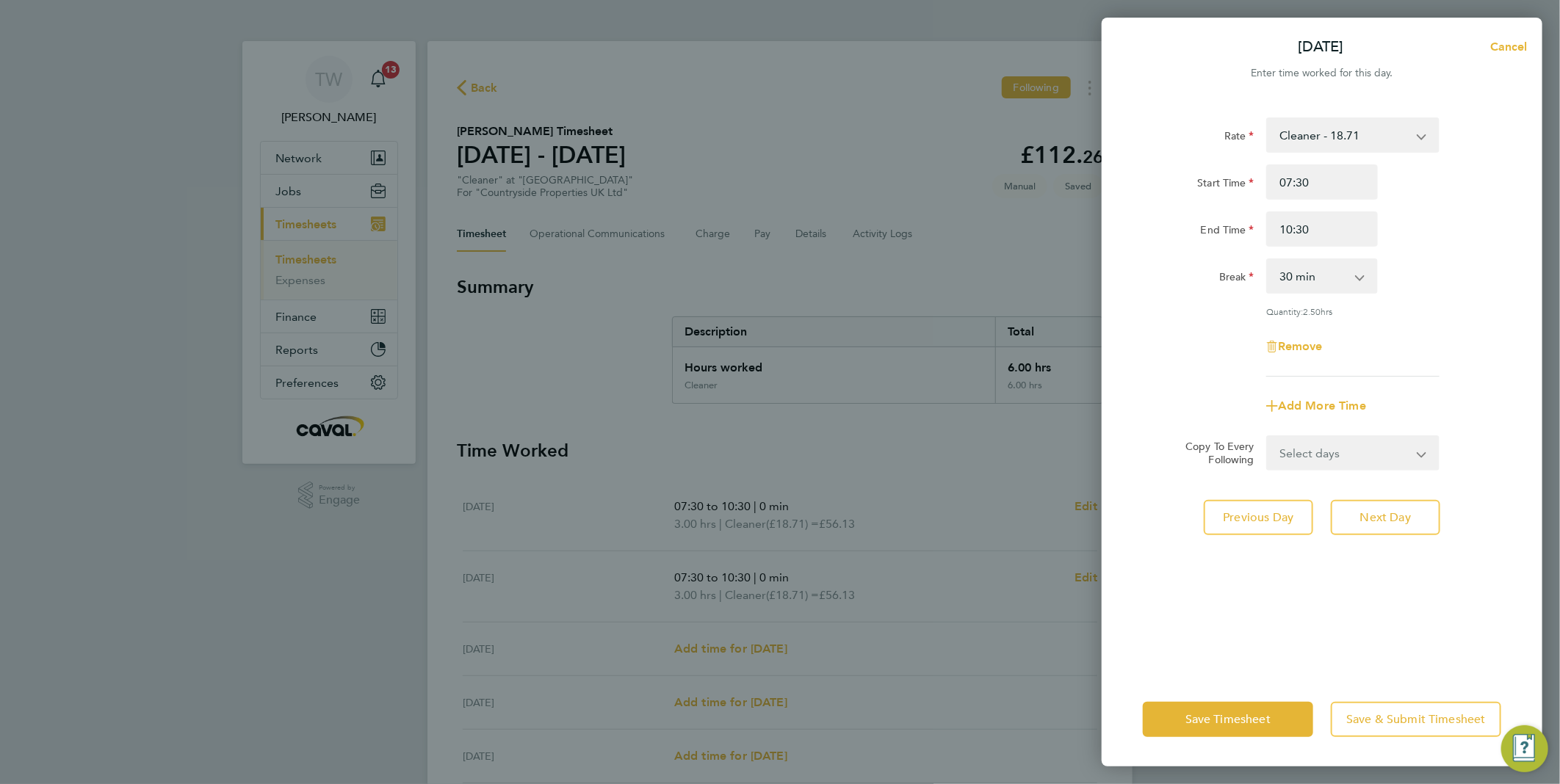
click at [1436, 259] on div "Break 0 min 15 min 30 min 45 min 60 min 75 min 90 min" at bounding box center [1322, 276] width 370 height 36
click at [1319, 279] on select "0 min 15 min 30 min 45 min 60 min 75 min 90 min" at bounding box center [1312, 275] width 91 height 32
select select "0"
click at [1267, 259] on select "0 min 15 min 30 min 45 min 60 min 75 min 90 min" at bounding box center [1312, 275] width 91 height 32
click at [1368, 511] on span "Next Day" at bounding box center [1385, 517] width 51 height 15
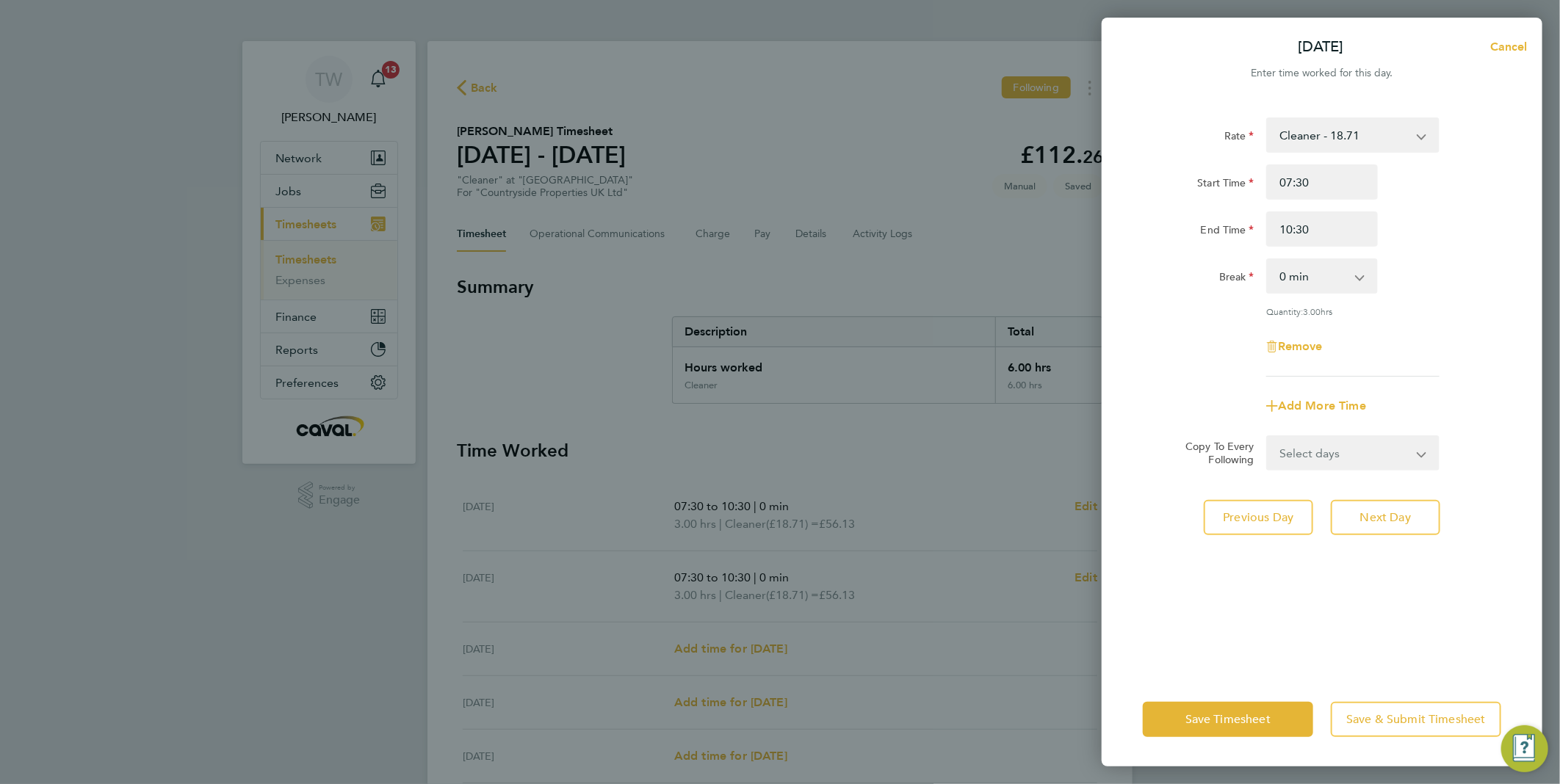
select select "30"
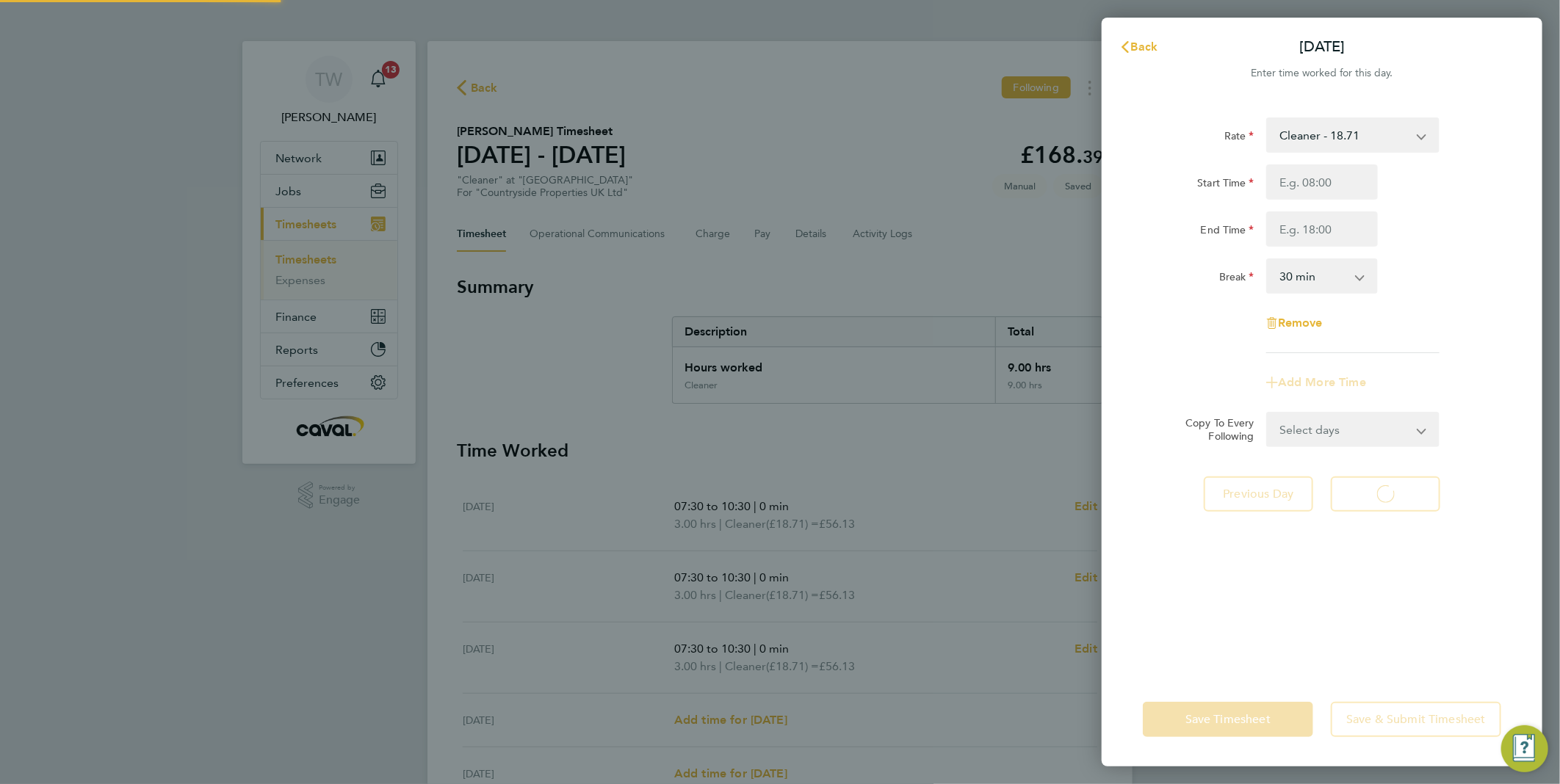
select select "30"
click at [1147, 52] on span "Back" at bounding box center [1144, 47] width 27 height 14
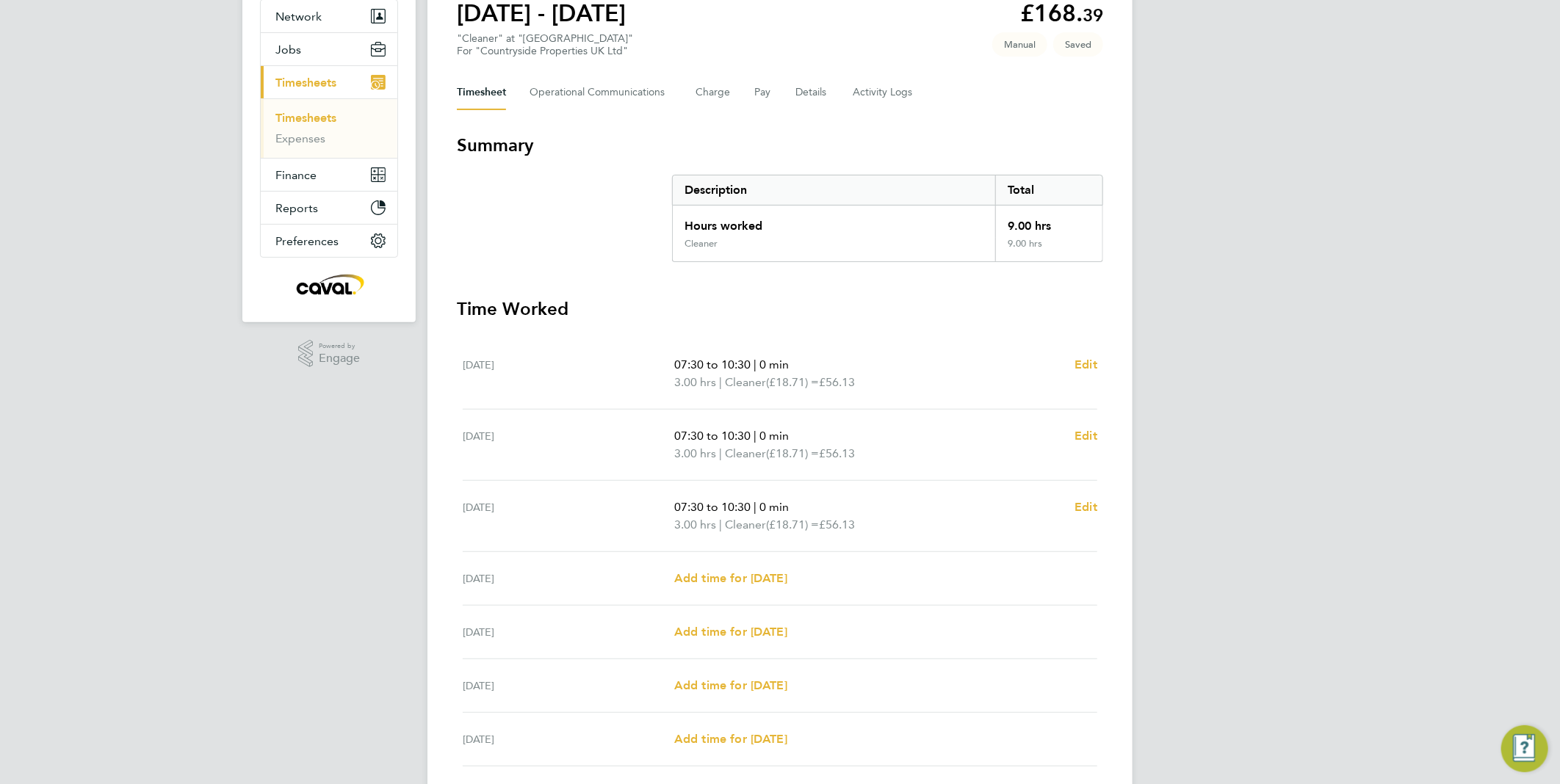
scroll to position [244, 0]
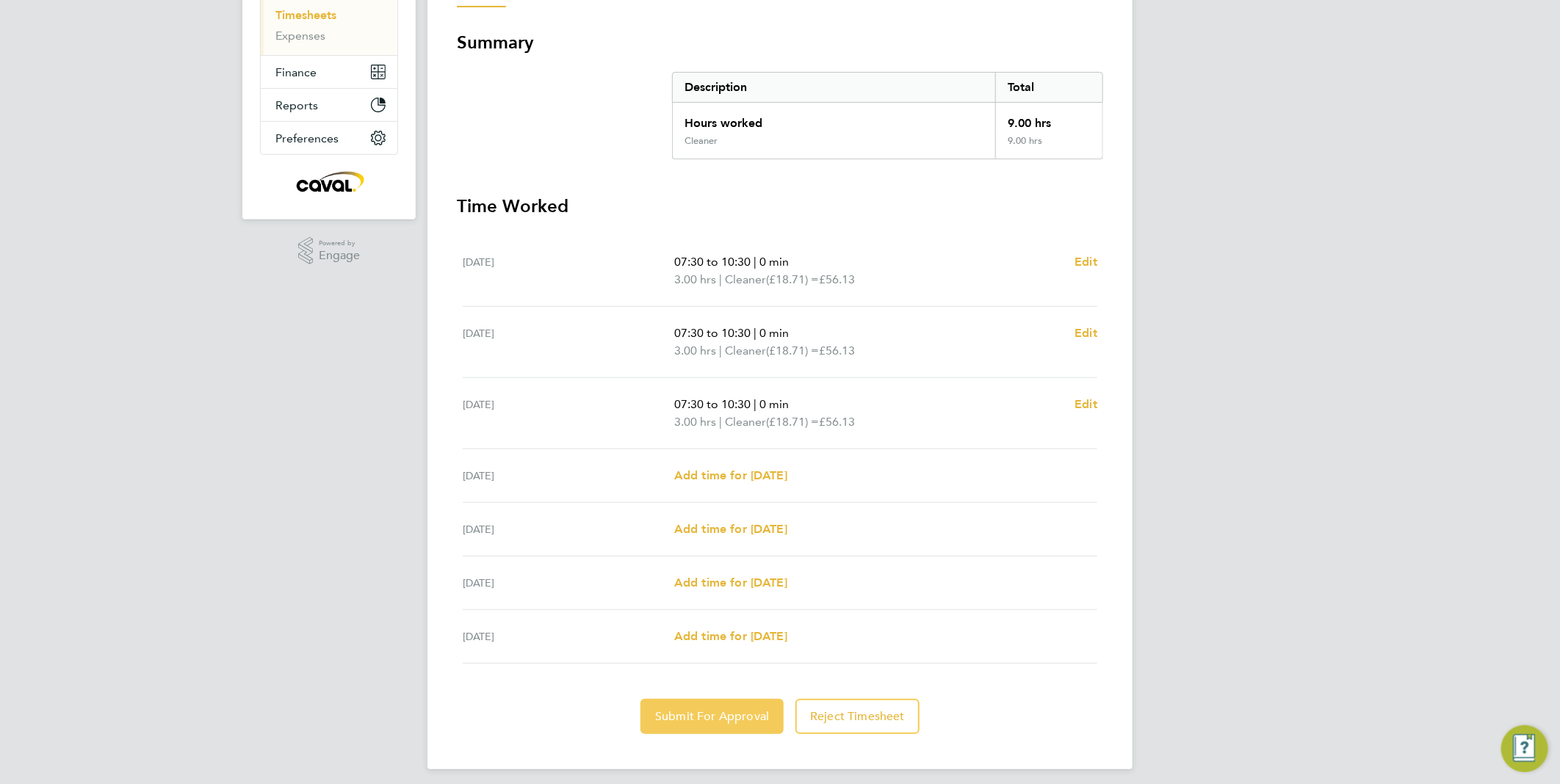
click at [721, 710] on span "Submit For Approval" at bounding box center [712, 716] width 114 height 15
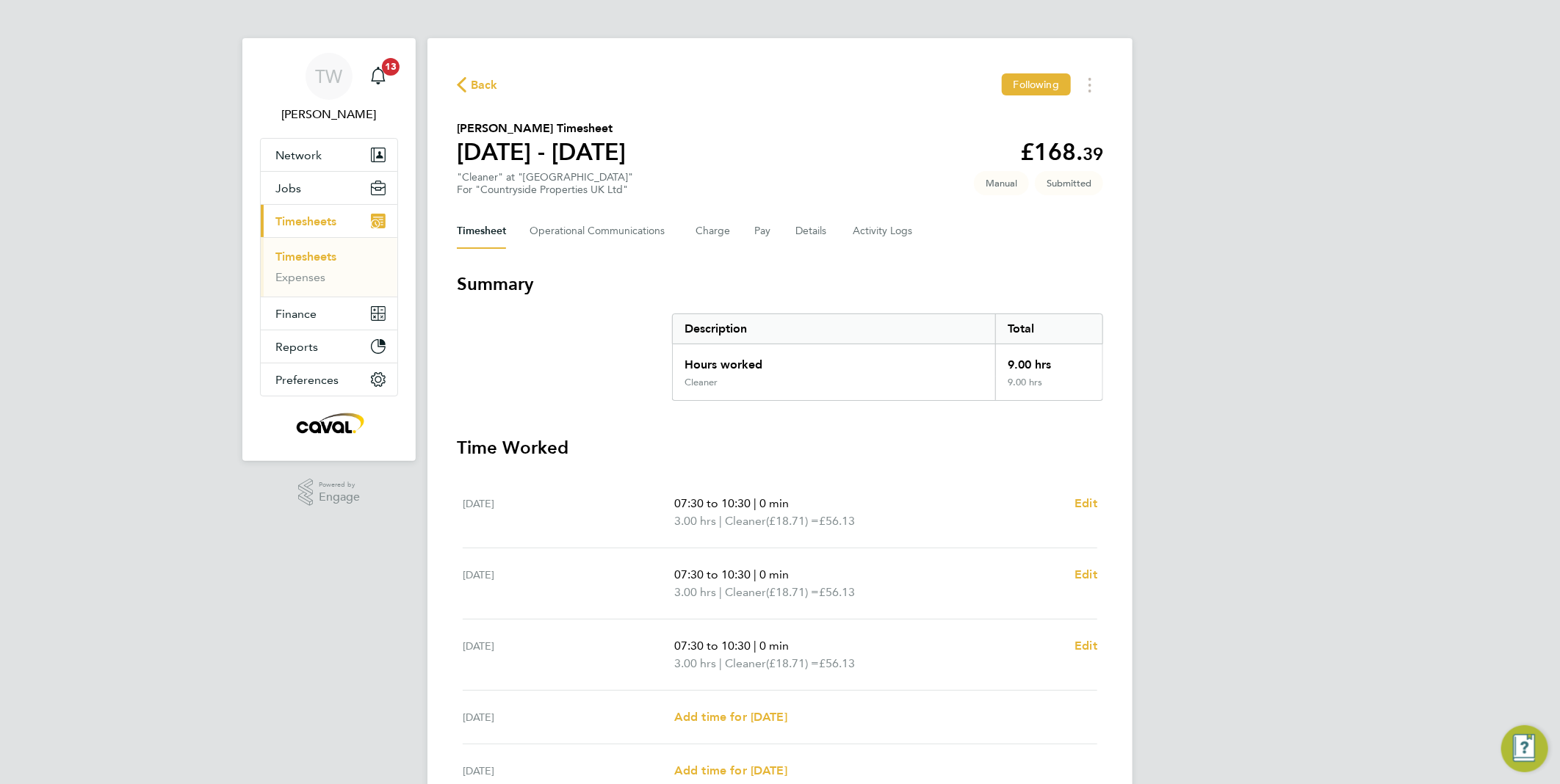
scroll to position [0, 0]
click at [317, 259] on link "Timesheets" at bounding box center [306, 259] width 61 height 14
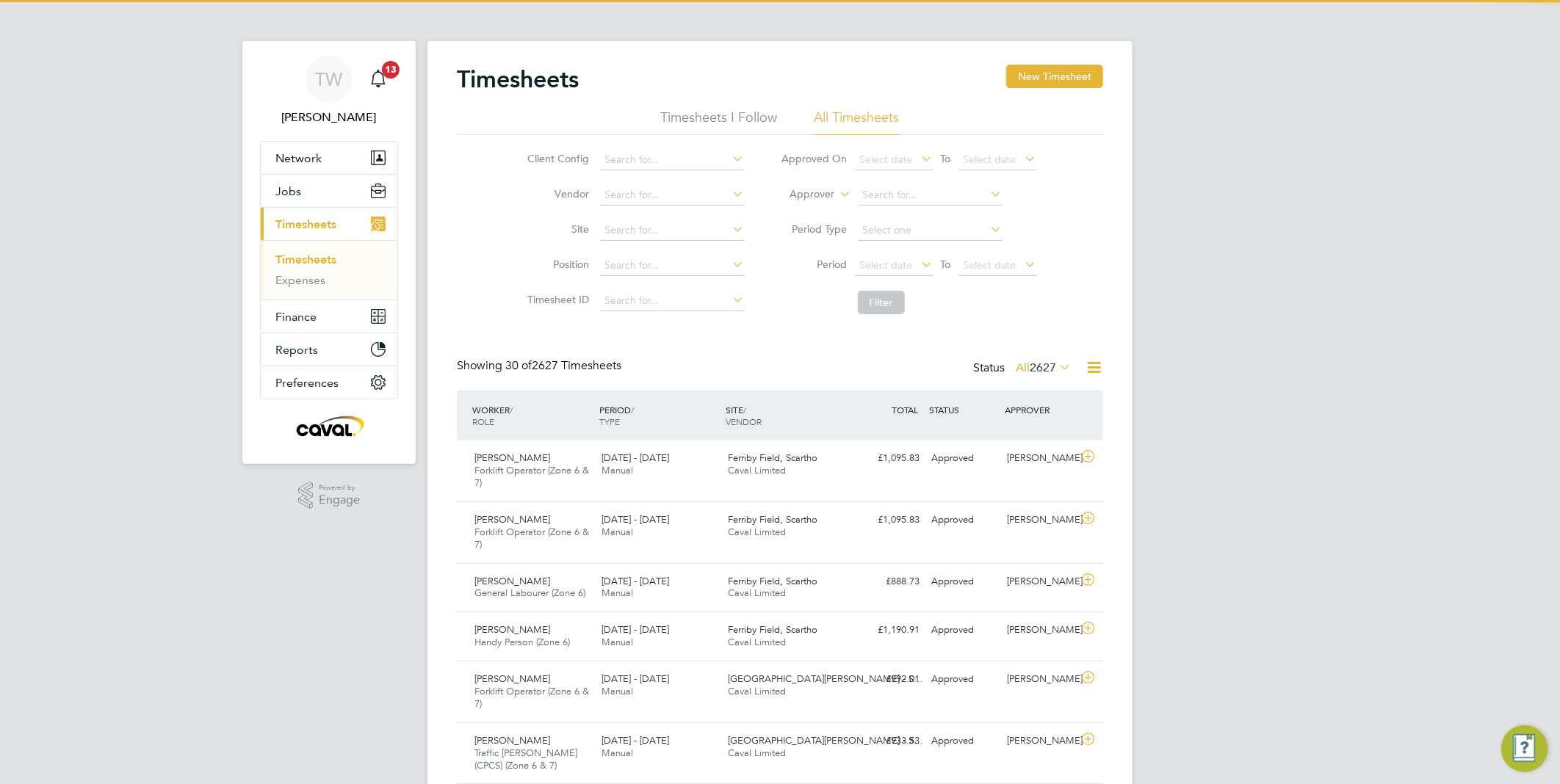
scroll to position [36, 127]
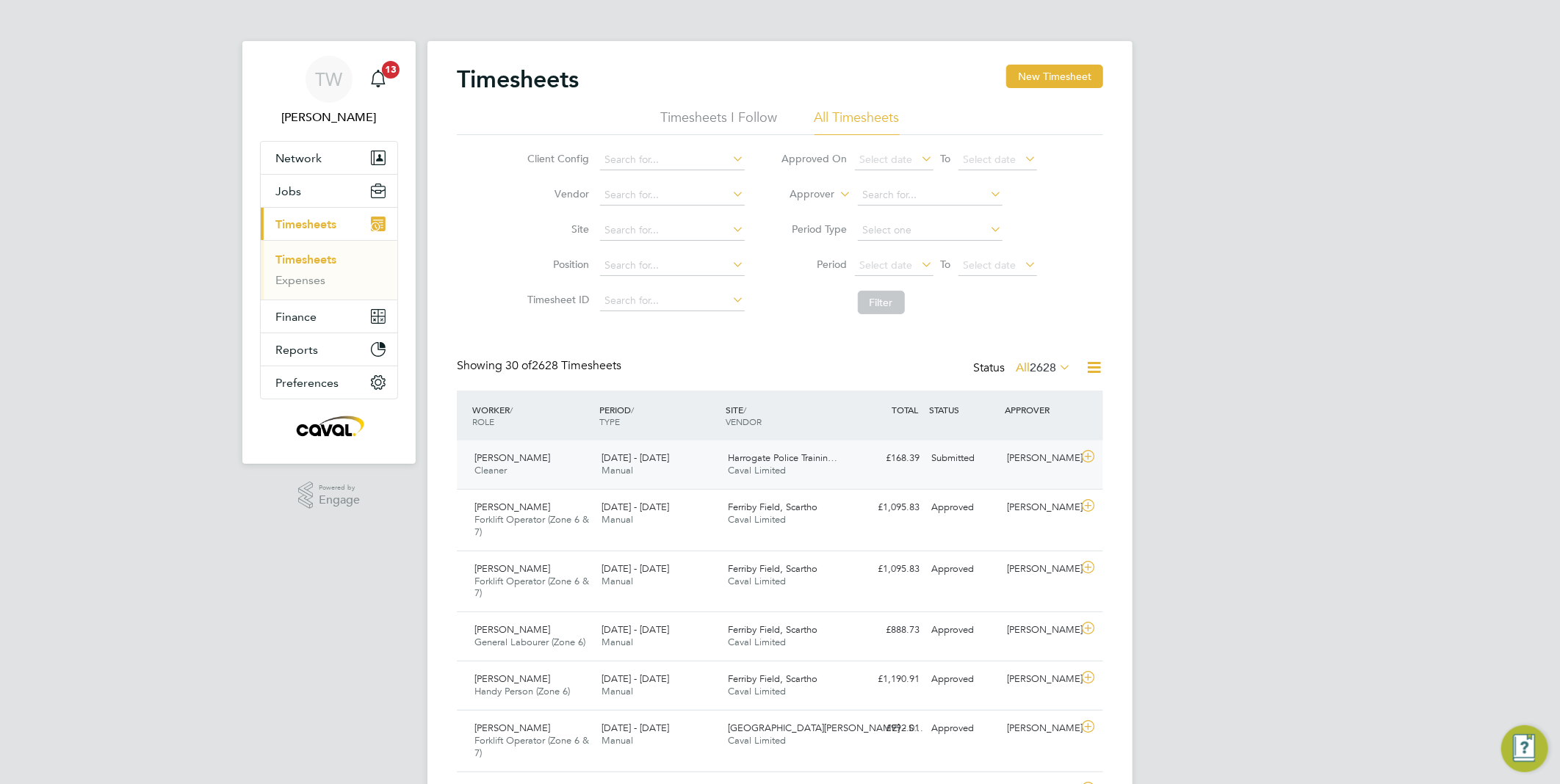
click at [931, 457] on div "Submitted" at bounding box center [963, 458] width 76 height 25
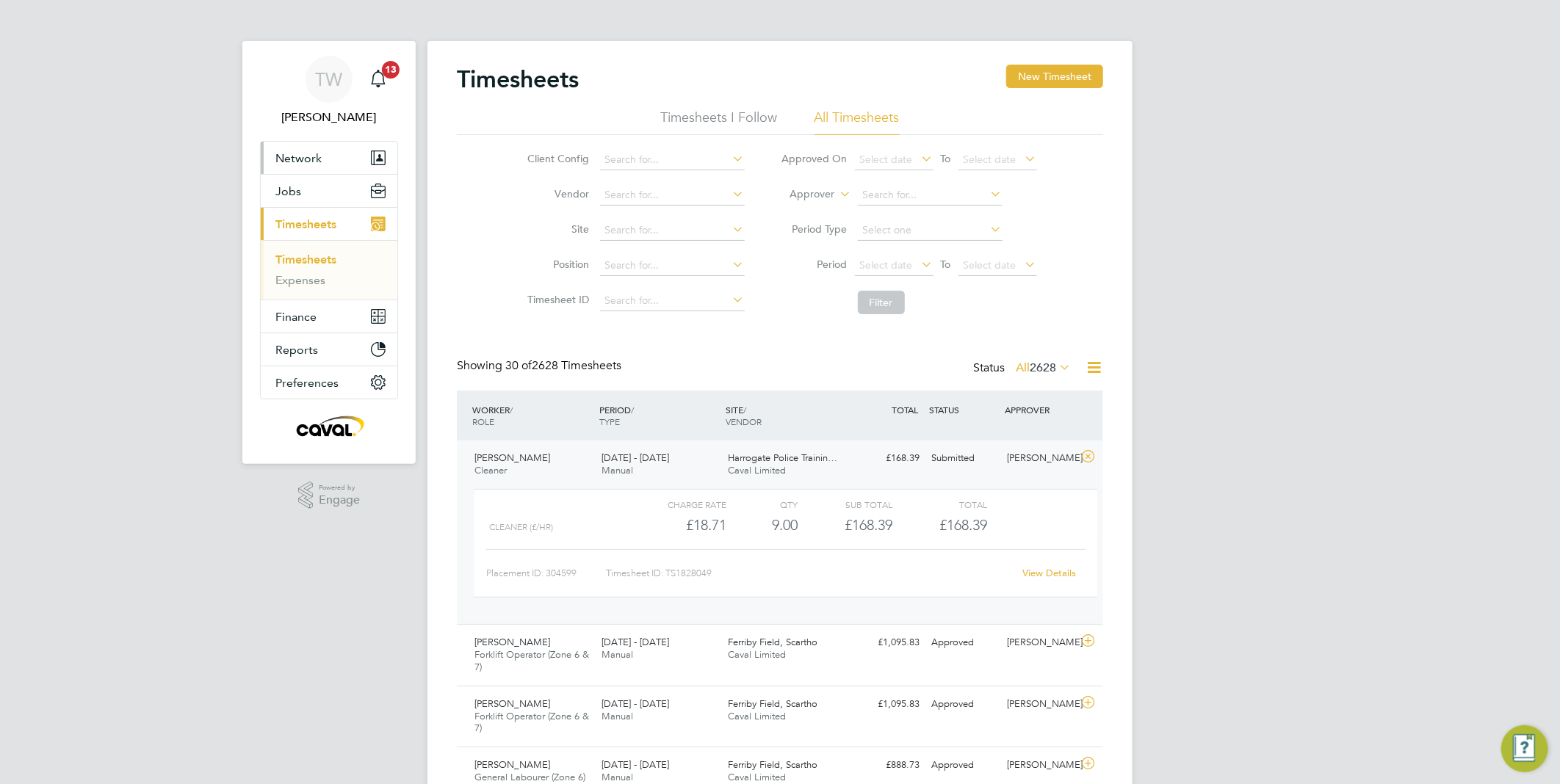
click at [292, 159] on span "Network" at bounding box center [298, 158] width 46 height 14
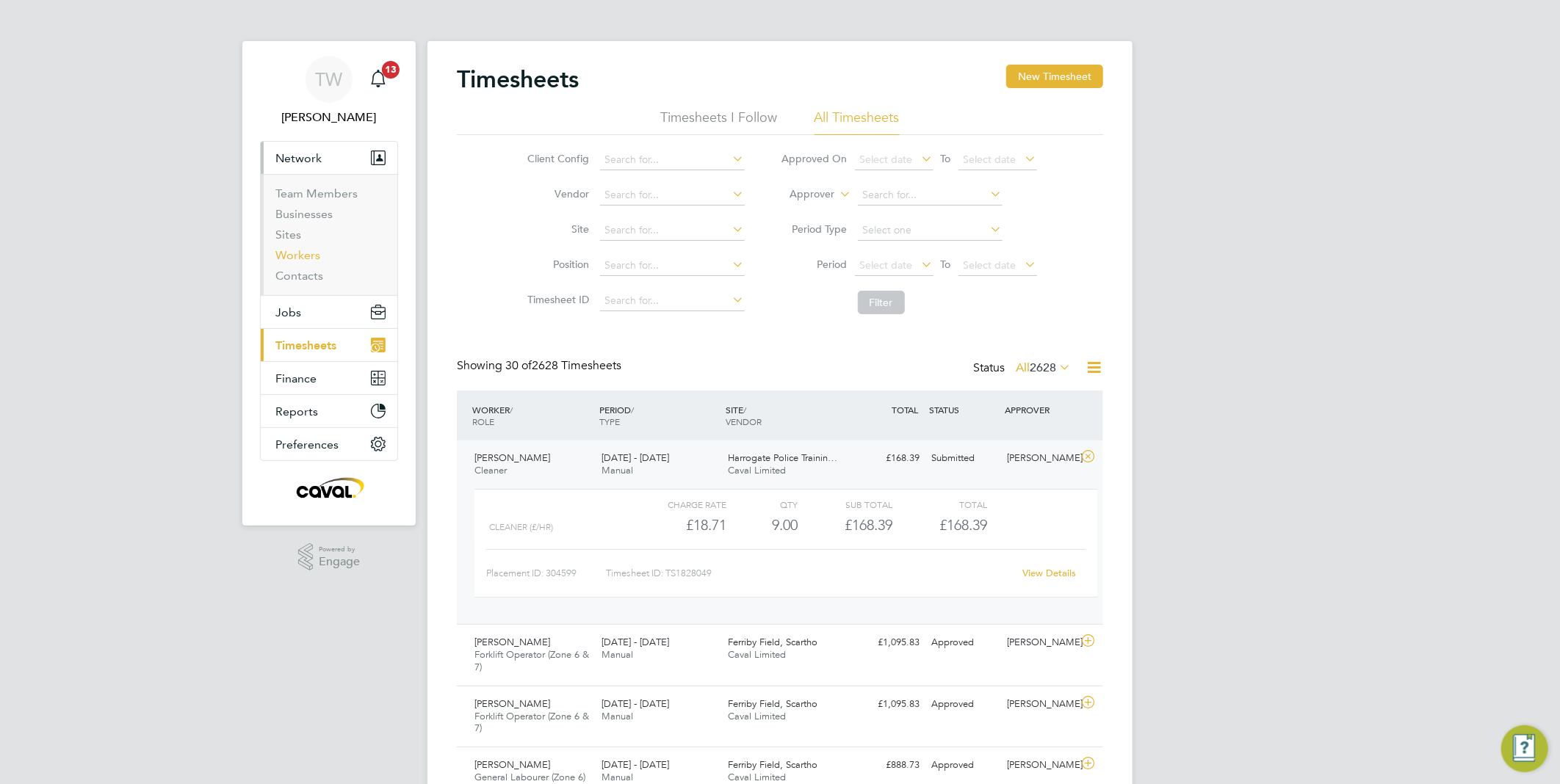
click at [294, 250] on link "Workers" at bounding box center [298, 256] width 45 height 14
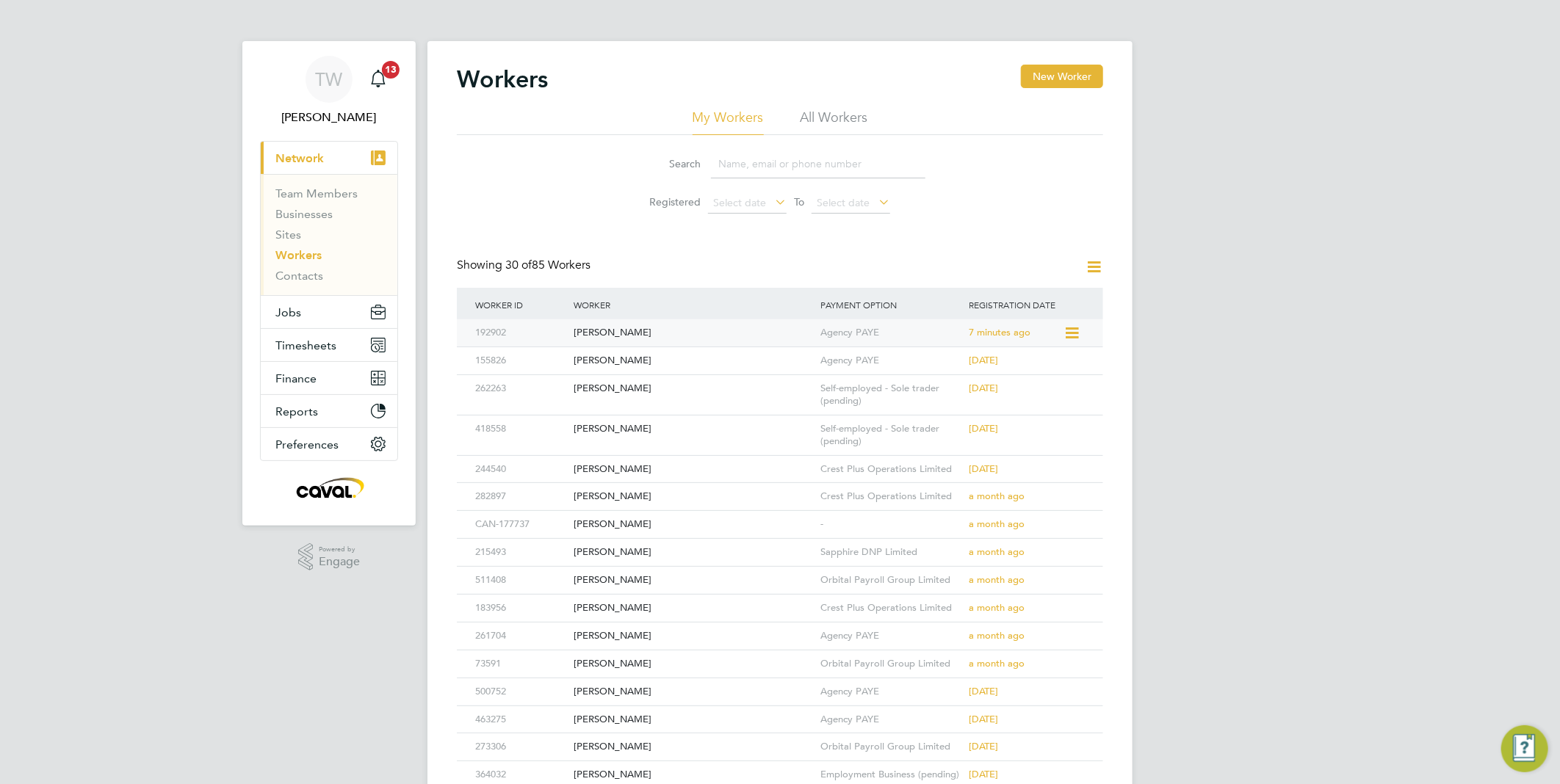
click at [730, 340] on div "[PERSON_NAME]" at bounding box center [693, 333] width 247 height 27
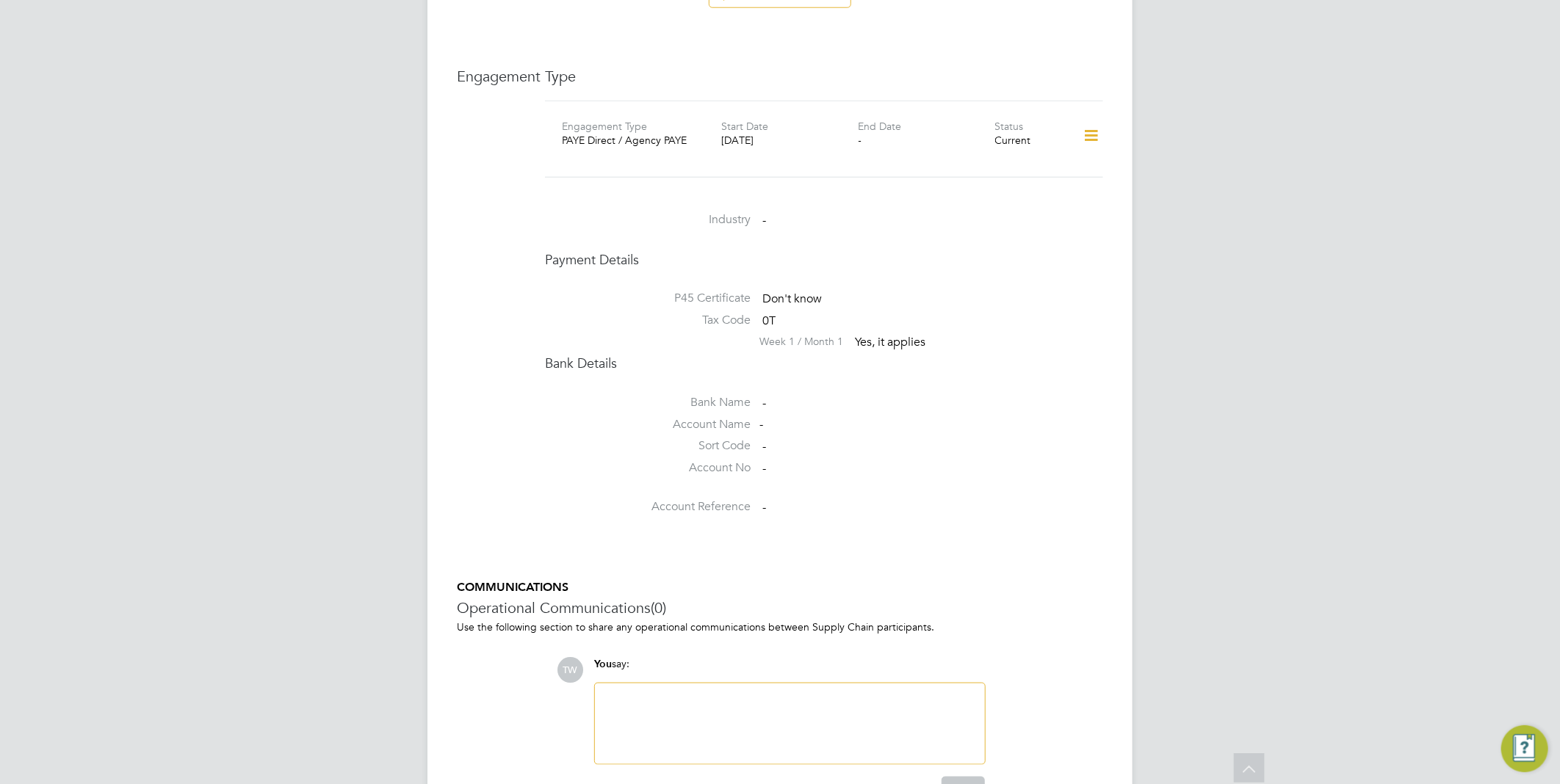
scroll to position [1051, 0]
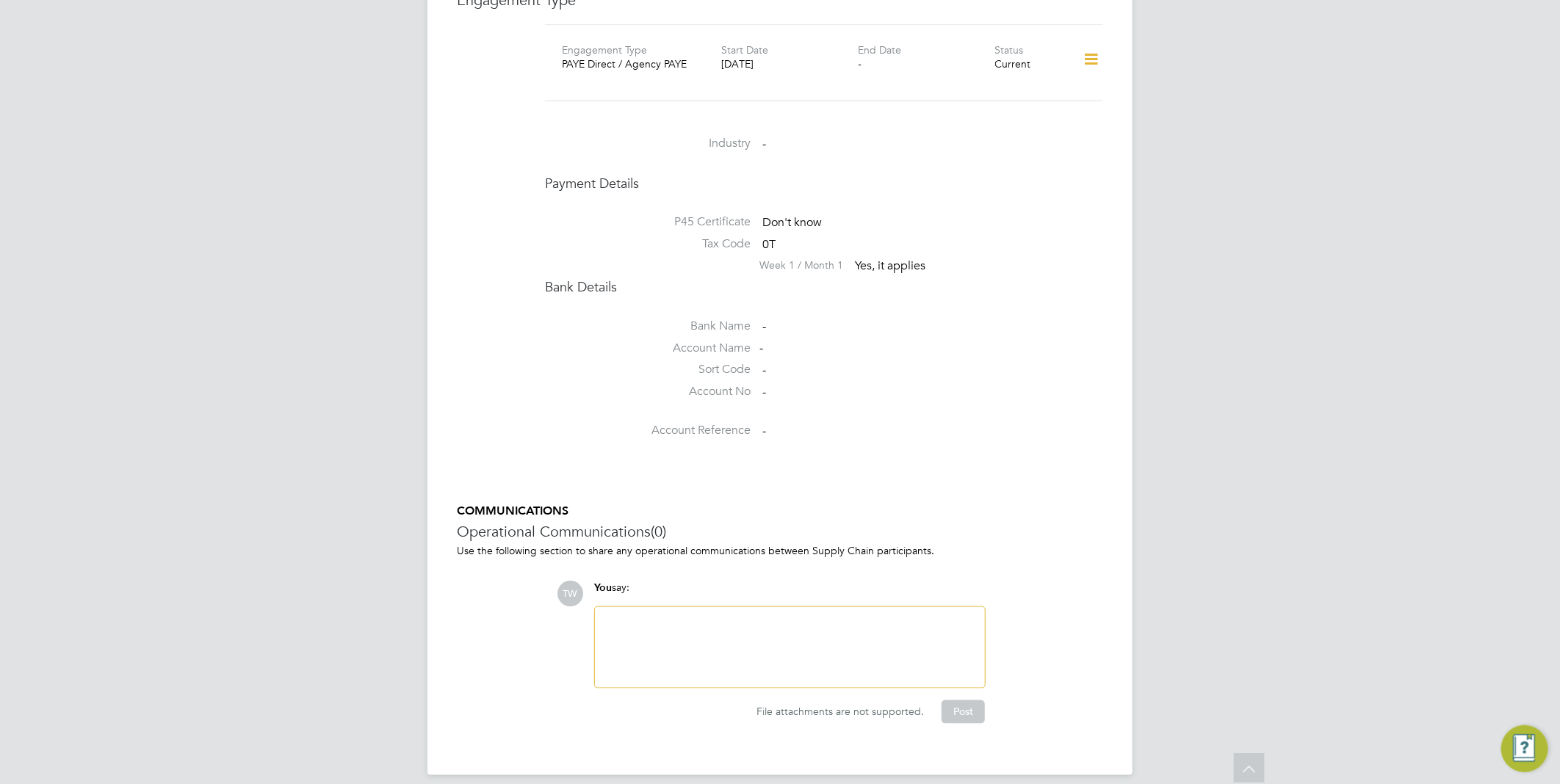
click at [835, 607] on div at bounding box center [789, 647] width 390 height 81
click at [937, 630] on div at bounding box center [790, 647] width 372 height 63
click at [801, 615] on div "NOK - [PERSON_NAME] 07" at bounding box center [790, 647] width 372 height 63
click at [819, 615] on div "NOK - [PERSON_NAME] 07468" at bounding box center [790, 647] width 372 height 63
click at [966, 701] on button "Post" at bounding box center [962, 712] width 44 height 24
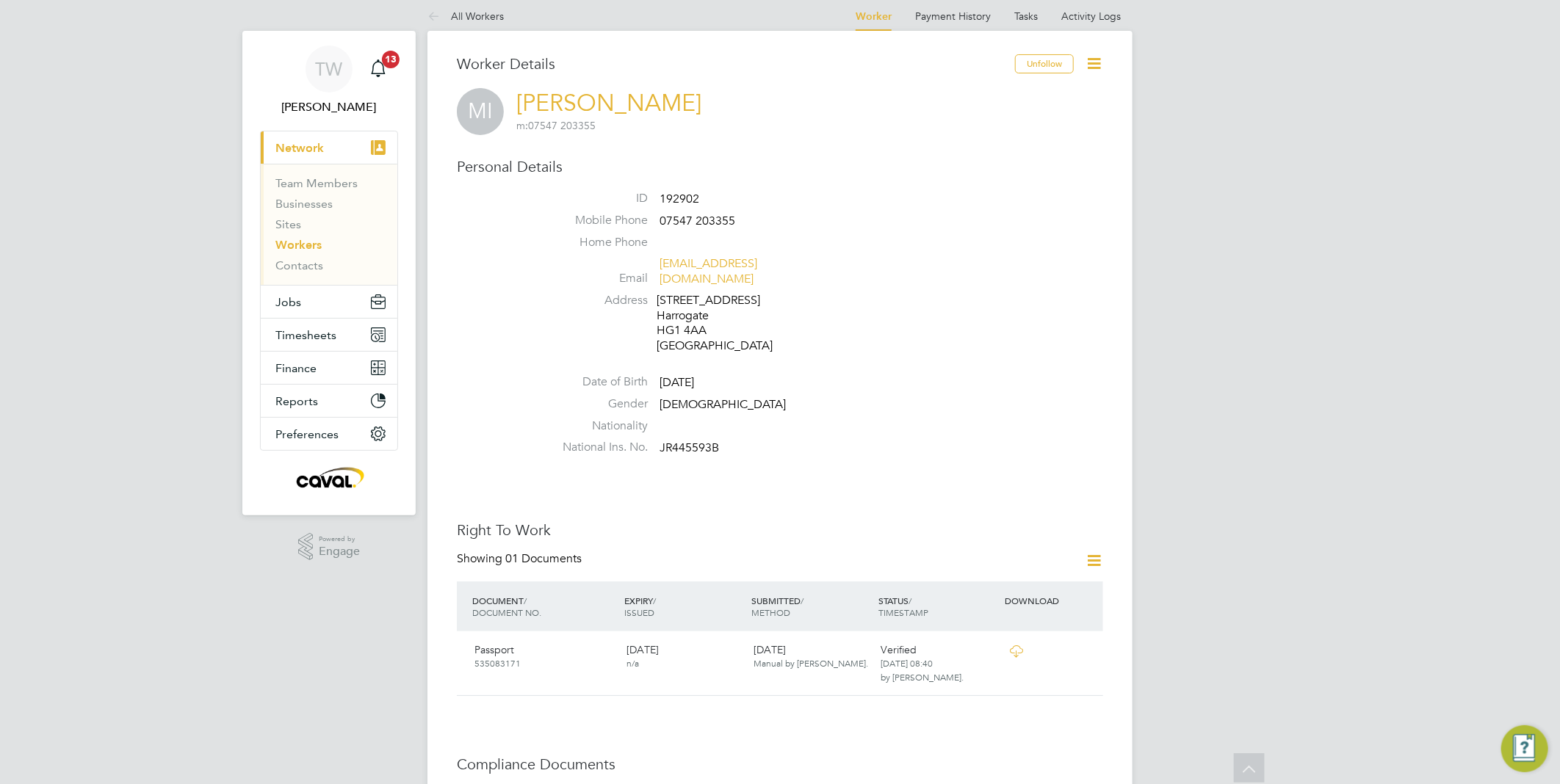
scroll to position [0, 0]
